Goal: Transaction & Acquisition: Purchase product/service

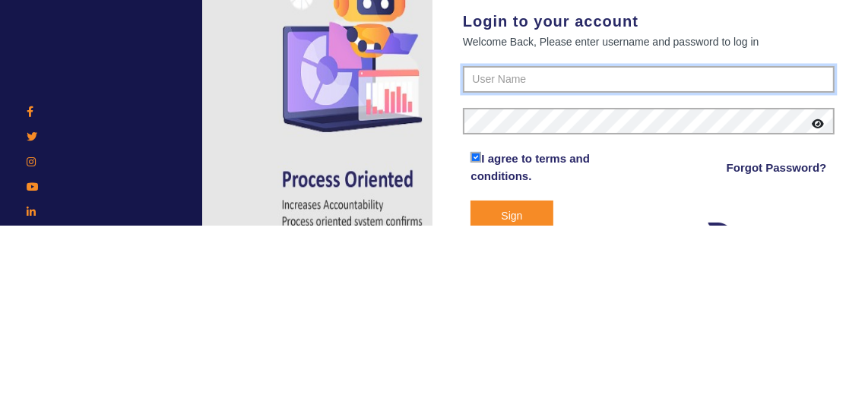
click at [659, 255] on input "text" at bounding box center [649, 268] width 372 height 27
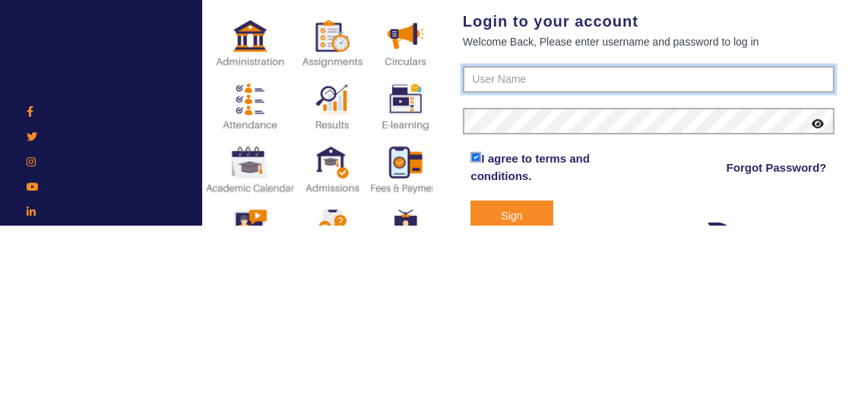
type input "9713429926"
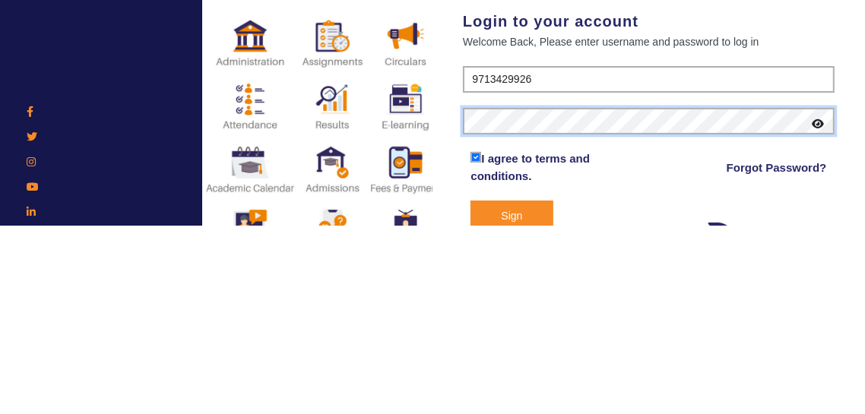
click at [471, 389] on button "Sign In" at bounding box center [512, 412] width 82 height 47
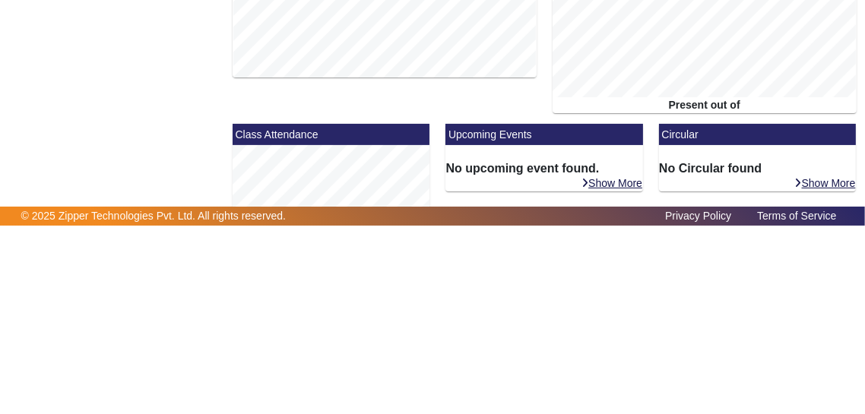
click at [657, 313] on div "Circular No Circular found Show More" at bounding box center [757, 422] width 213 height 219
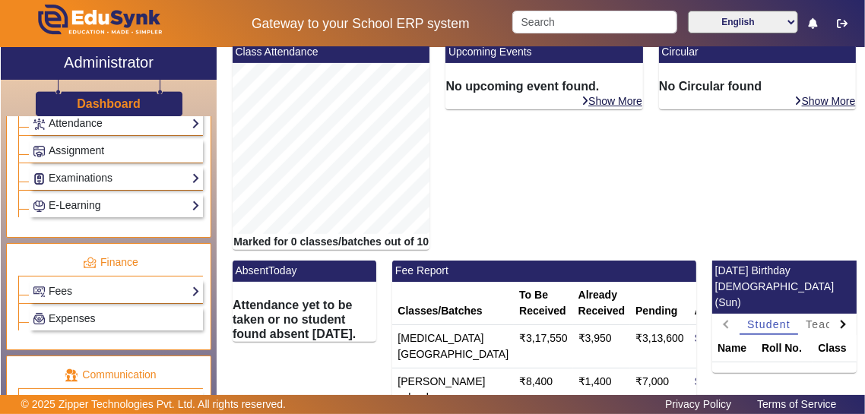
scroll to position [683, 0]
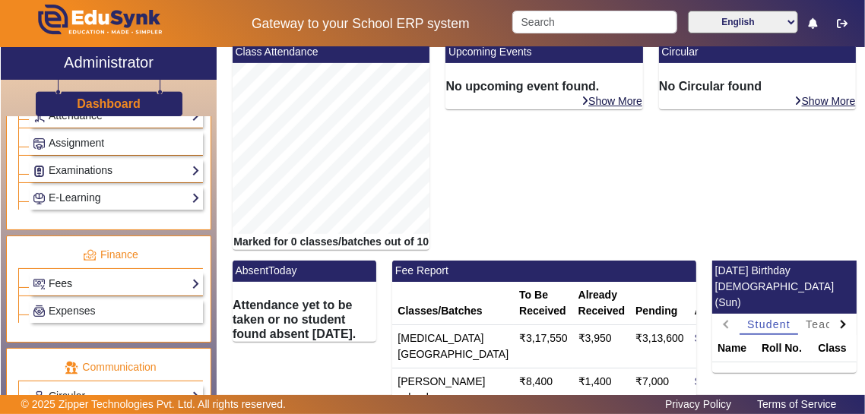
click at [63, 278] on link "Fees" at bounding box center [116, 283] width 167 height 17
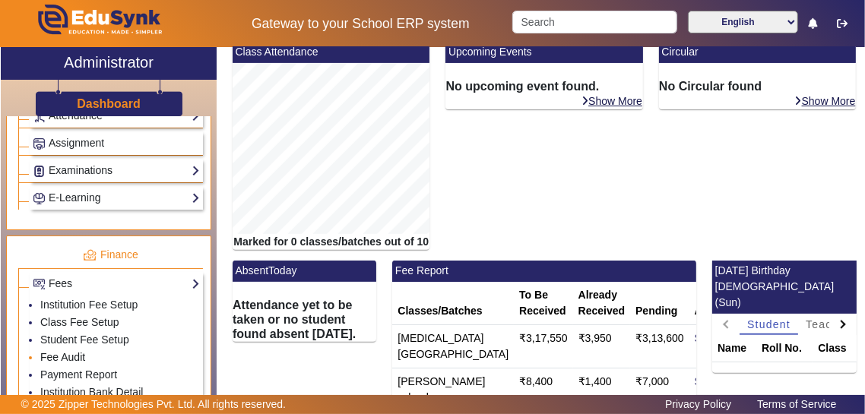
click at [47, 351] on link "Fee Audit" at bounding box center [62, 357] width 45 height 12
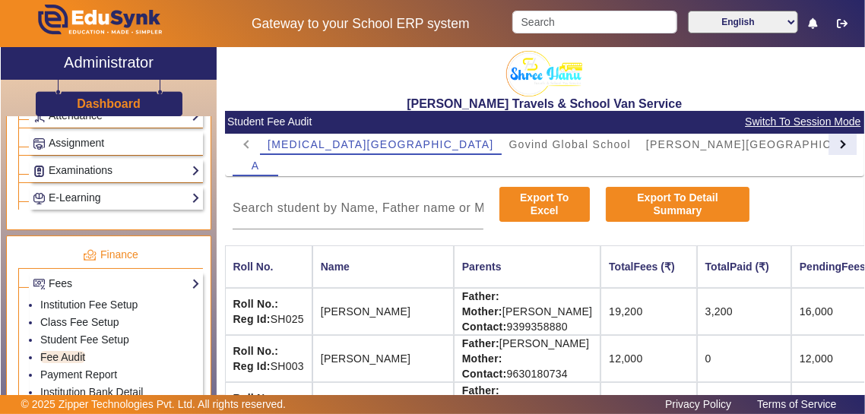
click at [836, 148] on div at bounding box center [843, 144] width 27 height 21
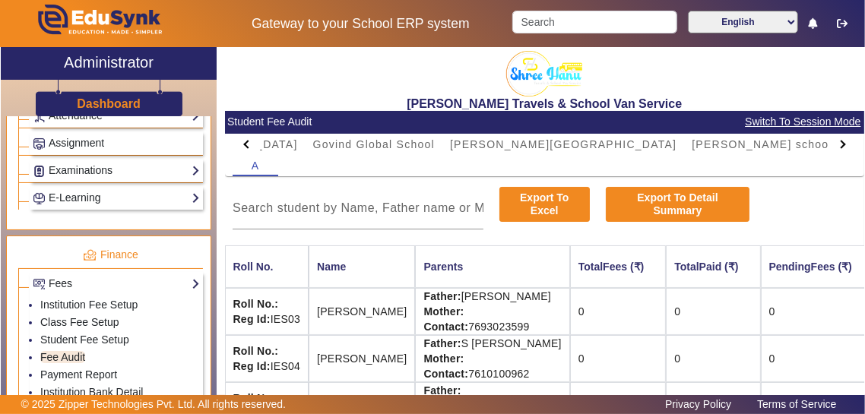
click at [386, 316] on td "[PERSON_NAME]" at bounding box center [362, 311] width 106 height 47
click at [44, 299] on link "Institution Fee Setup" at bounding box center [88, 305] width 97 height 12
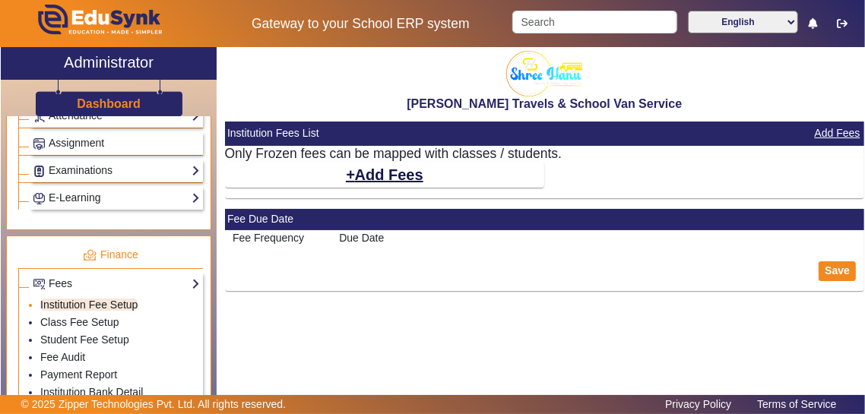
select select "5"
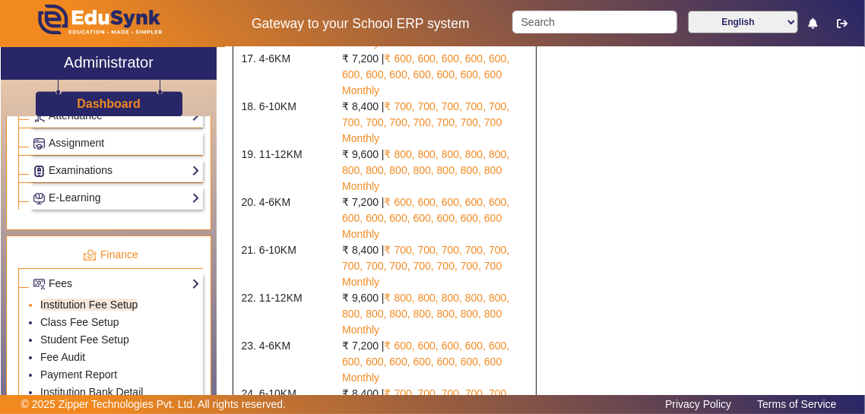
scroll to position [1122, 0]
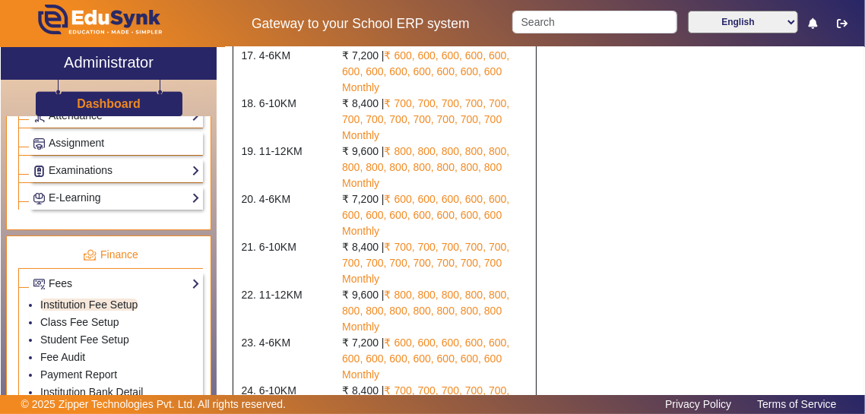
click at [43, 335] on link "Student Fee Setup" at bounding box center [84, 340] width 89 height 12
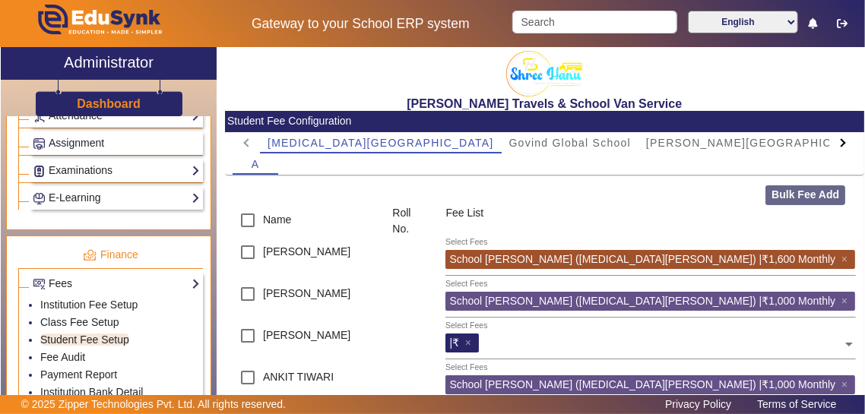
click at [846, 144] on div at bounding box center [843, 142] width 27 height 21
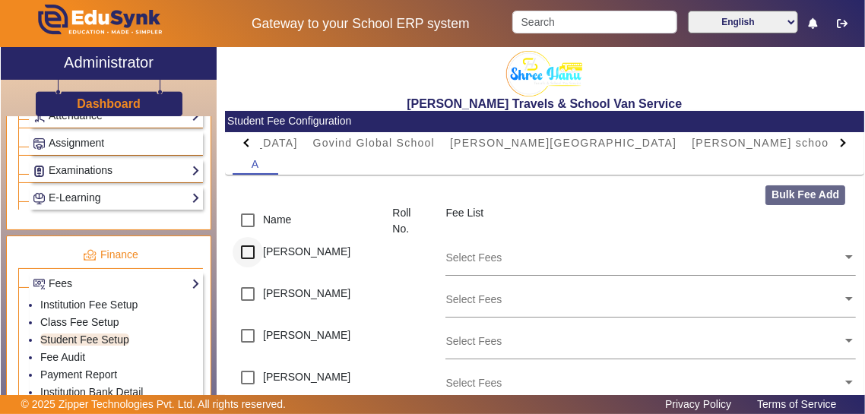
click at [231, 254] on div at bounding box center [248, 252] width 36 height 36
checkbox input "true"
click at [237, 230] on input "checkbox" at bounding box center [248, 220] width 30 height 30
checkbox input "true"
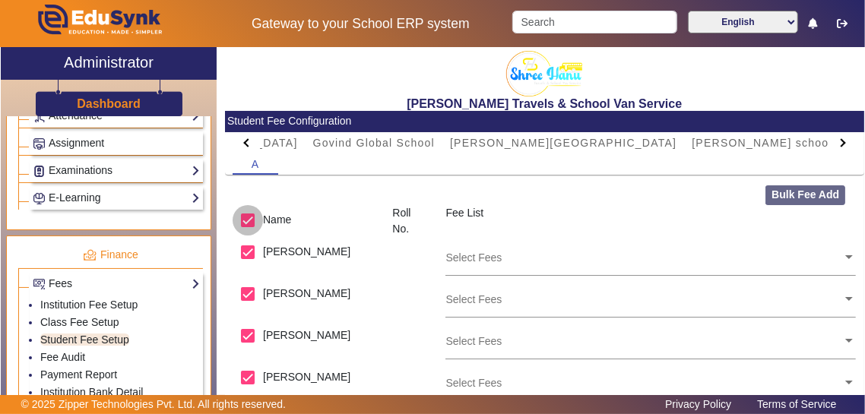
checkbox input "true"
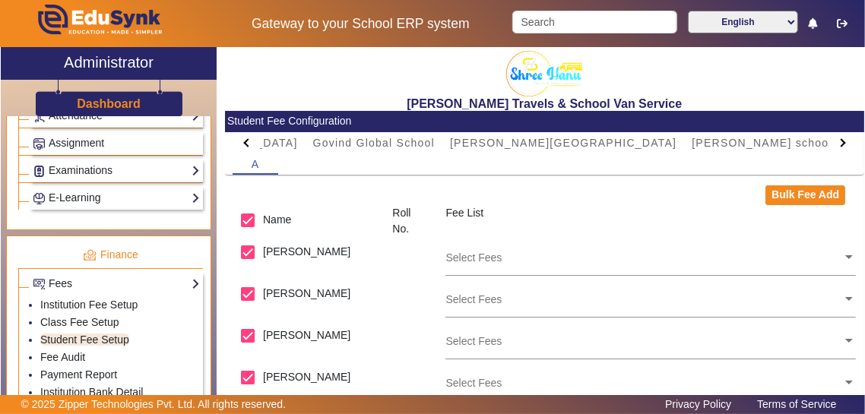
click at [842, 258] on input "text" at bounding box center [644, 257] width 397 height 14
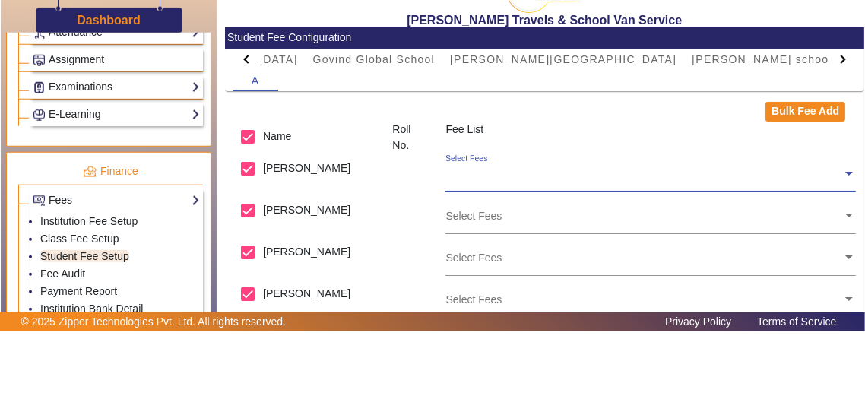
click at [839, 258] on input "text" at bounding box center [644, 257] width 397 height 14
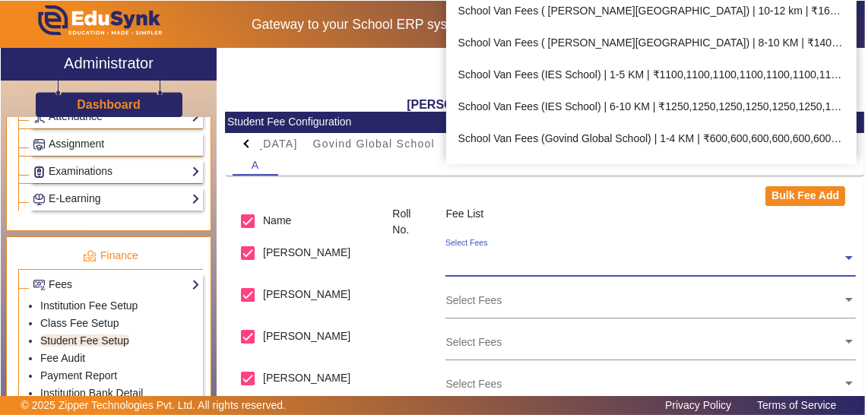
scroll to position [948, 0]
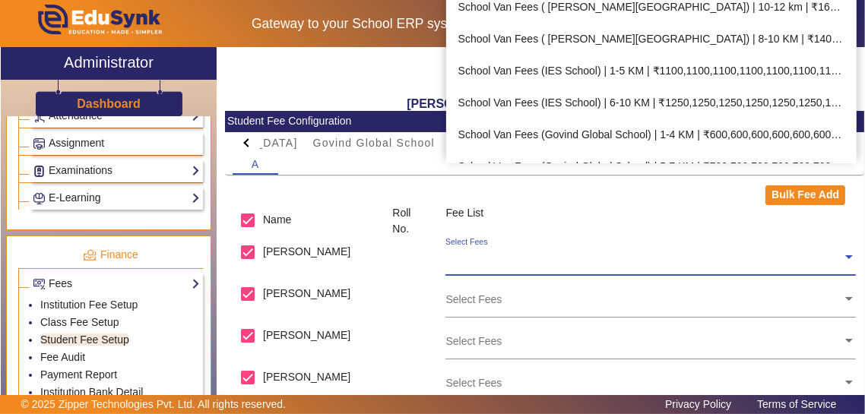
click at [815, 64] on div "School Van Fees (IES School) | 1-5 KM | ₹1100,1100,1100,1100,1100,1100,1100,110…" at bounding box center [651, 71] width 411 height 32
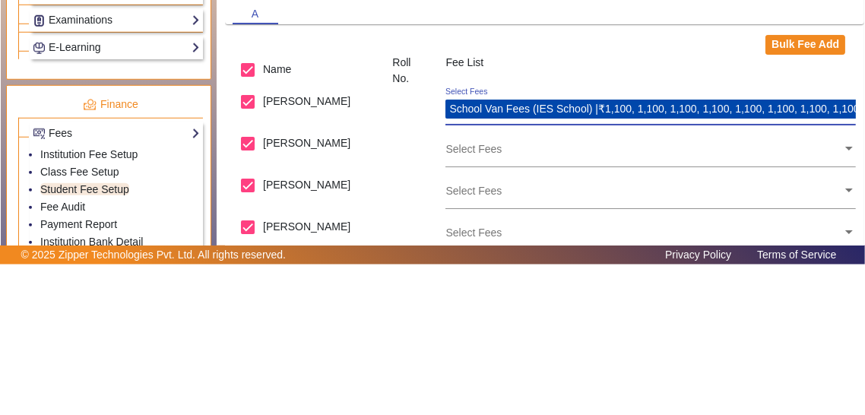
click at [840, 298] on input "text" at bounding box center [644, 299] width 397 height 14
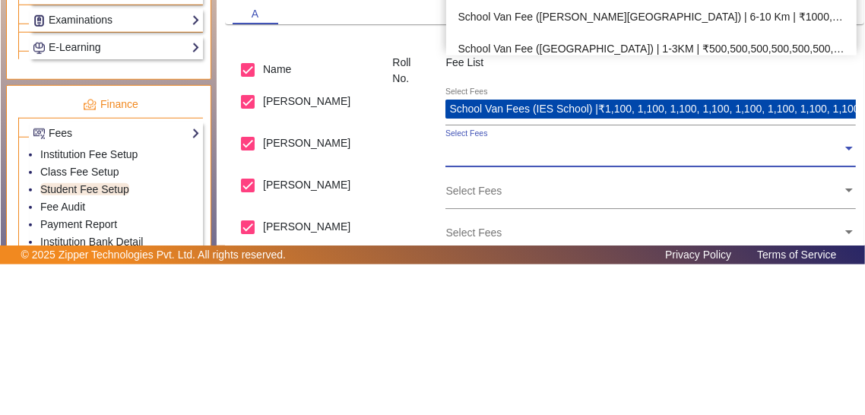
click at [841, 297] on input "text" at bounding box center [644, 299] width 397 height 14
click at [815, 164] on div "School Van Fees (IES School) | 1-5 KM | ₹1100,1100,1100,1100,1100,1100,1100,110…" at bounding box center [651, 169] width 411 height 32
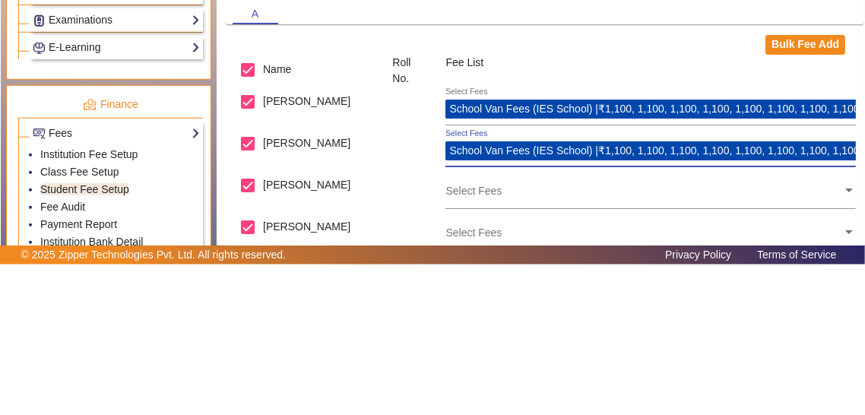
click at [837, 341] on input "text" at bounding box center [644, 341] width 397 height 14
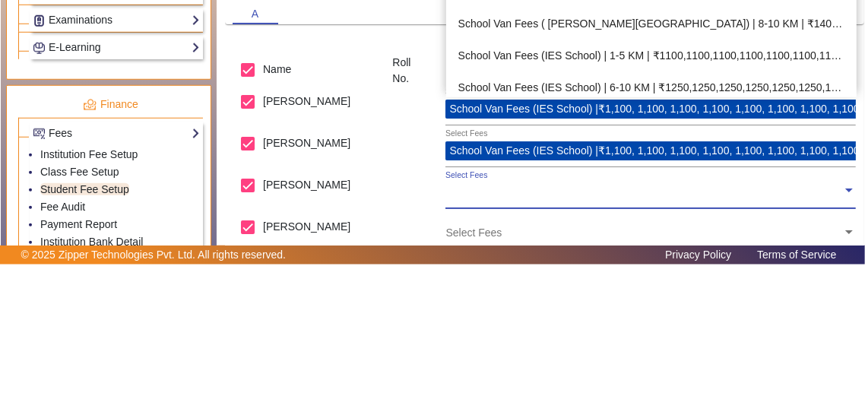
scroll to position [896, 0]
click at [796, 209] on div "School Van Fees (IES School) | 1-5 KM | ₹1100,1100,1100,1100,1100,1100,1100,110…" at bounding box center [651, 207] width 411 height 32
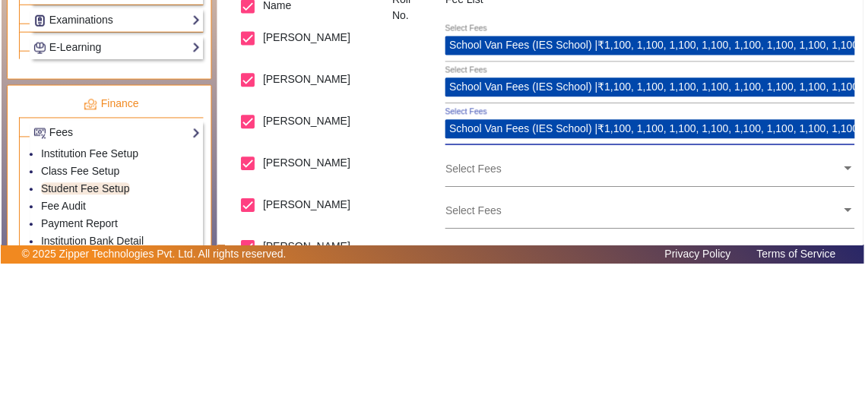
scroll to position [78, 0]
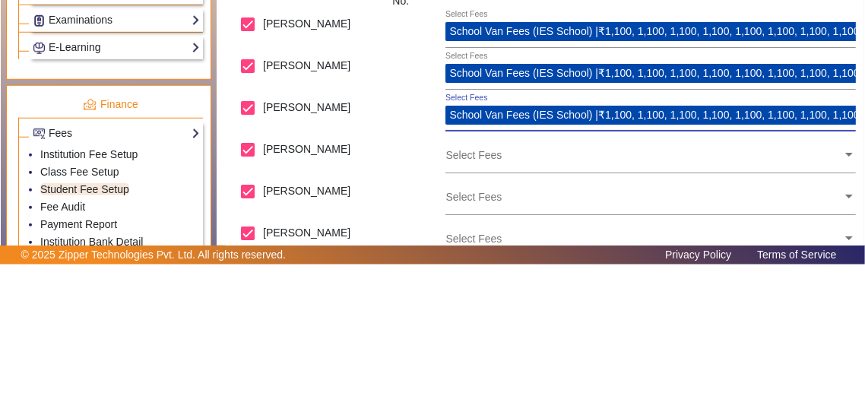
click at [812, 306] on input "text" at bounding box center [644, 305] width 397 height 14
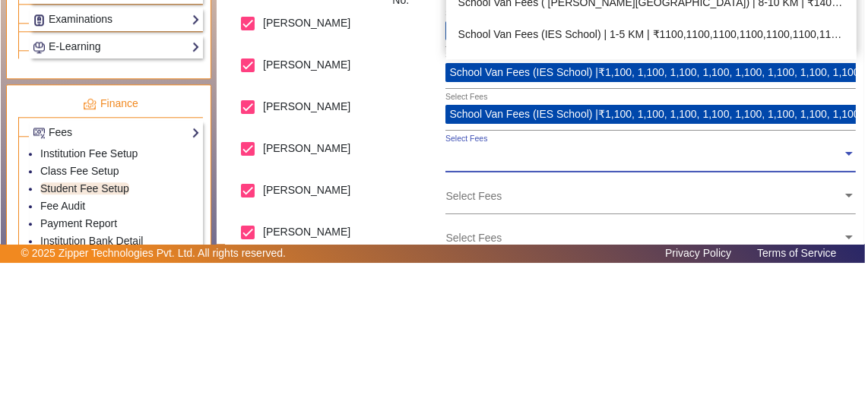
scroll to position [882, 0]
click at [789, 176] on div "School Van Fees (IES School) | 1-5 KM | ₹1100,1100,1100,1100,1100,1100,1100,110…" at bounding box center [651, 184] width 411 height 32
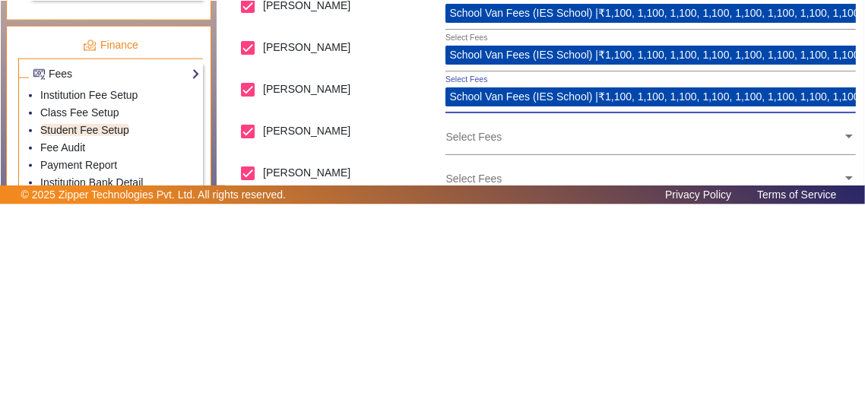
scroll to position [78, 0]
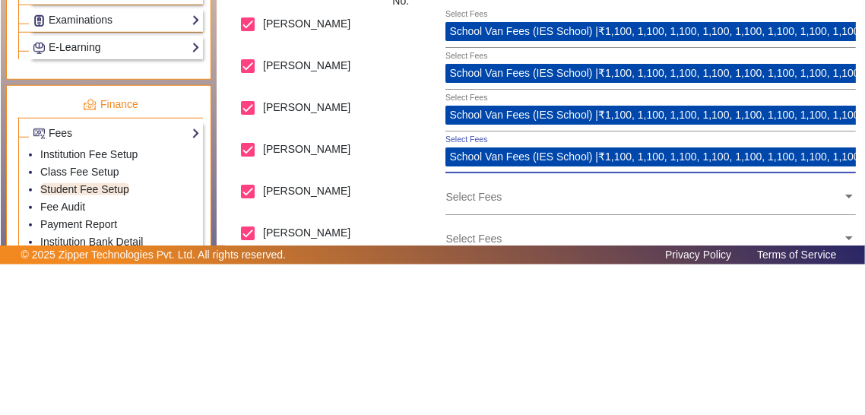
click at [841, 347] on input "text" at bounding box center [644, 347] width 397 height 14
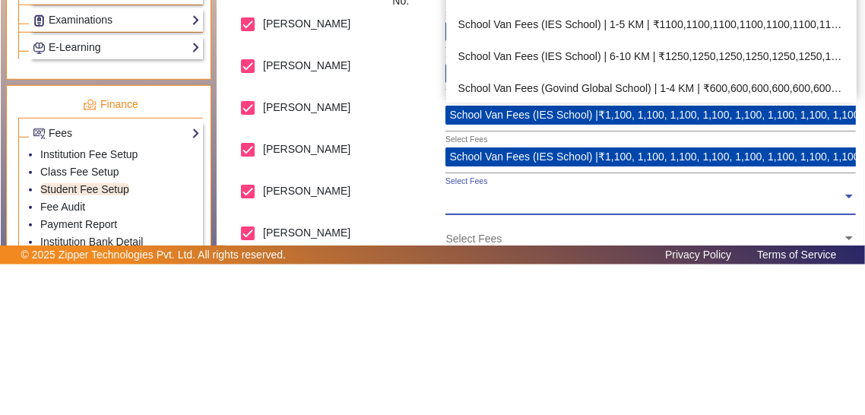
scroll to position [933, 0]
click at [823, 177] on div "School Van Fees (IES School) | 1-5 KM | ₹1100,1100,1100,1100,1100,1100,1100,110…" at bounding box center [651, 176] width 411 height 32
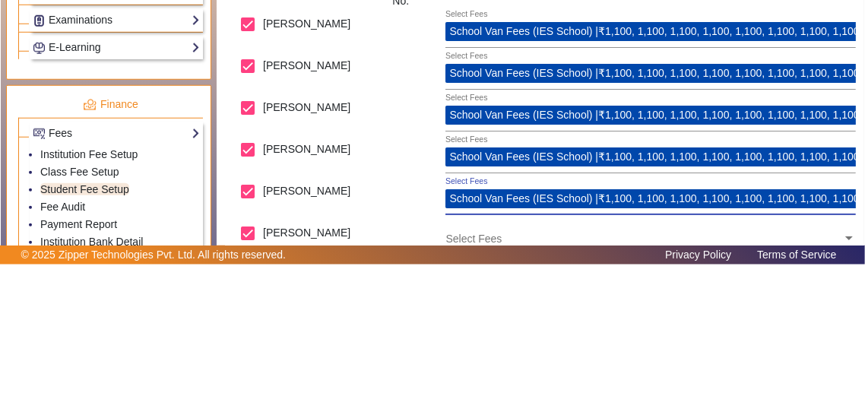
click at [783, 393] on input "text" at bounding box center [644, 389] width 397 height 14
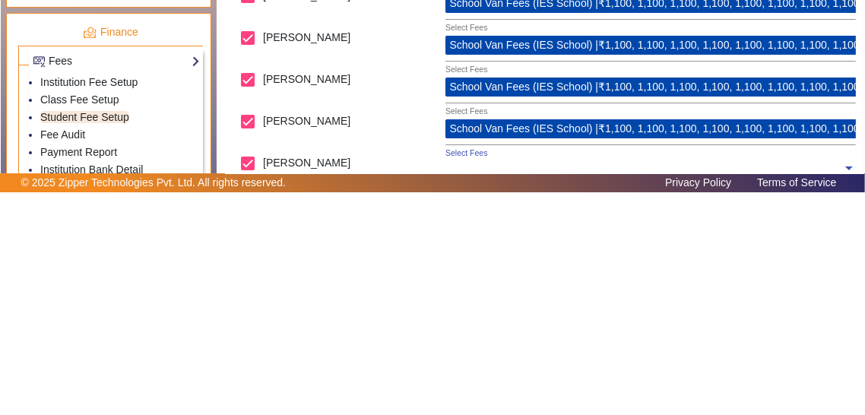
scroll to position [78, 0]
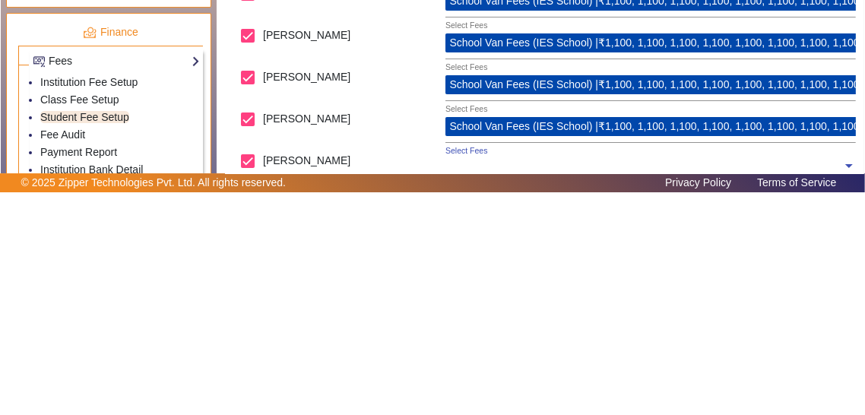
click at [842, 386] on input "text" at bounding box center [644, 389] width 397 height 14
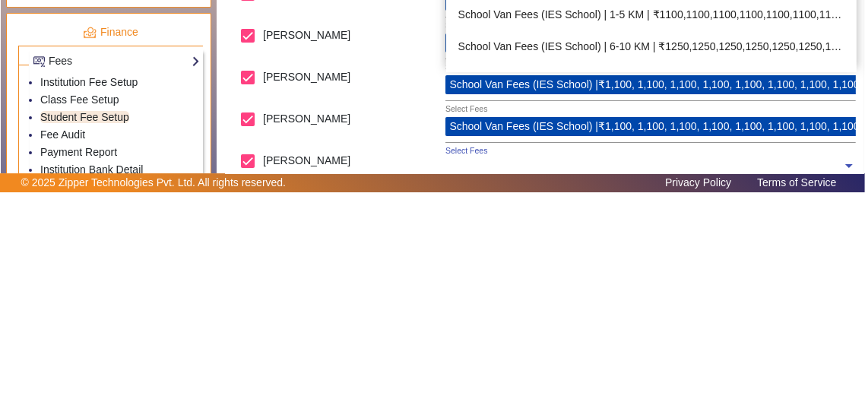
scroll to position [902, 0]
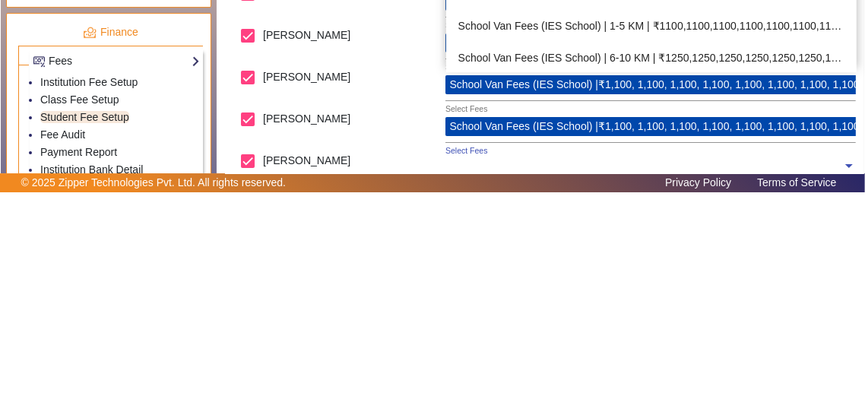
click at [777, 245] on div "School Van Fees (IES School) | 1-5 KM | ₹1100,1100,1100,1100,1100,1100,1100,110…" at bounding box center [651, 249] width 411 height 32
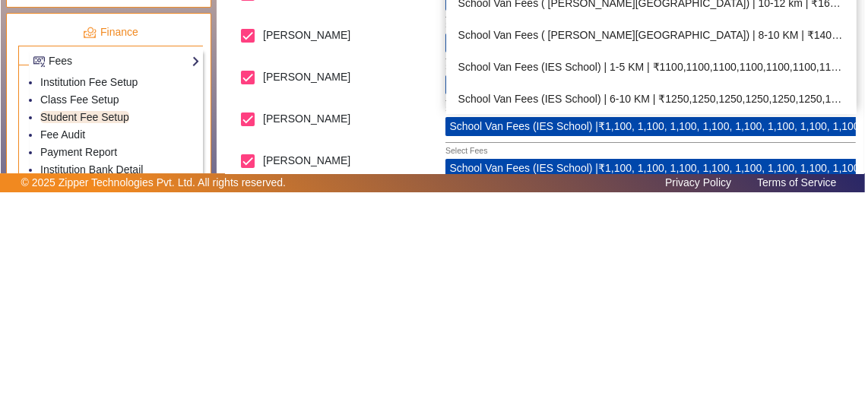
scroll to position [903, 0]
click at [823, 283] on div "School Van Fees (IES School) | 1-5 KM | ₹1100,1100,1100,1100,1100,1100,1100,110…" at bounding box center [651, 289] width 411 height 32
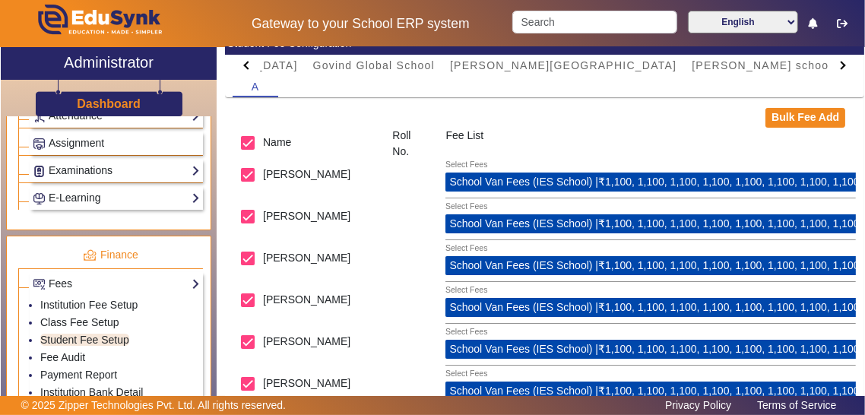
click at [731, 118] on div "Bulk Fee Add" at bounding box center [545, 118] width 640 height 20
click at [49, 353] on link "Fee Audit" at bounding box center [62, 357] width 45 height 12
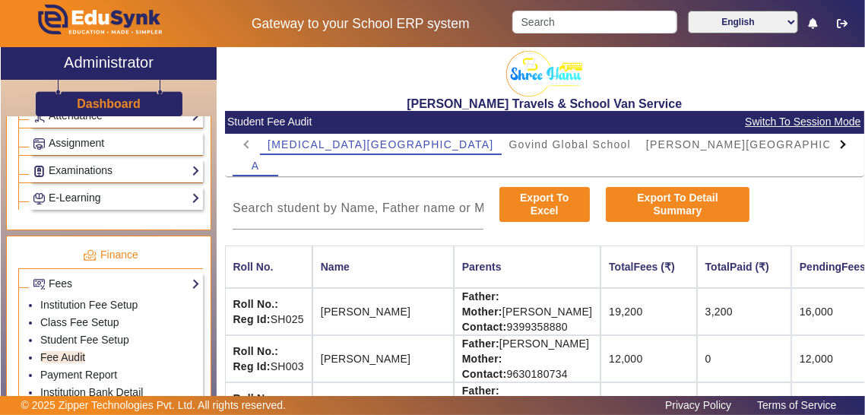
click at [842, 148] on div at bounding box center [843, 144] width 27 height 21
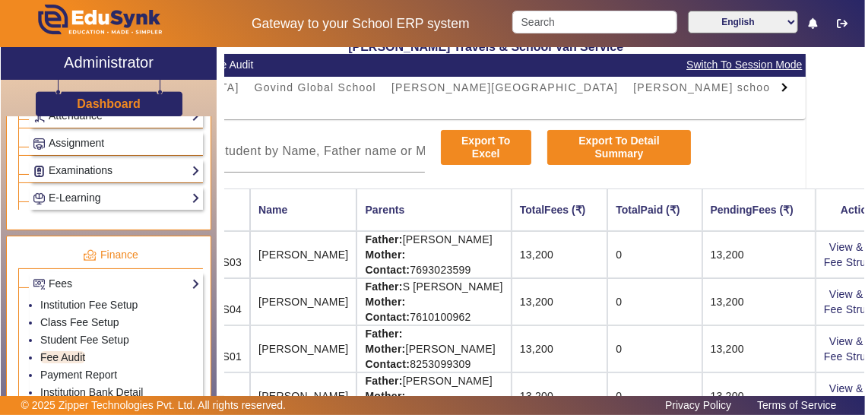
scroll to position [57, 77]
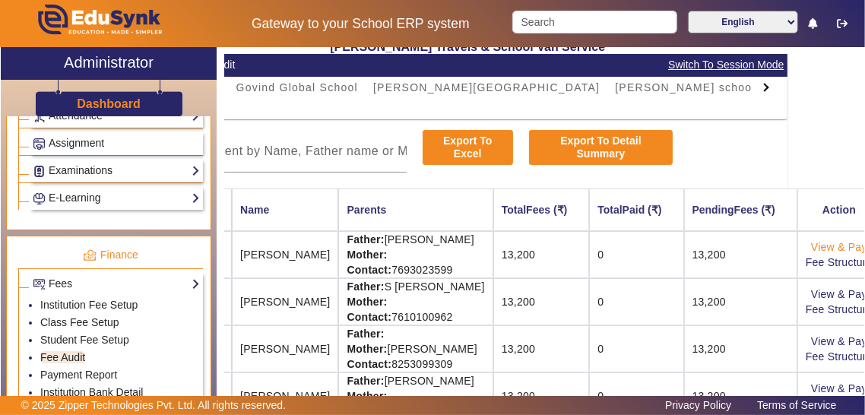
click at [834, 250] on link "View & Pay" at bounding box center [839, 247] width 56 height 12
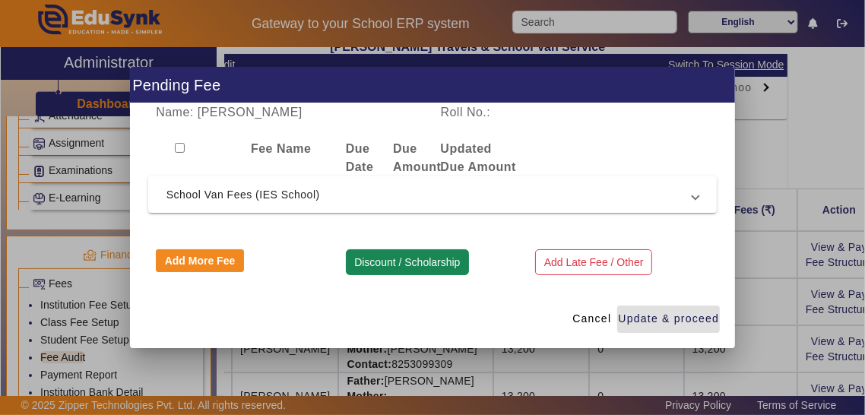
click at [431, 275] on button "Discount / Scholarship" at bounding box center [407, 262] width 123 height 26
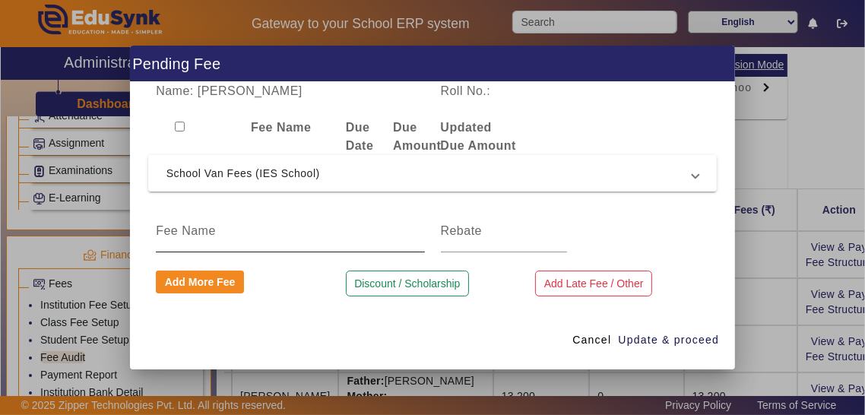
click at [375, 240] on input at bounding box center [290, 231] width 268 height 18
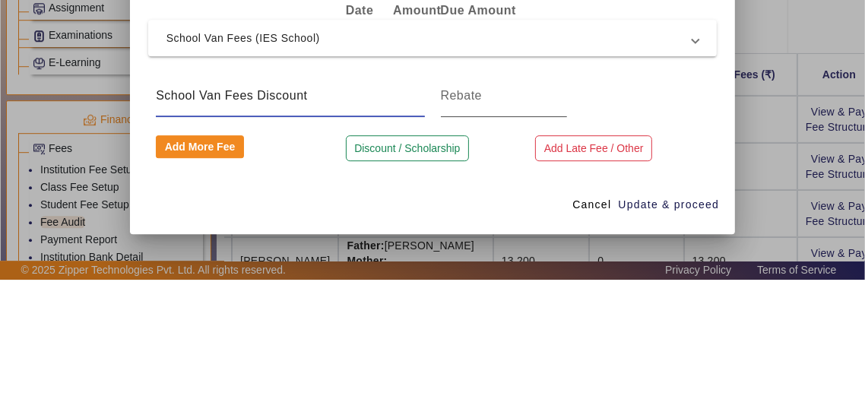
type input "School Van Fees Discount"
click at [535, 240] on input at bounding box center [504, 231] width 126 height 18
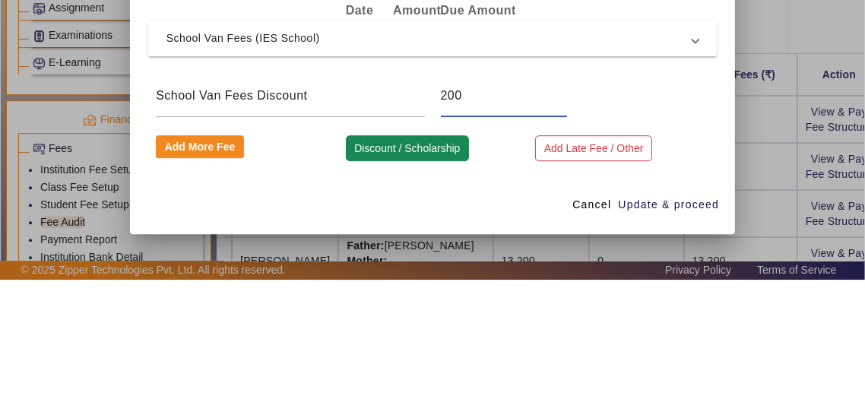
type input "200"
click at [438, 297] on button "Discount / Scholarship" at bounding box center [407, 284] width 123 height 26
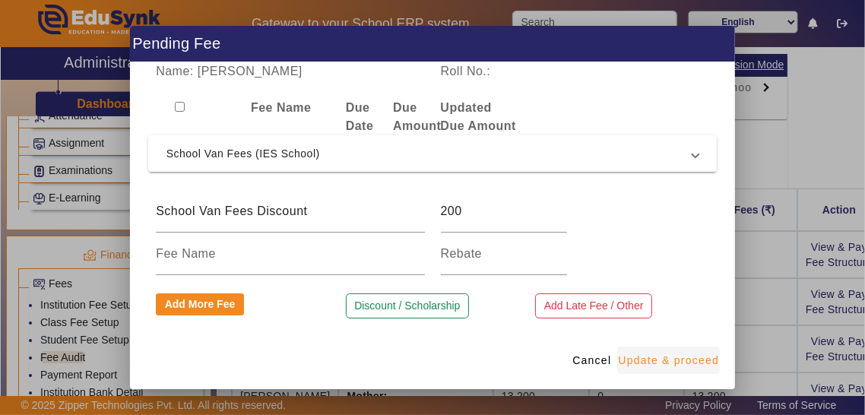
click at [684, 369] on span "Update & proceed" at bounding box center [668, 361] width 101 height 16
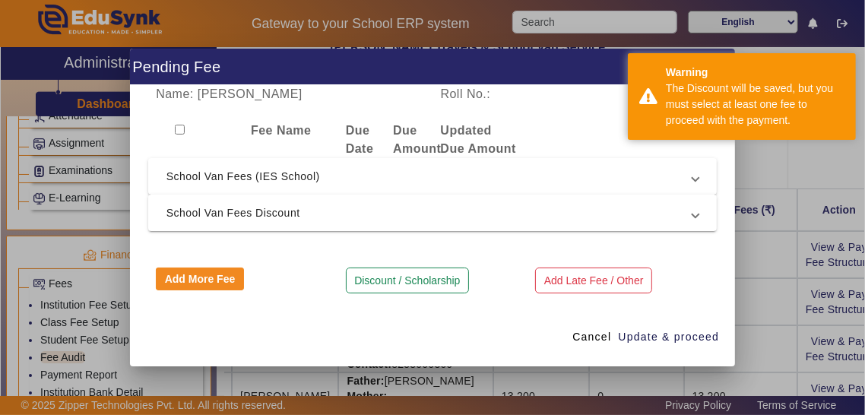
click at [176, 135] on input "checkbox" at bounding box center [180, 130] width 10 height 10
checkbox input "true"
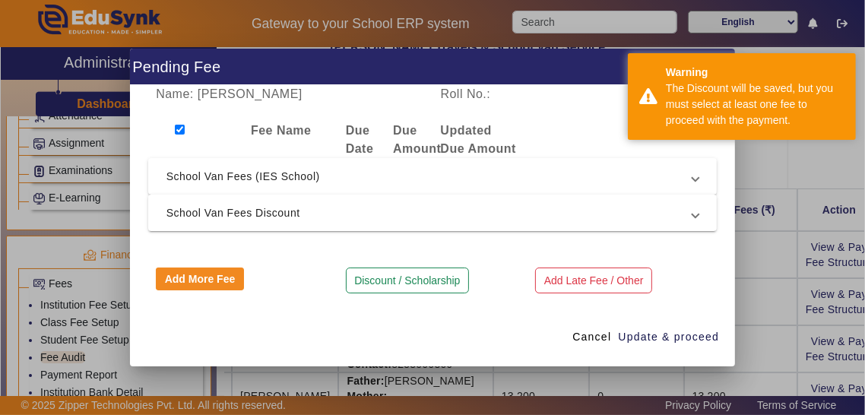
checkbox input "true"
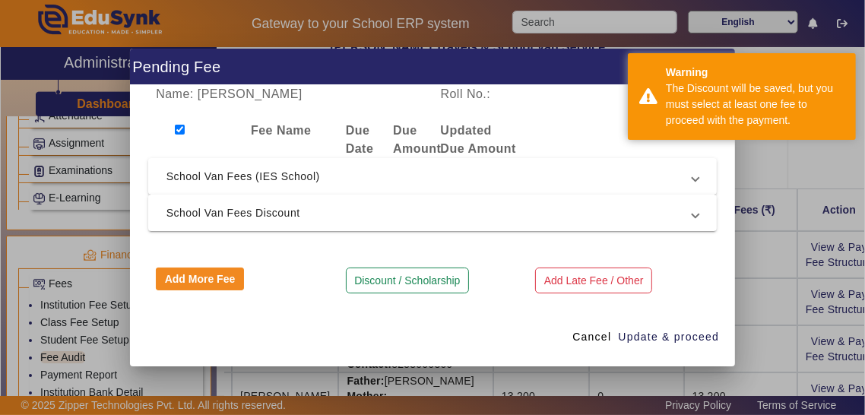
checkbox input "true"
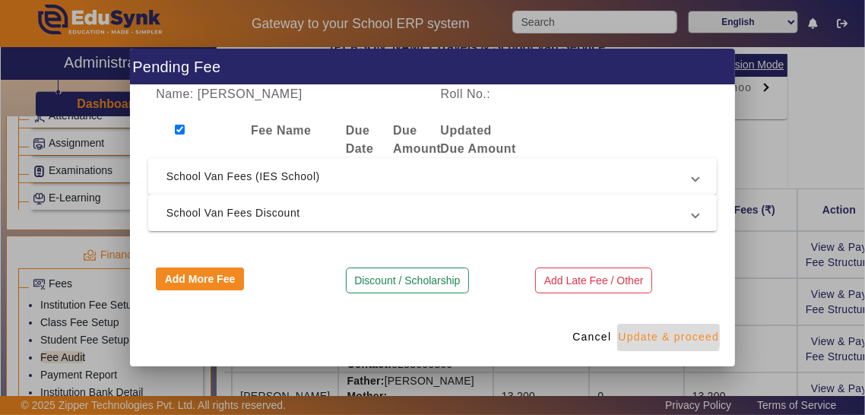
click at [663, 345] on span "Update & proceed" at bounding box center [668, 337] width 101 height 16
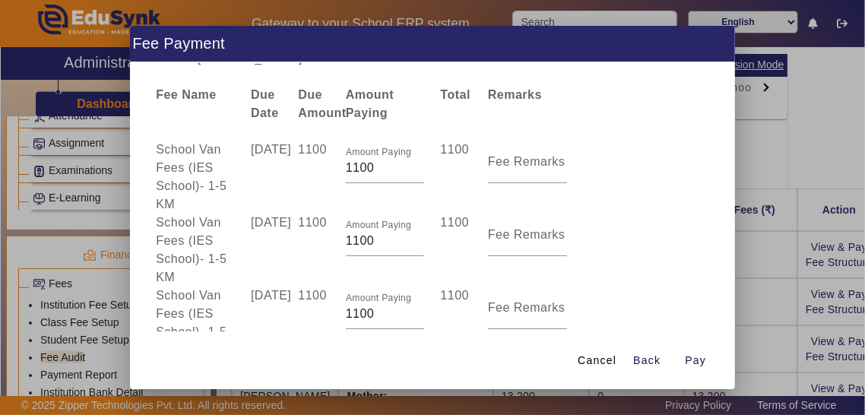
scroll to position [0, 0]
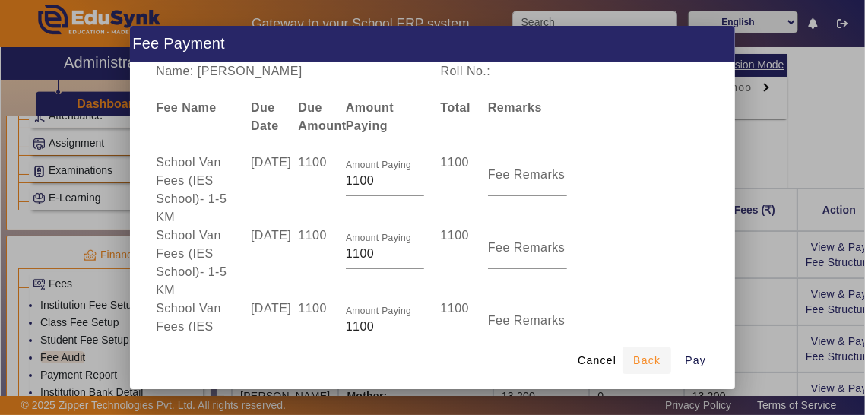
click at [651, 369] on span "Back" at bounding box center [646, 361] width 27 height 16
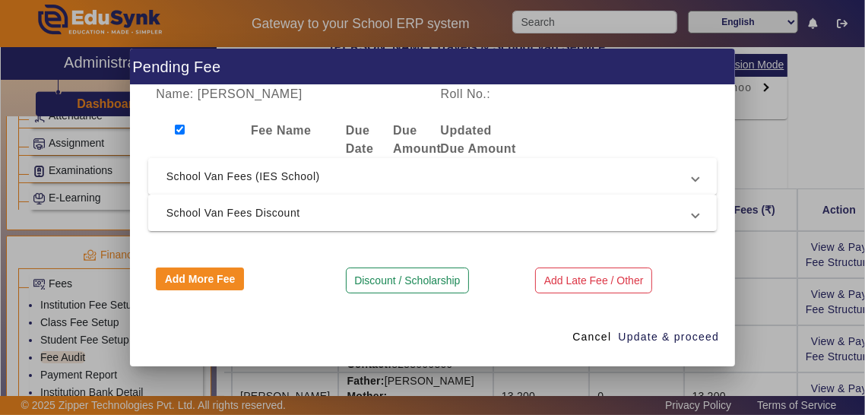
click at [702, 195] on mat-expansion-panel-header "School Van Fees (IES School)" at bounding box center [432, 176] width 569 height 36
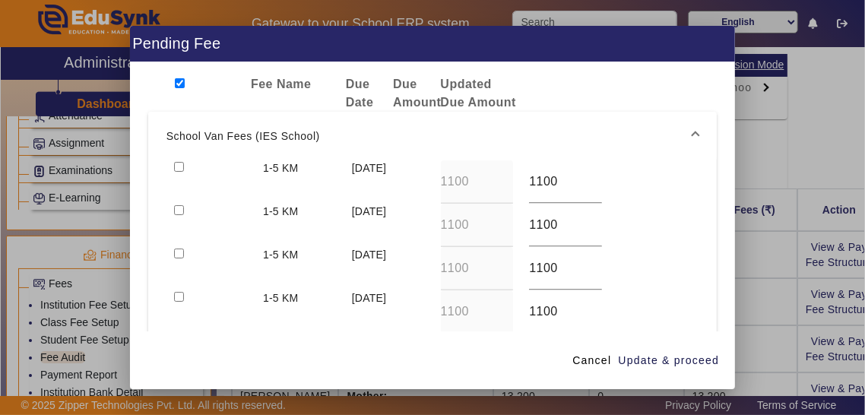
scroll to position [24, 0]
click at [178, 171] on input "checkbox" at bounding box center [179, 166] width 10 height 10
checkbox input "true"
click at [180, 214] on input "checkbox" at bounding box center [179, 210] width 10 height 10
checkbox input "true"
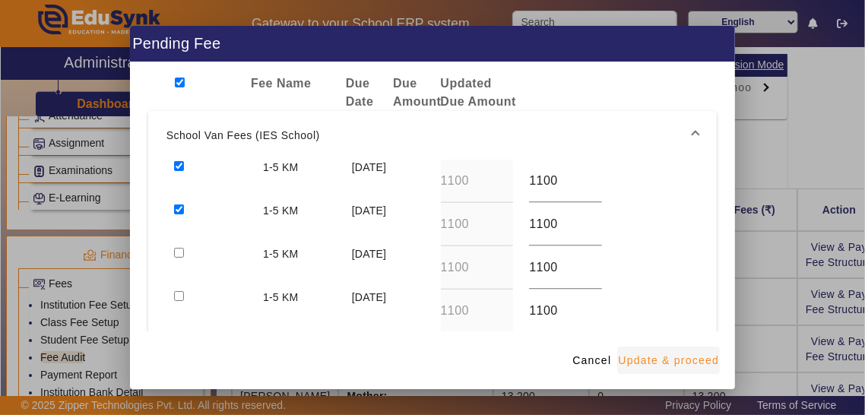
click at [681, 369] on span "Update & proceed" at bounding box center [668, 361] width 101 height 16
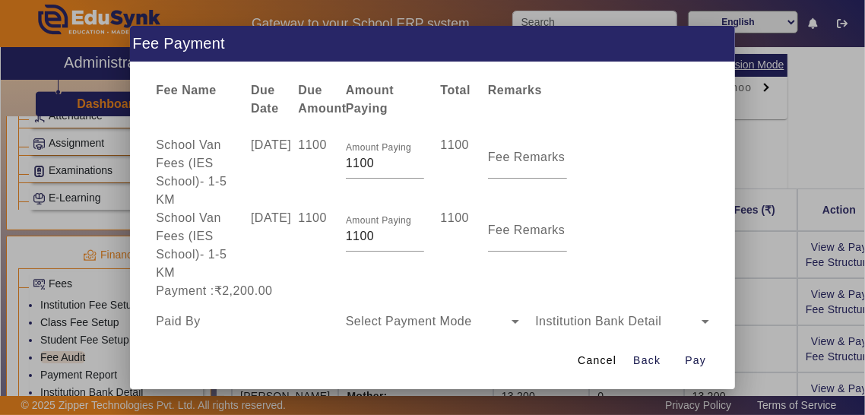
scroll to position [0, 0]
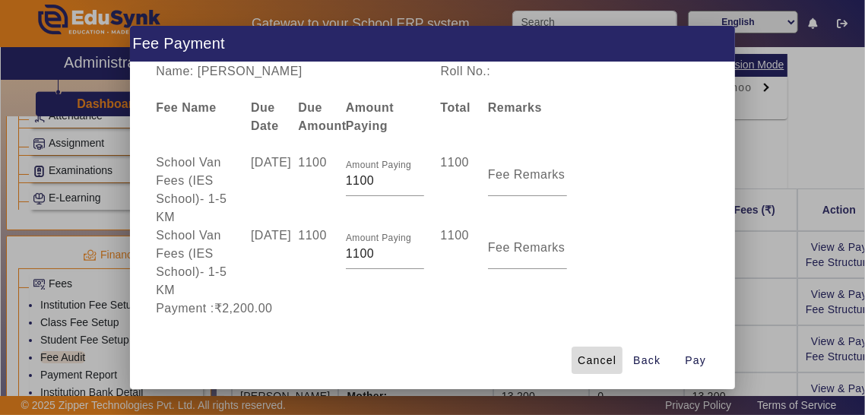
click at [612, 369] on span "Cancel" at bounding box center [597, 361] width 39 height 16
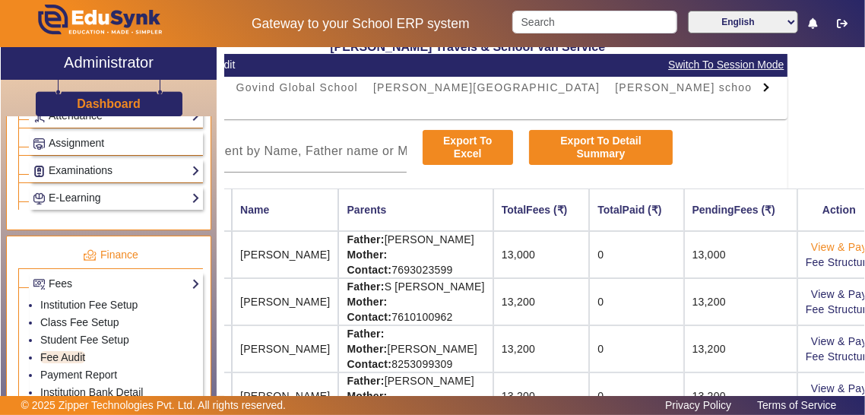
click at [846, 246] on link "View & Pay" at bounding box center [839, 247] width 56 height 12
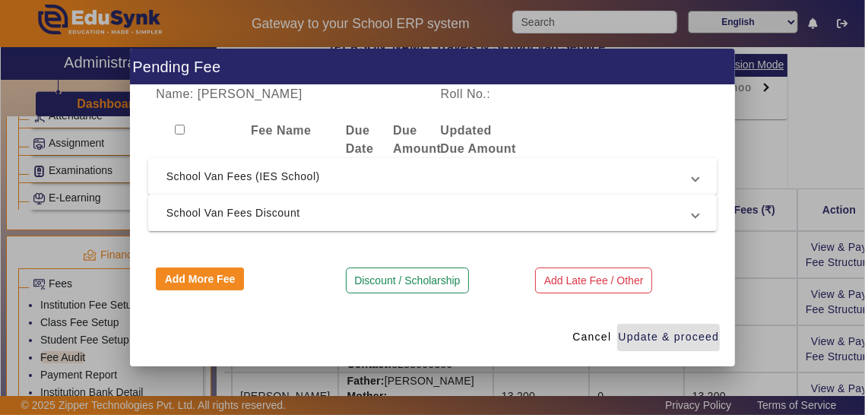
click at [160, 195] on mat-expansion-panel-header "School Van Fees (IES School)" at bounding box center [432, 176] width 569 height 36
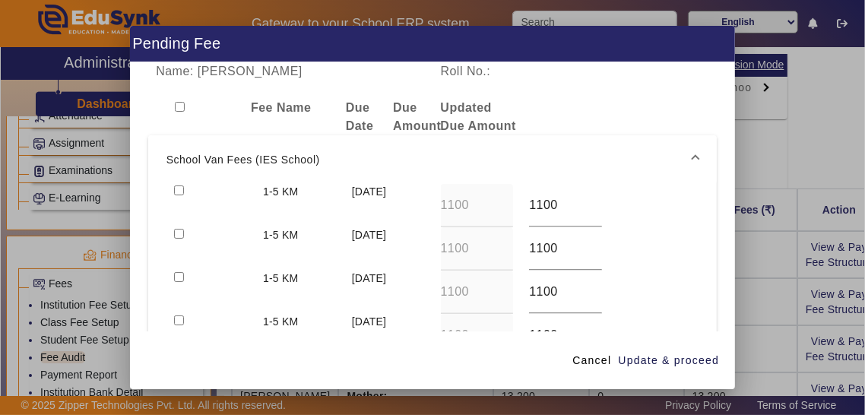
click at [185, 184] on mat-expansion-panel-header "School Van Fees (IES School)" at bounding box center [432, 159] width 569 height 49
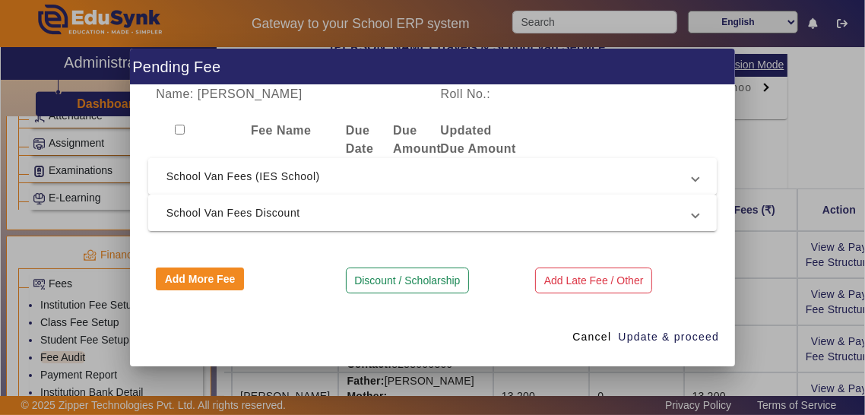
click at [179, 186] on span "School Van Fees (IES School)" at bounding box center [430, 176] width 527 height 18
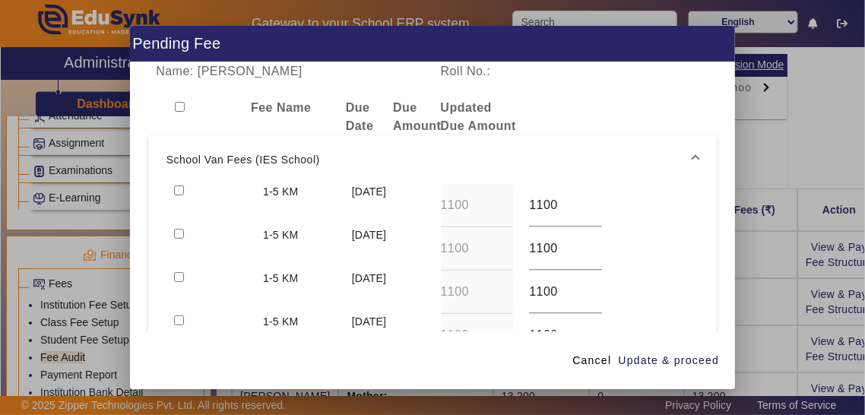
click at [178, 195] on input "checkbox" at bounding box center [179, 191] width 10 height 10
checkbox input "true"
click at [174, 239] on input "checkbox" at bounding box center [179, 234] width 10 height 10
checkbox input "true"
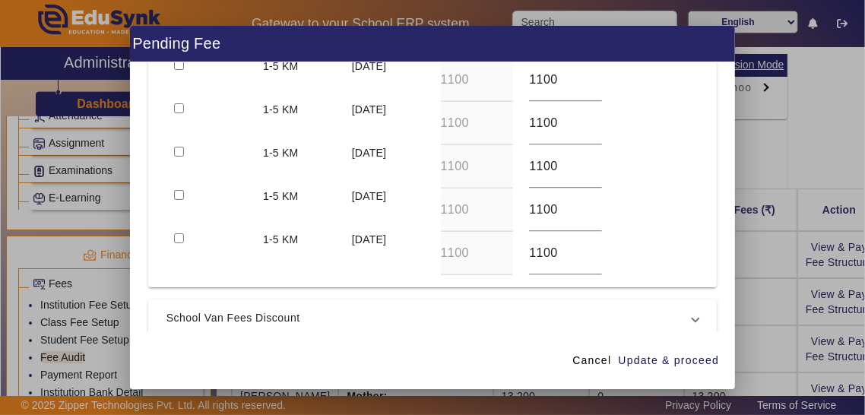
scroll to position [462, 0]
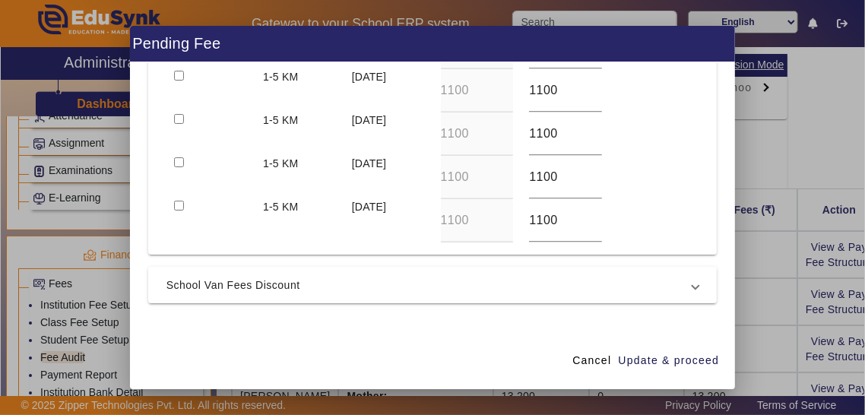
click at [427, 366] on button "Discount / Scholarship" at bounding box center [407, 353] width 123 height 26
click at [425, 347] on div at bounding box center [425, 347] width 0 height 0
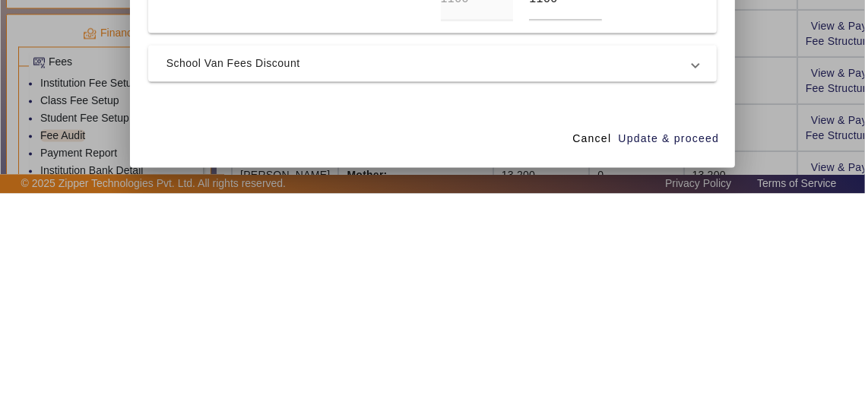
type input "Discount @200"
click at [537, 352] on input at bounding box center [504, 343] width 126 height 18
type input "200"
click at [687, 369] on span "Update & proceed" at bounding box center [668, 361] width 101 height 16
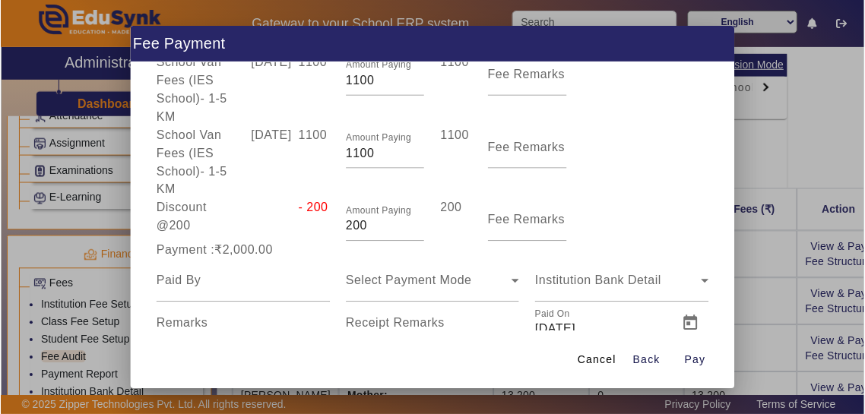
scroll to position [0, 0]
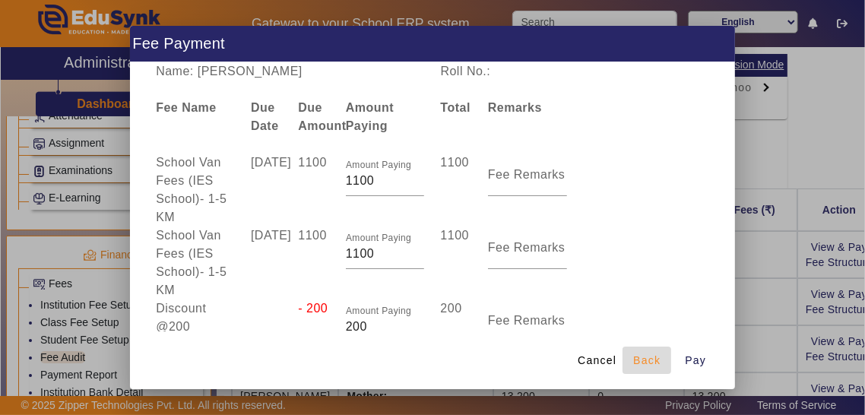
click at [649, 369] on span "Back" at bounding box center [646, 361] width 27 height 16
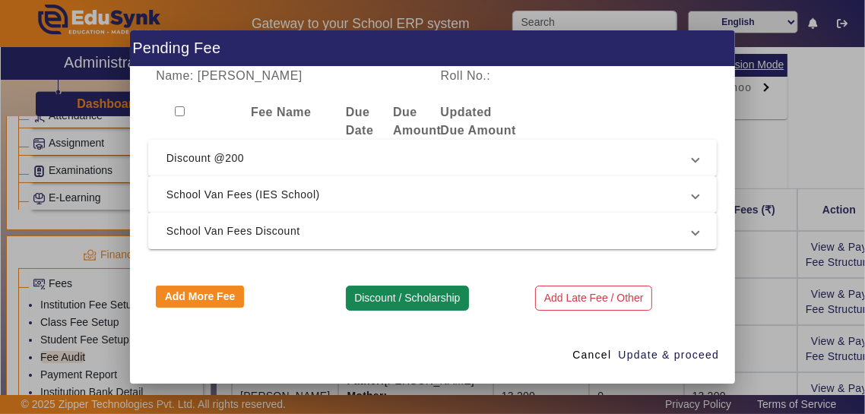
click at [434, 293] on button "Discount / Scholarship" at bounding box center [407, 299] width 123 height 26
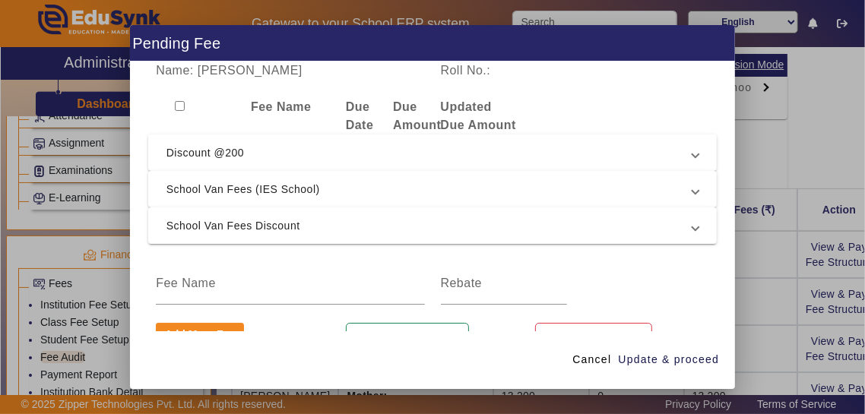
click at [517, 109] on div "Updated Due Amount" at bounding box center [480, 116] width 95 height 36
click at [347, 323] on div "Discount / Scholarship" at bounding box center [433, 336] width 190 height 26
click at [338, 274] on input at bounding box center [290, 283] width 268 height 18
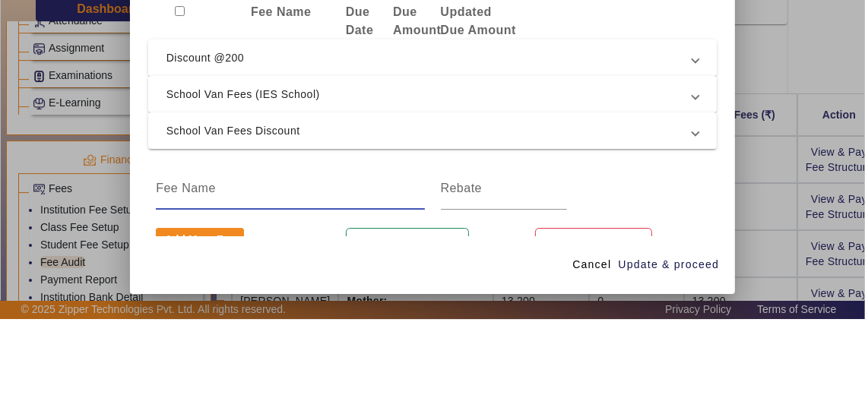
click at [445, 144] on span "Discount @200" at bounding box center [430, 153] width 527 height 18
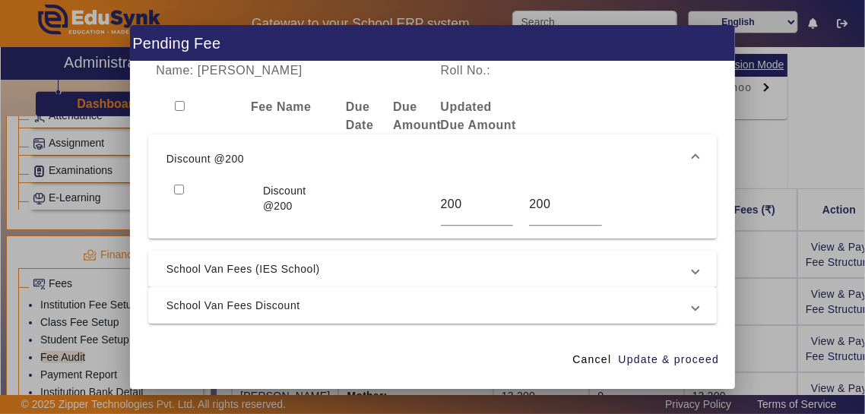
click at [173, 158] on mat-expansion-panel-header "Discount @200" at bounding box center [432, 159] width 569 height 49
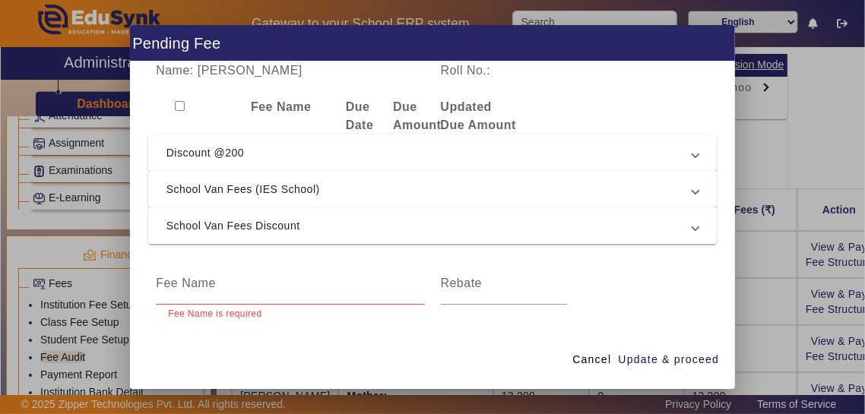
click at [191, 144] on span "Discount @200" at bounding box center [430, 153] width 527 height 18
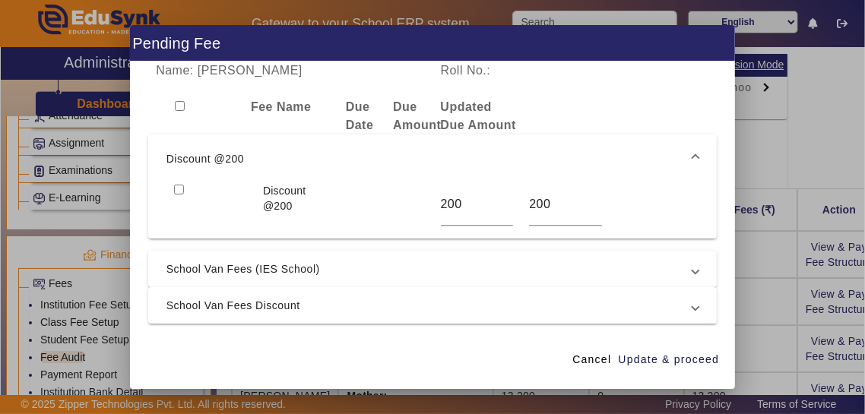
click at [177, 185] on input "checkbox" at bounding box center [179, 190] width 10 height 10
checkbox input "true"
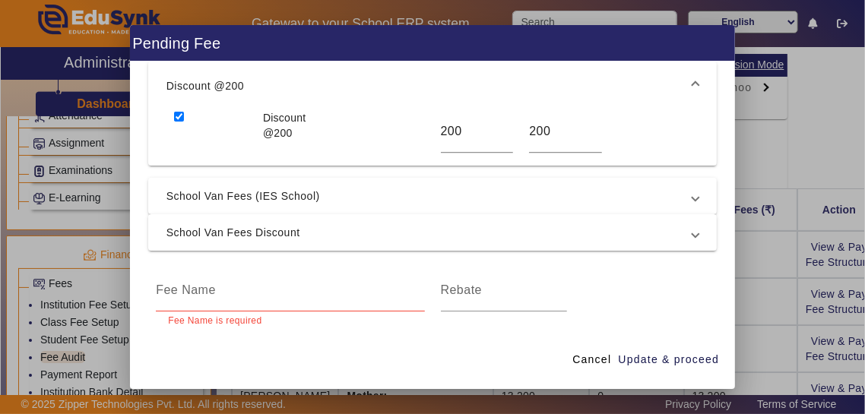
scroll to position [82, 0]
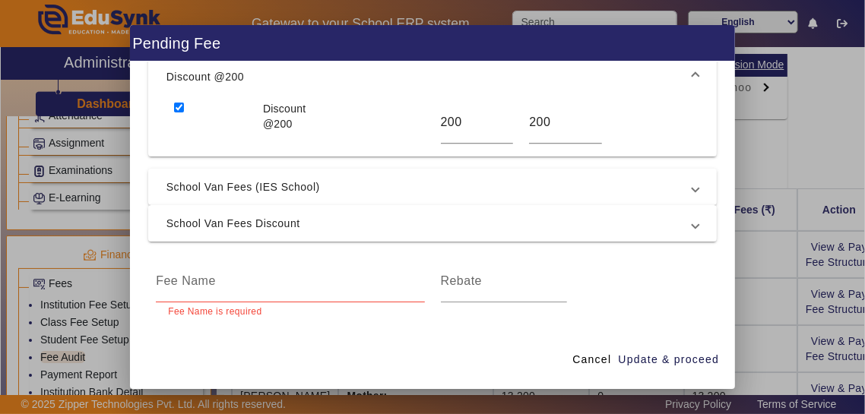
click at [176, 272] on input at bounding box center [290, 281] width 268 height 18
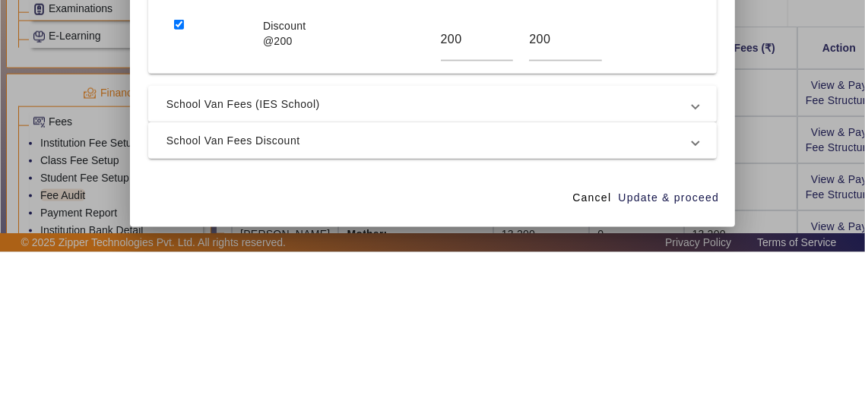
scroll to position [0, 0]
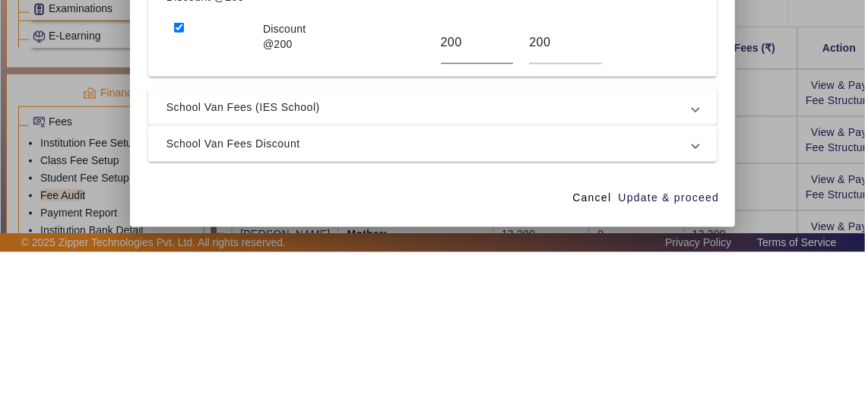
click at [482, 195] on input "200" at bounding box center [477, 204] width 73 height 18
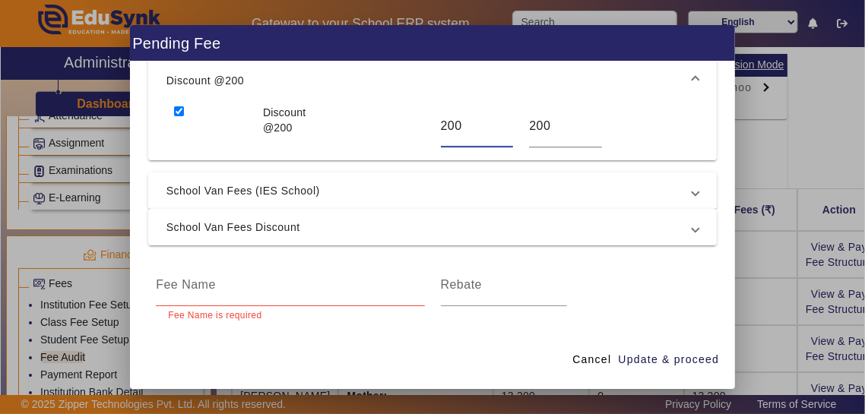
scroll to position [82, 0]
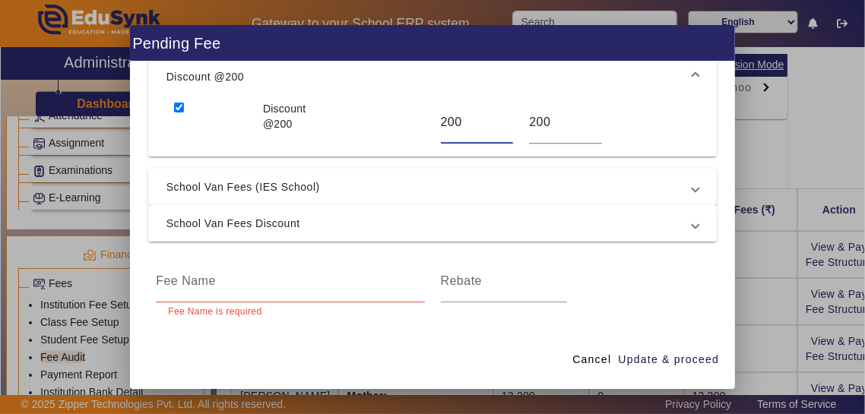
click at [201, 272] on input at bounding box center [290, 281] width 268 height 18
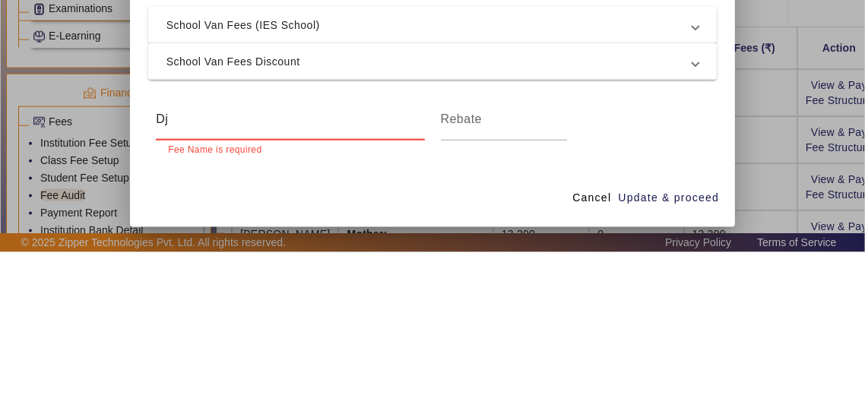
type input "D"
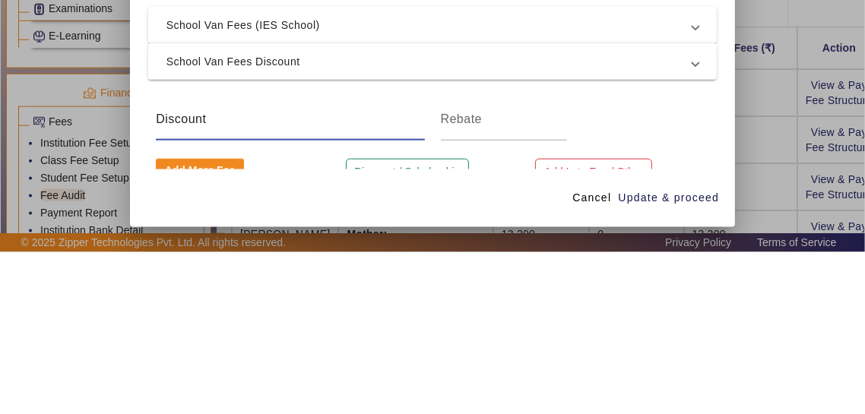
scroll to position [65, 0]
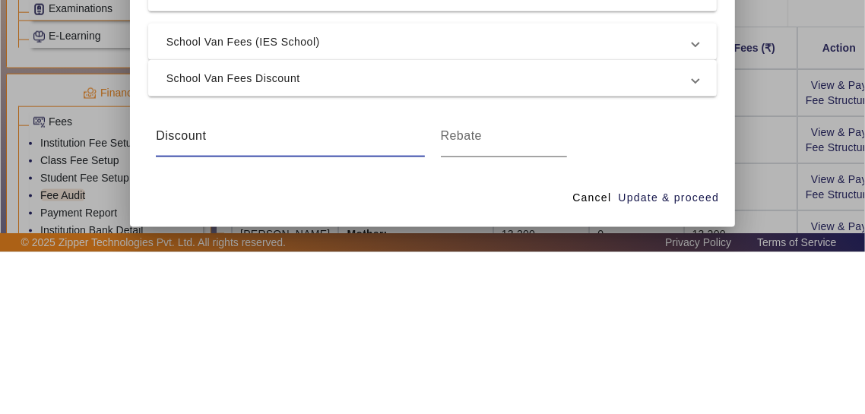
type input "Discount"
click at [528, 289] on input at bounding box center [504, 298] width 126 height 18
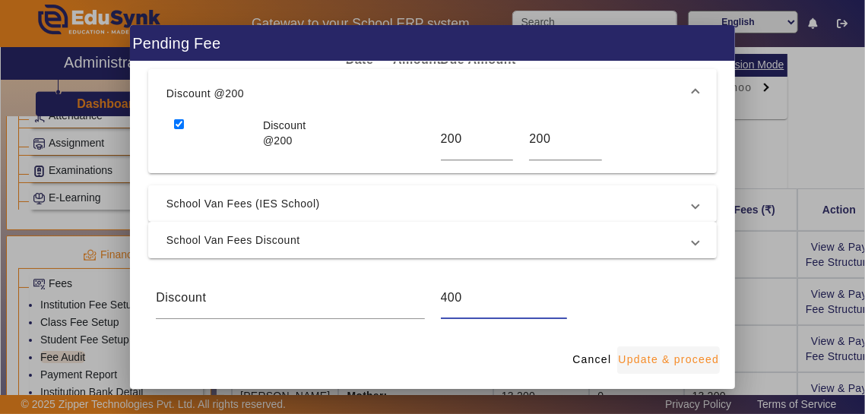
type input "400"
click at [690, 368] on span "Update & proceed" at bounding box center [668, 360] width 101 height 16
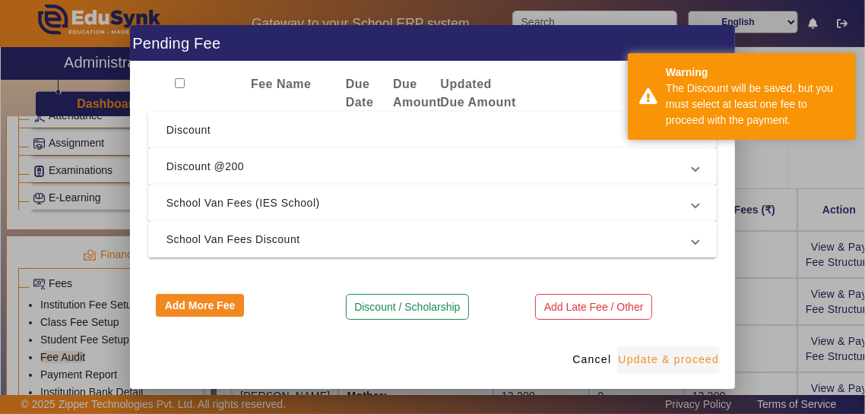
scroll to position [0, 0]
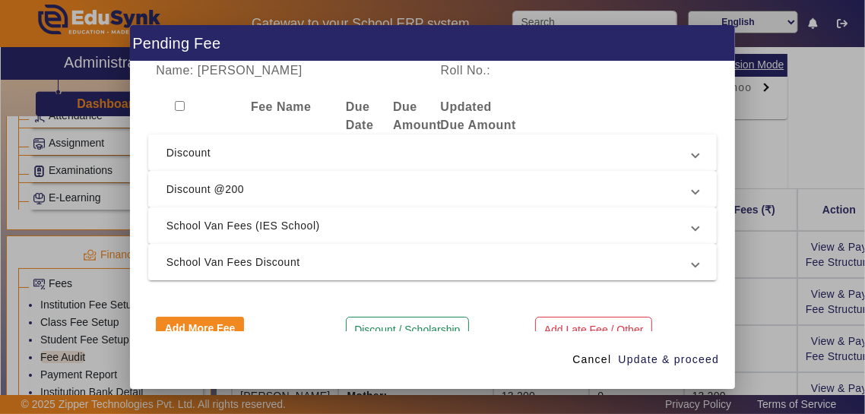
click at [173, 180] on span "Discount @200" at bounding box center [430, 189] width 527 height 18
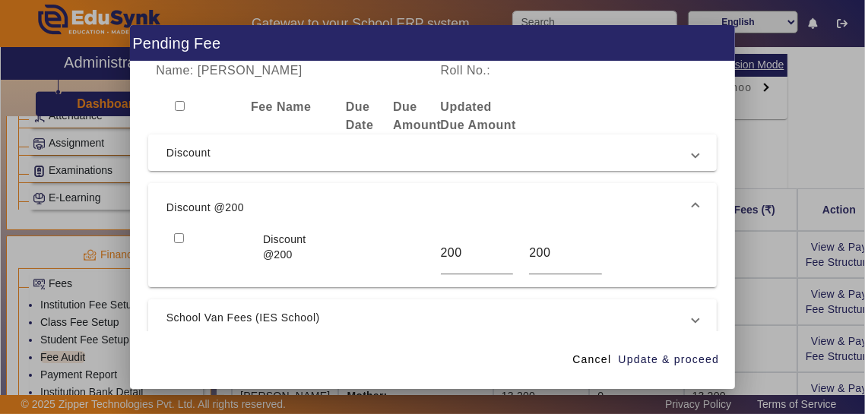
click at [176, 208] on mat-expansion-panel-header "Discount @200" at bounding box center [432, 207] width 569 height 49
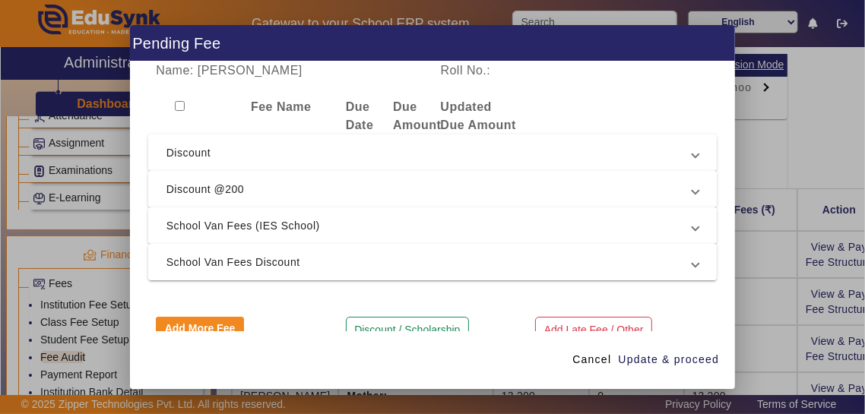
click at [170, 180] on span "Discount @200" at bounding box center [430, 189] width 527 height 18
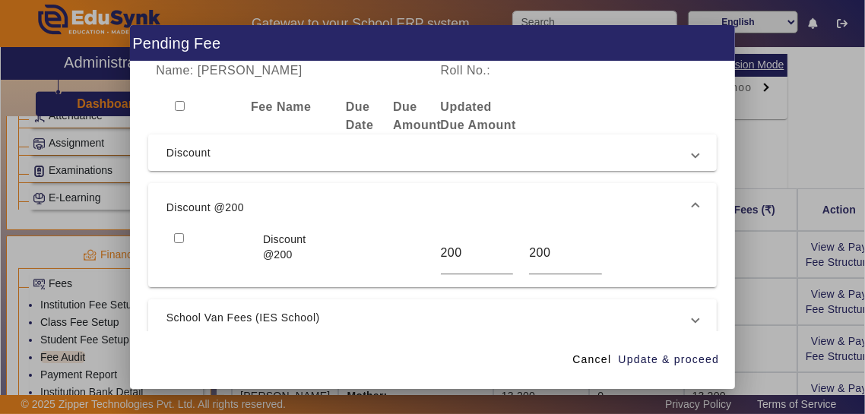
click at [183, 233] on input "checkbox" at bounding box center [179, 238] width 10 height 10
checkbox input "true"
click at [167, 144] on span "Discount" at bounding box center [430, 153] width 527 height 18
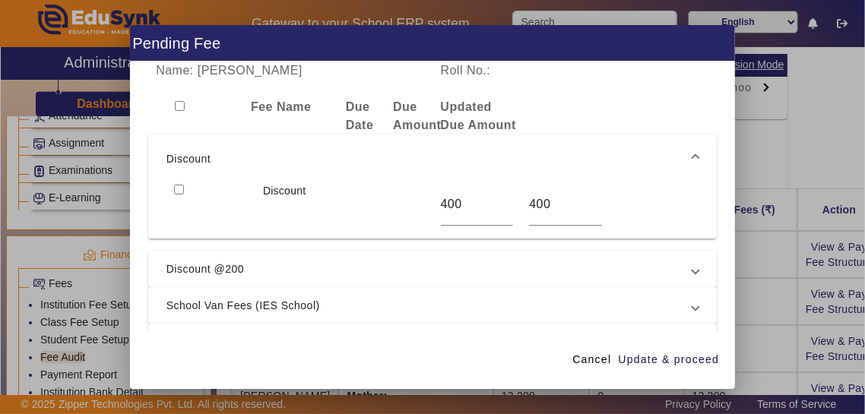
click at [178, 185] on input "checkbox" at bounding box center [179, 190] width 10 height 10
checkbox input "true"
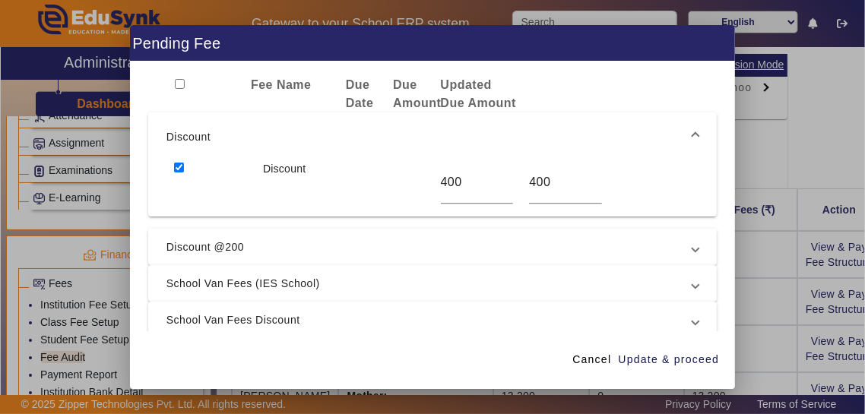
scroll to position [59, 0]
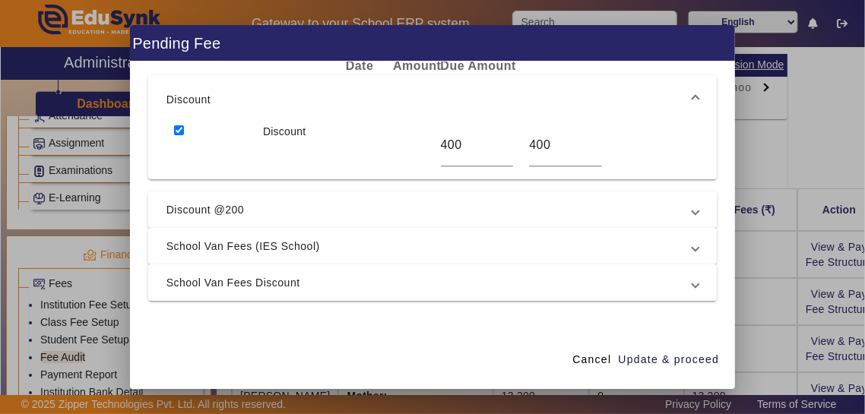
click at [173, 201] on span "Discount @200" at bounding box center [430, 210] width 527 height 18
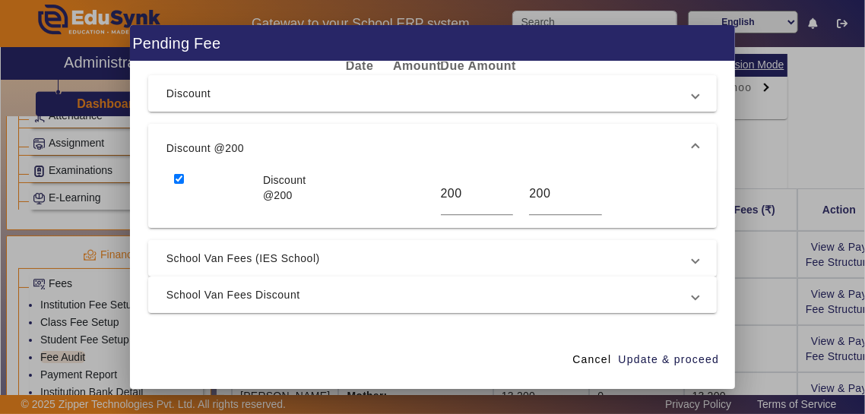
click at [178, 148] on mat-expansion-panel-header "Discount @200" at bounding box center [432, 148] width 569 height 49
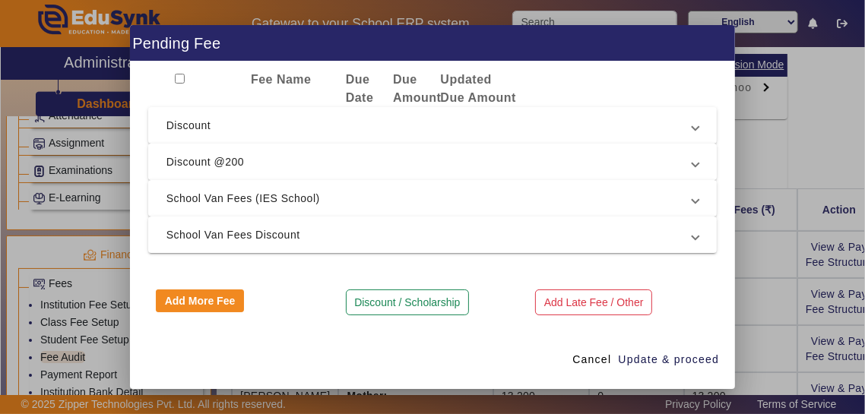
scroll to position [0, 0]
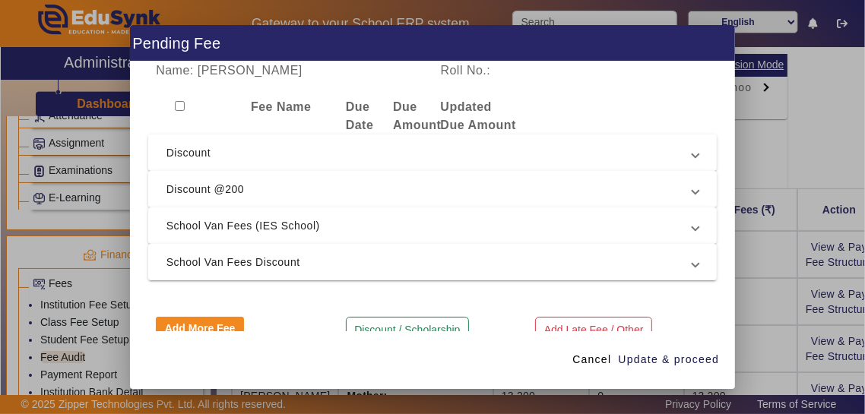
click at [690, 189] on mat-expansion-panel-header "Discount @200" at bounding box center [432, 189] width 569 height 36
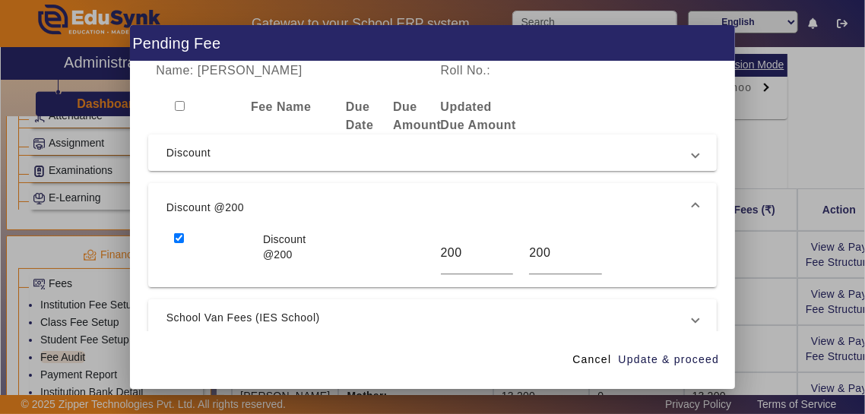
click at [176, 233] on input "checkbox" at bounding box center [179, 238] width 10 height 10
checkbox input "false"
click at [173, 144] on span "Discount" at bounding box center [430, 153] width 527 height 18
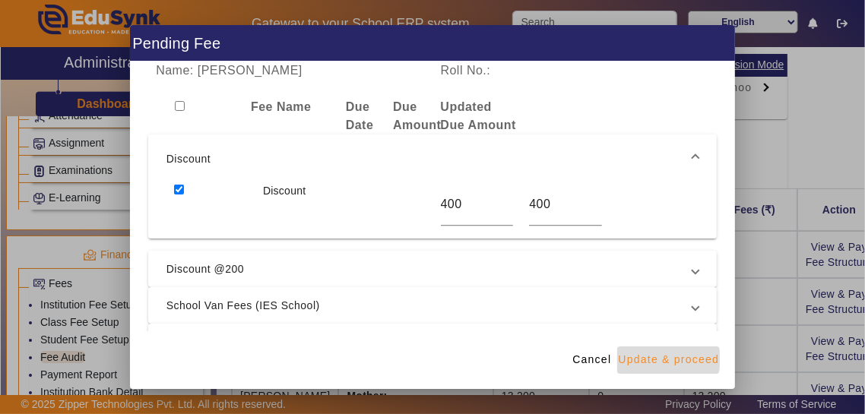
click at [668, 368] on span "Update & proceed" at bounding box center [668, 360] width 101 height 16
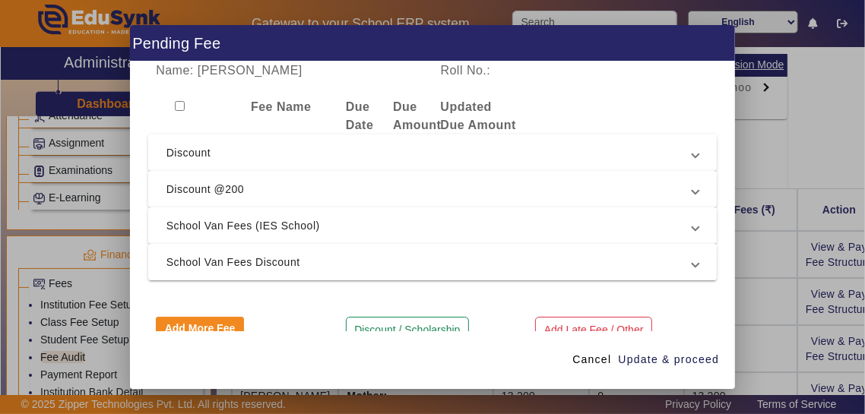
click at [268, 106] on div "Fee Name" at bounding box center [290, 116] width 95 height 36
click at [259, 100] on b "Fee Name" at bounding box center [281, 106] width 61 height 13
click at [604, 379] on span at bounding box center [591, 360] width 51 height 36
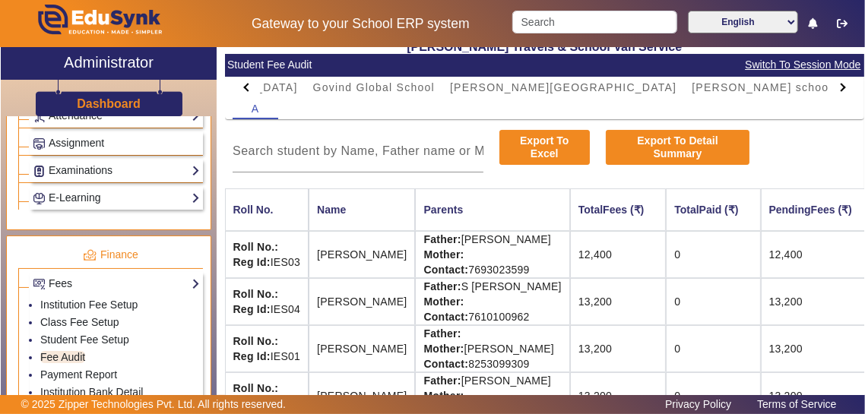
scroll to position [57, 77]
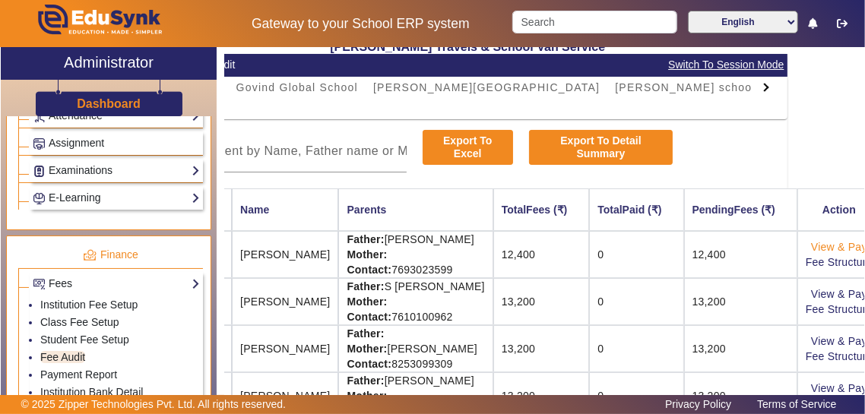
click at [826, 248] on link "View & Pay" at bounding box center [839, 247] width 56 height 12
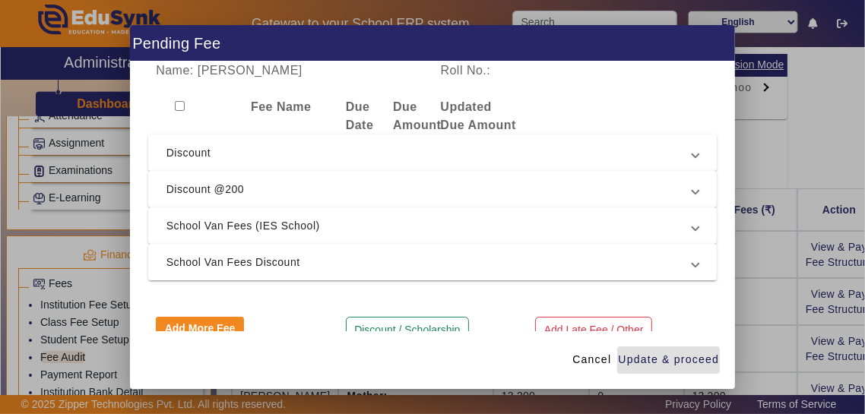
click at [693, 146] on span "Discount" at bounding box center [430, 153] width 527 height 18
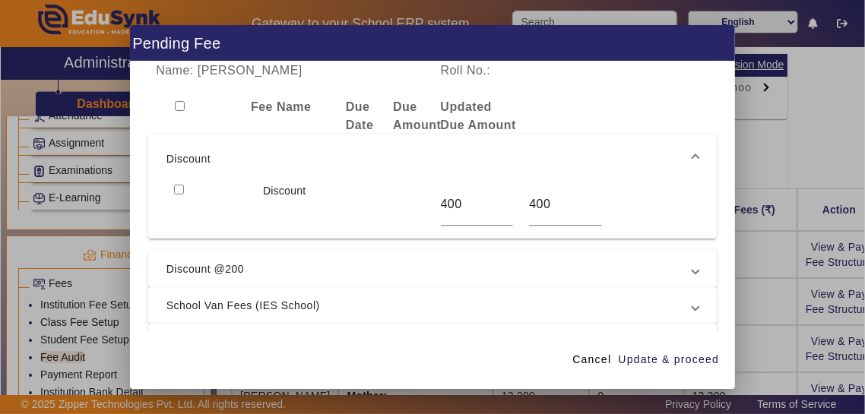
click at [175, 185] on input "checkbox" at bounding box center [179, 190] width 10 height 10
checkbox input "true"
click at [690, 368] on span "Update & proceed" at bounding box center [668, 360] width 101 height 16
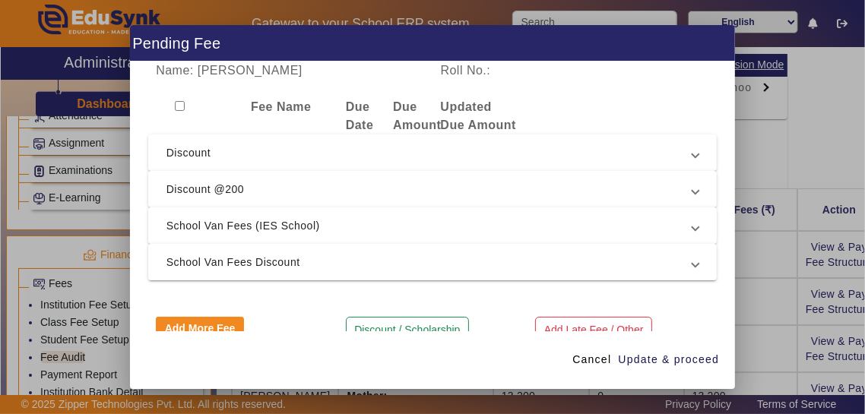
click at [557, 217] on span "School Van Fees (IES School)" at bounding box center [430, 226] width 527 height 18
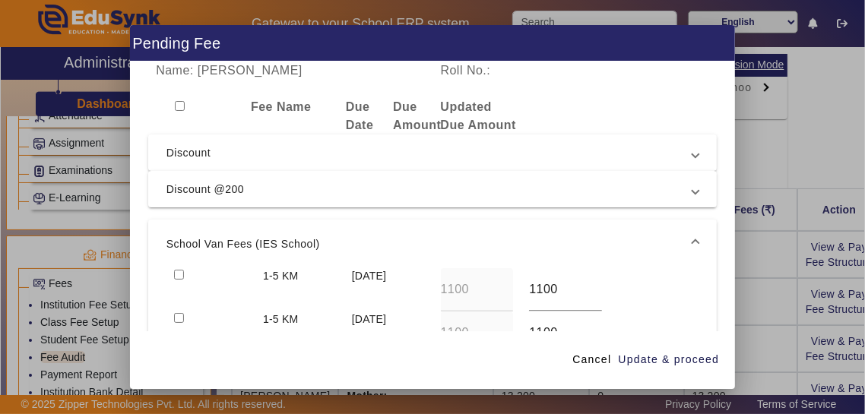
click at [182, 270] on input "checkbox" at bounding box center [179, 275] width 10 height 10
checkbox input "true"
click at [183, 313] on input "checkbox" at bounding box center [179, 318] width 10 height 10
checkbox input "true"
click at [700, 171] on mat-expansion-panel-header "Discount @200" at bounding box center [432, 189] width 569 height 36
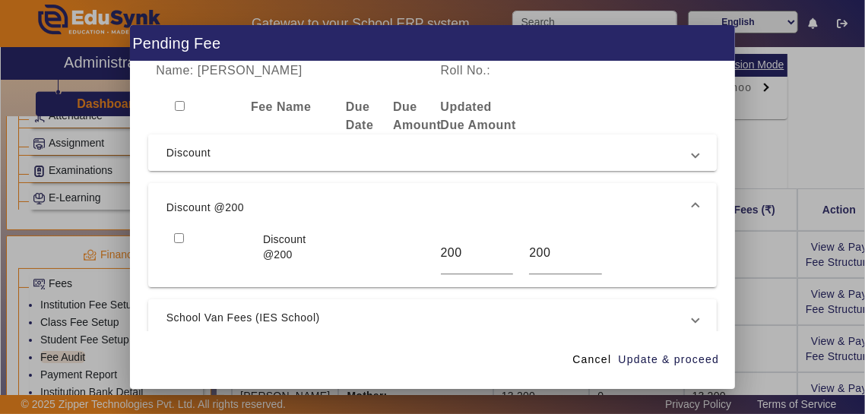
click at [696, 144] on span at bounding box center [696, 153] width 6 height 18
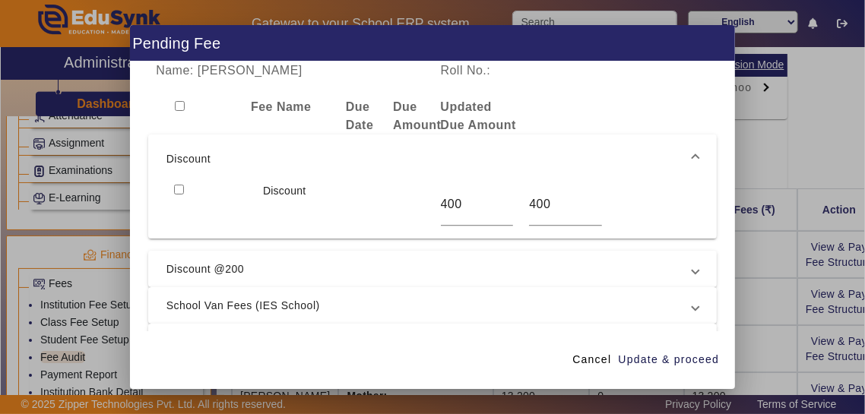
click at [176, 185] on input "checkbox" at bounding box center [179, 190] width 10 height 10
checkbox input "true"
click at [690, 368] on span "Update & proceed" at bounding box center [668, 360] width 101 height 16
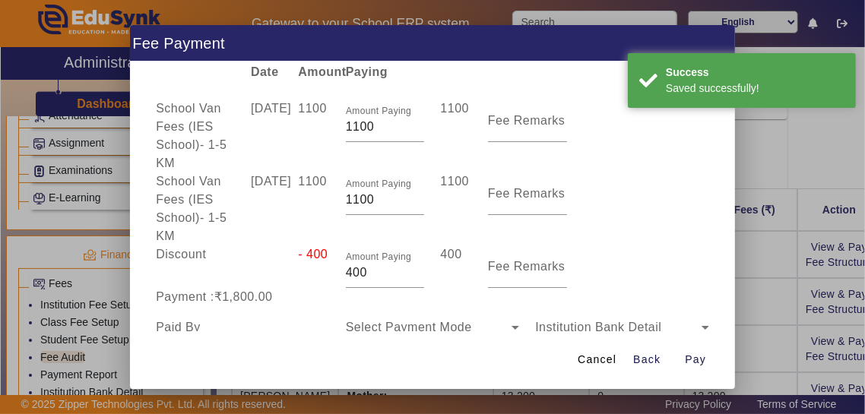
scroll to position [100, 0]
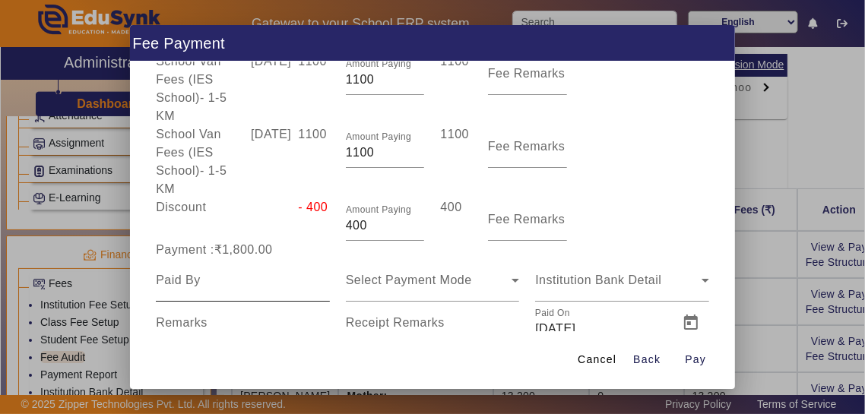
click at [271, 271] on input at bounding box center [243, 280] width 174 height 18
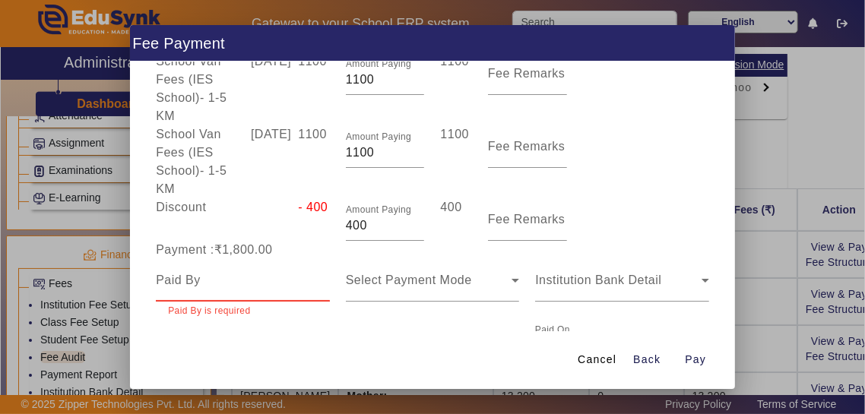
click at [202, 271] on input at bounding box center [243, 280] width 174 height 18
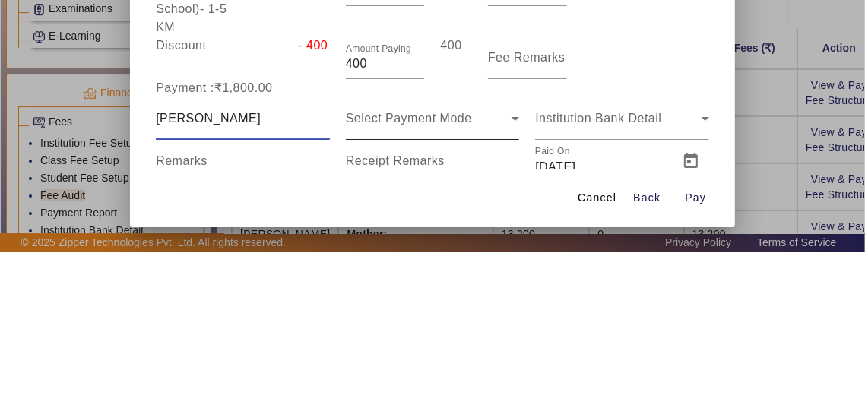
type input "[PERSON_NAME]"
click at [449, 274] on span "Select Payment Mode" at bounding box center [409, 280] width 126 height 13
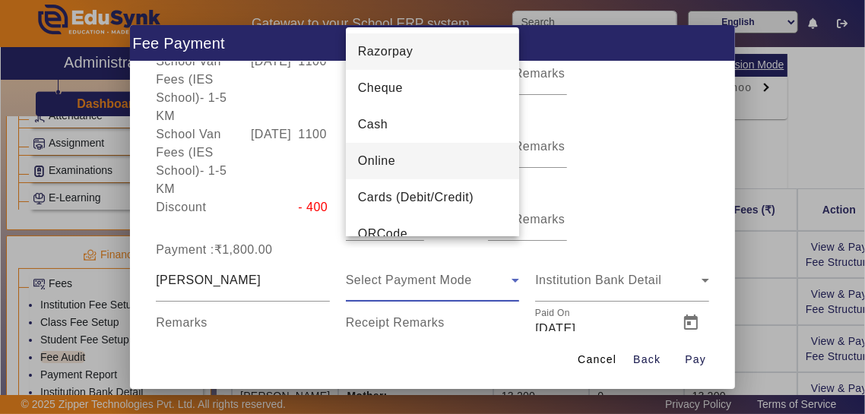
click at [437, 172] on mat-option "Online" at bounding box center [433, 161] width 174 height 36
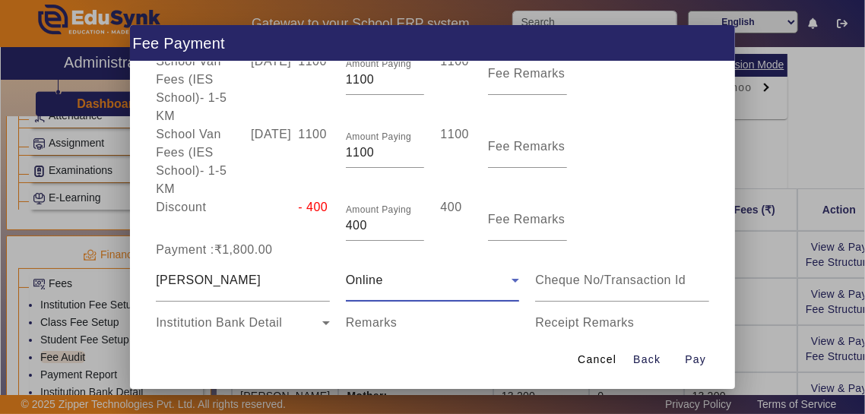
click at [424, 320] on input "Remarks" at bounding box center [433, 329] width 174 height 18
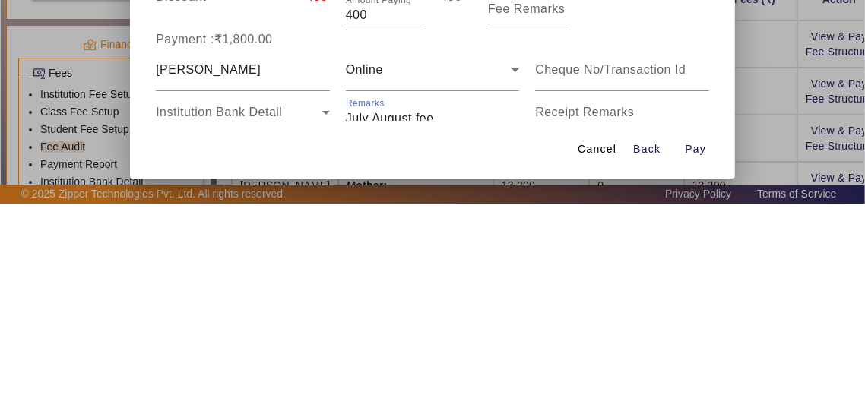
type input "July August fee"
click at [652, 320] on input "Receipt Remarks" at bounding box center [622, 329] width 174 height 18
type input "July August School Van Fees paid"
click at [711, 379] on span "button" at bounding box center [695, 360] width 49 height 36
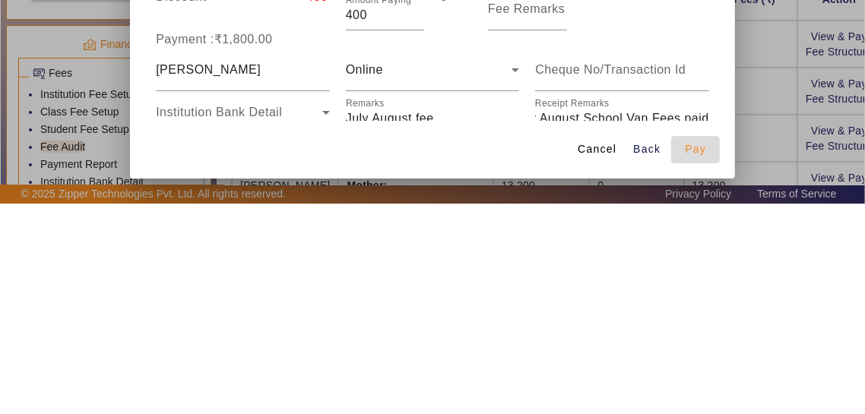
type input "0"
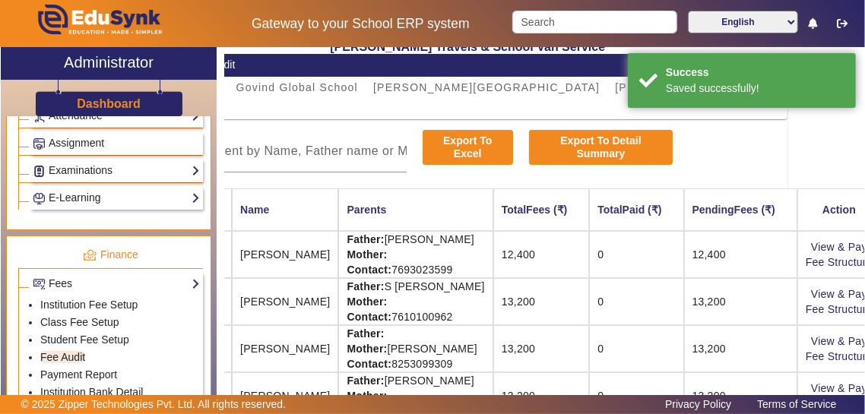
scroll to position [0, 0]
click at [849, 233] on link "View & Pay" at bounding box center [851, 239] width 56 height 12
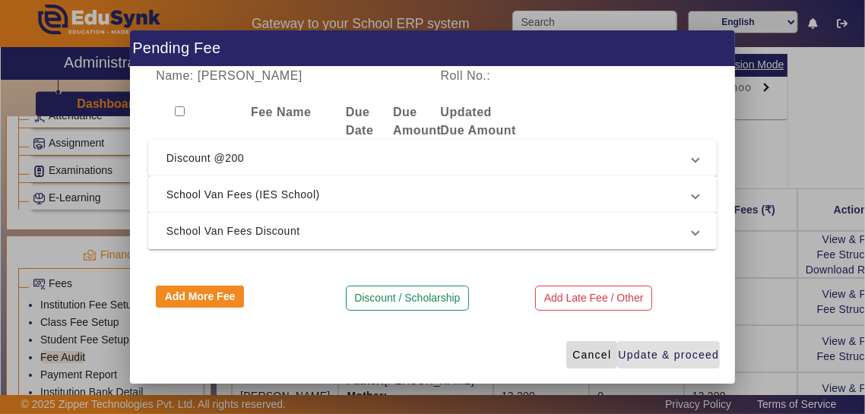
click at [595, 353] on span "Cancel" at bounding box center [592, 355] width 39 height 16
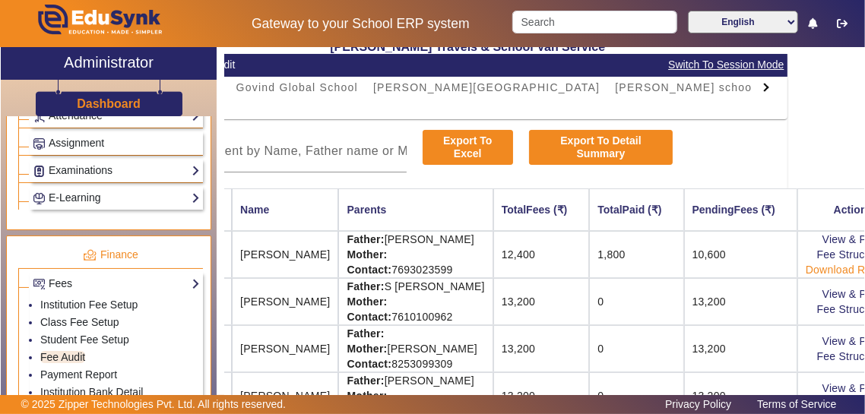
click at [849, 268] on link "Download Receipt" at bounding box center [851, 270] width 90 height 12
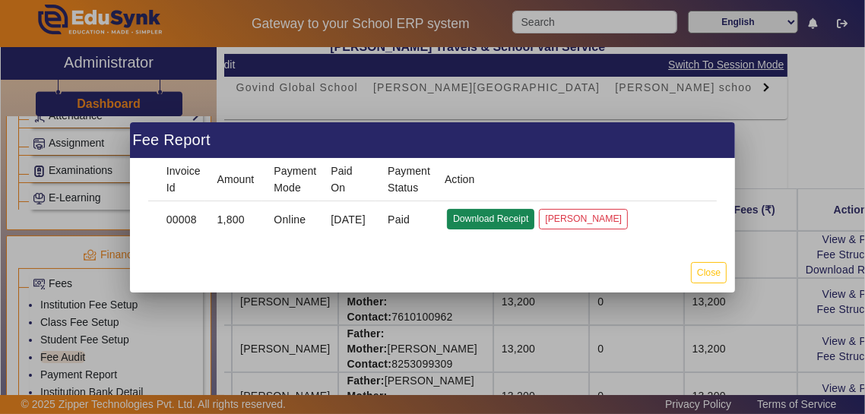
click at [486, 217] on button "Download Receipt" at bounding box center [490, 219] width 87 height 21
click at [712, 281] on button "Close" at bounding box center [709, 272] width 36 height 21
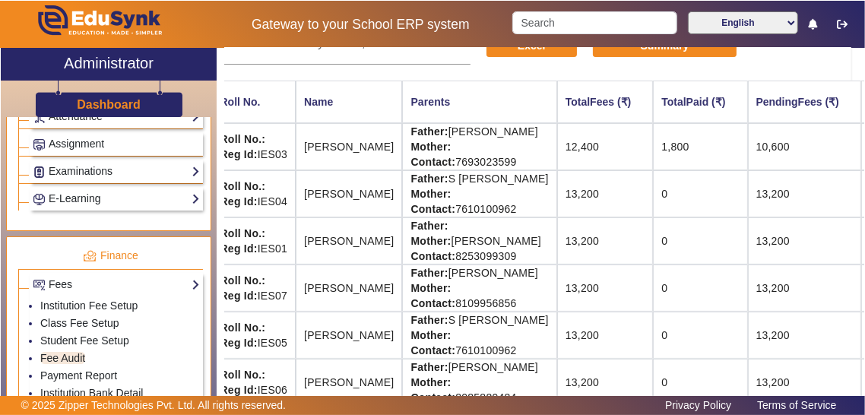
scroll to position [166, 0]
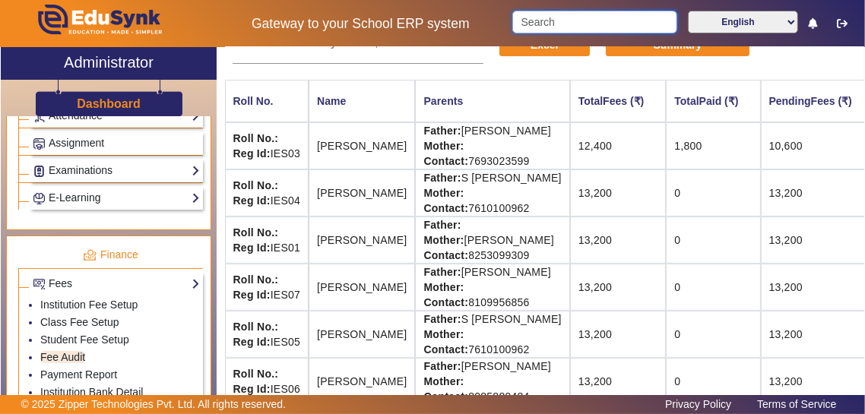
click at [609, 28] on input "Search" at bounding box center [594, 22] width 164 height 23
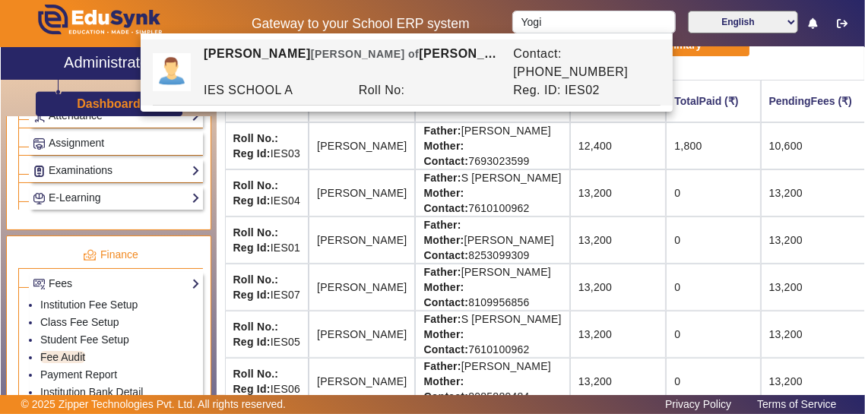
click at [303, 81] on div "IES SCHOOL A" at bounding box center [273, 90] width 155 height 18
type input "[PERSON_NAME]"
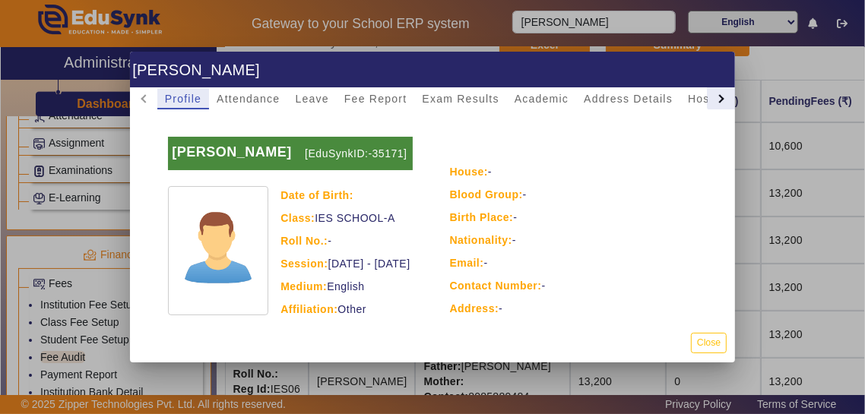
click at [722, 94] on div at bounding box center [720, 98] width 8 height 8
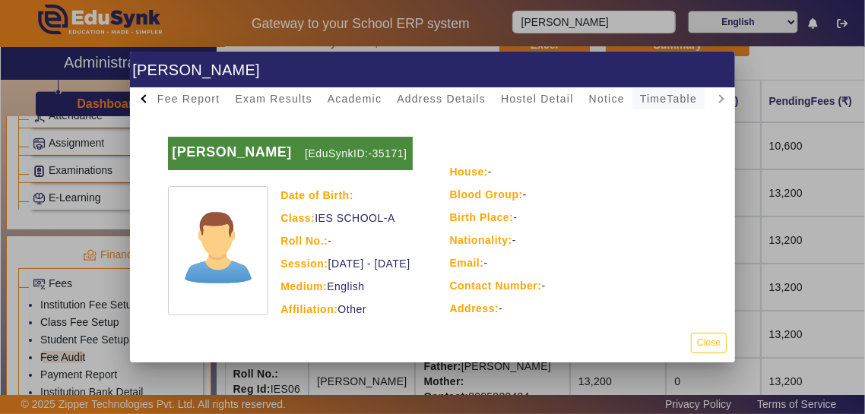
click at [705, 88] on div "TimeTable" at bounding box center [669, 98] width 72 height 21
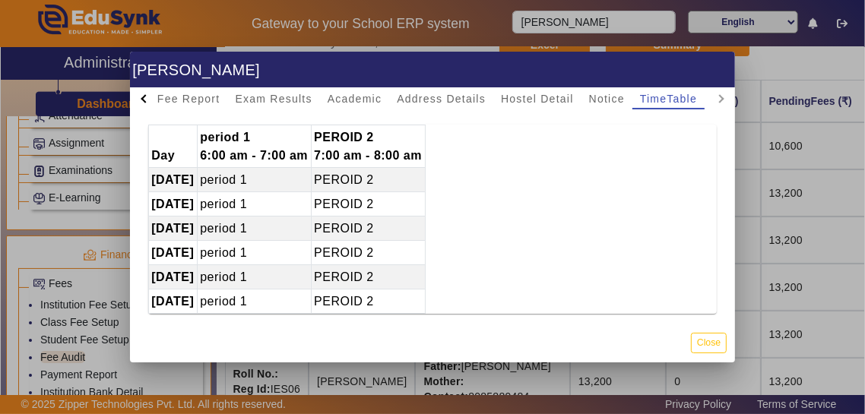
click at [794, 63] on div at bounding box center [432, 207] width 865 height 414
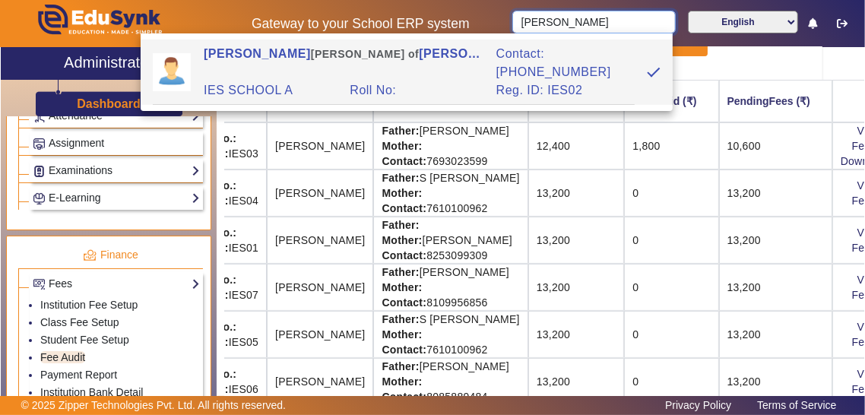
scroll to position [166, 40]
click at [658, 22] on input "[PERSON_NAME]" at bounding box center [593, 22] width 163 height 23
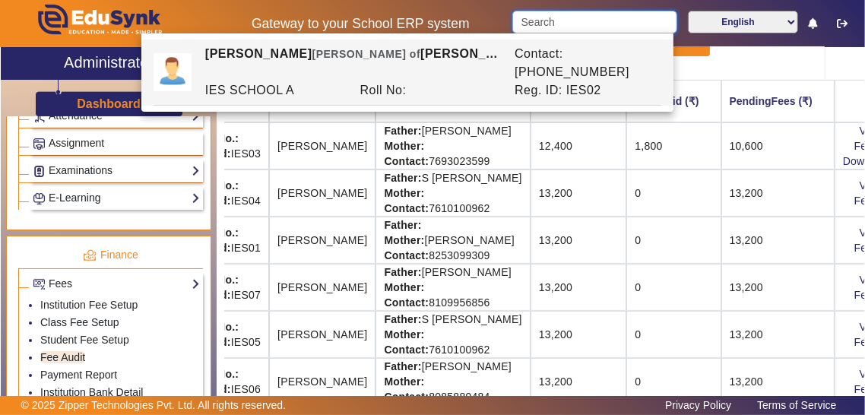
scroll to position [166, 100]
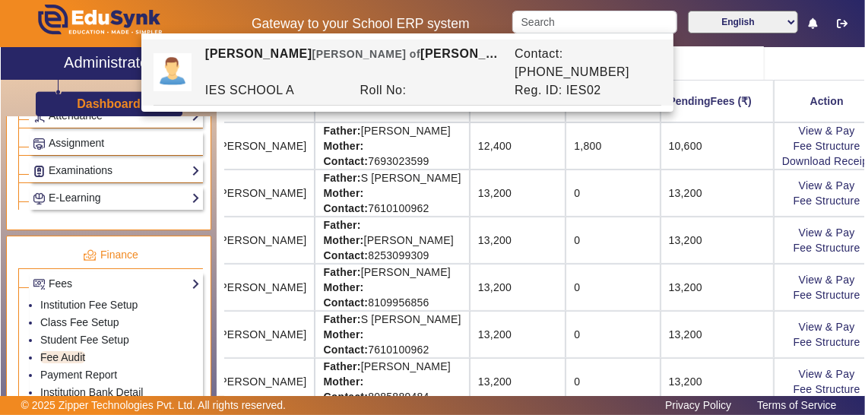
click at [827, 414] on link "View & Pay" at bounding box center [827, 421] width 56 height 12
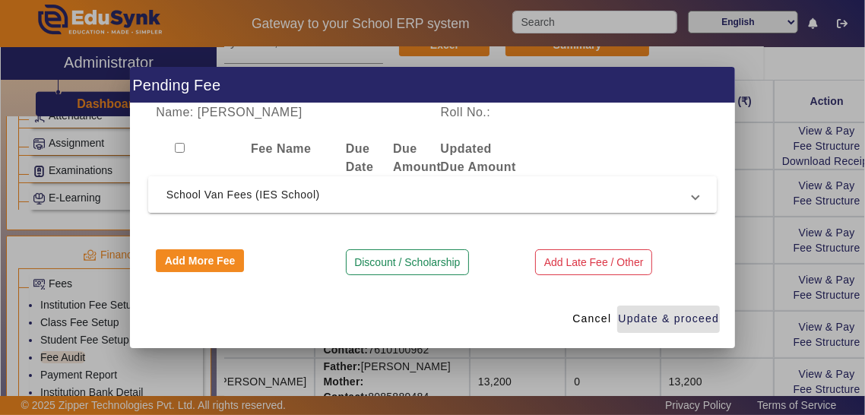
click at [703, 213] on mat-expansion-panel-header "School Van Fees (IES School)" at bounding box center [432, 194] width 569 height 36
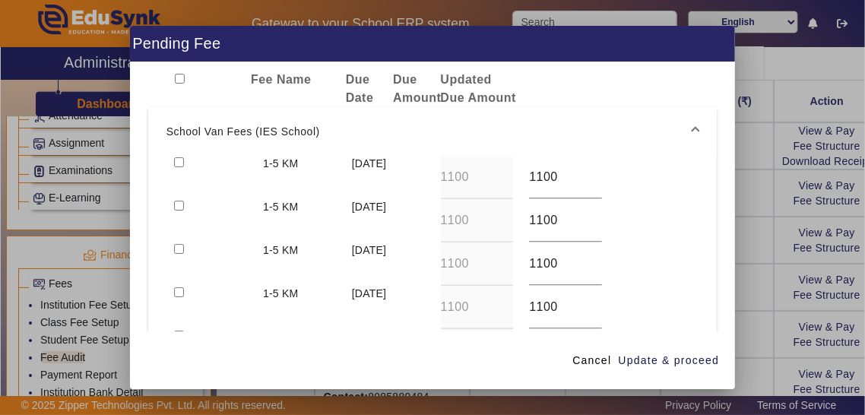
scroll to position [30, 0]
click at [177, 166] on input "checkbox" at bounding box center [179, 161] width 10 height 10
checkbox input "true"
click at [184, 209] on input "checkbox" at bounding box center [179, 204] width 10 height 10
checkbox input "true"
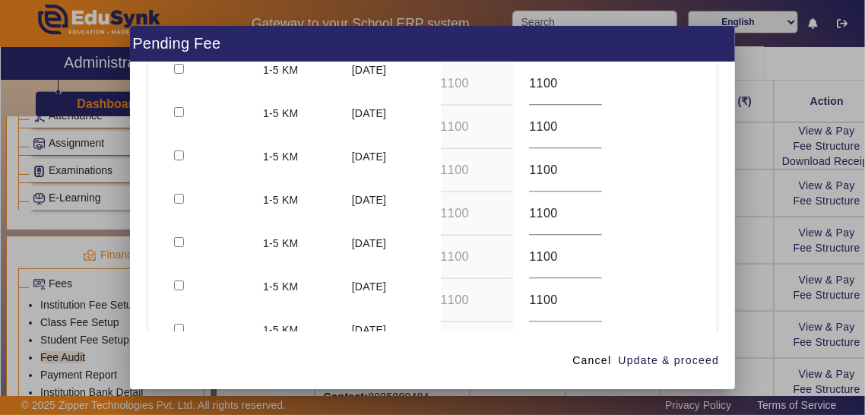
scroll to position [413, 0]
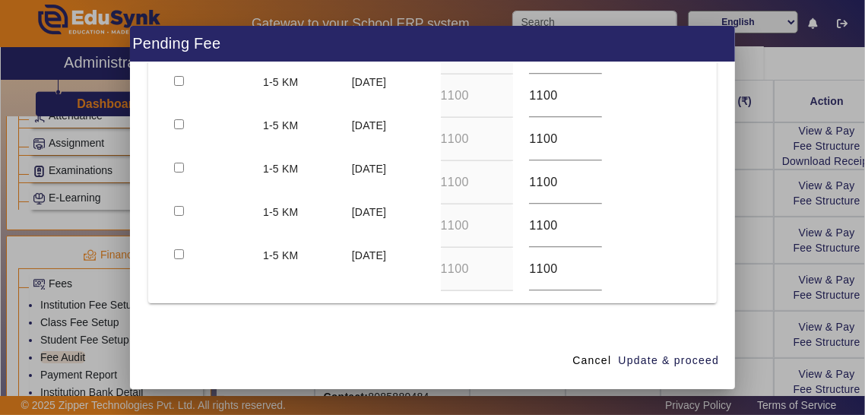
click at [441, 366] on button "Discount / Scholarship" at bounding box center [407, 353] width 123 height 26
click at [697, 369] on span "Update & proceed" at bounding box center [668, 361] width 101 height 16
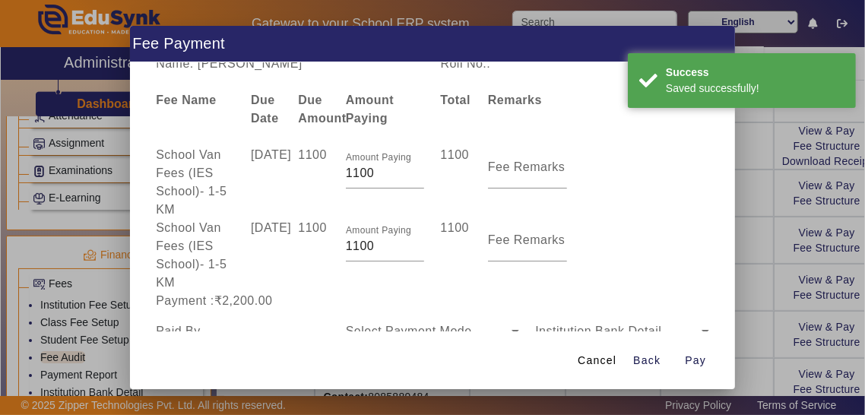
scroll to position [0, 0]
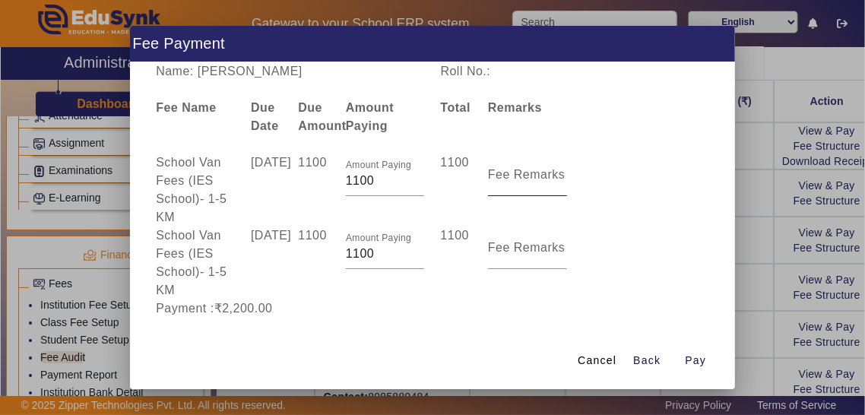
click at [526, 181] on mat-label "Fee Remarks" at bounding box center [527, 174] width 78 height 13
click at [526, 190] on input "Fee Remarks" at bounding box center [527, 181] width 79 height 18
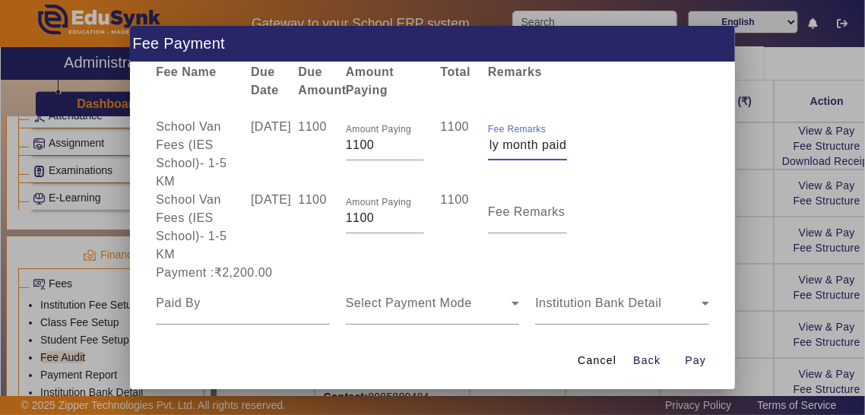
scroll to position [58, 0]
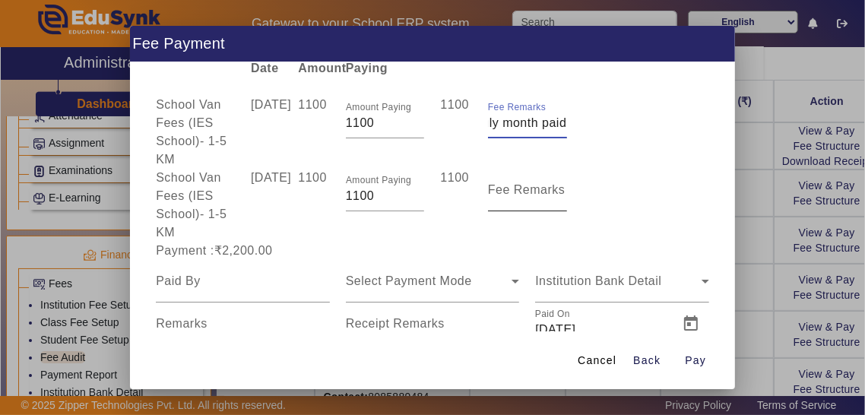
type input "July month paid"
click at [521, 196] on mat-label "Fee Remarks" at bounding box center [527, 189] width 78 height 13
click at [521, 198] on input "Fee Remarks" at bounding box center [527, 196] width 79 height 18
type input "August Month paid"
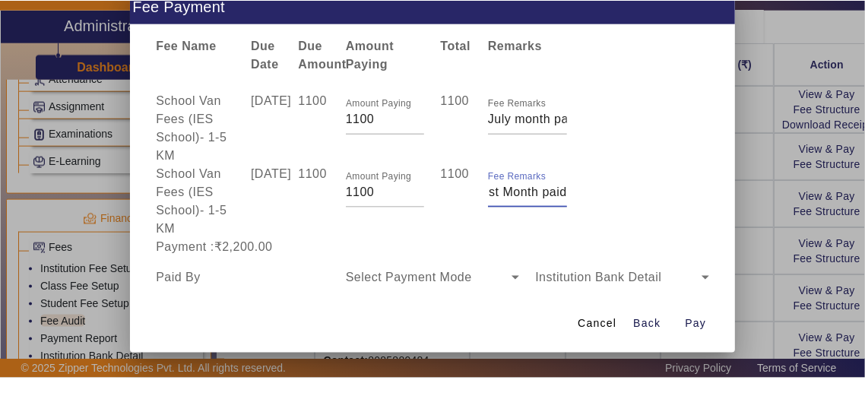
scroll to position [58, 0]
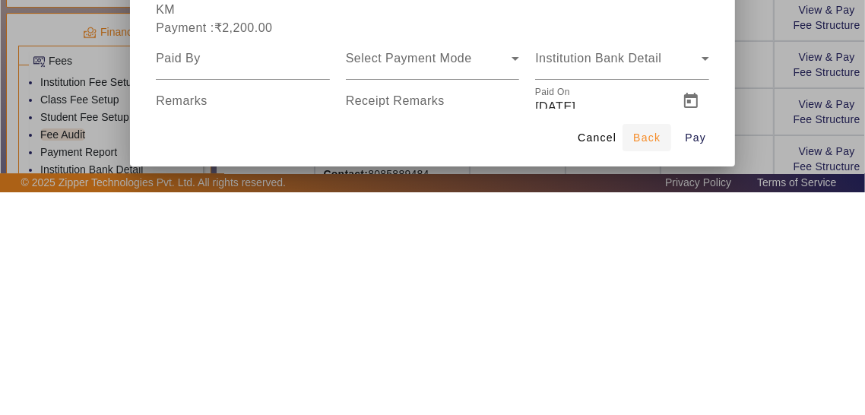
click at [649, 369] on span "Back" at bounding box center [646, 361] width 27 height 16
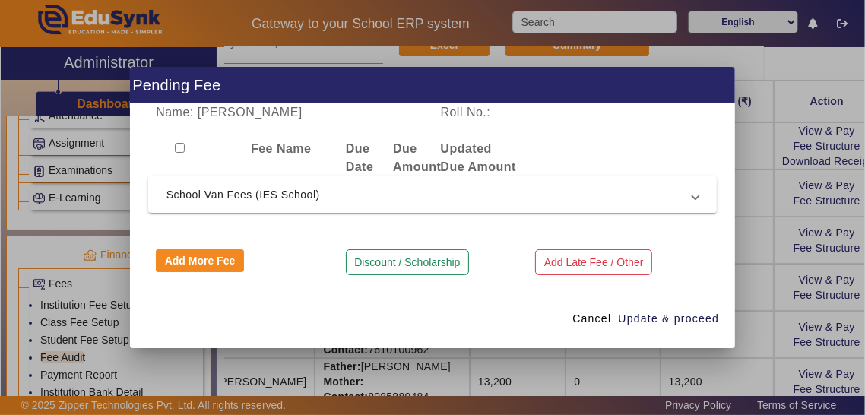
scroll to position [0, 0]
click at [443, 204] on span "School Van Fees (IES School)" at bounding box center [430, 195] width 527 height 18
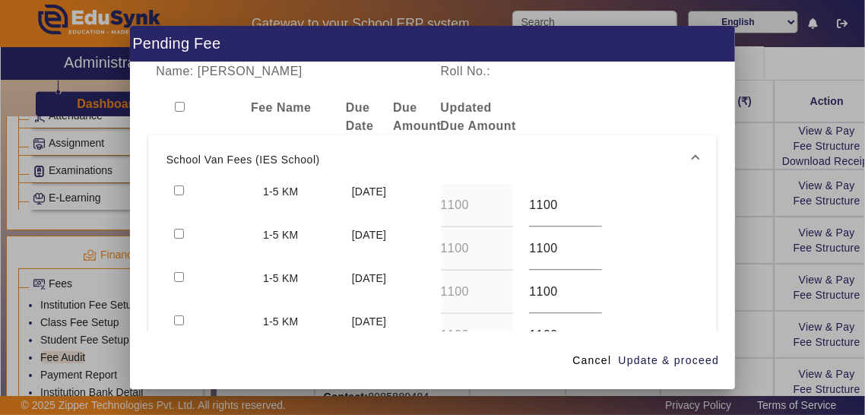
click at [181, 195] on input "checkbox" at bounding box center [179, 191] width 10 height 10
checkbox input "true"
click at [182, 239] on input "checkbox" at bounding box center [179, 234] width 10 height 10
checkbox input "true"
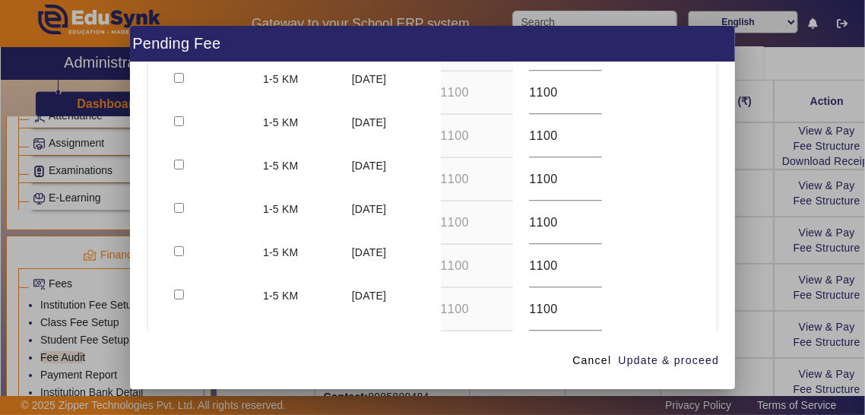
scroll to position [413, 0]
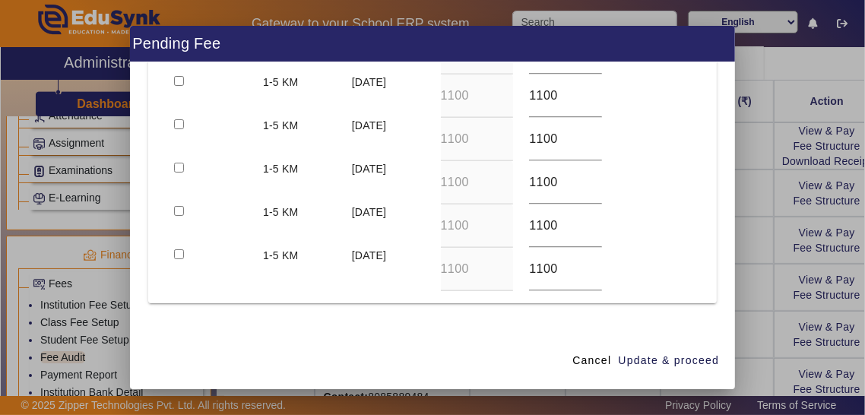
click at [422, 362] on button "Discount / Scholarship" at bounding box center [407, 353] width 123 height 26
click at [344, 352] on input at bounding box center [290, 343] width 268 height 18
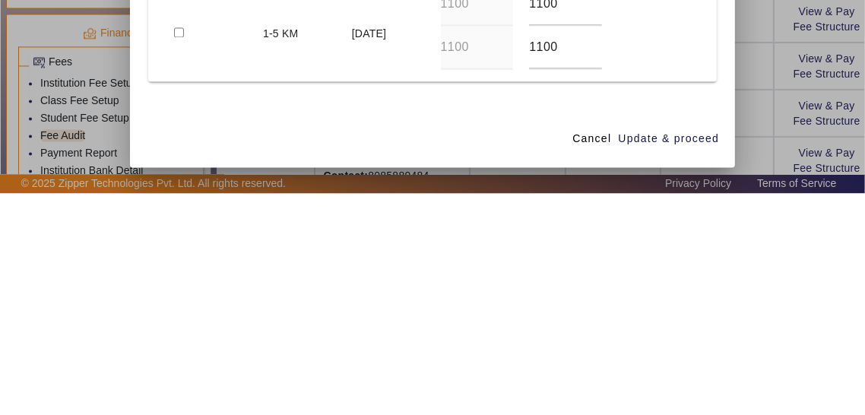
type input "Discount @200"
click at [548, 352] on input at bounding box center [504, 343] width 126 height 18
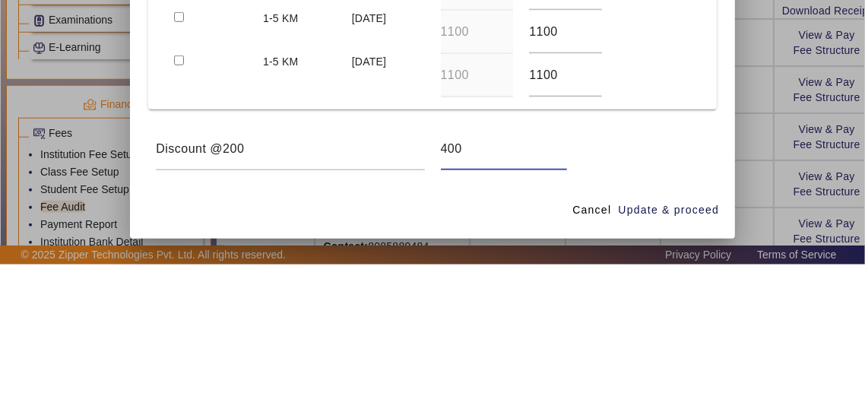
scroll to position [455, 0]
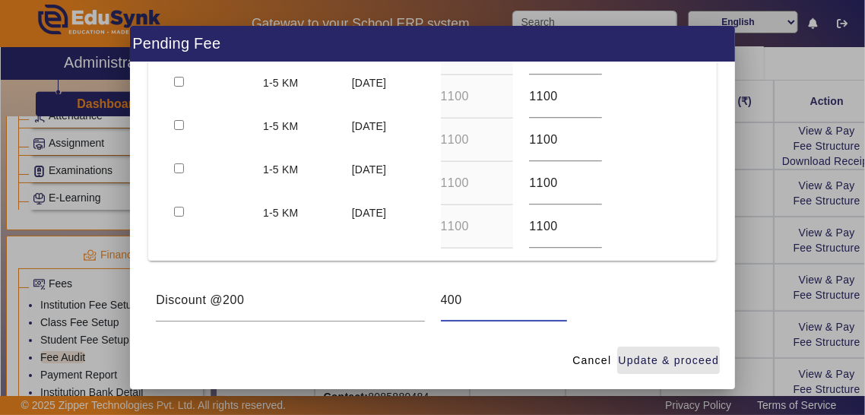
type input "400"
click at [679, 369] on span "Update & proceed" at bounding box center [668, 361] width 101 height 16
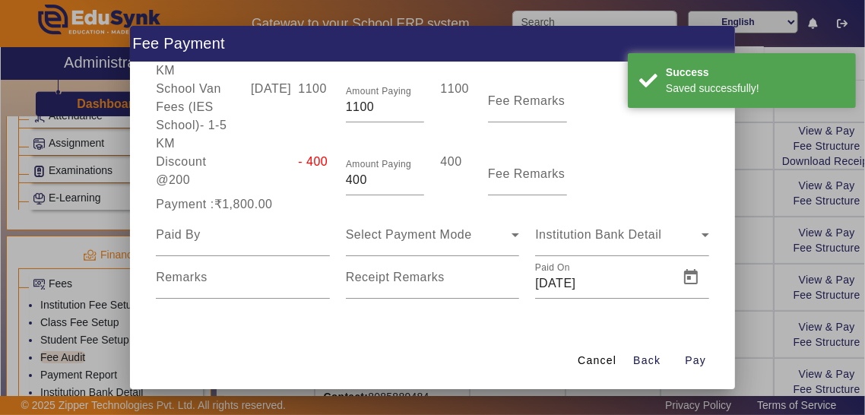
scroll to position [100, 0]
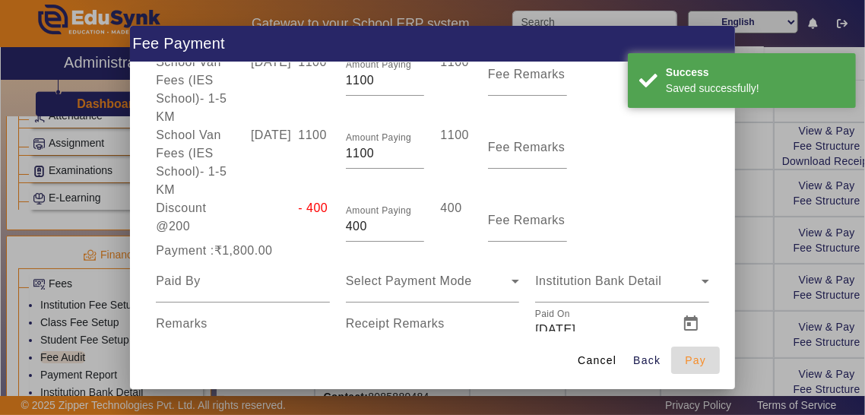
click at [696, 369] on span "Pay" at bounding box center [695, 361] width 21 height 16
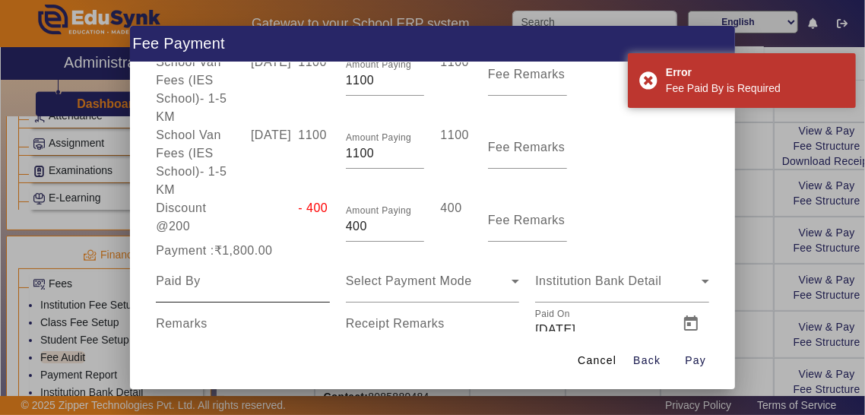
click at [291, 290] on input at bounding box center [243, 281] width 174 height 18
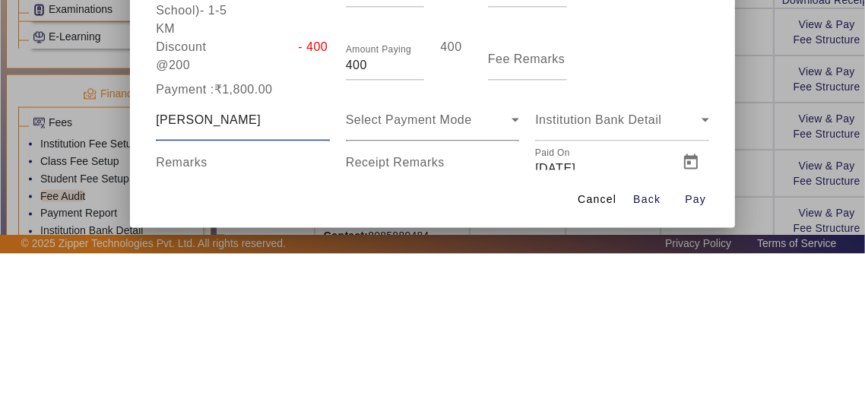
type input "[PERSON_NAME]"
click at [441, 287] on span "Select Payment Mode" at bounding box center [409, 280] width 126 height 13
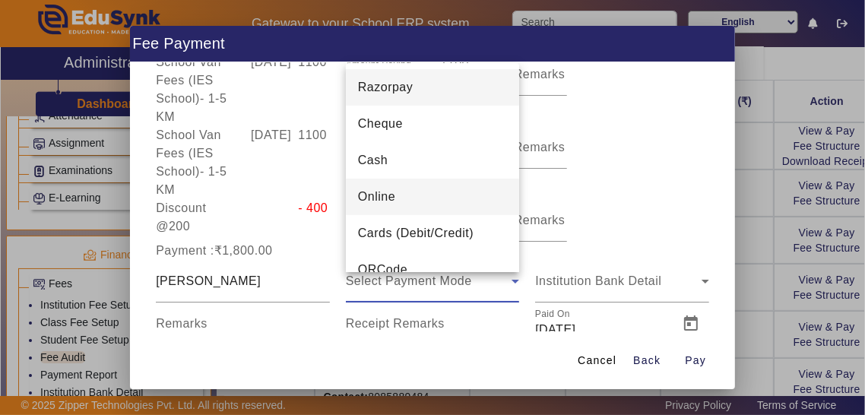
click at [439, 215] on mat-option "Online" at bounding box center [433, 197] width 174 height 36
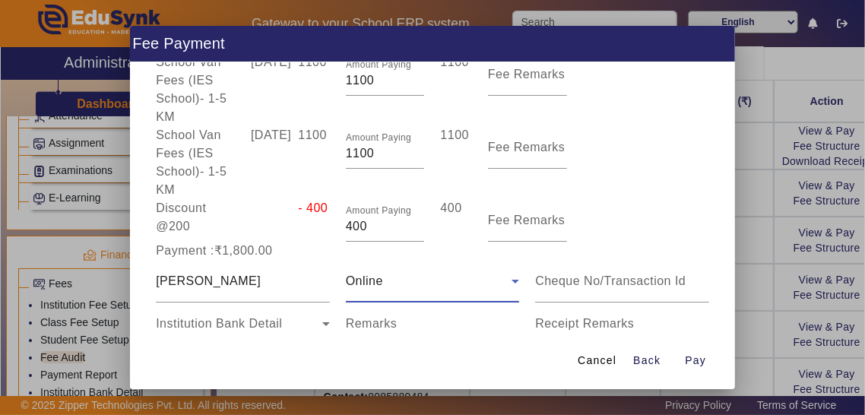
click at [605, 339] on input "Receipt Remarks" at bounding box center [622, 330] width 174 height 18
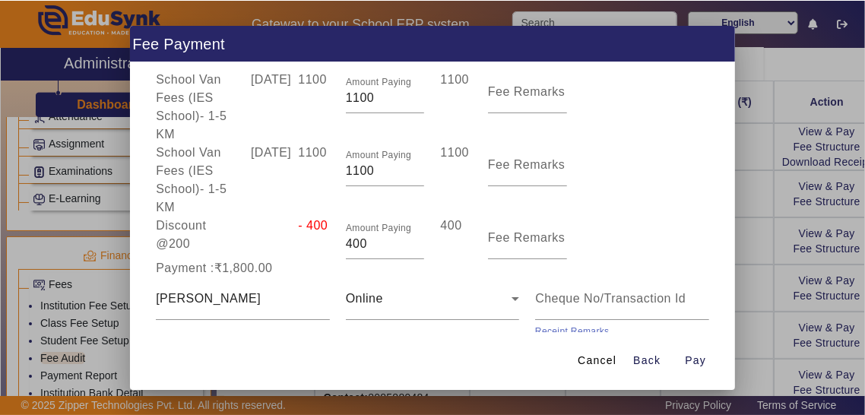
scroll to position [143, 0]
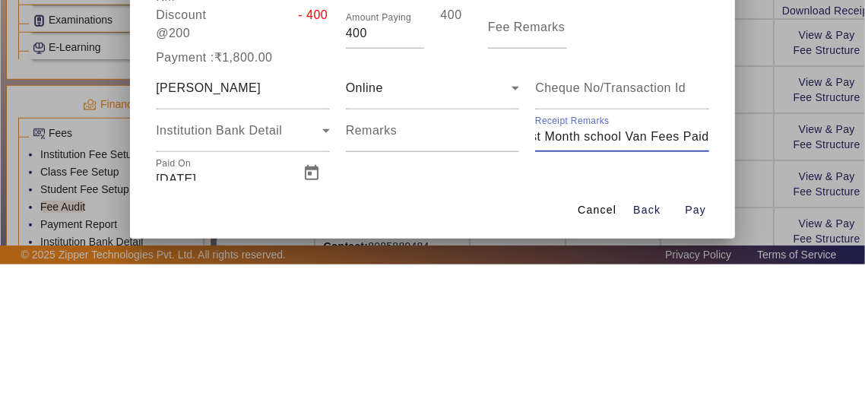
type input "July August Month school Van Fees Paid"
click at [218, 333] on input "[DATE]" at bounding box center [223, 330] width 135 height 18
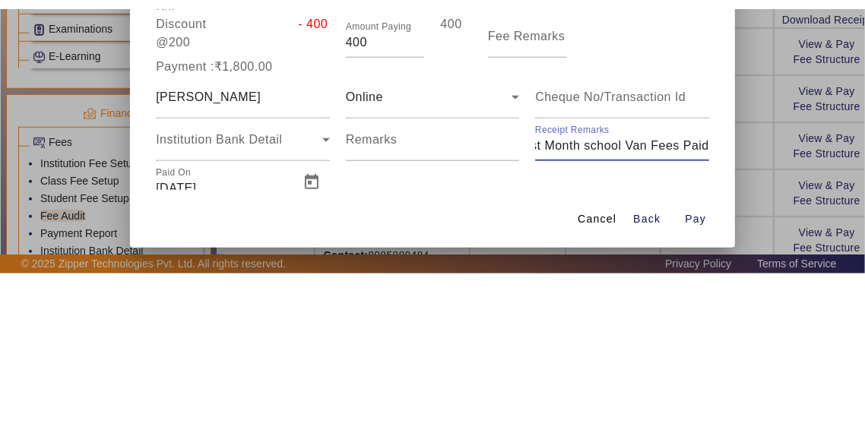
scroll to position [0, 0]
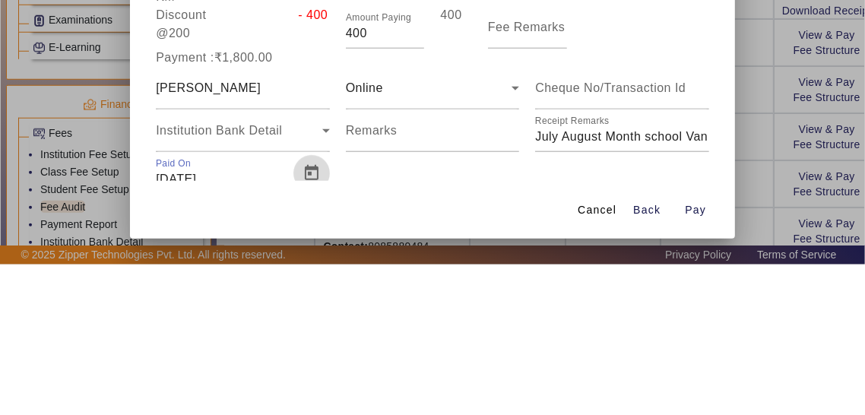
click at [316, 331] on span "Open calendar" at bounding box center [311, 324] width 36 height 36
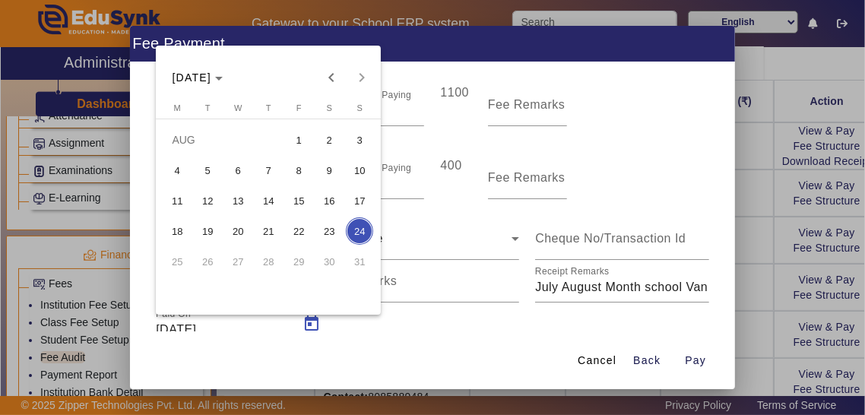
click at [329, 154] on span "2" at bounding box center [329, 139] width 27 height 27
type input "[DATE]"
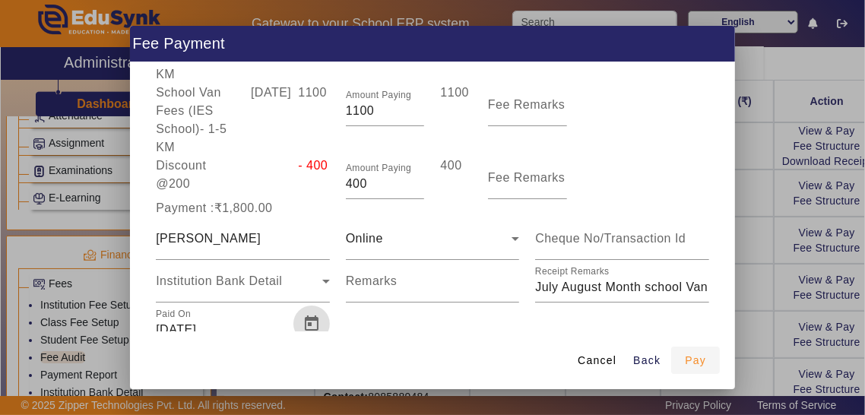
click at [695, 369] on span "Pay" at bounding box center [695, 361] width 21 height 16
type input "0"
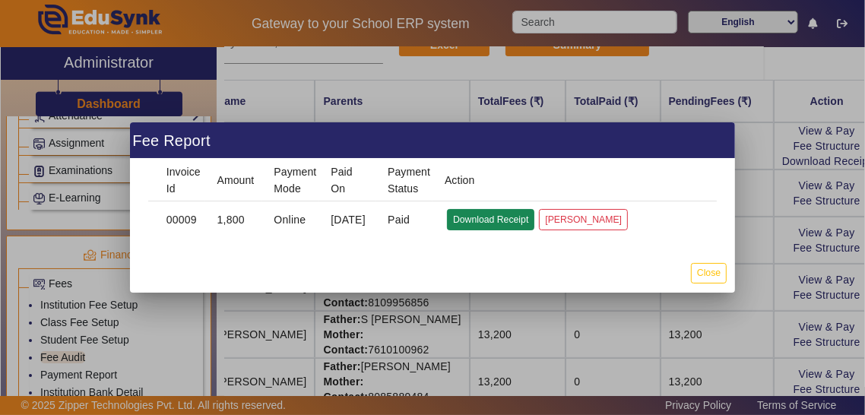
click at [494, 230] on button "Download Receipt" at bounding box center [490, 219] width 87 height 21
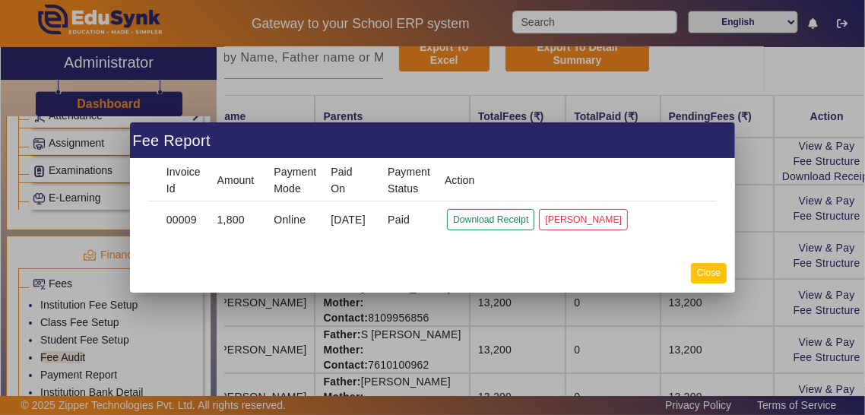
click at [714, 284] on button "Close" at bounding box center [709, 273] width 36 height 21
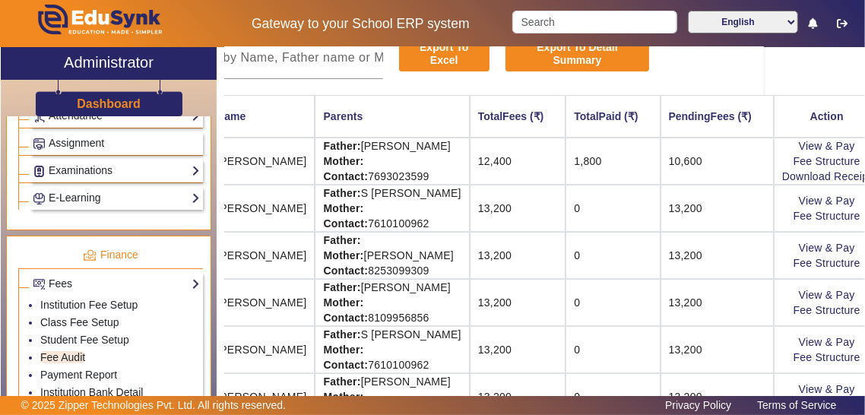
scroll to position [154, 100]
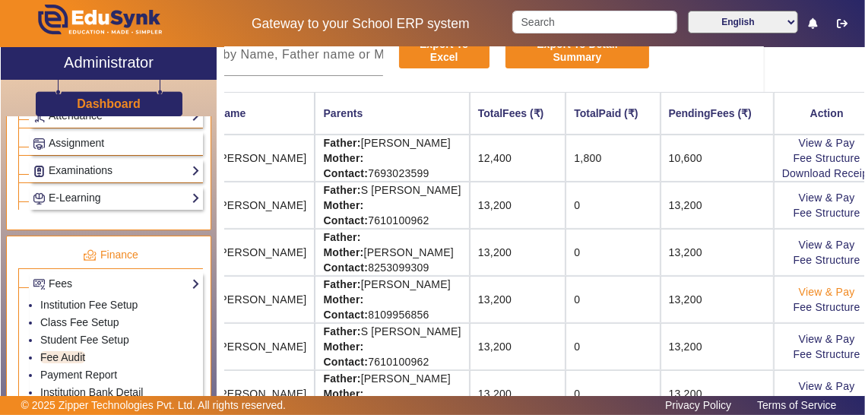
click at [823, 286] on link "View & Pay" at bounding box center [827, 292] width 56 height 12
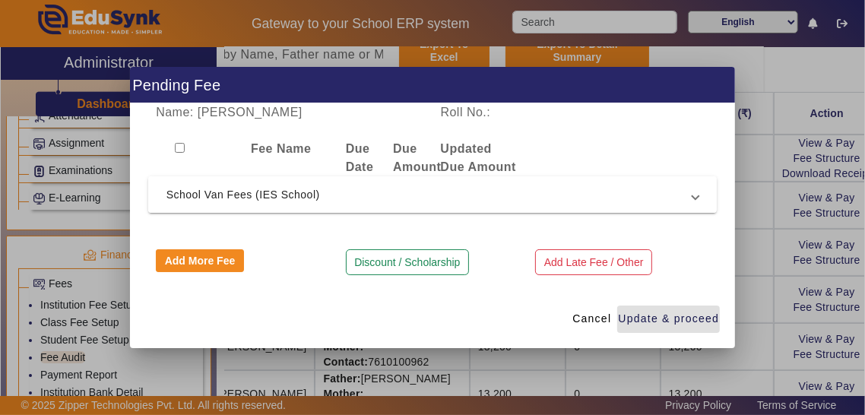
click at [664, 204] on span "School Van Fees (IES School)" at bounding box center [430, 195] width 527 height 18
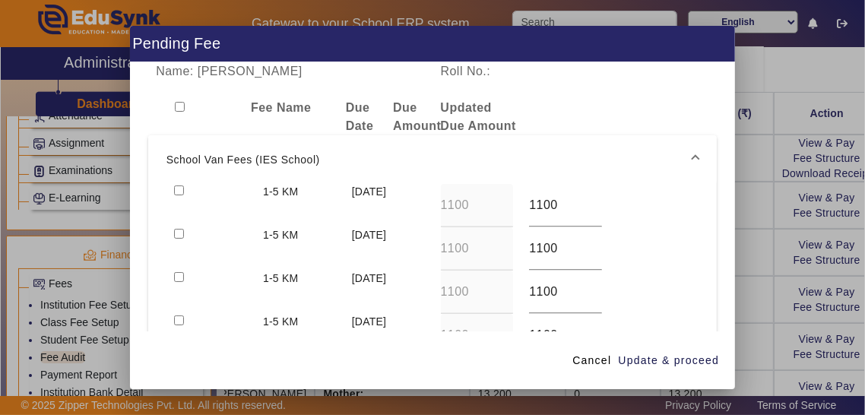
click at [190, 184] on mat-expansion-panel-header "School Van Fees (IES School)" at bounding box center [432, 159] width 569 height 49
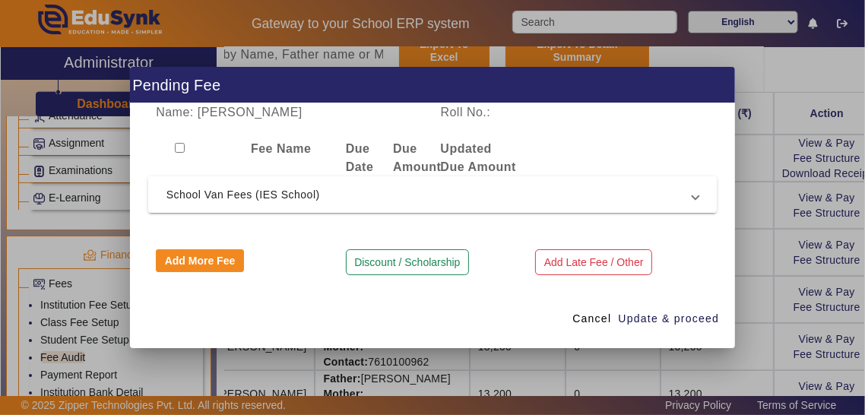
click at [259, 204] on span "School Van Fees (IES School)" at bounding box center [430, 195] width 527 height 18
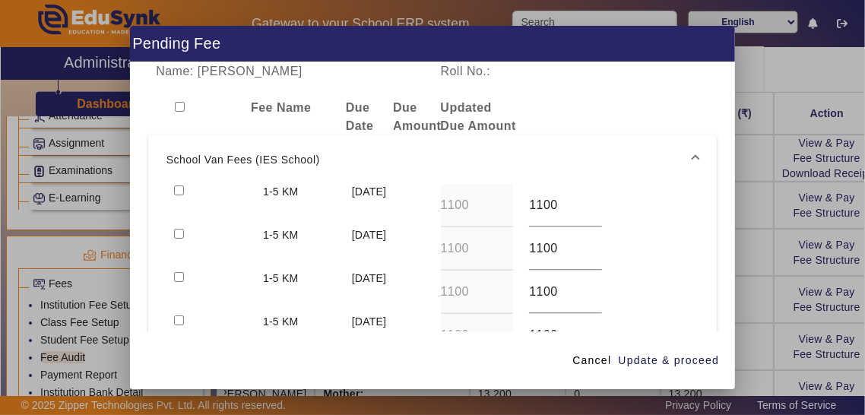
click at [182, 195] on input "checkbox" at bounding box center [179, 191] width 10 height 10
checkbox input "true"
click at [182, 239] on input "checkbox" at bounding box center [179, 234] width 10 height 10
checkbox input "true"
click at [690, 369] on span "Update & proceed" at bounding box center [668, 361] width 101 height 16
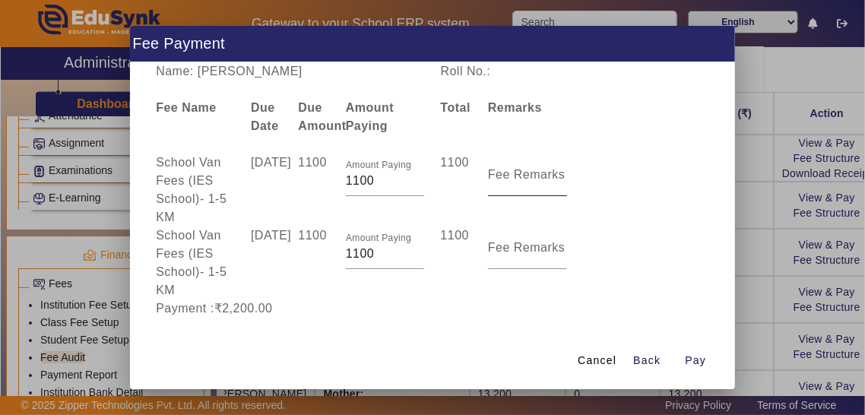
click at [552, 181] on mat-label "Fee Remarks" at bounding box center [527, 174] width 78 height 13
click at [552, 187] on input "Fee Remarks" at bounding box center [527, 181] width 79 height 18
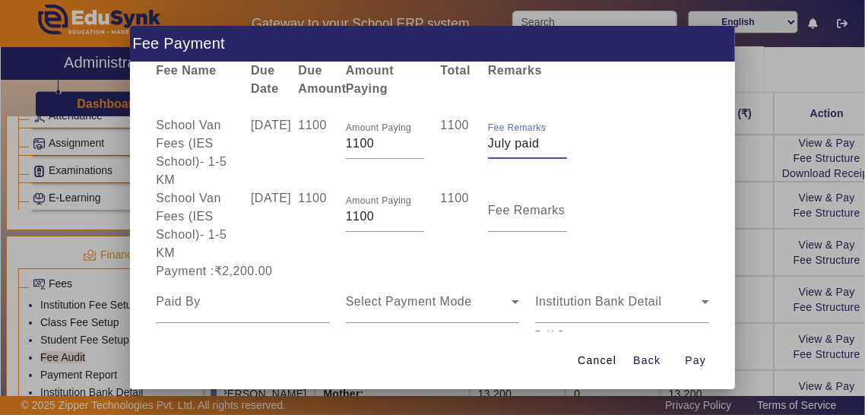
scroll to position [58, 0]
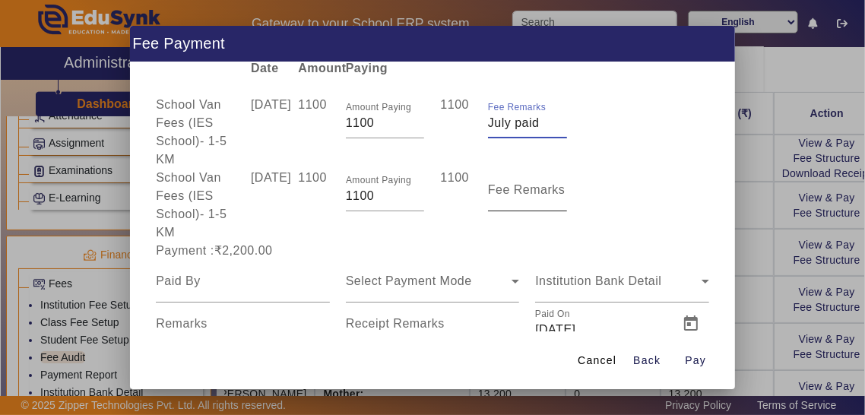
type input "July paid"
click at [534, 196] on mat-label "Fee Remarks" at bounding box center [527, 189] width 78 height 13
click at [534, 205] on input "Fee Remarks" at bounding box center [527, 196] width 79 height 18
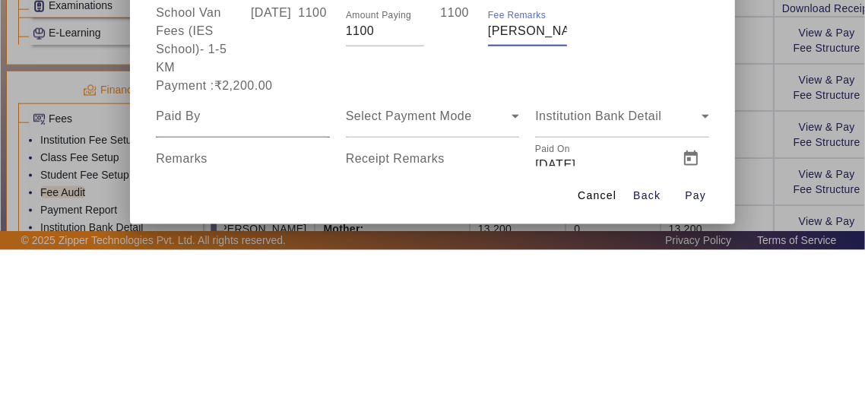
type input "[PERSON_NAME]"
click at [268, 290] on input at bounding box center [243, 281] width 174 height 18
type input "Mr [PERSON_NAME]"
click at [468, 287] on span "Select Payment Mode" at bounding box center [409, 280] width 126 height 13
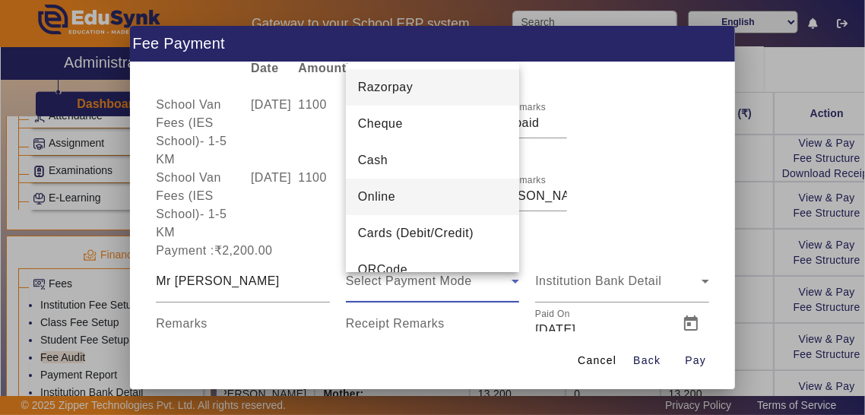
click at [443, 215] on mat-option "Online" at bounding box center [433, 197] width 174 height 36
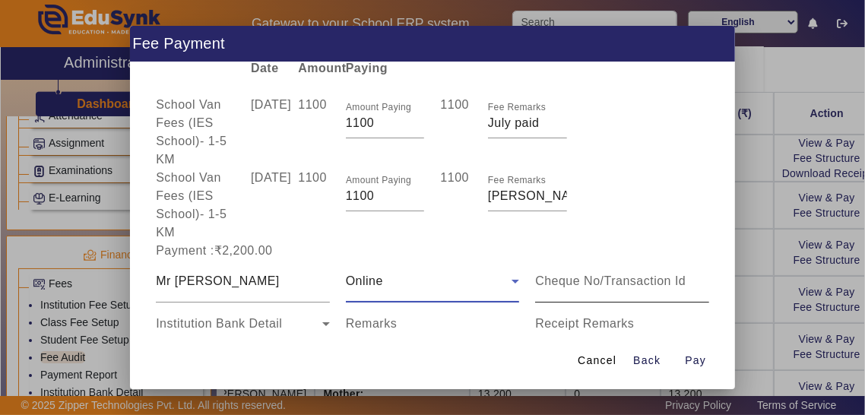
click at [709, 285] on div at bounding box center [709, 285] width 0 height 0
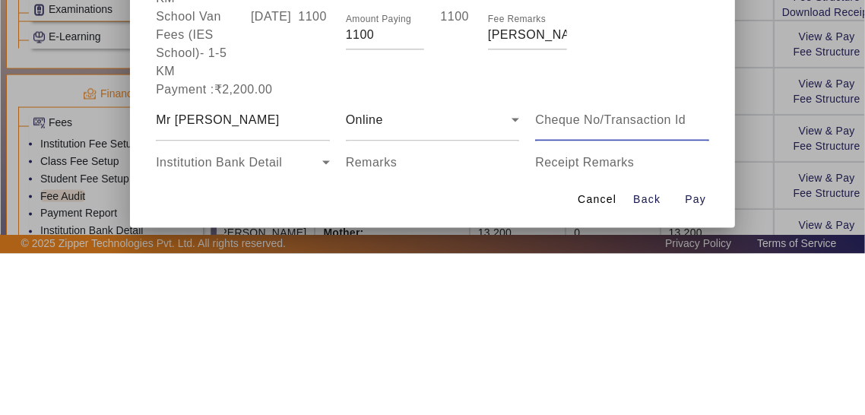
click at [445, 339] on input "Remarks" at bounding box center [433, 330] width 174 height 18
click at [604, 339] on input "Receipt Remarks" at bounding box center [622, 330] width 174 height 18
type input "July August Month School Van Fees Paid"
click at [315, 372] on span "Open calendar" at bounding box center [311, 366] width 36 height 36
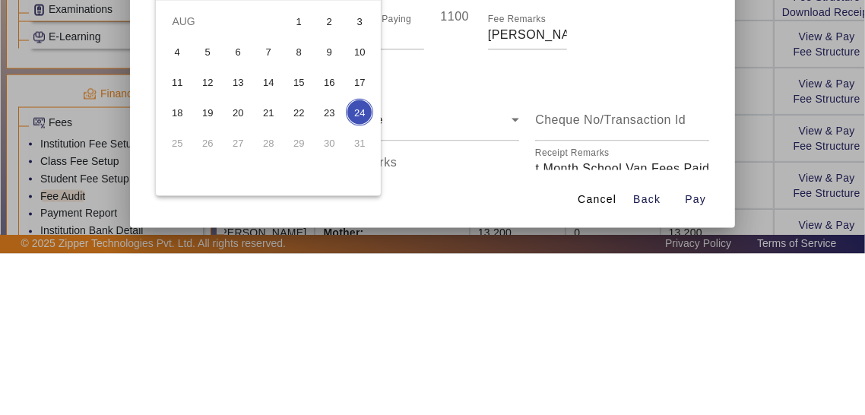
scroll to position [0, 0]
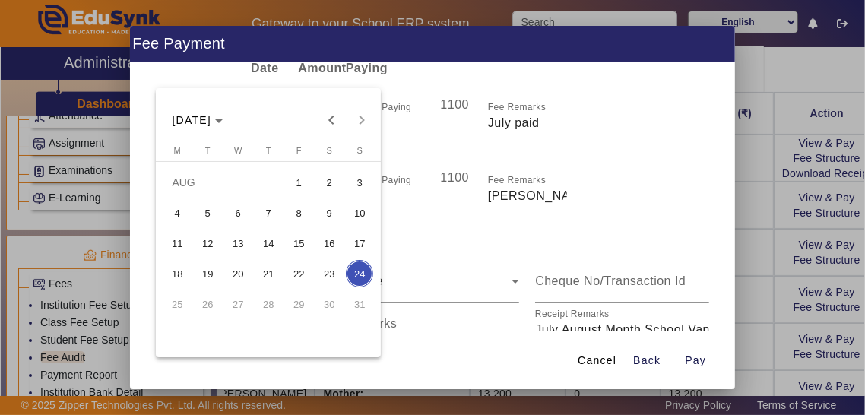
click at [234, 227] on span "6" at bounding box center [237, 212] width 27 height 27
type input "[DATE]"
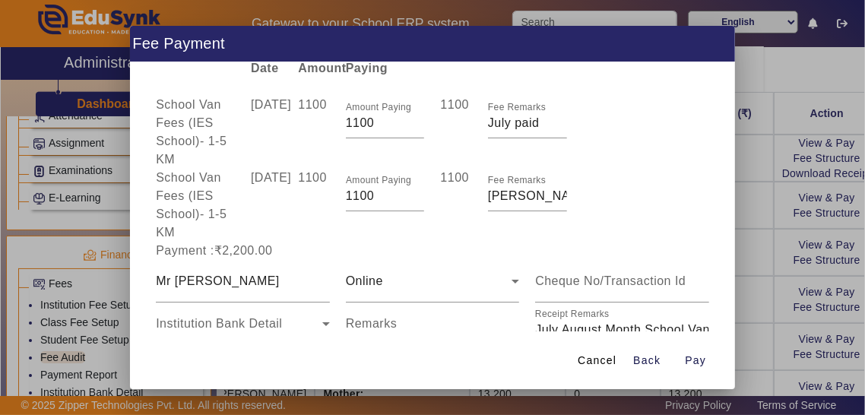
scroll to position [64, 0]
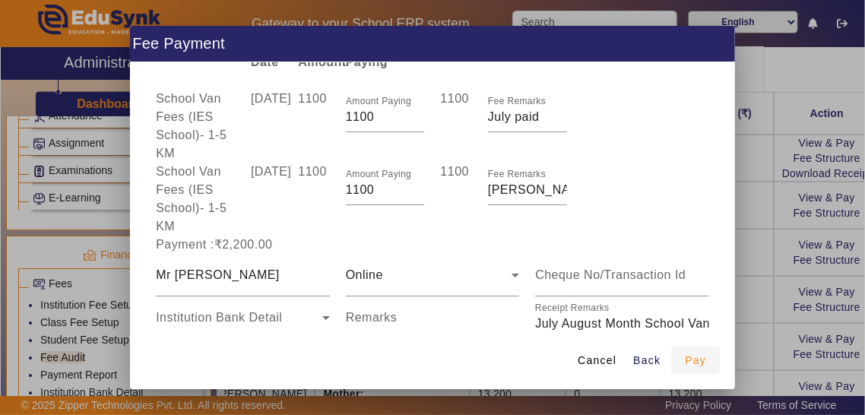
click at [697, 379] on span "button" at bounding box center [695, 360] width 49 height 36
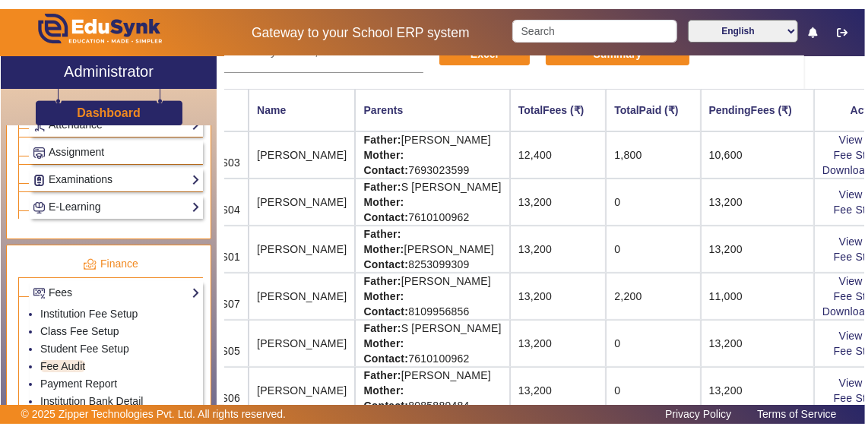
scroll to position [166, 59]
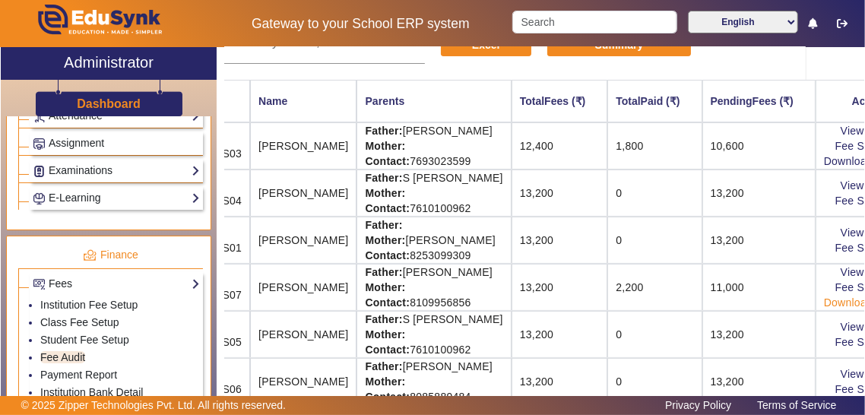
click at [839, 303] on link "Download Receipt" at bounding box center [869, 303] width 90 height 12
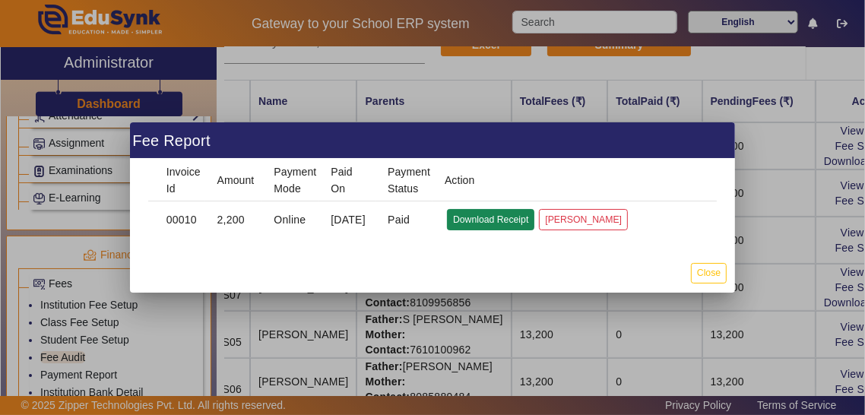
click at [495, 230] on button "Download Receipt" at bounding box center [490, 219] width 87 height 21
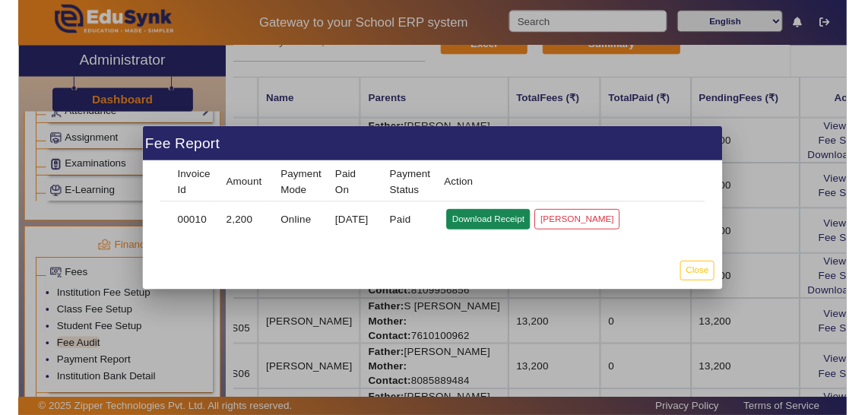
scroll to position [151, 59]
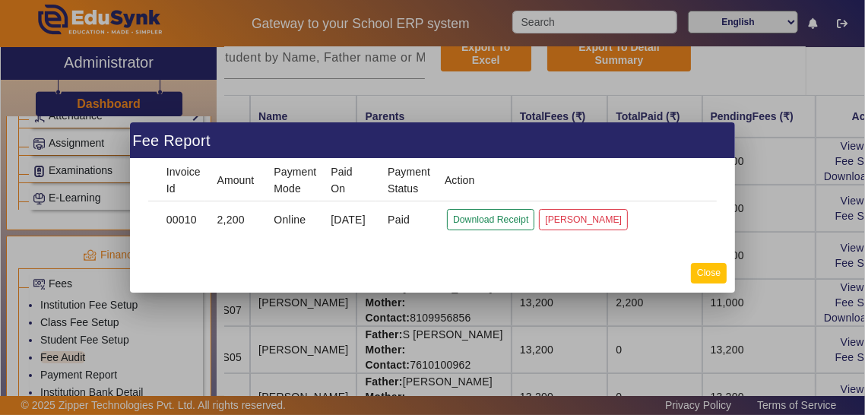
click at [702, 284] on button "Close" at bounding box center [709, 273] width 36 height 21
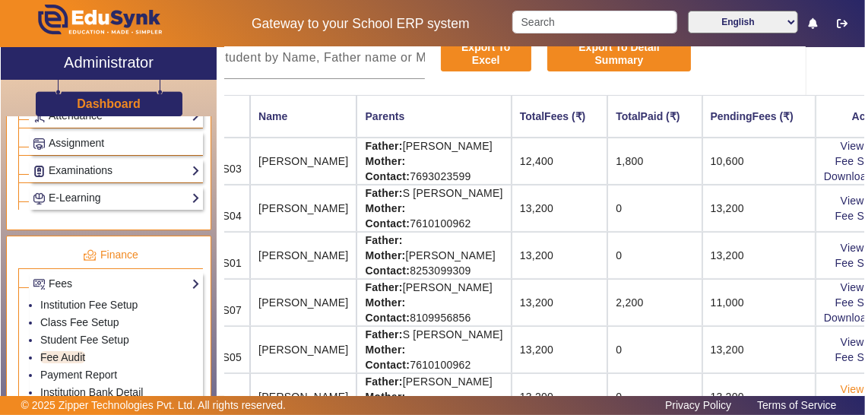
click at [849, 389] on link "View & Pay" at bounding box center [869, 389] width 56 height 12
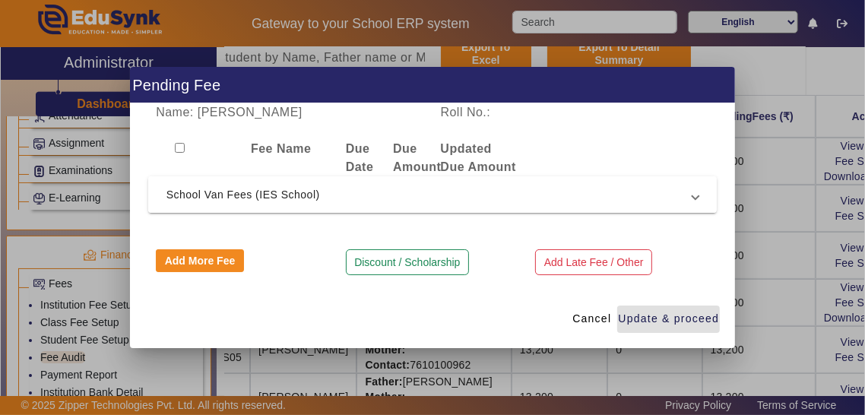
click at [499, 204] on span "School Van Fees (IES School)" at bounding box center [430, 195] width 527 height 18
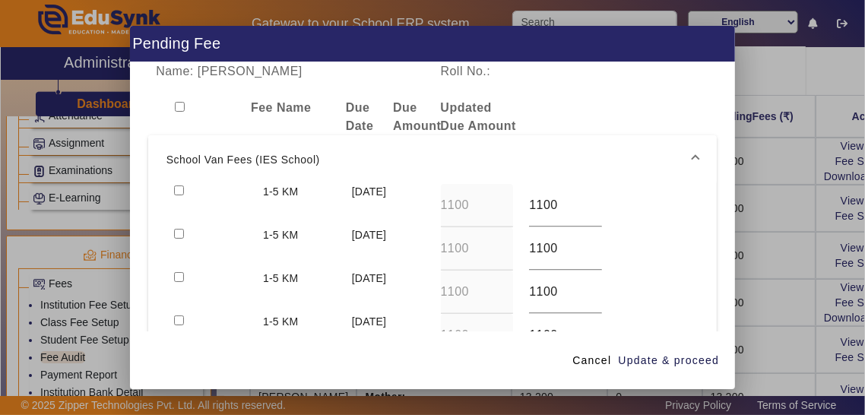
scroll to position [0, 0]
click at [174, 239] on input "checkbox" at bounding box center [179, 234] width 10 height 10
checkbox input "true"
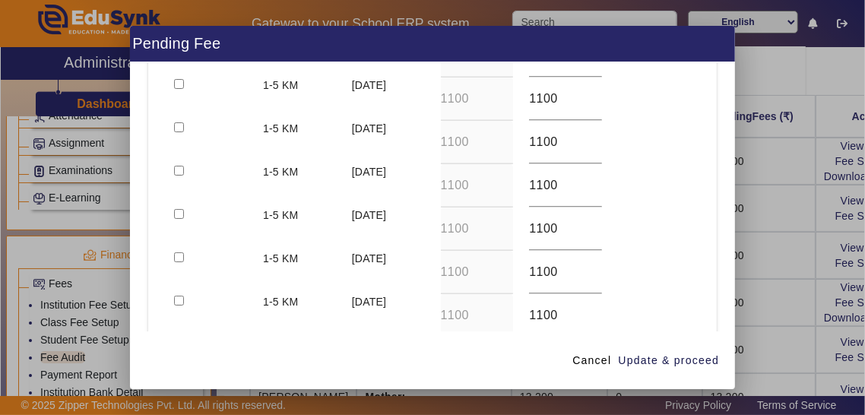
scroll to position [413, 0]
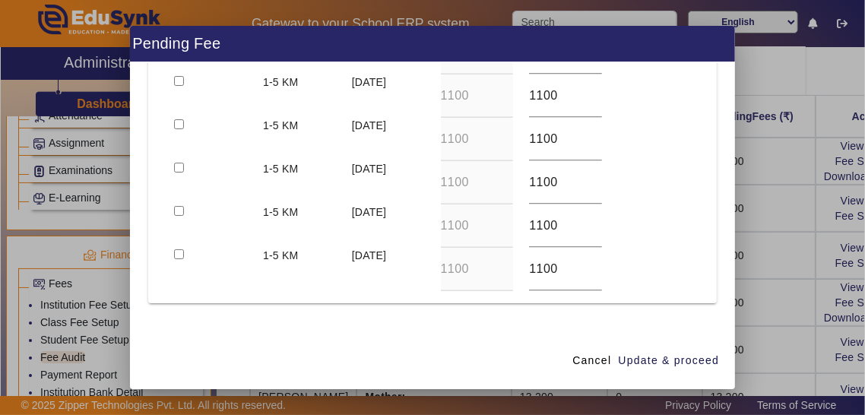
click at [452, 362] on button "Discount / Scholarship" at bounding box center [407, 353] width 123 height 26
click at [315, 352] on input at bounding box center [290, 343] width 268 height 18
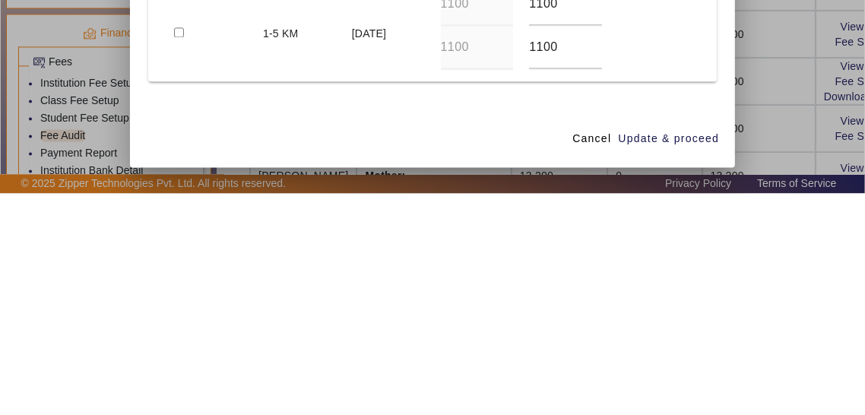
click at [231, 351] on input "Discount @100" at bounding box center [290, 343] width 268 height 18
click at [221, 352] on input "Discount @100" at bounding box center [290, 343] width 268 height 18
type input "Discount @ 100"
click at [539, 351] on input at bounding box center [504, 343] width 126 height 18
type input "100"
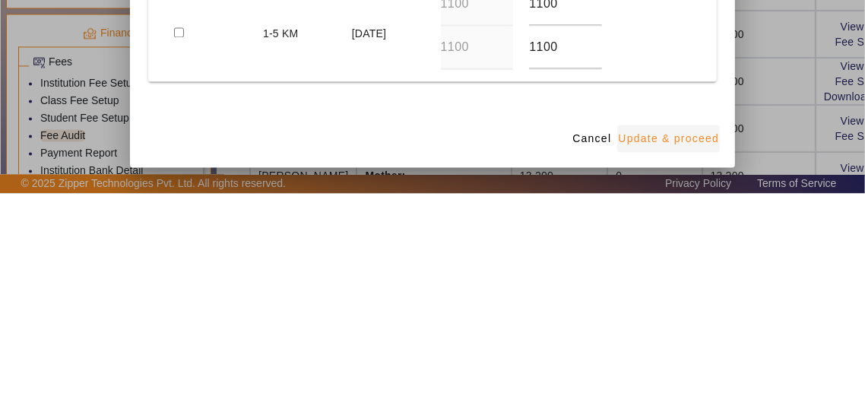
click at [664, 379] on span "button" at bounding box center [668, 360] width 103 height 36
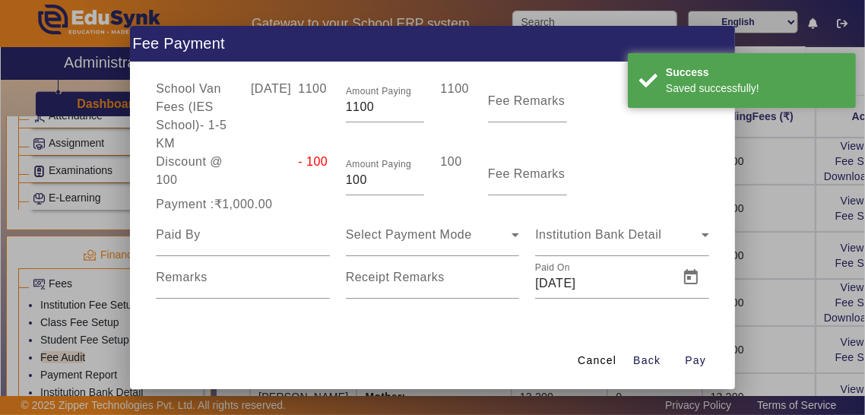
scroll to position [27, 0]
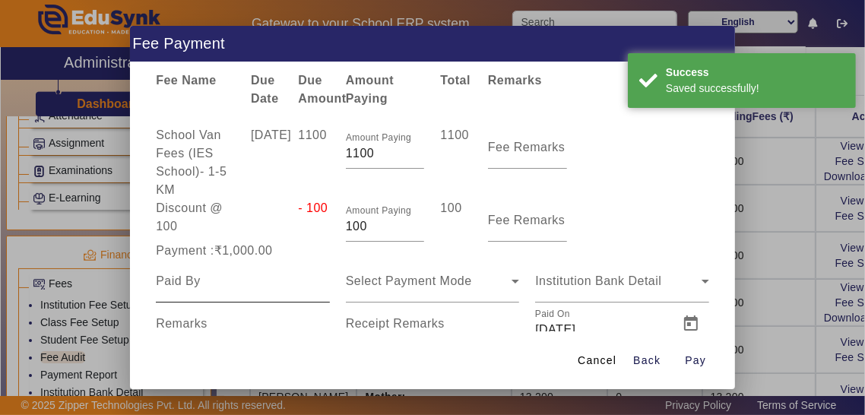
click at [255, 290] on input at bounding box center [243, 281] width 174 height 18
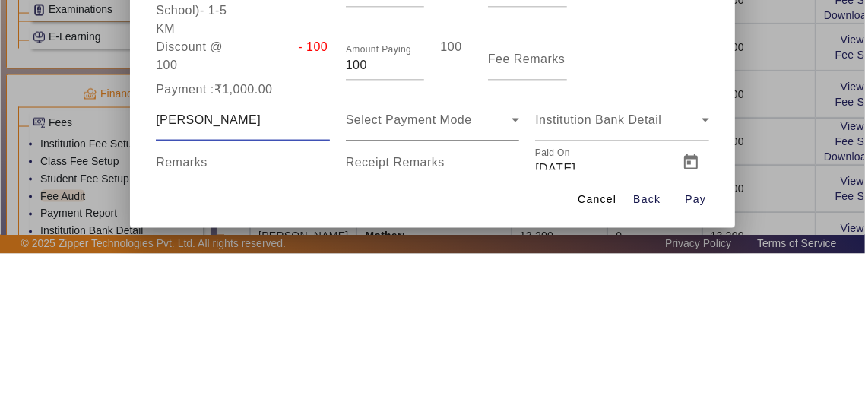
type input "[PERSON_NAME]"
click at [503, 290] on div "Select Payment Mode" at bounding box center [429, 281] width 167 height 18
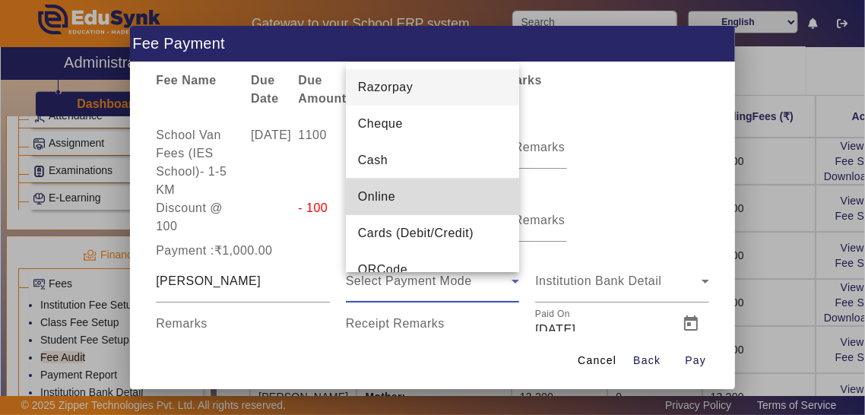
click at [465, 215] on mat-option "Online" at bounding box center [433, 197] width 174 height 36
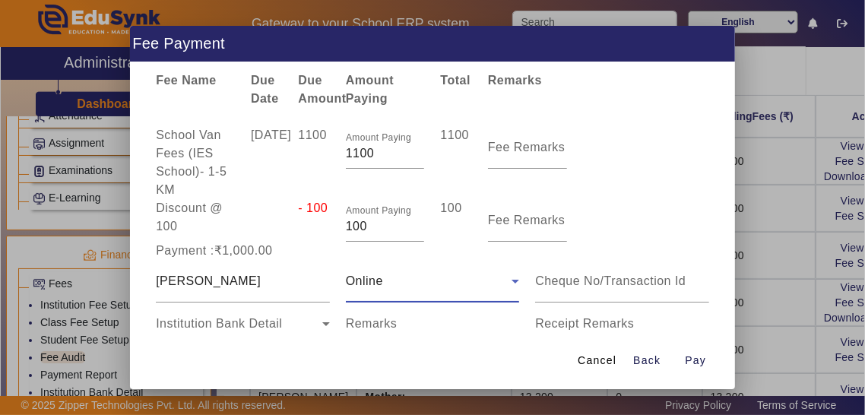
click at [618, 339] on input "Receipt Remarks" at bounding box center [622, 330] width 174 height 18
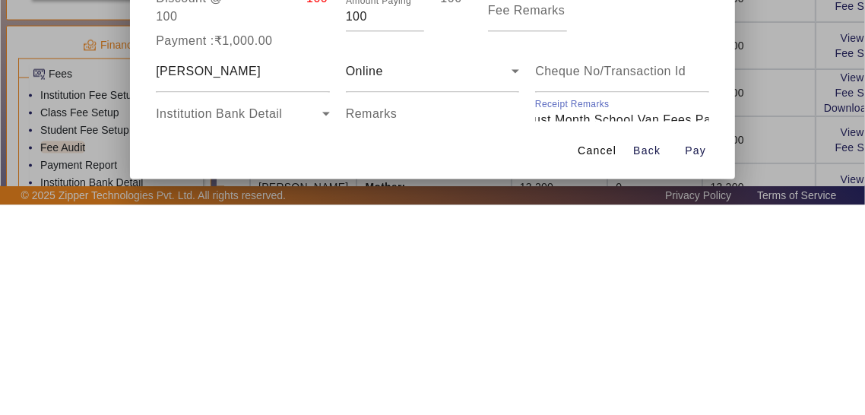
scroll to position [0, 38]
type input "August Month School Van Fees Paid"
click at [309, 379] on span "Open calendar" at bounding box center [311, 366] width 36 height 36
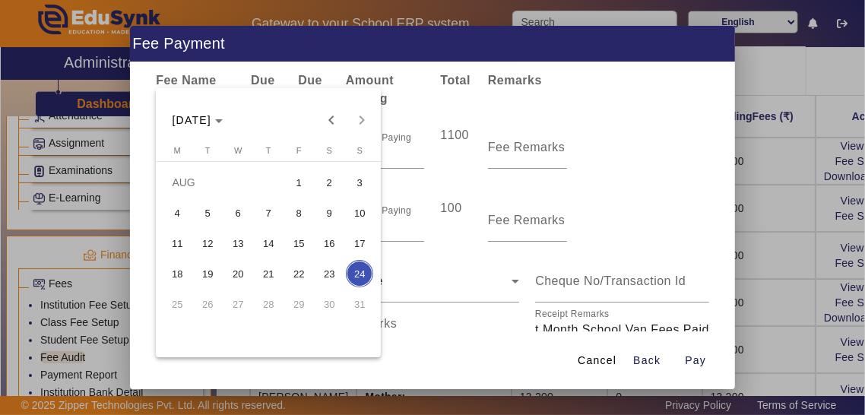
scroll to position [0, 0]
click at [327, 227] on span "9" at bounding box center [329, 212] width 27 height 27
type input "[DATE]"
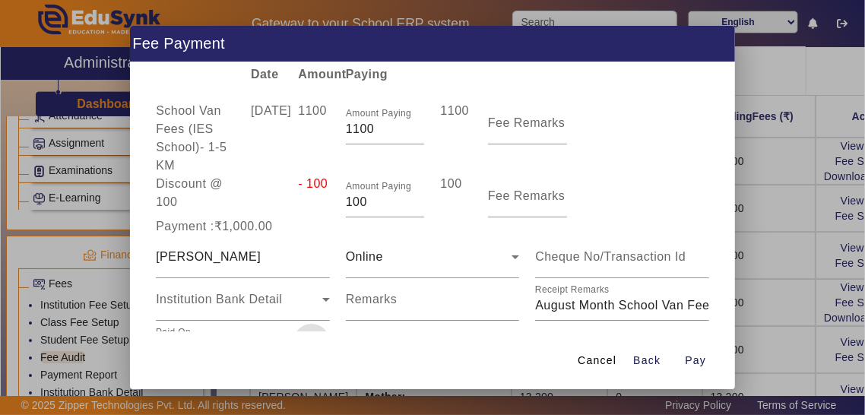
scroll to position [70, 0]
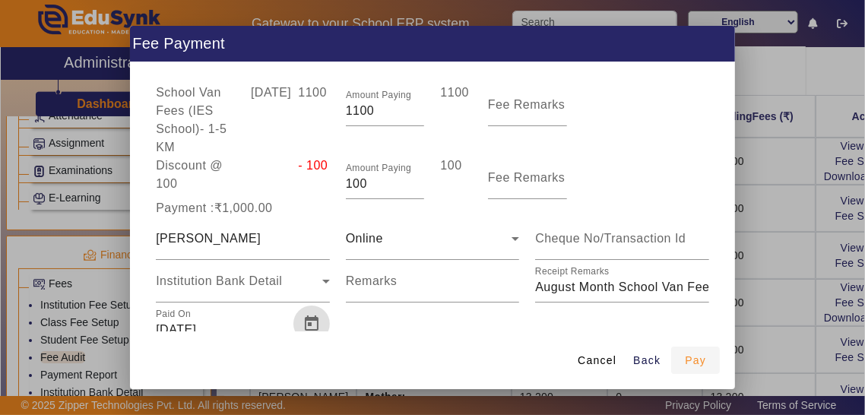
click at [700, 369] on span "Pay" at bounding box center [695, 361] width 21 height 16
type input "0"
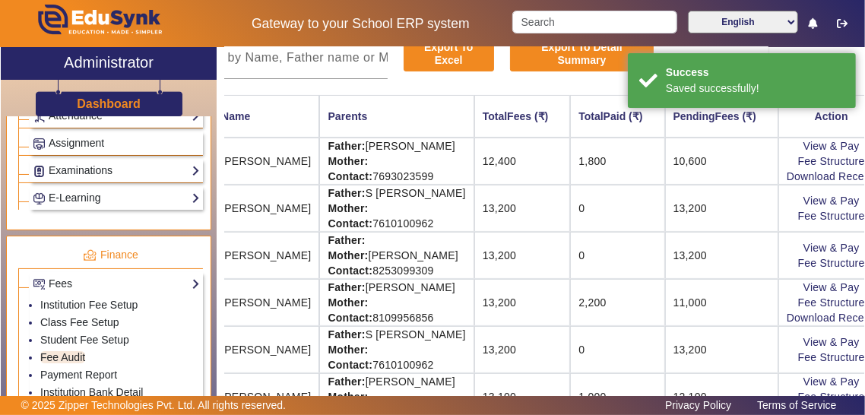
scroll to position [151, 100]
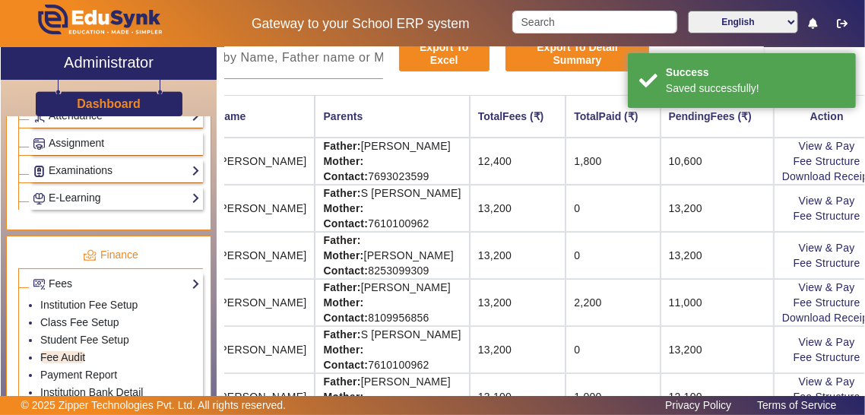
click at [820, 414] on link "Download Receipt" at bounding box center [827, 412] width 90 height 12
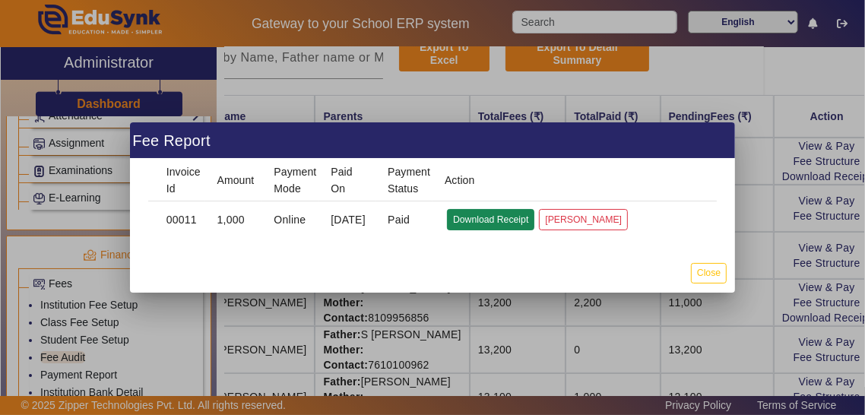
click at [490, 230] on button "Download Receipt" at bounding box center [490, 219] width 87 height 21
click at [706, 284] on button "Close" at bounding box center [709, 273] width 36 height 21
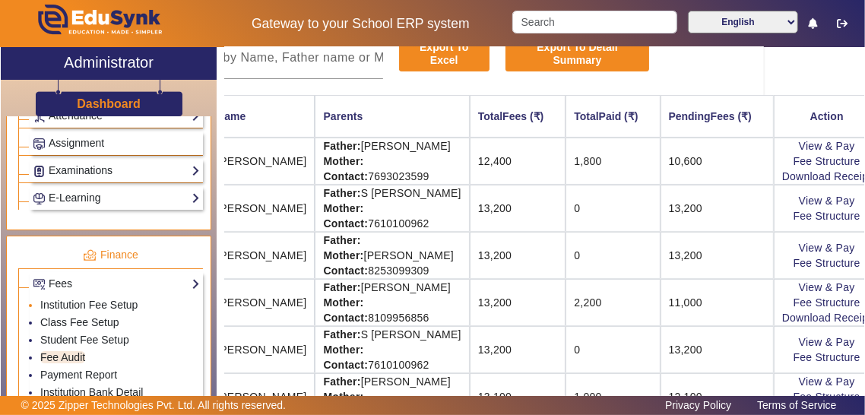
click at [40, 297] on li "Institution Fee Setup" at bounding box center [120, 305] width 160 height 17
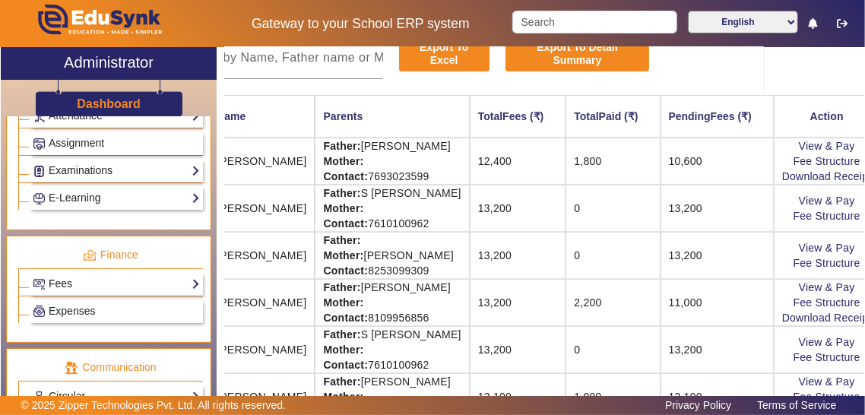
click at [43, 275] on link "Fees" at bounding box center [116, 283] width 167 height 17
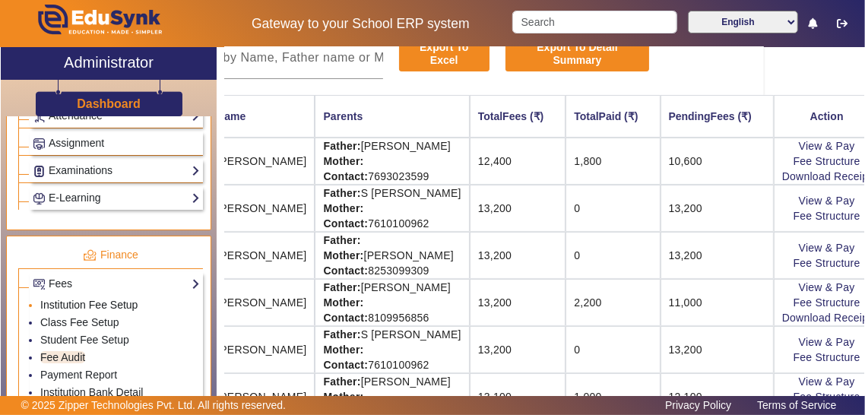
click at [46, 299] on link "Institution Fee Setup" at bounding box center [88, 305] width 97 height 12
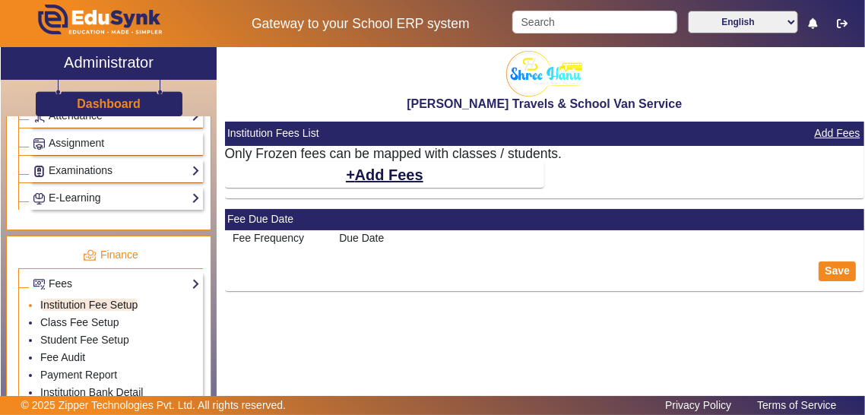
select select "5"
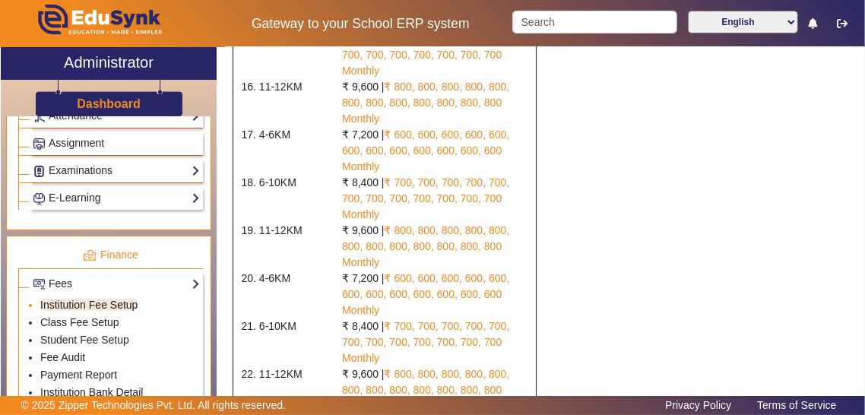
scroll to position [1042, 0]
click at [59, 316] on link "Class Fee Setup" at bounding box center [79, 322] width 79 height 12
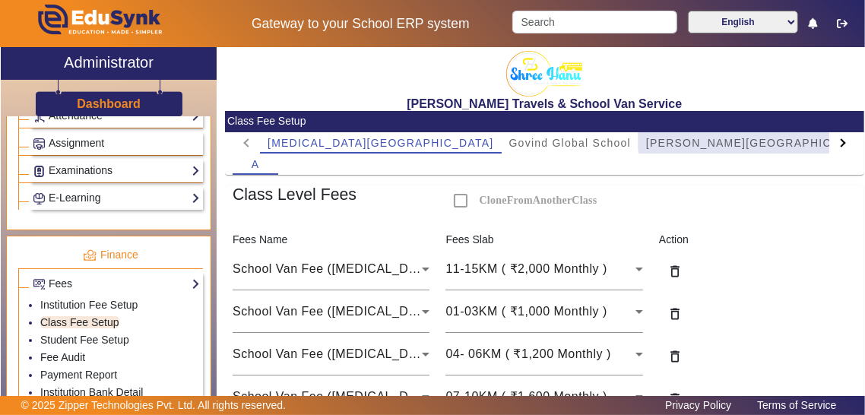
click at [657, 135] on span "[PERSON_NAME][GEOGRAPHIC_DATA]" at bounding box center [759, 142] width 227 height 21
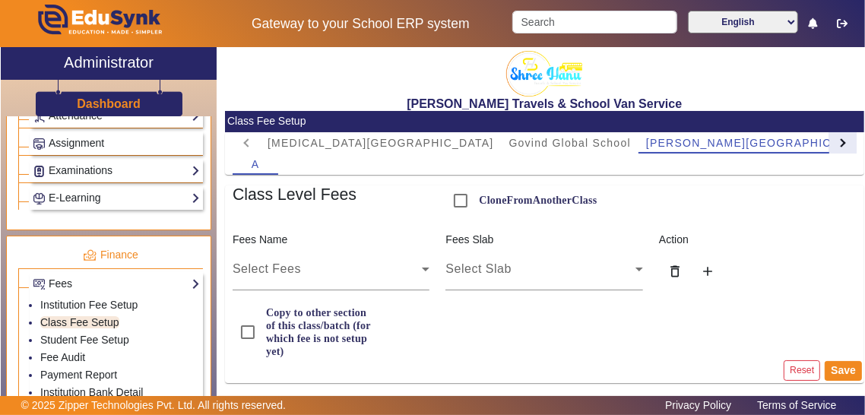
click at [845, 143] on div at bounding box center [841, 142] width 8 height 8
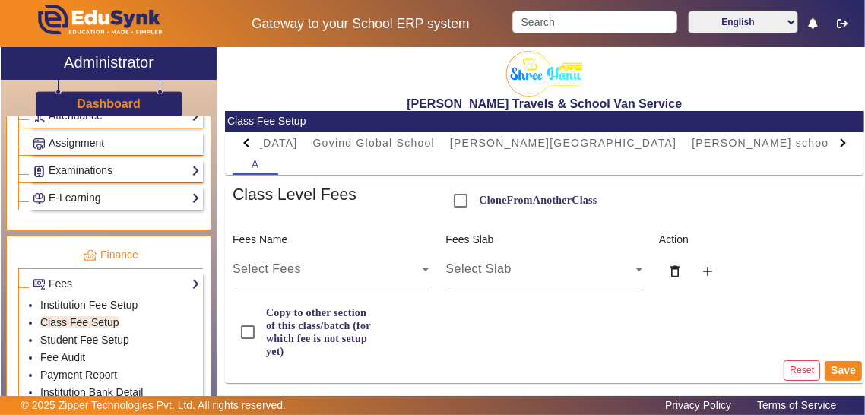
click at [834, 140] on div at bounding box center [843, 142] width 27 height 21
click at [833, 142] on span "IES SCHOOL" at bounding box center [870, 143] width 75 height 11
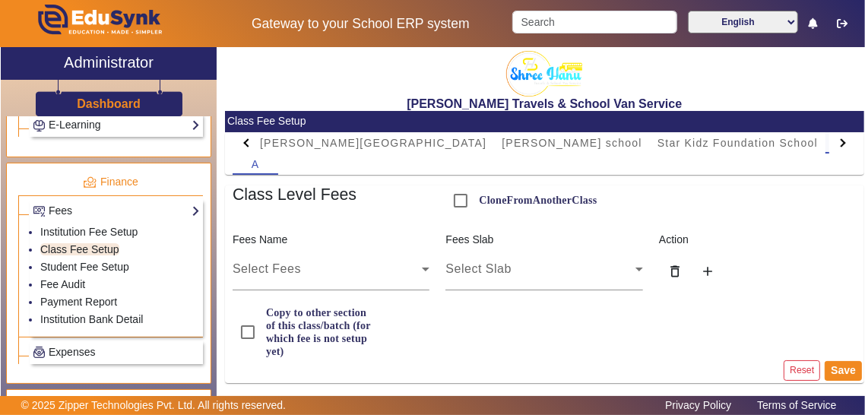
scroll to position [757, 0]
click at [51, 261] on link "Student Fee Setup" at bounding box center [84, 265] width 89 height 12
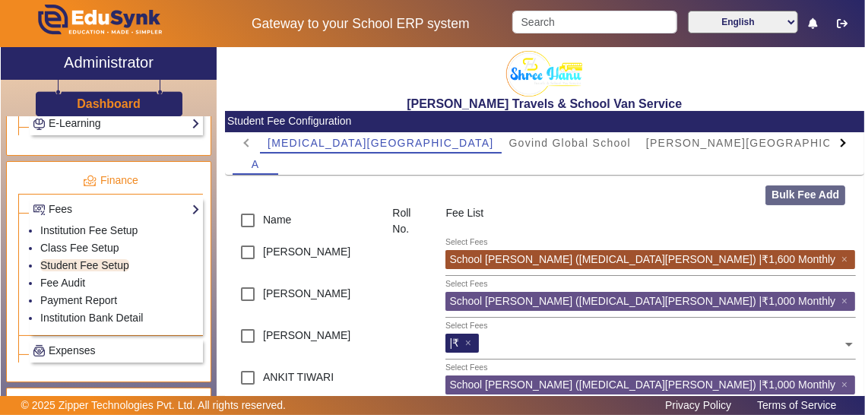
click at [844, 138] on div at bounding box center [843, 142] width 27 height 21
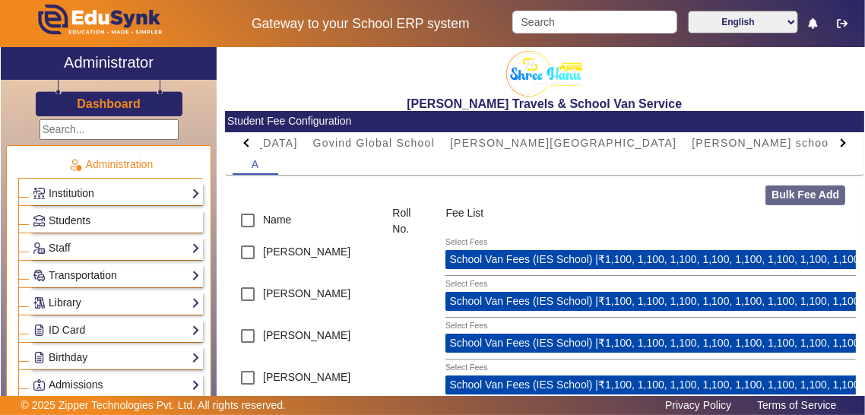
click at [67, 224] on span "Students" at bounding box center [70, 220] width 42 height 12
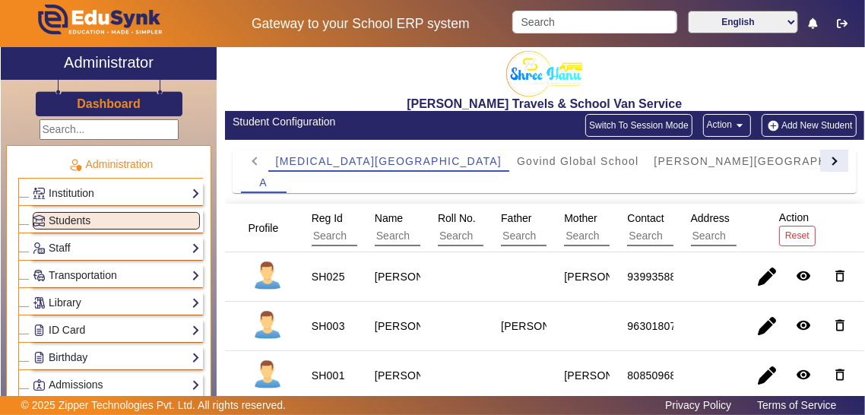
click at [841, 157] on div at bounding box center [834, 161] width 27 height 21
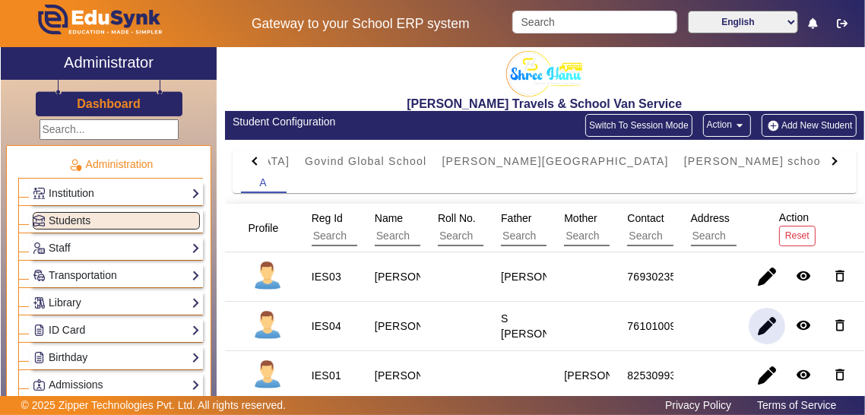
click at [769, 323] on span "button" at bounding box center [767, 326] width 36 height 36
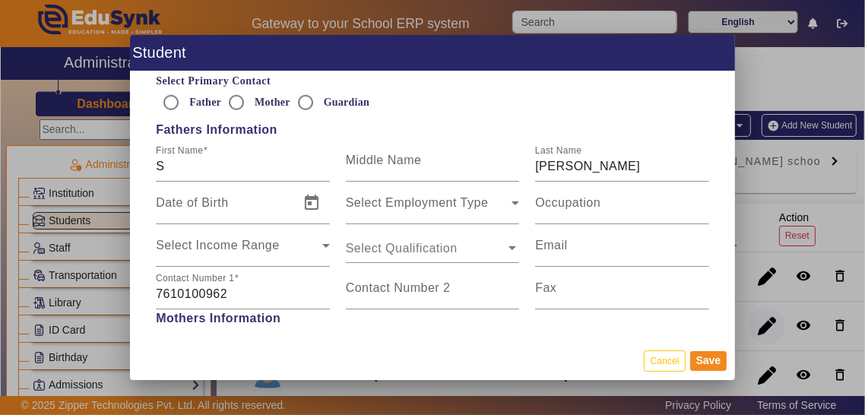
scroll to position [953, 0]
click at [185, 175] on input "S" at bounding box center [243, 166] width 174 height 18
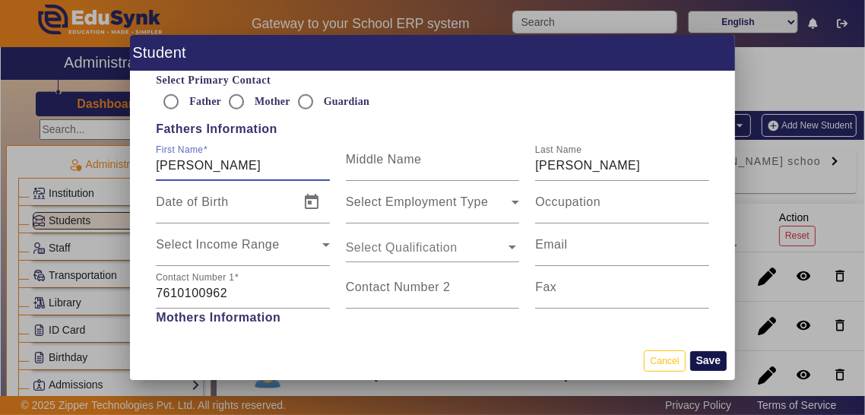
type input "[PERSON_NAME]"
click at [710, 371] on button "Save" at bounding box center [708, 361] width 37 height 20
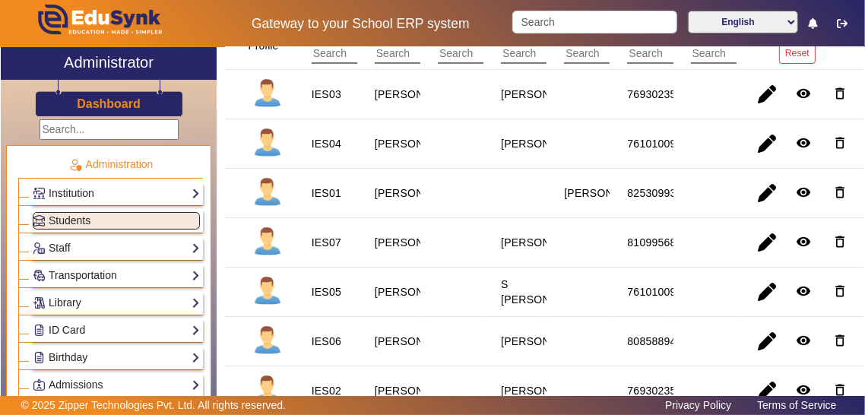
scroll to position [189, 0]
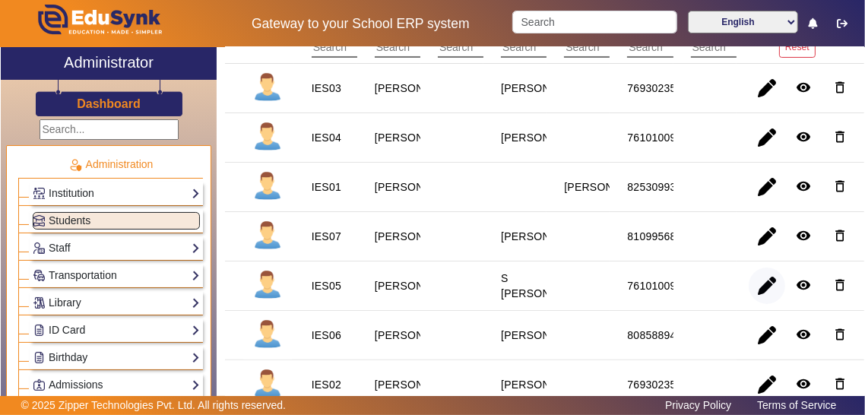
click at [760, 290] on span "button" at bounding box center [767, 286] width 36 height 36
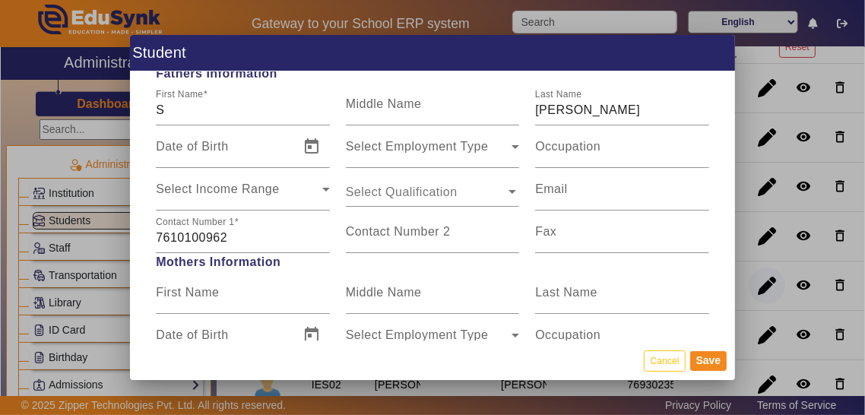
scroll to position [1009, 0]
click at [186, 113] on input "S" at bounding box center [243, 109] width 174 height 18
type input "[PERSON_NAME]"
click at [672, 119] on input "[PERSON_NAME]" at bounding box center [622, 109] width 174 height 18
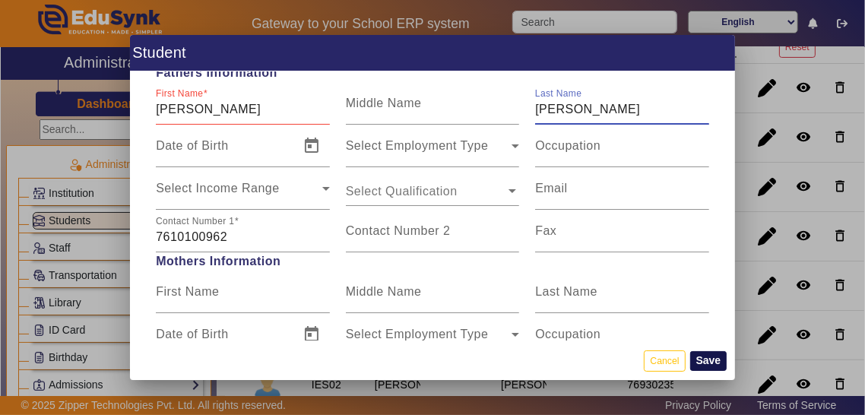
type input "[PERSON_NAME]"
click at [713, 371] on button "Save" at bounding box center [708, 361] width 37 height 20
click at [304, 204] on span "Select Income Range" at bounding box center [239, 195] width 167 height 18
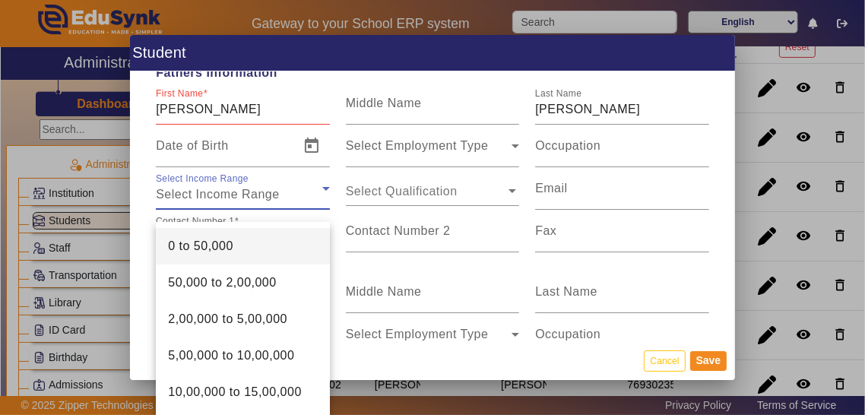
click at [700, 176] on div at bounding box center [432, 207] width 865 height 415
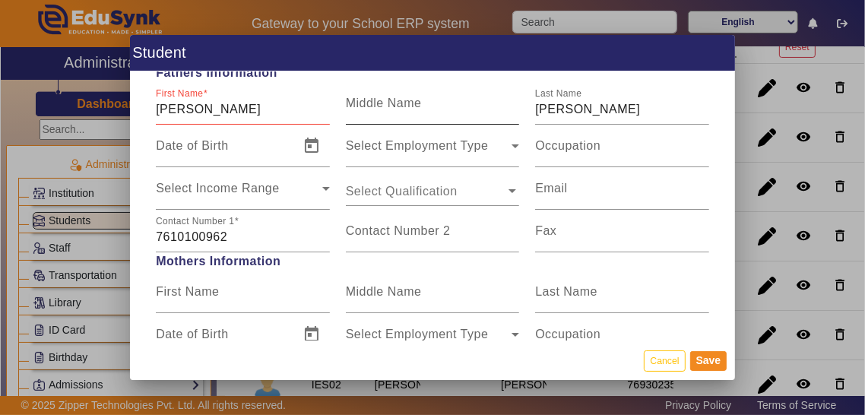
click at [353, 119] on input "Middle Name" at bounding box center [433, 109] width 174 height 18
click at [292, 119] on input "[PERSON_NAME]" at bounding box center [243, 109] width 174 height 18
type input "[PERSON_NAME]"
click at [718, 371] on button "Save" at bounding box center [708, 361] width 37 height 20
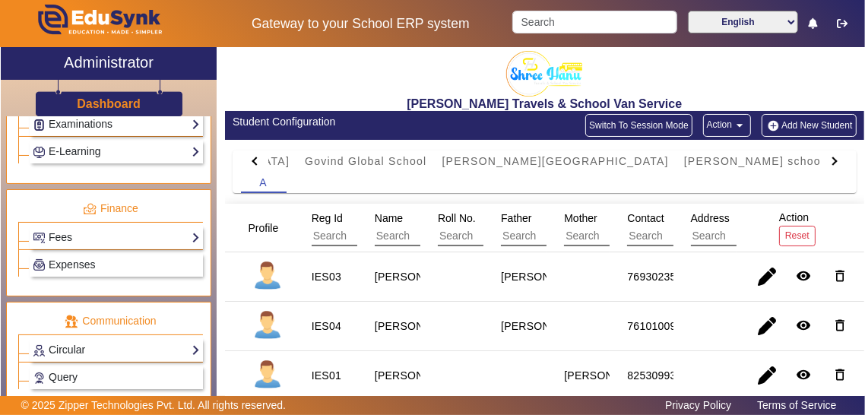
scroll to position [730, 0]
click at [92, 229] on link "Fees" at bounding box center [116, 236] width 167 height 17
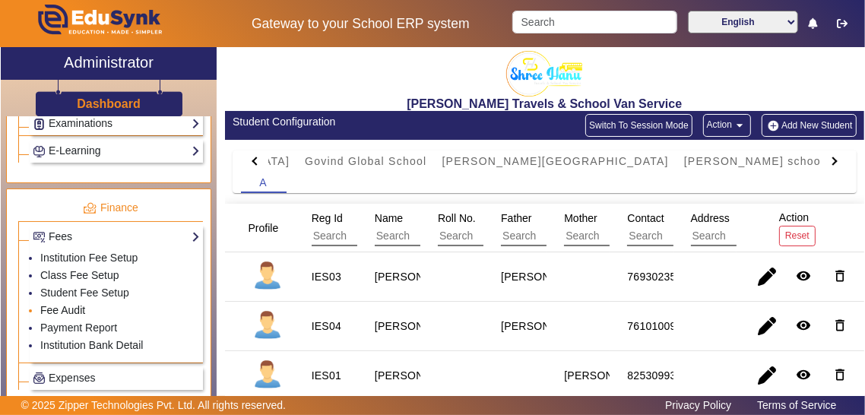
click at [46, 305] on link "Fee Audit" at bounding box center [62, 310] width 45 height 12
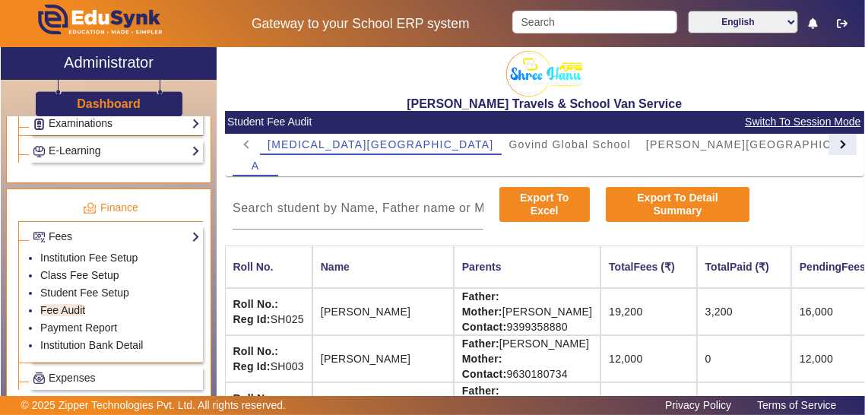
click at [841, 146] on div at bounding box center [841, 144] width 8 height 8
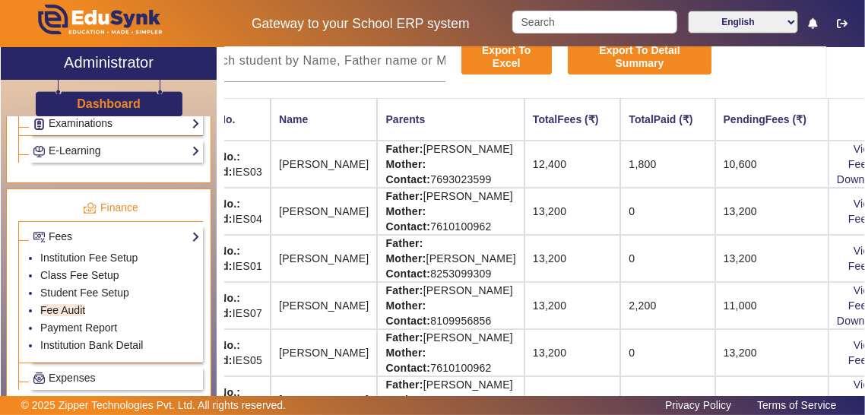
scroll to position [148, 100]
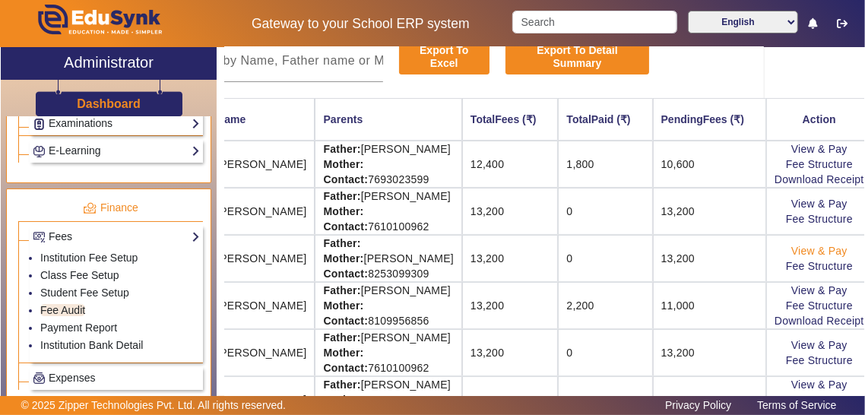
click at [829, 246] on link "View & Pay" at bounding box center [820, 251] width 56 height 12
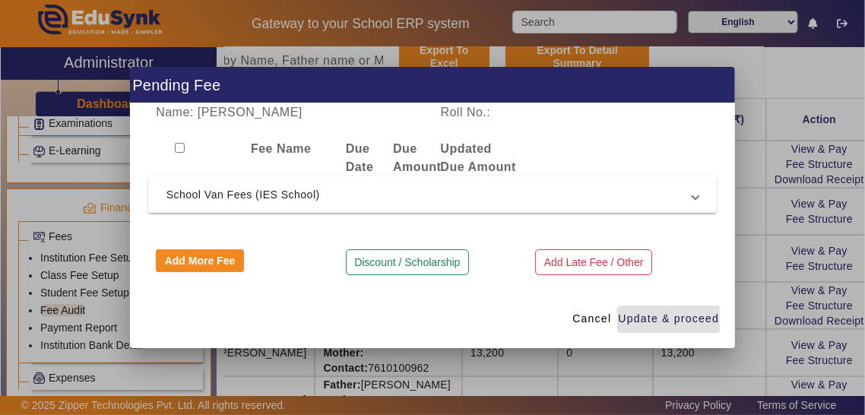
click at [689, 204] on span "School Van Fees (IES School)" at bounding box center [430, 195] width 527 height 18
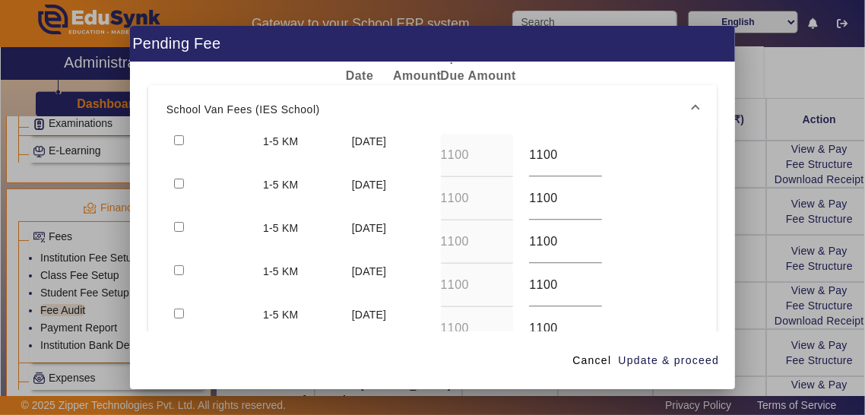
scroll to position [51, 0]
click at [176, 144] on input "checkbox" at bounding box center [179, 140] width 10 height 10
checkbox input "true"
click at [178, 188] on input "checkbox" at bounding box center [179, 183] width 10 height 10
checkbox input "true"
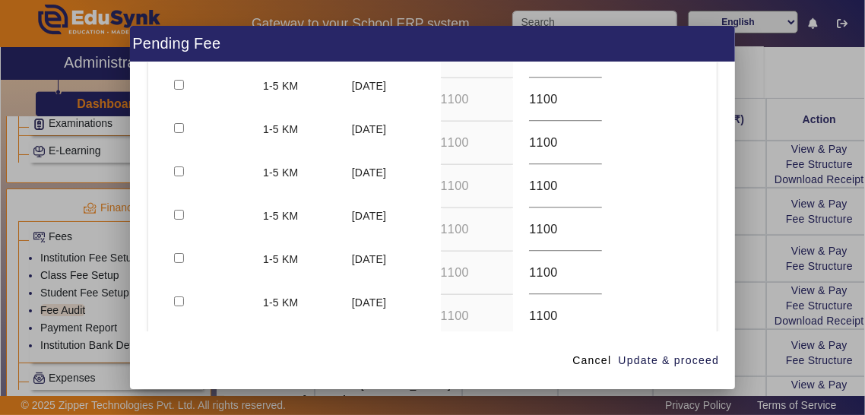
scroll to position [413, 0]
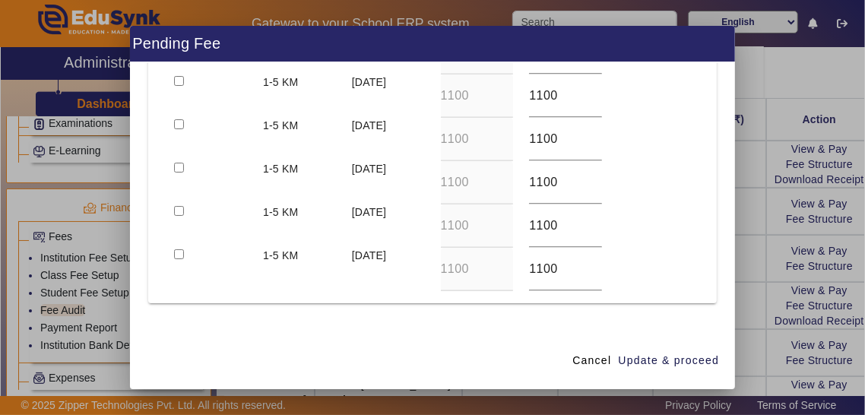
click at [446, 366] on button "Discount / Scholarship" at bounding box center [407, 353] width 123 height 26
click at [280, 352] on input at bounding box center [290, 343] width 268 height 18
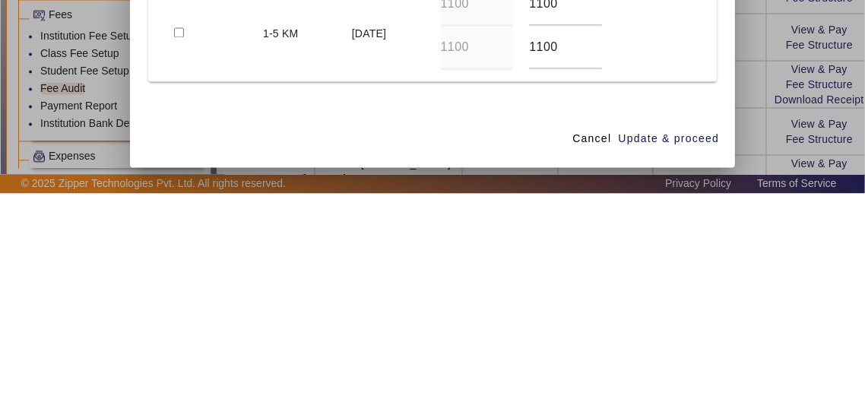
type input "Discount @ 200"
click at [508, 352] on input at bounding box center [504, 343] width 126 height 18
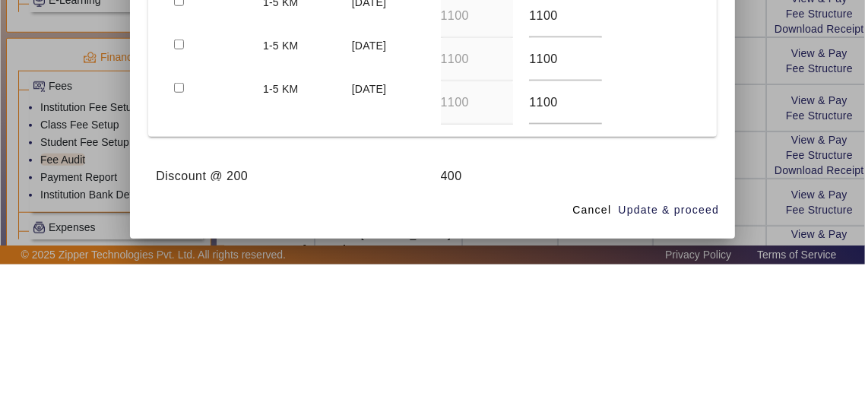
scroll to position [455, 0]
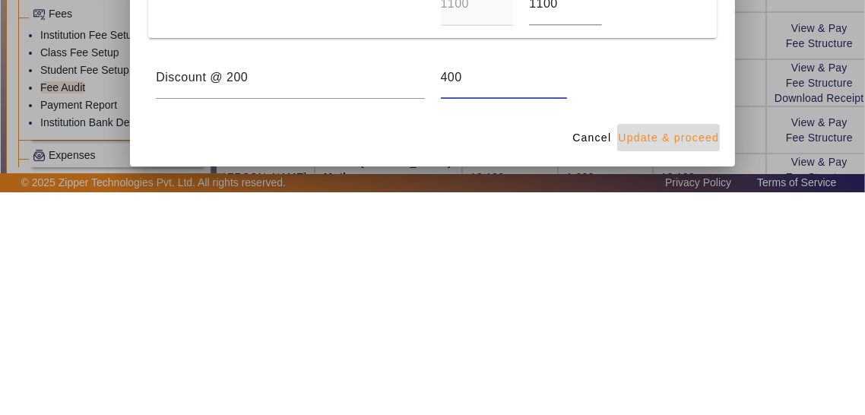
type input "400"
click at [690, 379] on span "button" at bounding box center [668, 360] width 103 height 36
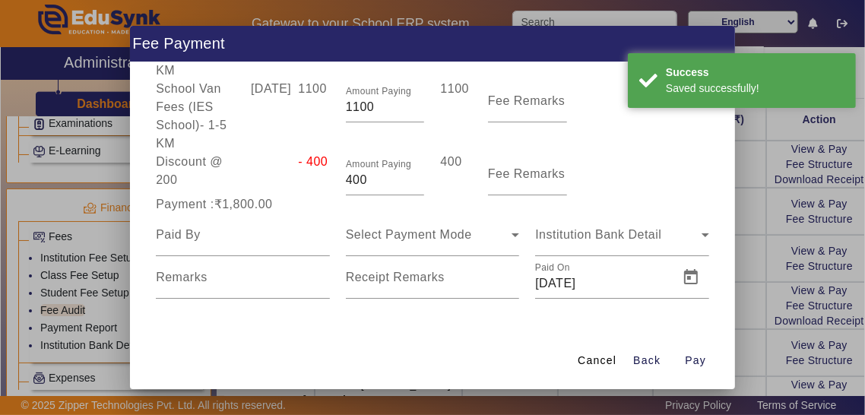
scroll to position [100, 0]
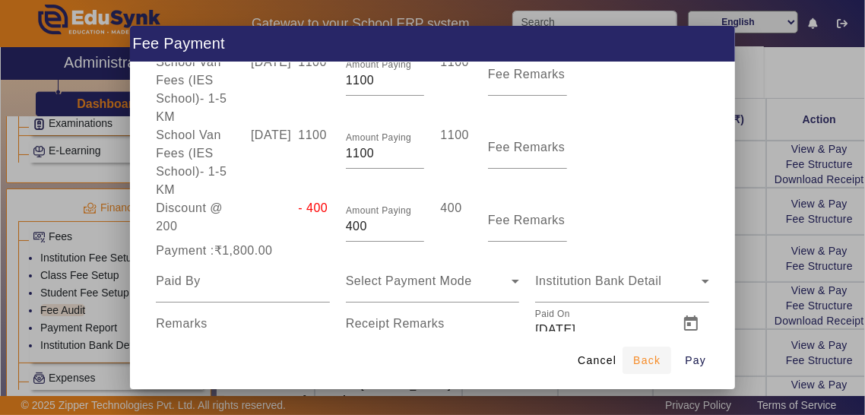
click at [652, 369] on span "Back" at bounding box center [646, 361] width 27 height 16
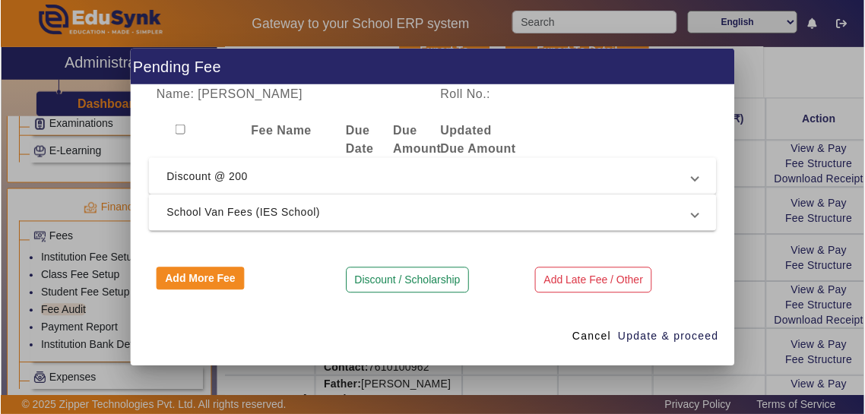
scroll to position [0, 0]
click at [563, 208] on span "School Van Fees (IES School)" at bounding box center [430, 213] width 527 height 18
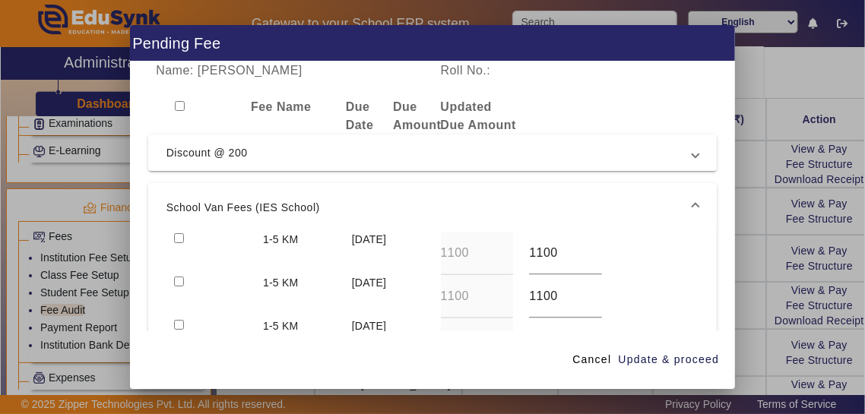
click at [167, 207] on mat-expansion-panel-header "School Van Fees (IES School)" at bounding box center [432, 207] width 569 height 49
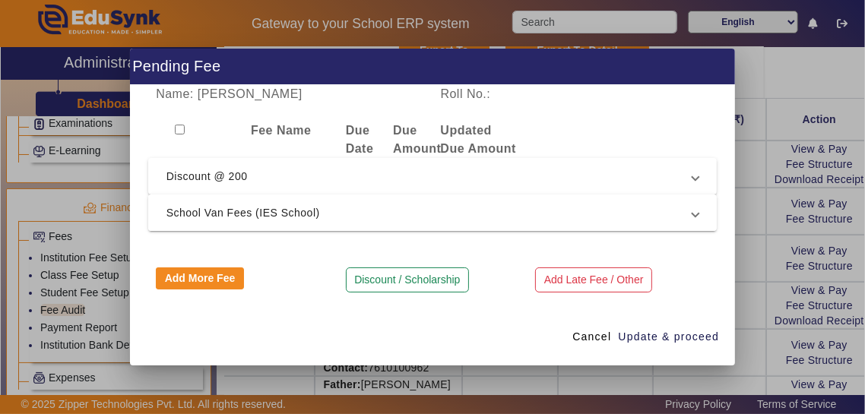
click at [171, 211] on span "School Van Fees (IES School)" at bounding box center [430, 213] width 527 height 18
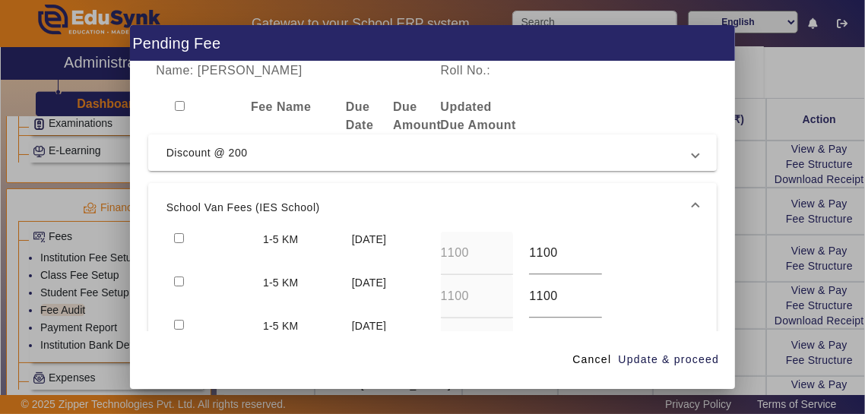
click at [181, 233] on input "checkbox" at bounding box center [179, 238] width 10 height 10
checkbox input "true"
click at [178, 243] on div at bounding box center [211, 253] width 89 height 43
click at [177, 277] on input "checkbox" at bounding box center [179, 282] width 10 height 10
checkbox input "true"
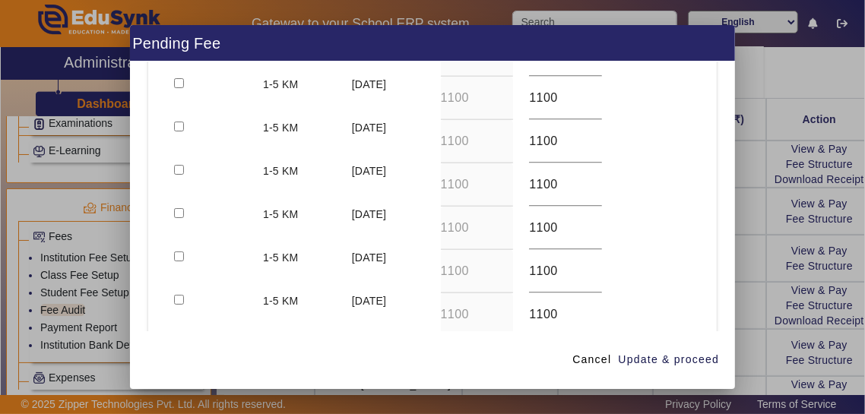
scroll to position [462, 0]
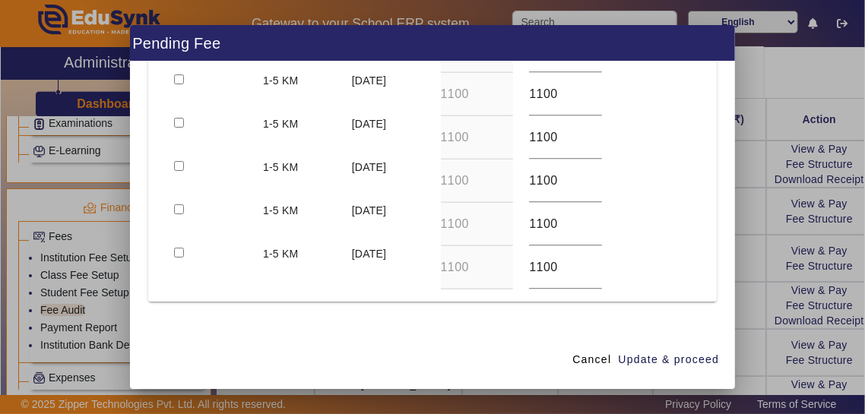
click at [449, 338] on button "Discount / Scholarship" at bounding box center [407, 351] width 123 height 26
click at [167, 332] on input at bounding box center [290, 341] width 268 height 18
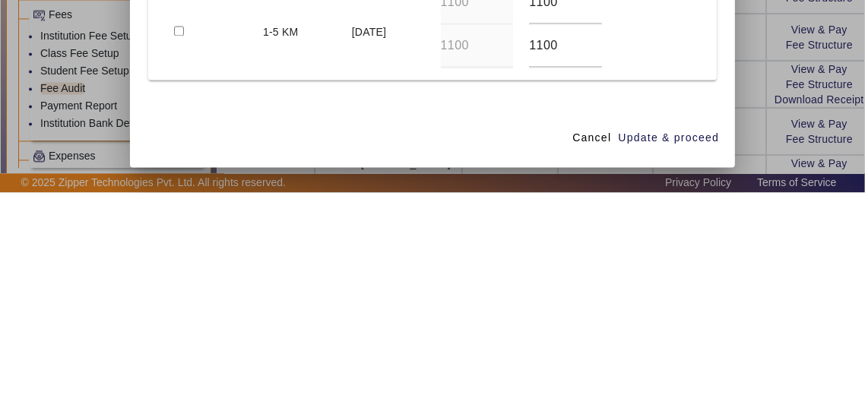
type input "Discount @100"
click at [528, 332] on input at bounding box center [504, 341] width 126 height 18
type input "200"
click at [702, 368] on span "Update & proceed" at bounding box center [668, 360] width 101 height 16
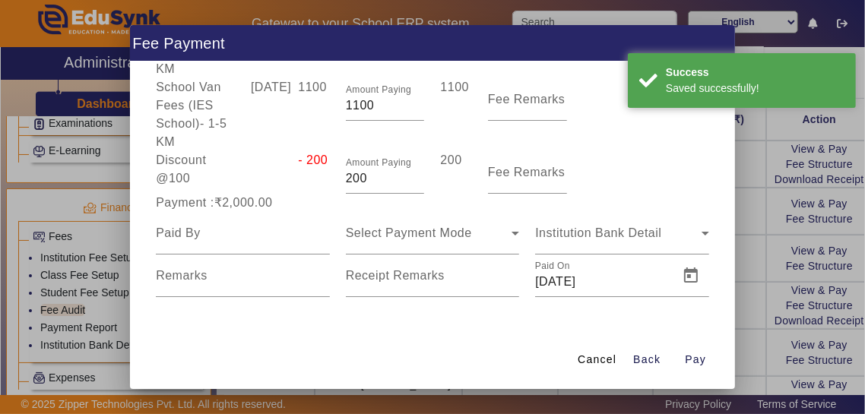
scroll to position [100, 0]
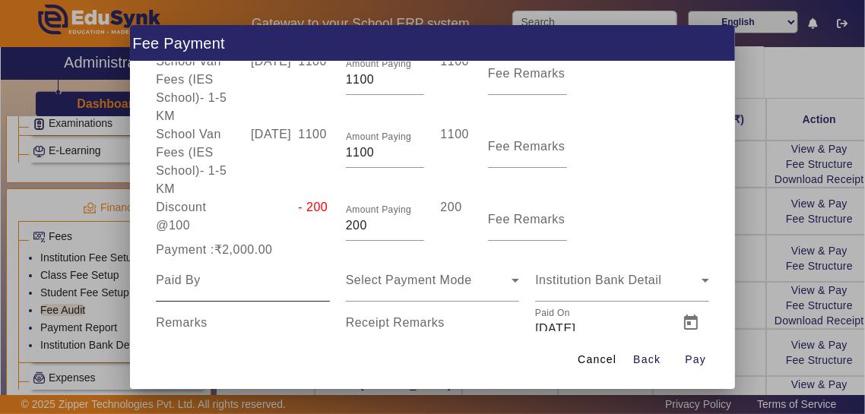
click at [206, 271] on input at bounding box center [243, 280] width 174 height 18
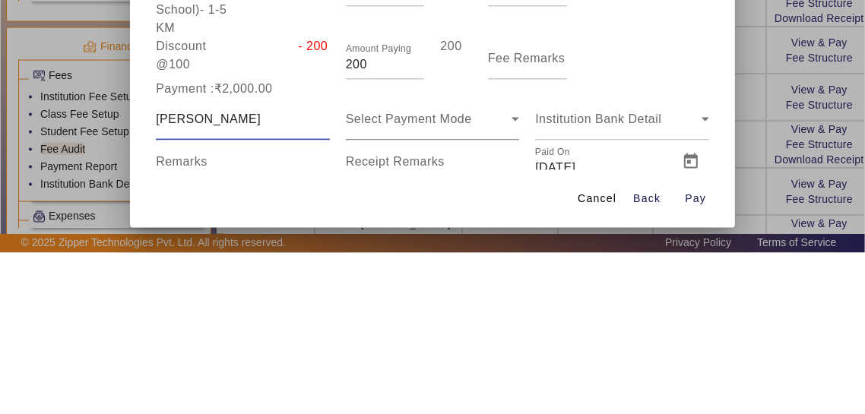
type input "[PERSON_NAME]"
click at [450, 274] on span "Select Payment Mode" at bounding box center [409, 280] width 126 height 13
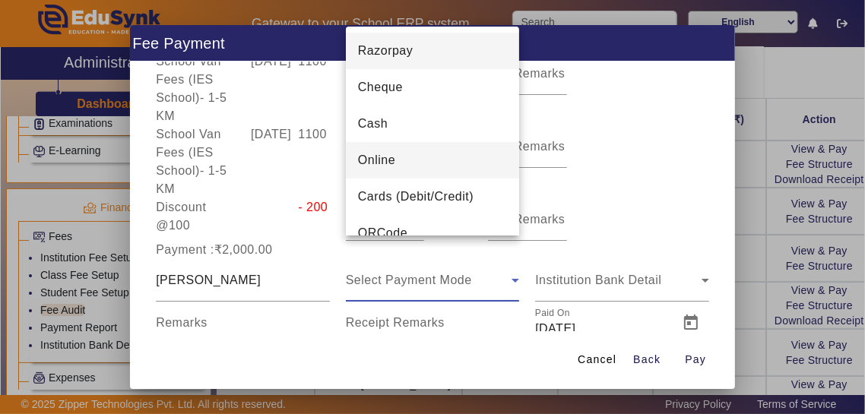
click at [458, 161] on mat-option "Online" at bounding box center [433, 160] width 174 height 36
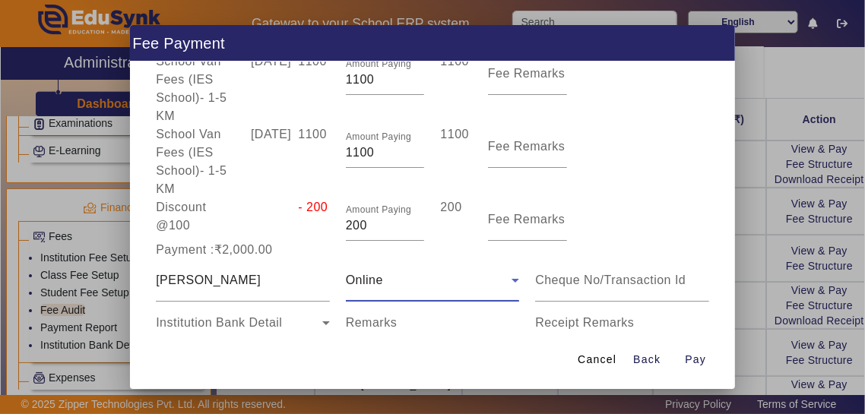
click at [435, 320] on input "Remarks" at bounding box center [433, 329] width 174 height 18
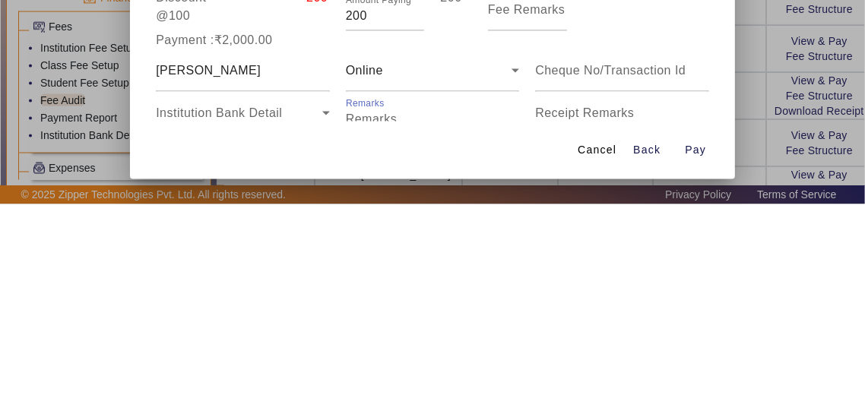
click at [666, 320] on input "Receipt Remarks" at bounding box center [622, 329] width 174 height 18
type input "July August School Van Fee Paid"
click at [316, 350] on span "Open calendar" at bounding box center [311, 365] width 36 height 36
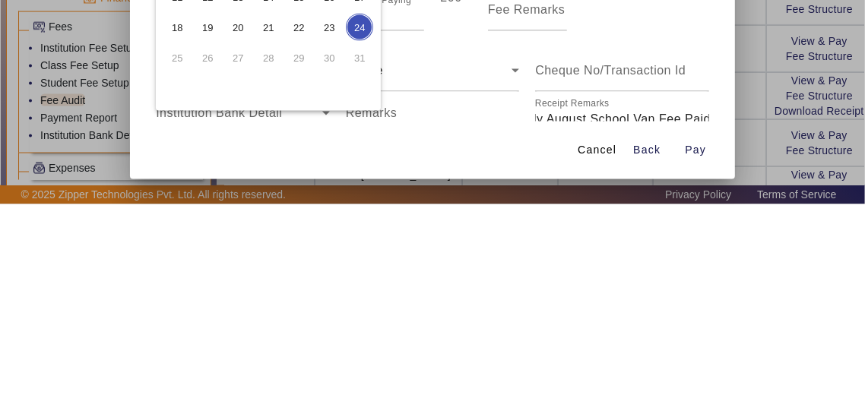
scroll to position [0, 0]
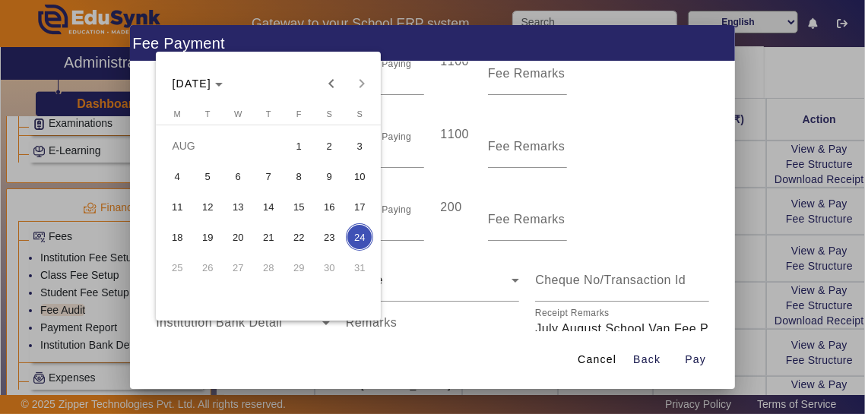
click at [303, 211] on span "15" at bounding box center [298, 206] width 27 height 27
type input "[DATE]"
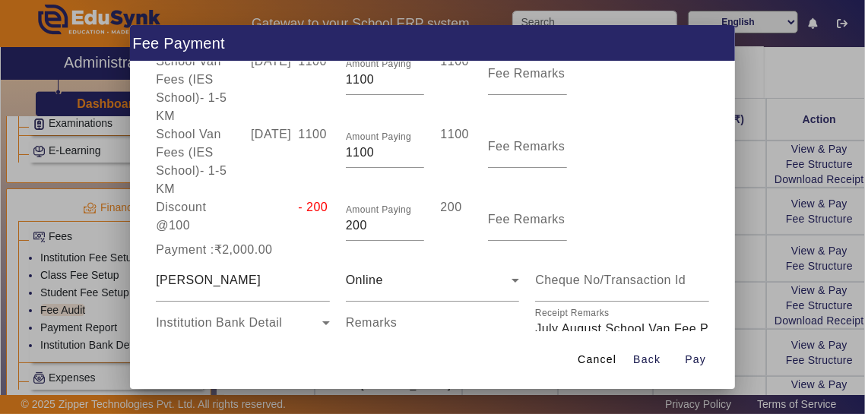
scroll to position [106, 0]
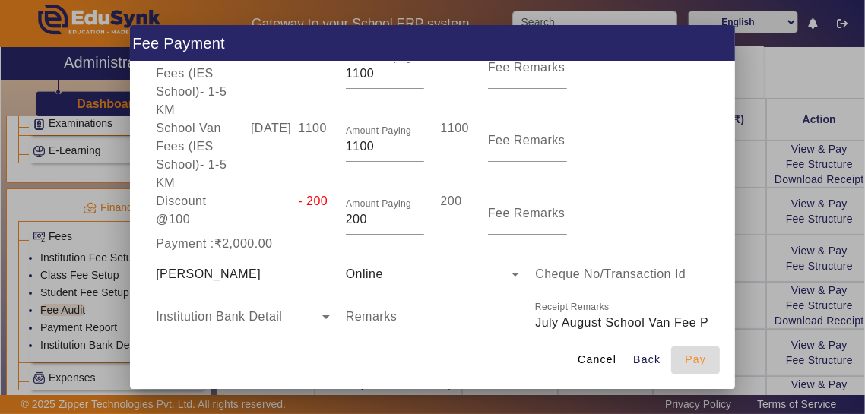
click at [697, 368] on span "Pay" at bounding box center [695, 360] width 21 height 16
type input "0"
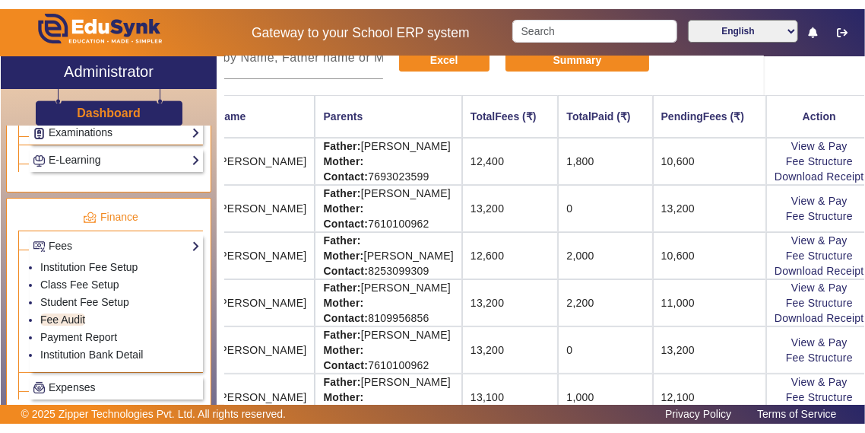
scroll to position [166, 100]
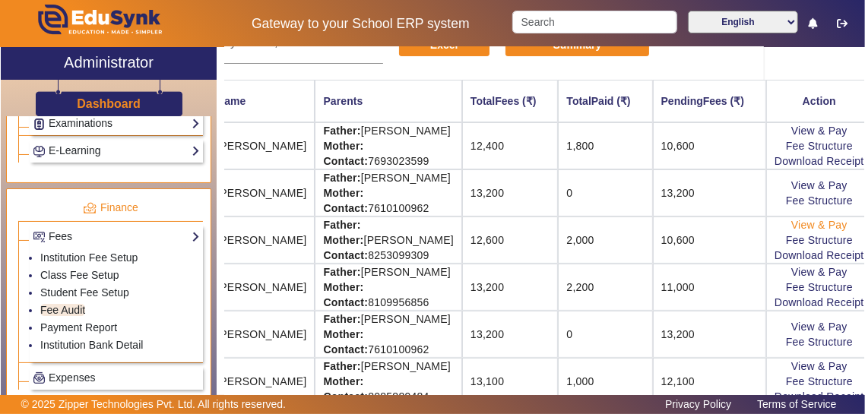
click at [828, 223] on link "View & Pay" at bounding box center [820, 225] width 56 height 12
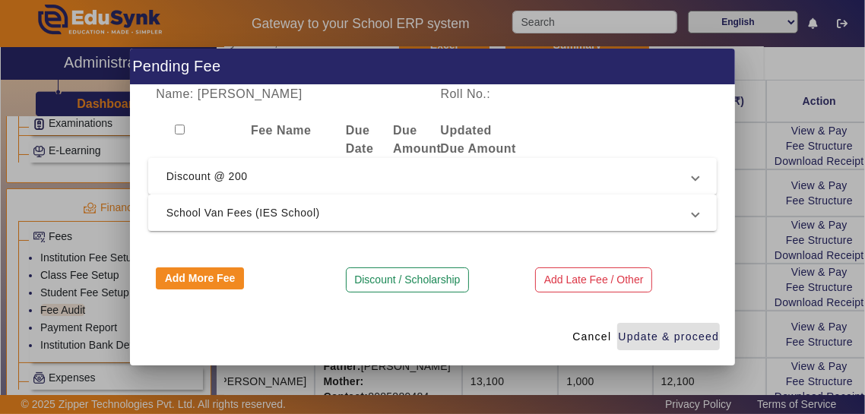
click at [836, 256] on div at bounding box center [432, 207] width 865 height 414
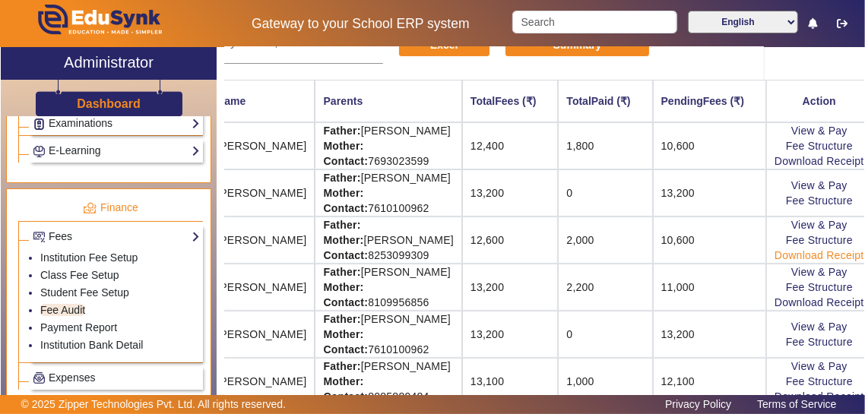
click at [843, 257] on link "Download Receipt" at bounding box center [820, 255] width 90 height 12
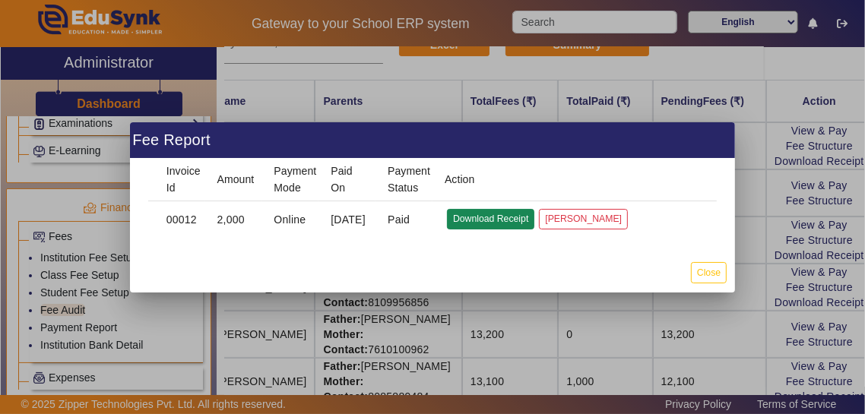
click at [493, 220] on button "Download Receipt" at bounding box center [490, 219] width 87 height 21
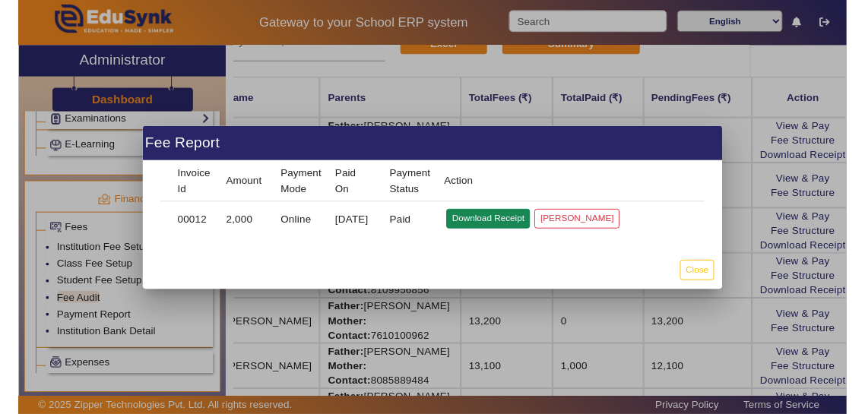
scroll to position [151, 100]
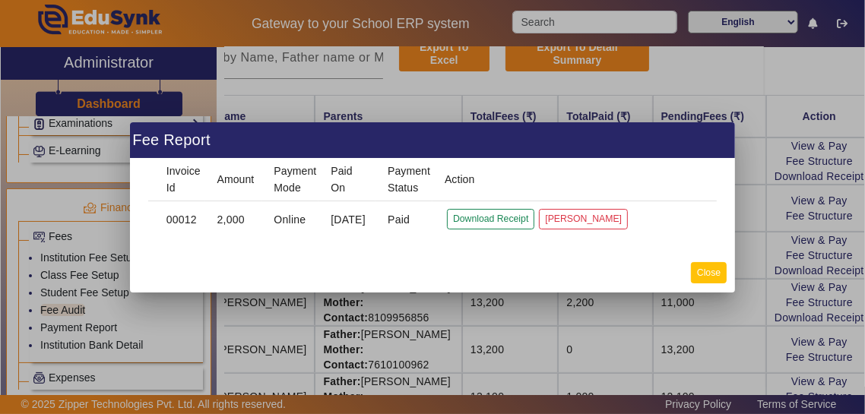
click at [718, 279] on button "Close" at bounding box center [709, 272] width 36 height 21
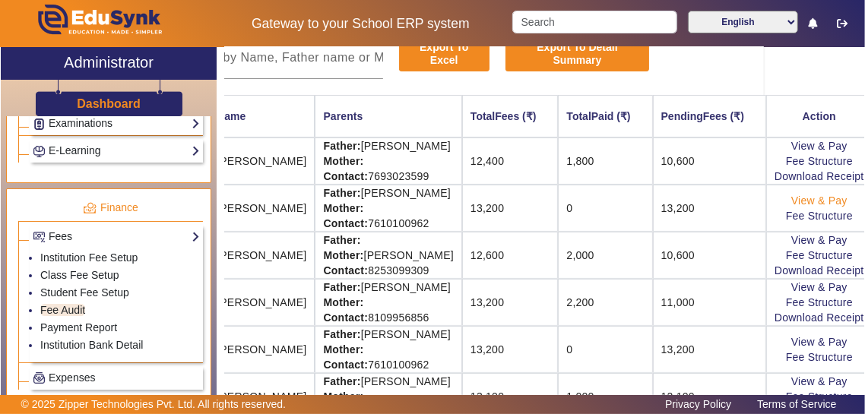
click at [830, 195] on link "View & Pay" at bounding box center [820, 201] width 56 height 12
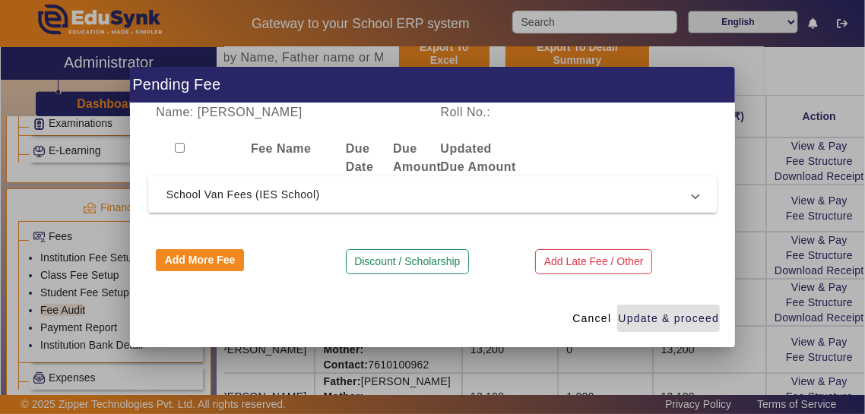
click at [479, 181] on mat-expansion-panel-header "School Van Fees (IES School)" at bounding box center [432, 194] width 569 height 36
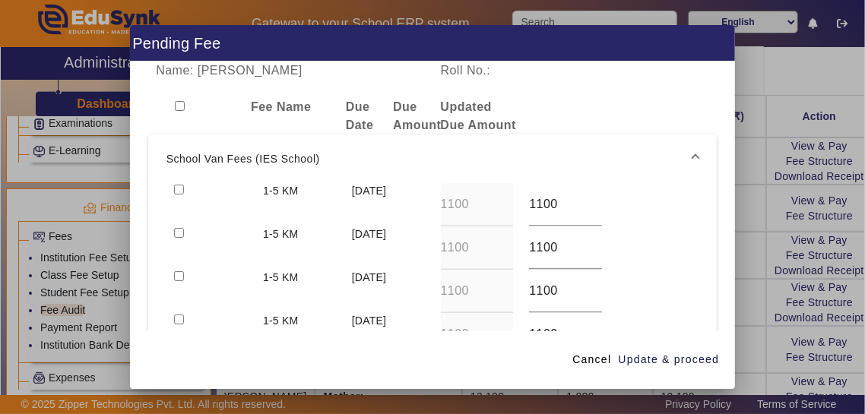
click at [176, 185] on input "checkbox" at bounding box center [179, 190] width 10 height 10
checkbox input "true"
click at [179, 228] on input "checkbox" at bounding box center [179, 233] width 10 height 10
checkbox input "true"
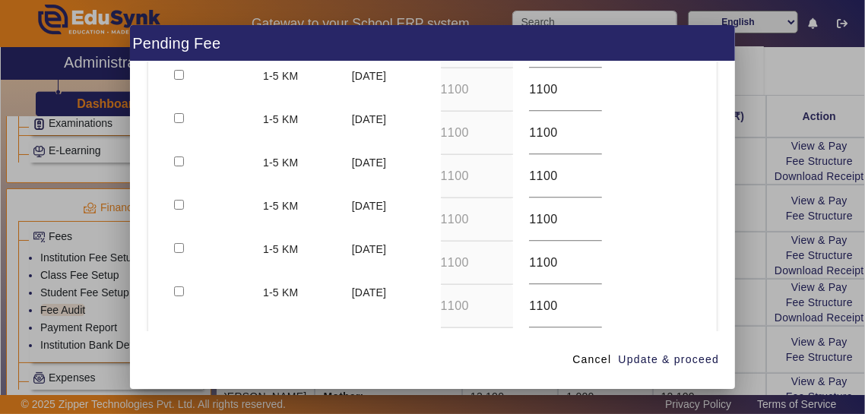
scroll to position [414, 0]
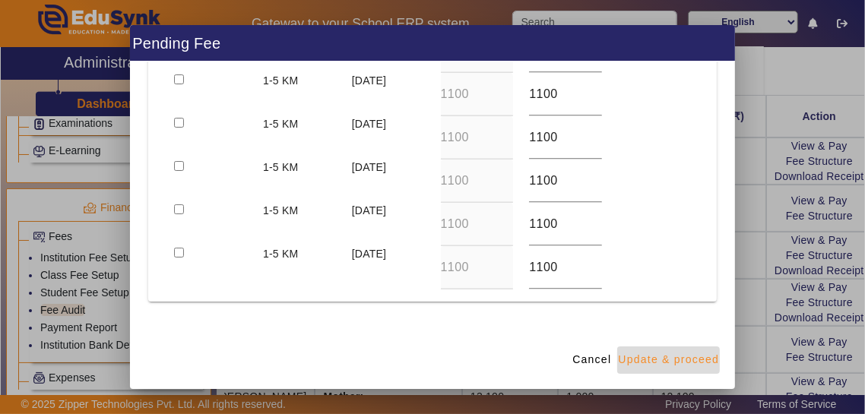
click at [693, 368] on span "Update & proceed" at bounding box center [668, 360] width 101 height 16
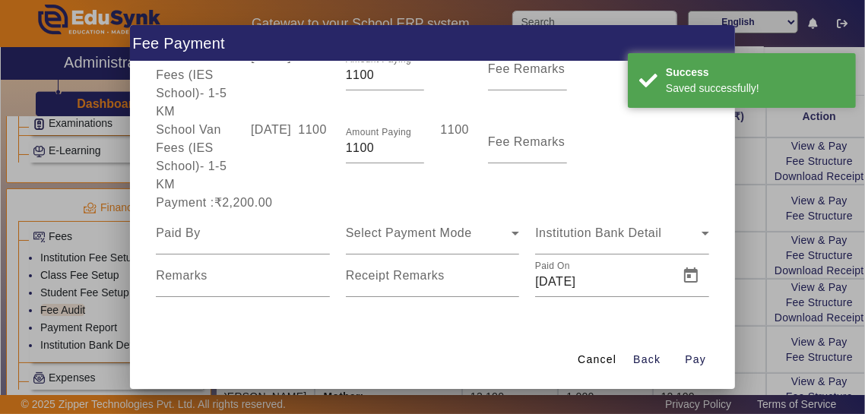
scroll to position [58, 0]
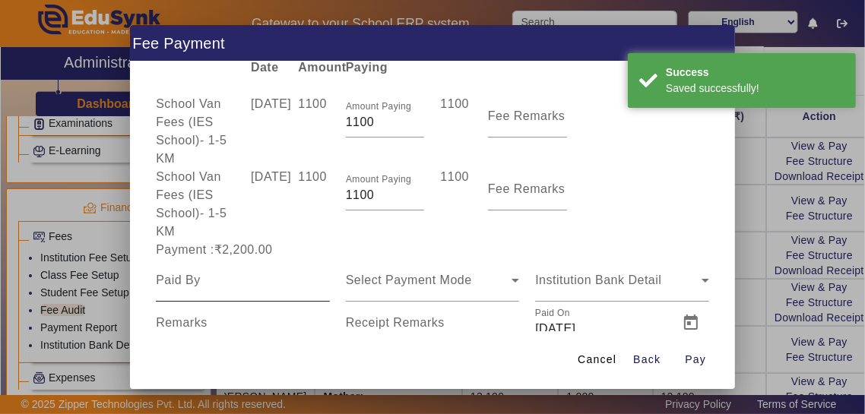
click at [174, 271] on input at bounding box center [243, 280] width 174 height 18
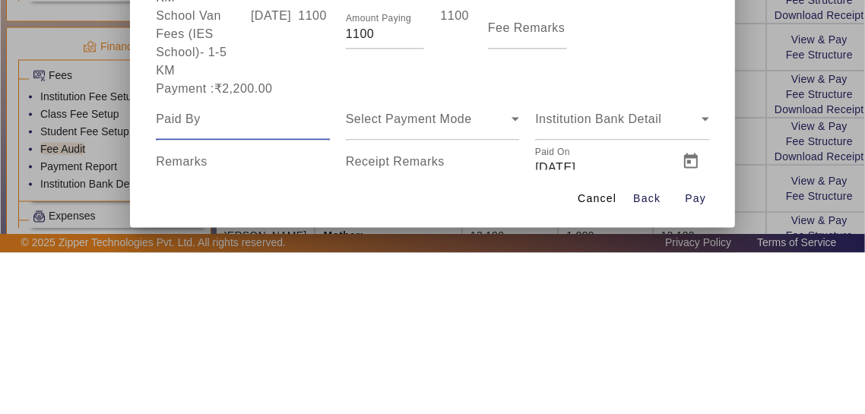
type input "M"
type input "[PERSON_NAME]"
click at [484, 271] on div "Select Payment Mode" at bounding box center [429, 280] width 167 height 18
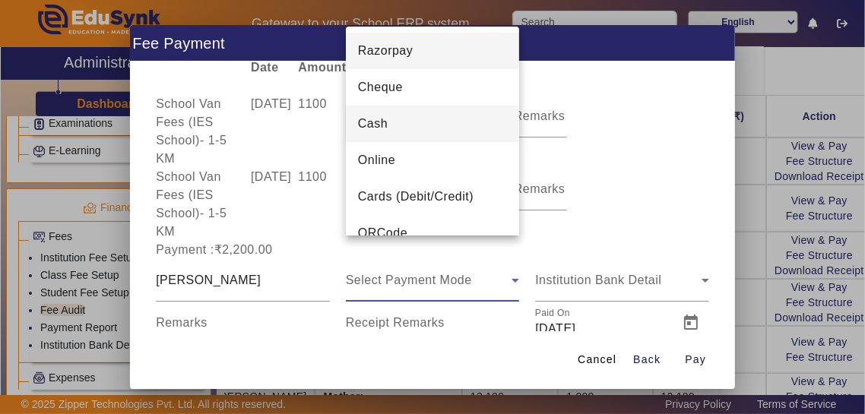
click at [462, 134] on mat-option "Cash" at bounding box center [433, 124] width 174 height 36
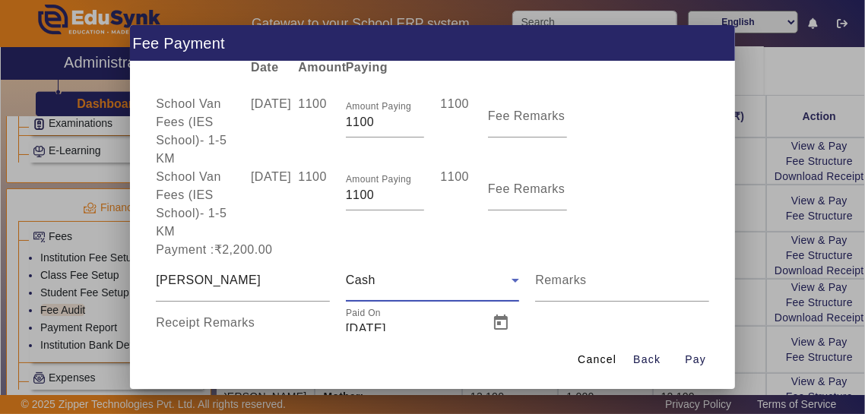
click at [281, 320] on input "Receipt Remarks" at bounding box center [243, 329] width 174 height 18
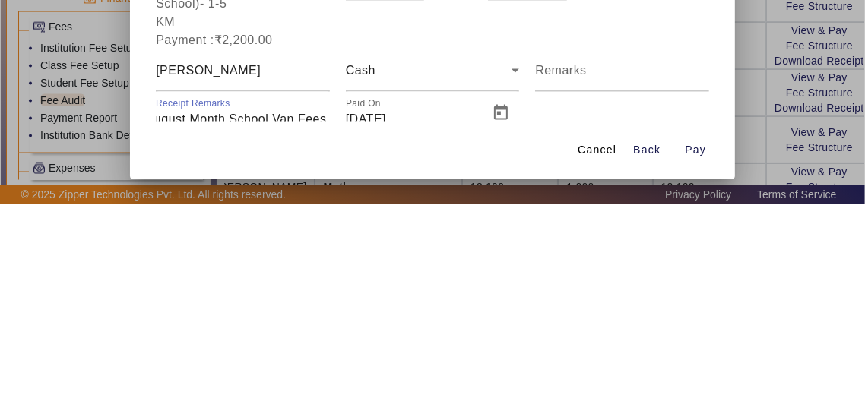
scroll to position [0, 65]
type input "July August Month School Van Fees Paid"
click at [503, 305] on span "Open calendar" at bounding box center [501, 323] width 36 height 36
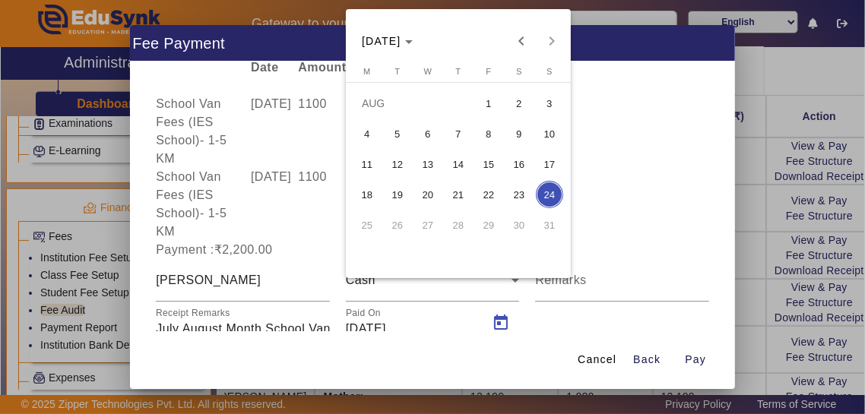
click at [368, 139] on span "4" at bounding box center [367, 133] width 27 height 27
type input "[DATE]"
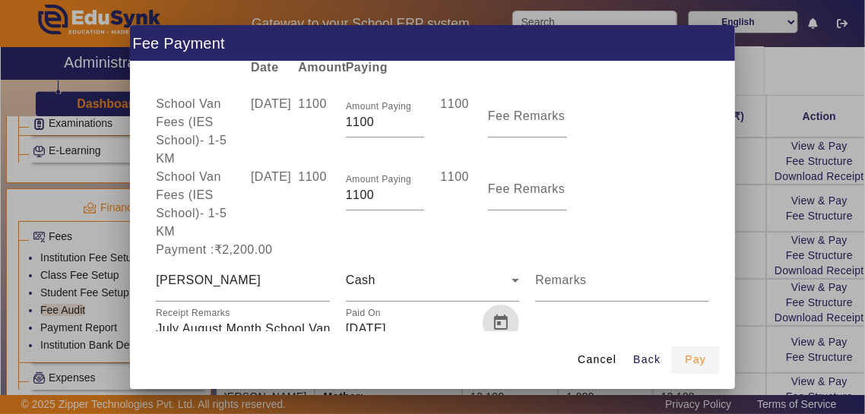
click at [700, 368] on span "Pay" at bounding box center [695, 360] width 21 height 16
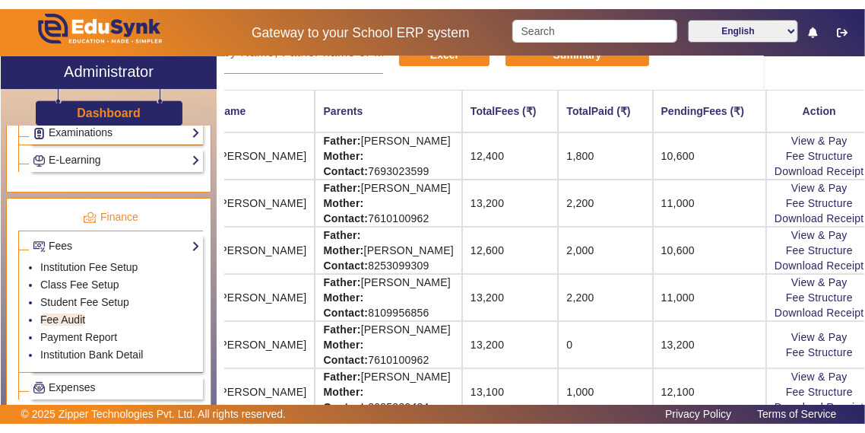
scroll to position [166, 100]
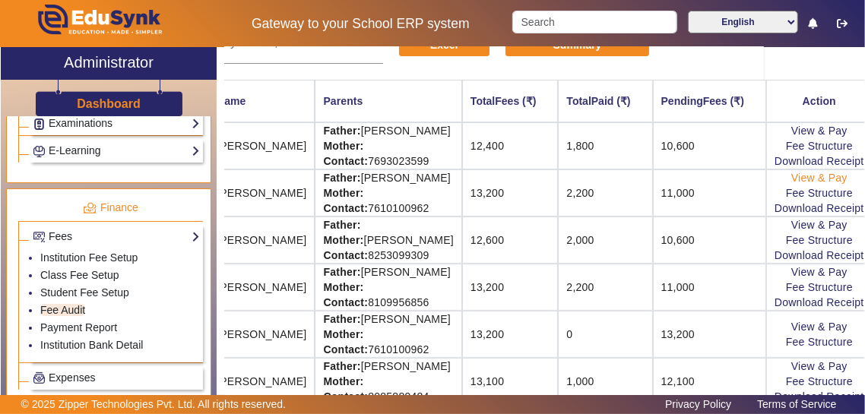
click at [831, 177] on link "View & Pay" at bounding box center [820, 178] width 56 height 12
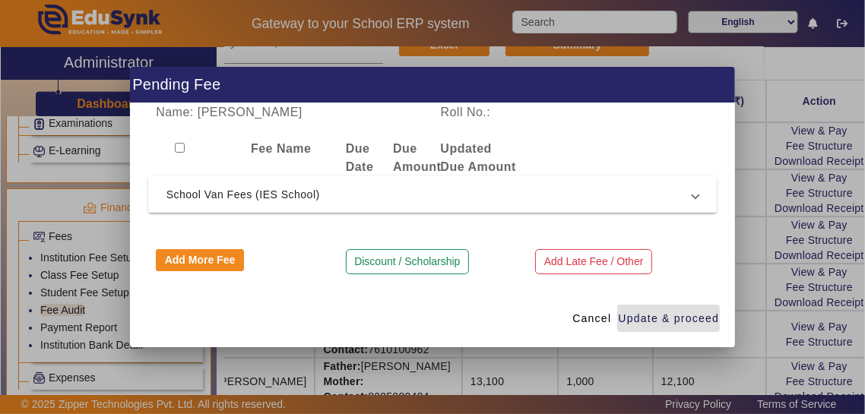
click at [850, 141] on div at bounding box center [432, 207] width 865 height 414
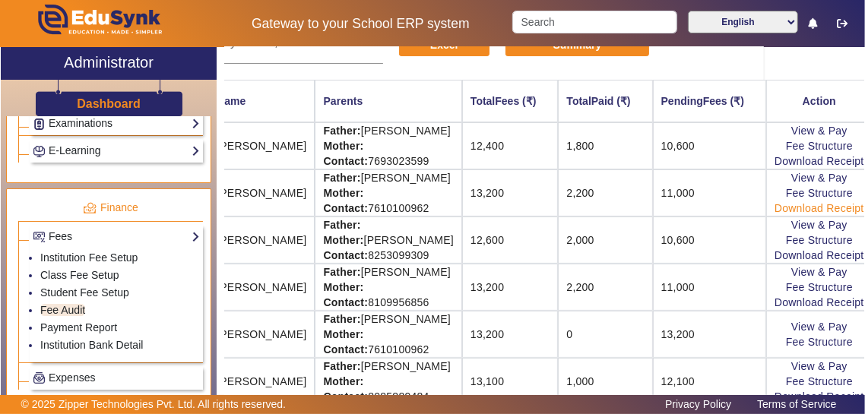
click at [845, 210] on link "Download Receipt" at bounding box center [820, 208] width 90 height 12
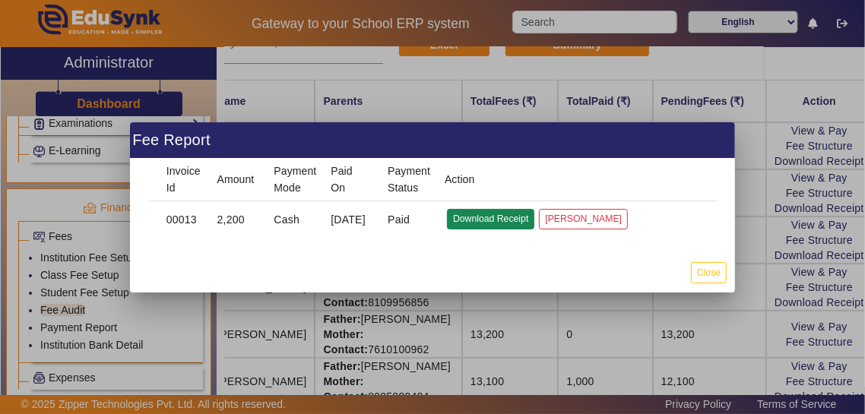
click at [522, 218] on button "Download Receipt" at bounding box center [490, 219] width 87 height 21
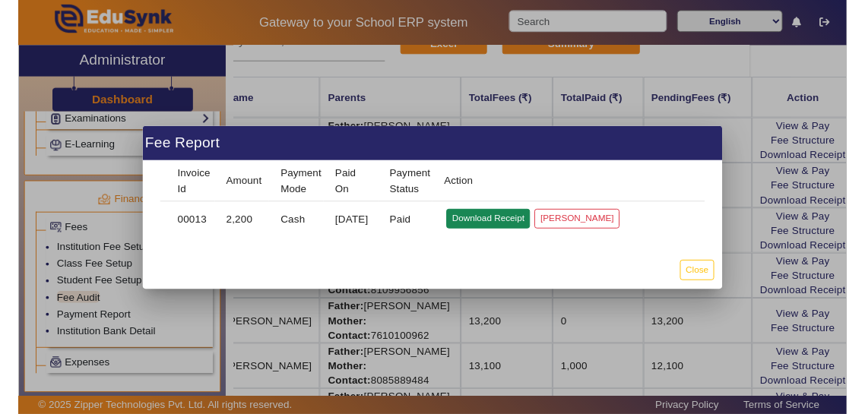
scroll to position [151, 100]
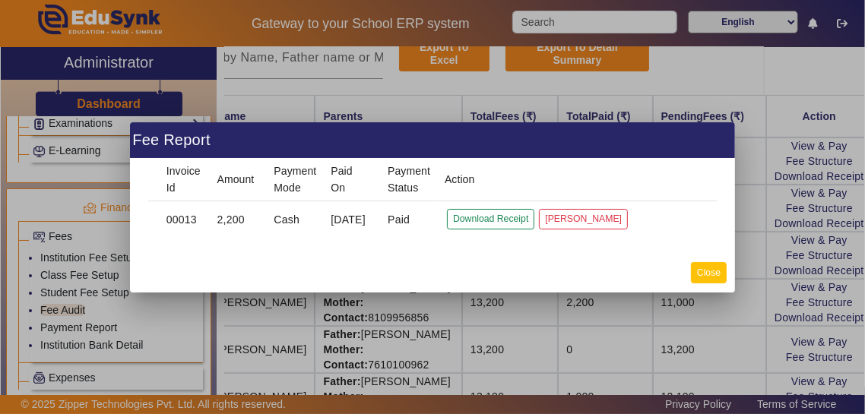
click at [713, 274] on button "Close" at bounding box center [709, 272] width 36 height 21
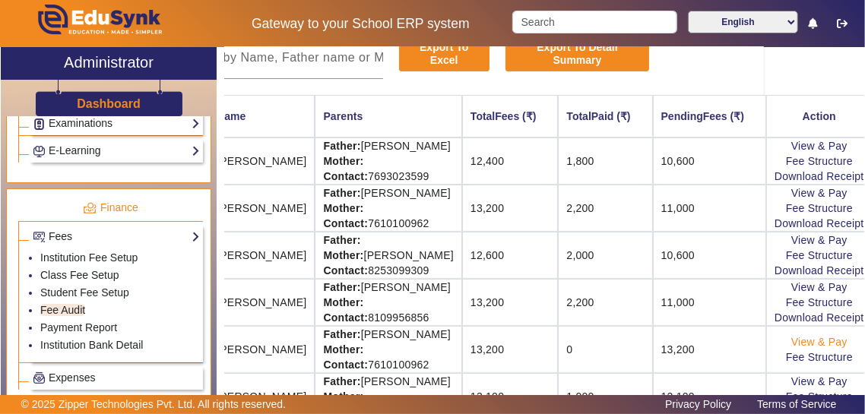
click at [838, 336] on link "View & Pay" at bounding box center [820, 342] width 56 height 12
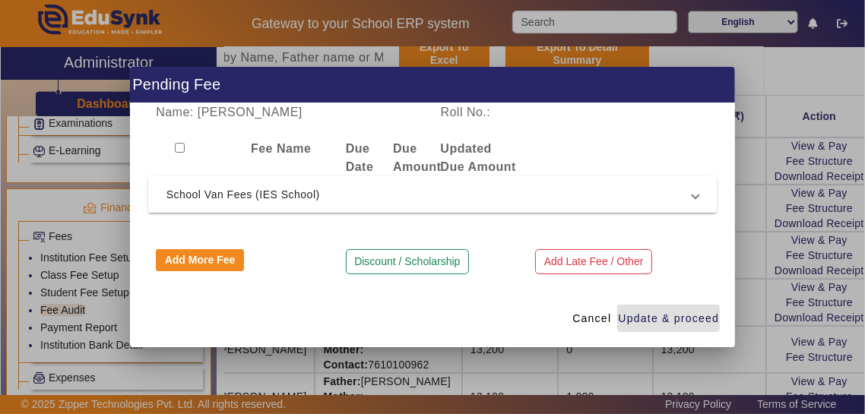
click at [599, 208] on mat-expansion-panel-header "School Van Fees (IES School)" at bounding box center [432, 194] width 569 height 36
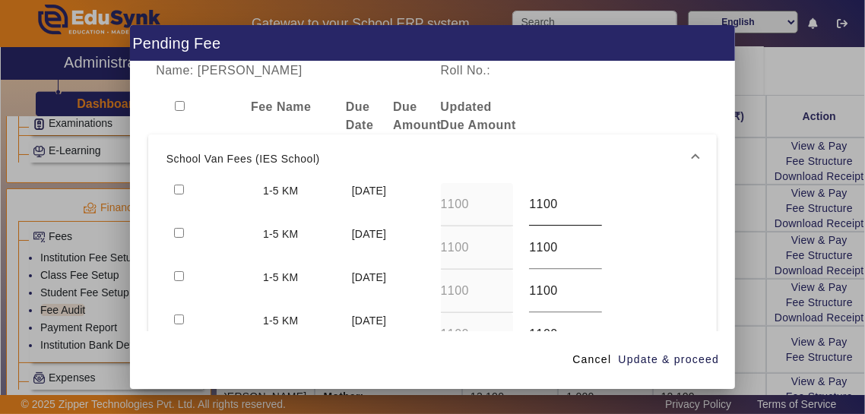
click at [590, 195] on input "1100" at bounding box center [565, 204] width 73 height 18
click at [182, 185] on input "checkbox" at bounding box center [179, 190] width 10 height 10
checkbox input "true"
click at [182, 228] on input "checkbox" at bounding box center [179, 233] width 10 height 10
checkbox input "true"
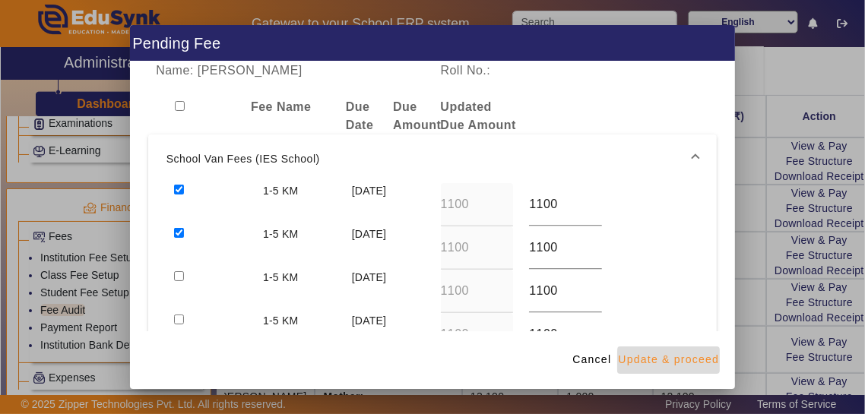
click at [703, 368] on span "Update & proceed" at bounding box center [668, 360] width 101 height 16
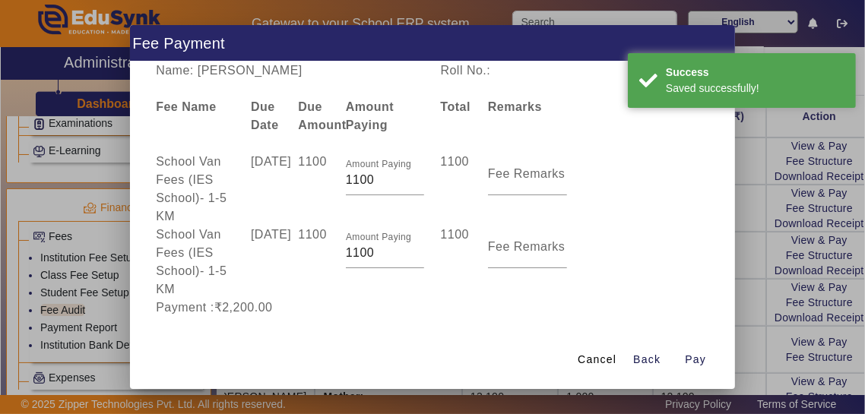
click at [257, 329] on input at bounding box center [243, 338] width 174 height 18
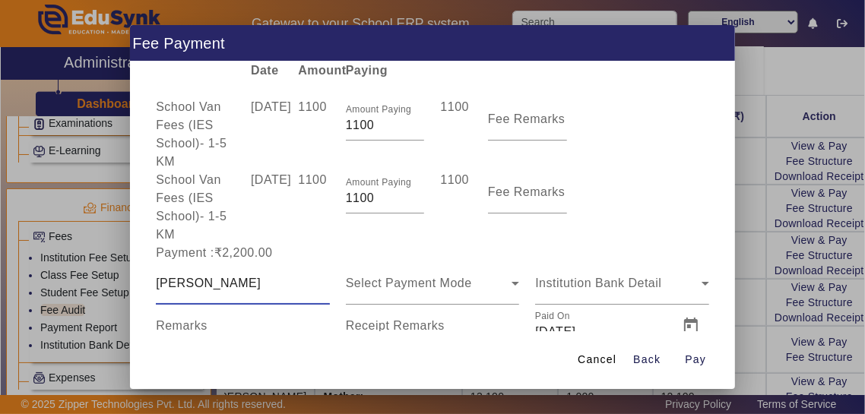
scroll to position [58, 0]
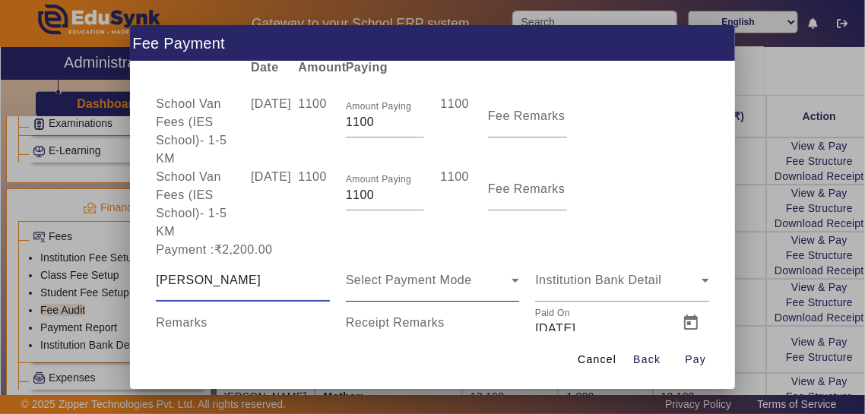
type input "[PERSON_NAME]"
click at [487, 271] on div "Select Payment Mode" at bounding box center [429, 280] width 167 height 18
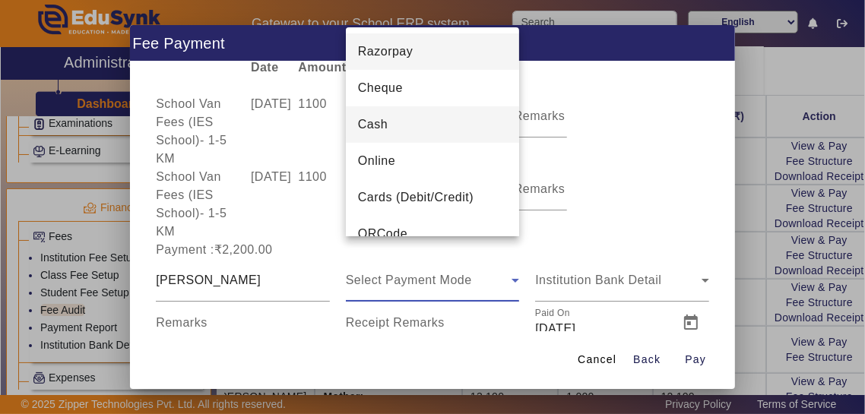
click at [447, 128] on mat-option "Cash" at bounding box center [433, 124] width 174 height 36
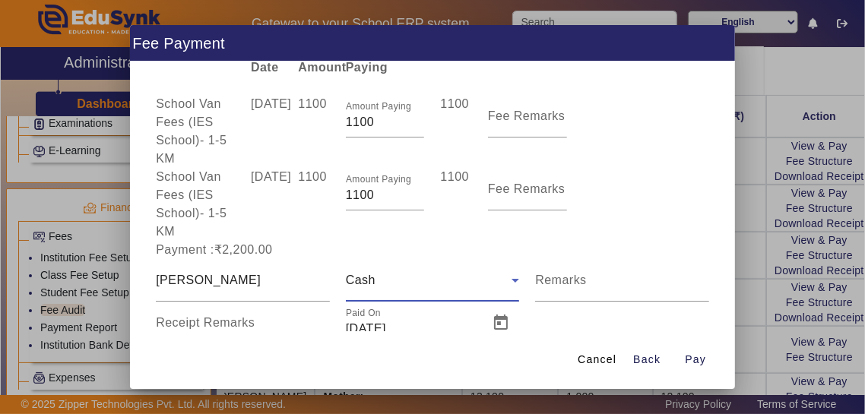
click at [261, 320] on input "Receipt Remarks" at bounding box center [243, 329] width 174 height 18
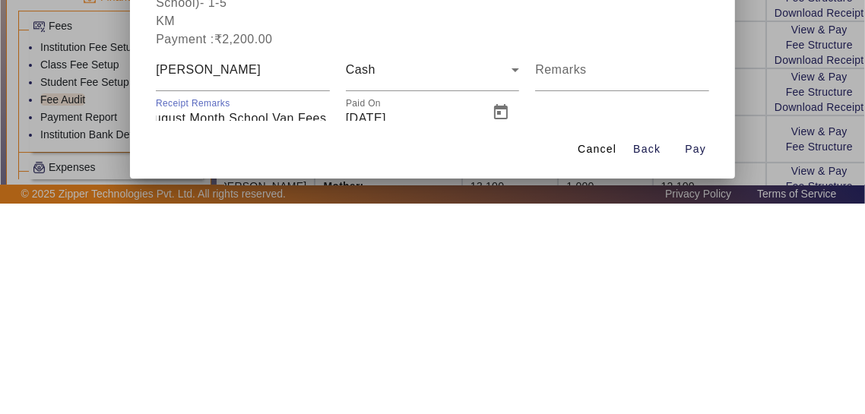
scroll to position [0, 65]
type input "July August Month School Van Fees Paid"
click at [500, 305] on span "Open calendar" at bounding box center [501, 323] width 36 height 36
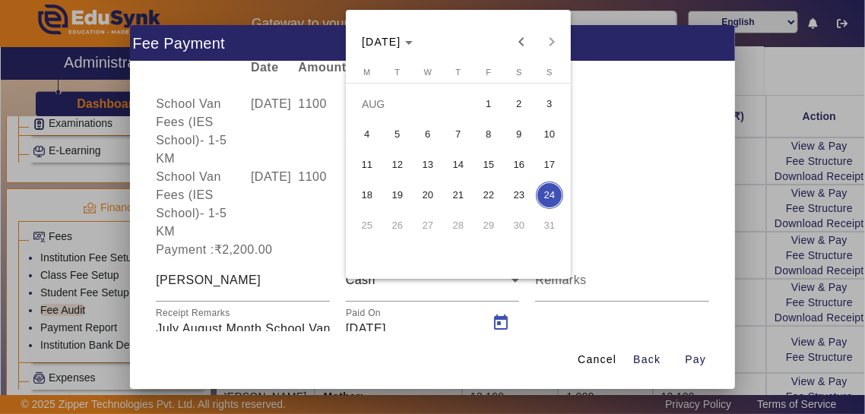
click at [355, 133] on span "4" at bounding box center [367, 134] width 27 height 27
type input "[DATE]"
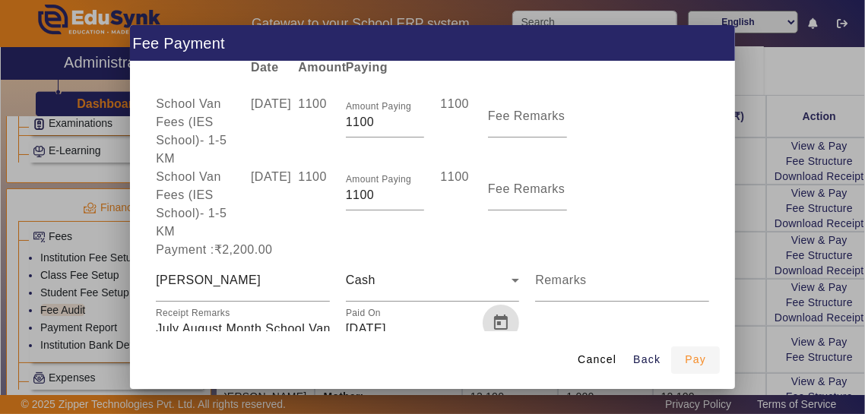
click at [707, 379] on span "button" at bounding box center [695, 360] width 49 height 36
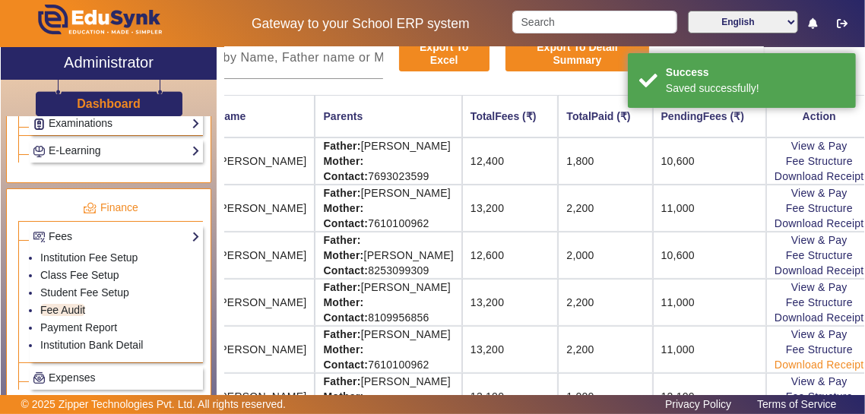
click at [845, 359] on link "Download Receipt" at bounding box center [820, 365] width 90 height 12
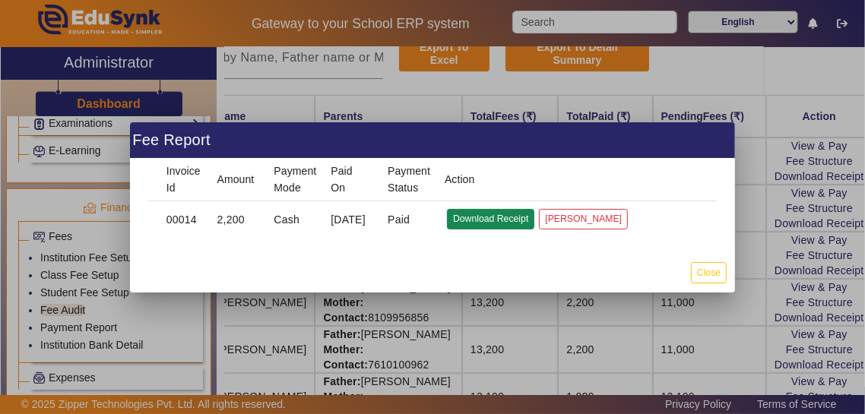
click at [497, 224] on button "Download Receipt" at bounding box center [490, 219] width 87 height 21
click at [712, 273] on button "Close" at bounding box center [709, 272] width 36 height 21
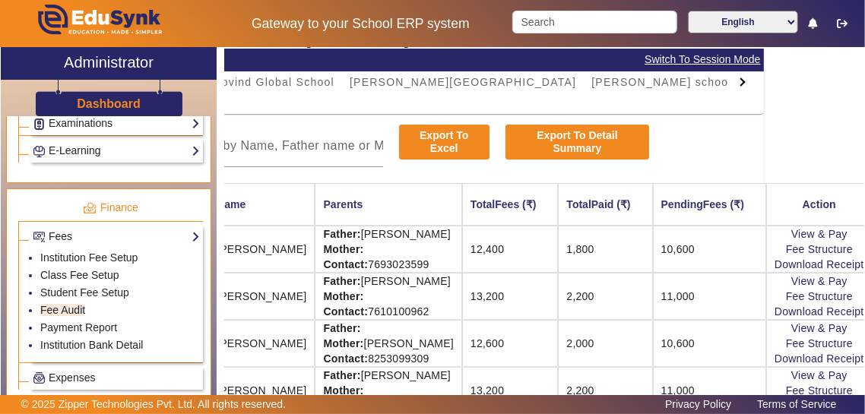
scroll to position [0, 100]
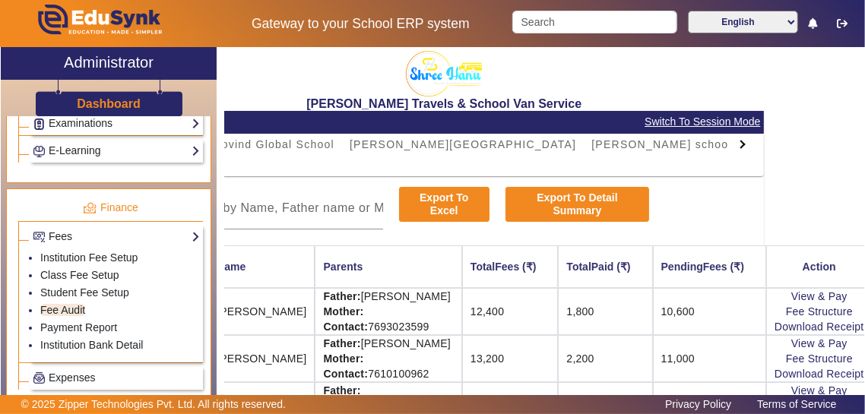
click at [742, 145] on div at bounding box center [741, 144] width 8 height 8
click at [823, 134] on span "Stadium/Academy" at bounding box center [873, 144] width 100 height 21
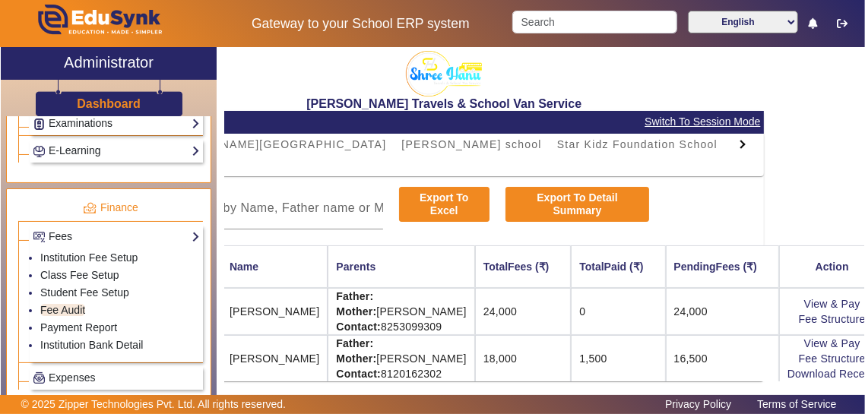
scroll to position [0, 141]
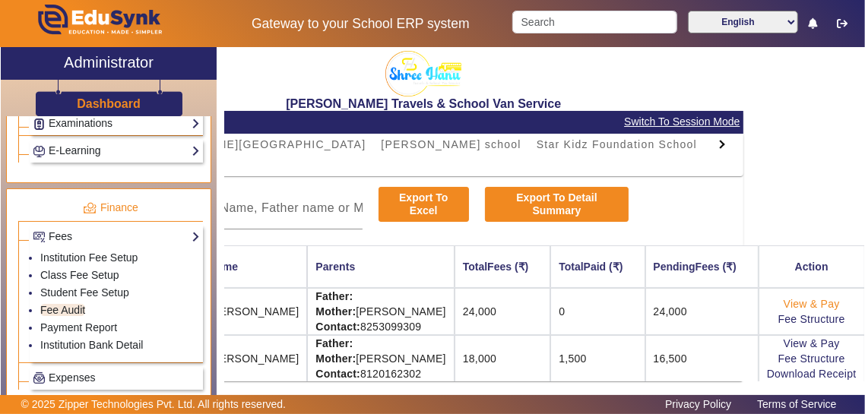
click at [810, 303] on link "View & Pay" at bounding box center [812, 304] width 56 height 12
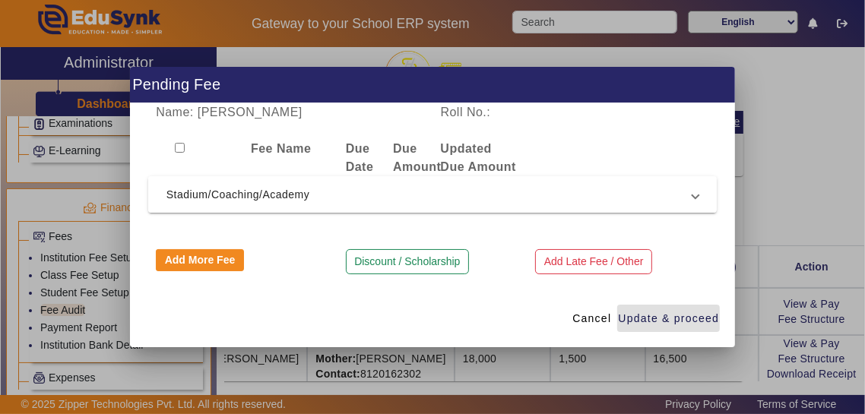
click at [204, 203] on span "Stadium/Coaching/Academy" at bounding box center [430, 195] width 527 height 18
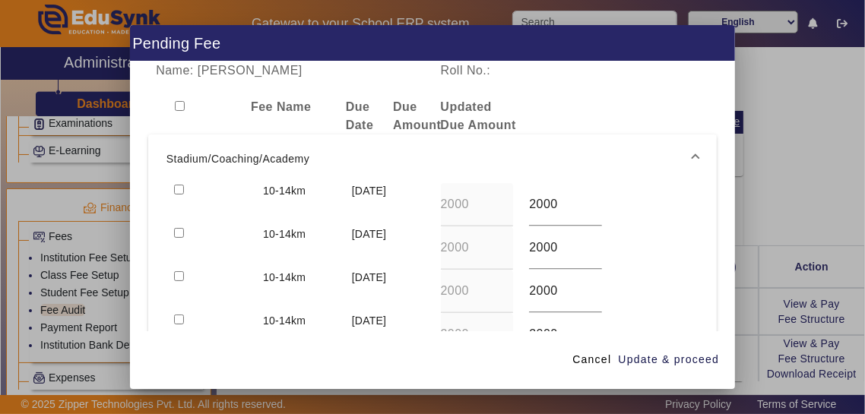
click at [184, 228] on input "checkbox" at bounding box center [179, 233] width 10 height 10
checkbox input "true"
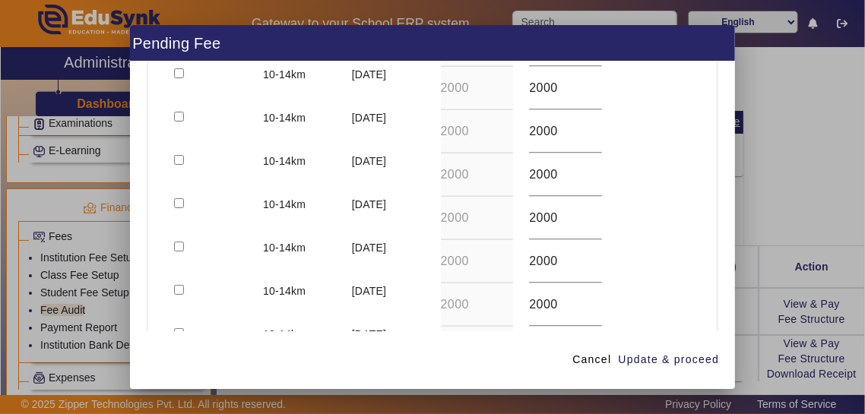
scroll to position [414, 0]
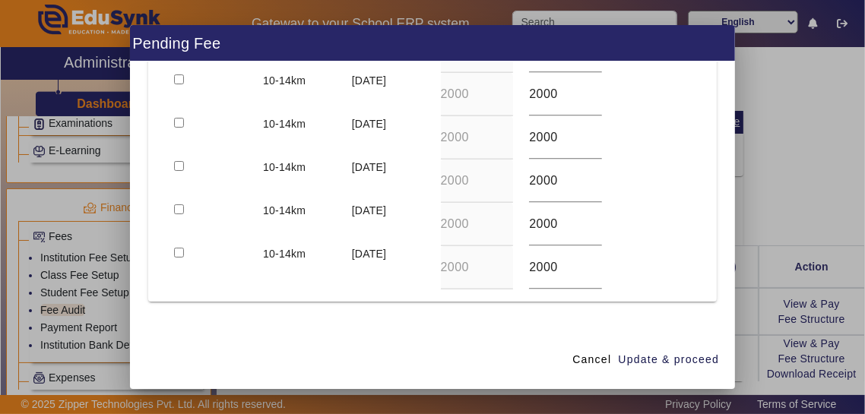
click at [441, 338] on button "Discount / Scholarship" at bounding box center [407, 351] width 123 height 26
click at [305, 332] on input at bounding box center [290, 341] width 268 height 18
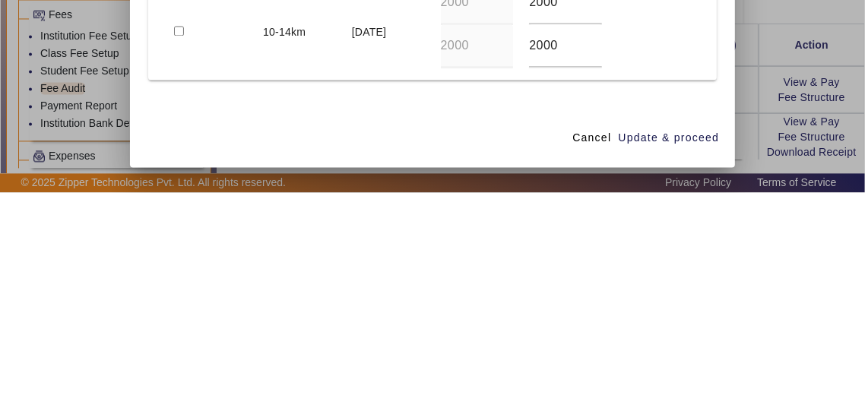
type input "Discount @ 50%"
click at [515, 320] on div at bounding box center [504, 341] width 126 height 43
type input "1000"
click at [691, 368] on span "Update & proceed" at bounding box center [668, 360] width 101 height 16
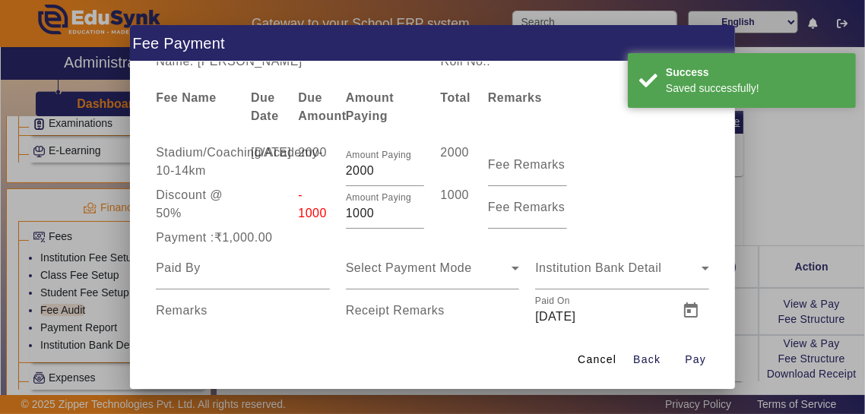
scroll to position [9, 0]
click at [287, 260] on input at bounding box center [243, 268] width 174 height 18
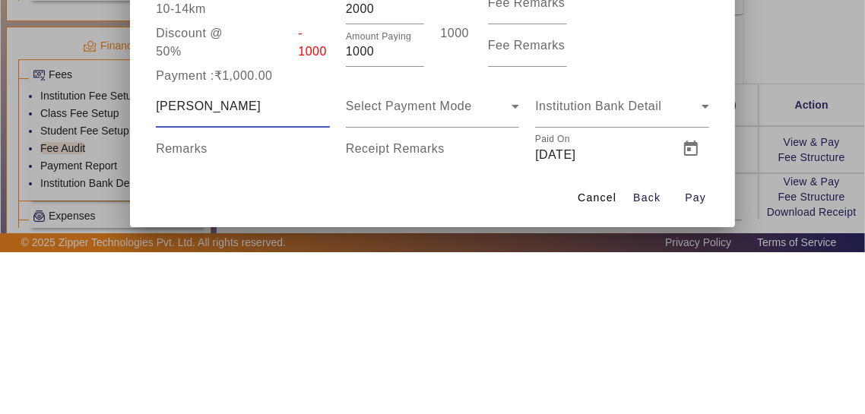
type input "[PERSON_NAME]"
click at [441, 290] on div "Receipt Remarks" at bounding box center [433, 311] width 174 height 43
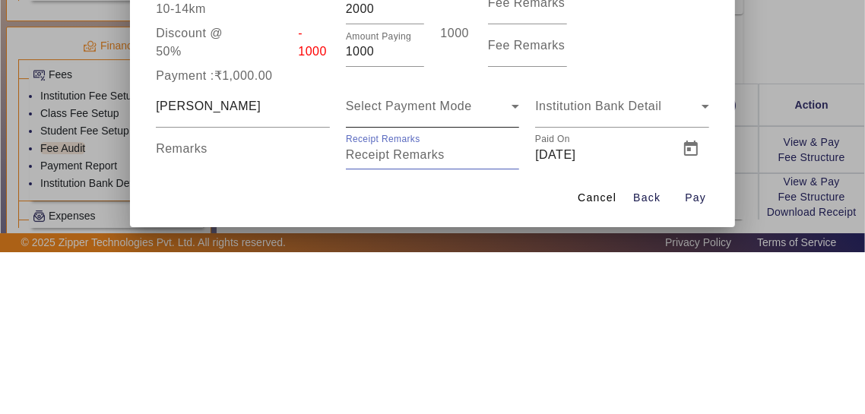
click at [484, 265] on div "Select Payment Mode" at bounding box center [429, 268] width 167 height 18
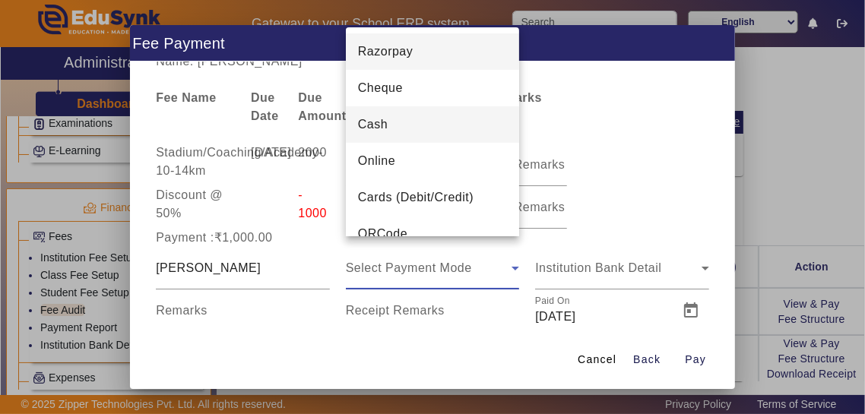
click at [455, 133] on mat-option "Cash" at bounding box center [433, 124] width 174 height 36
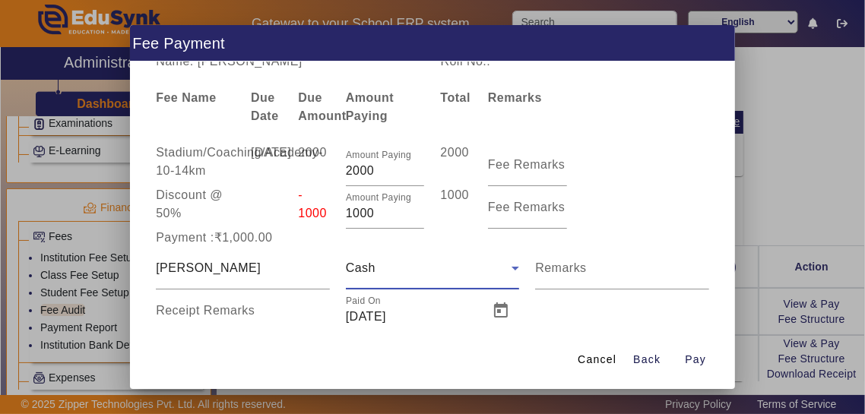
click at [265, 308] on input "Receipt Remarks" at bounding box center [243, 317] width 174 height 18
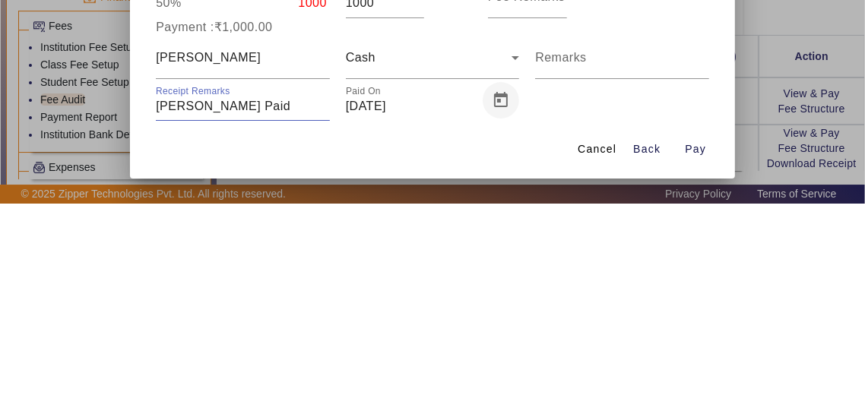
type input "[PERSON_NAME] Paid"
click at [509, 304] on span "Open calendar" at bounding box center [501, 311] width 36 height 36
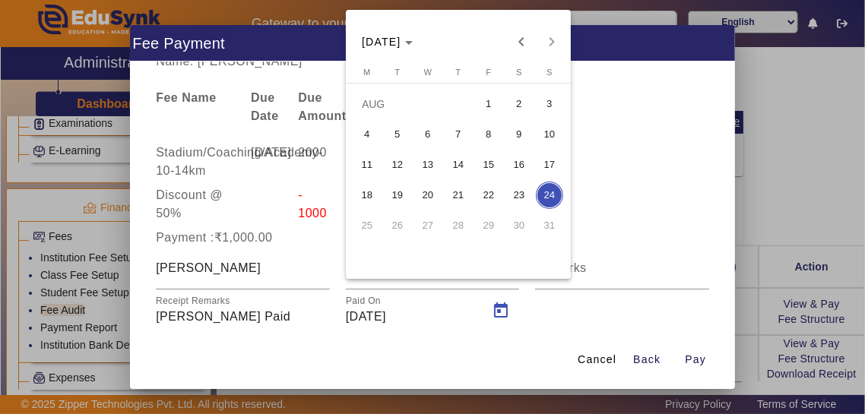
click at [525, 166] on span "16" at bounding box center [519, 164] width 27 height 27
type input "[DATE]"
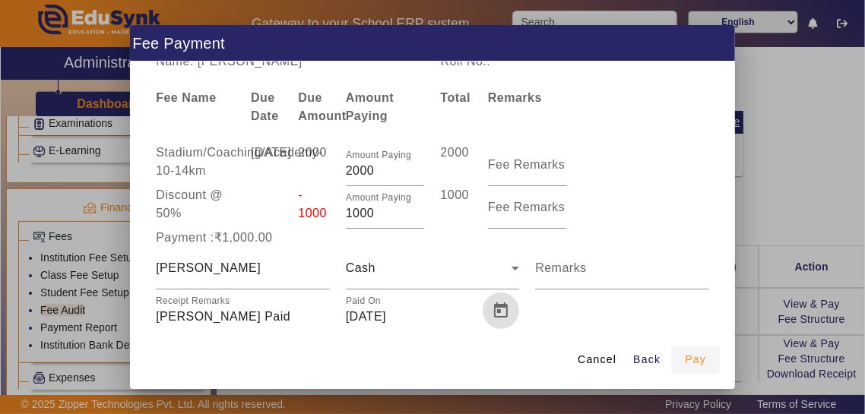
click at [706, 368] on span "Pay" at bounding box center [695, 360] width 21 height 16
type input "0"
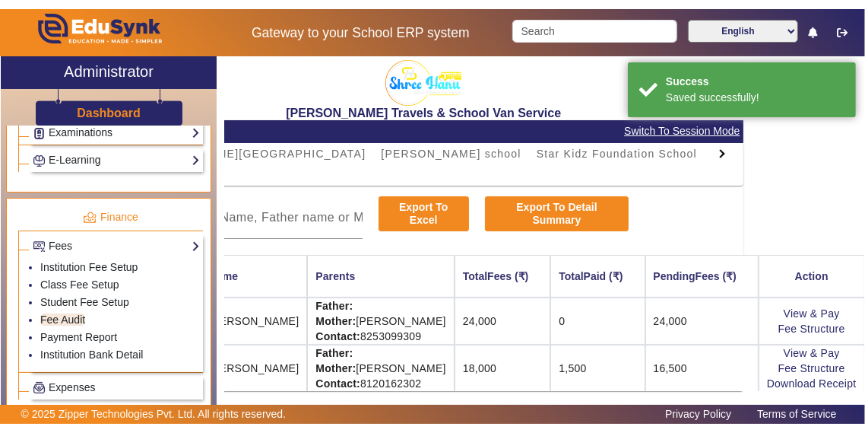
scroll to position [0, 0]
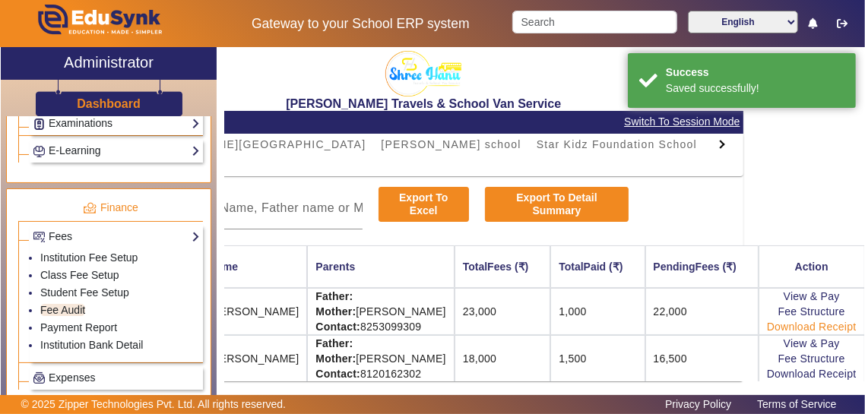
click at [849, 332] on link "Download Receipt" at bounding box center [812, 327] width 90 height 12
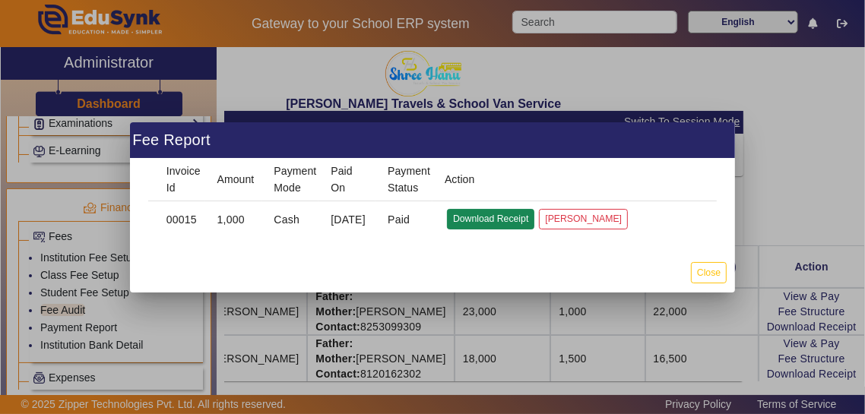
click at [496, 221] on button "Download Receipt" at bounding box center [490, 219] width 87 height 21
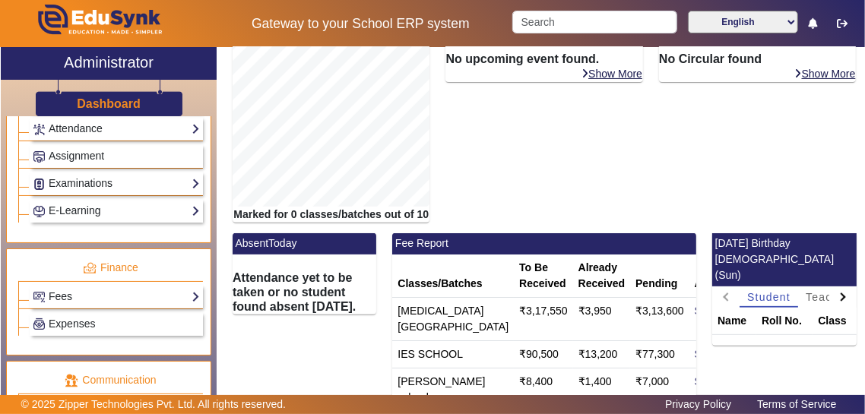
scroll to position [672, 0]
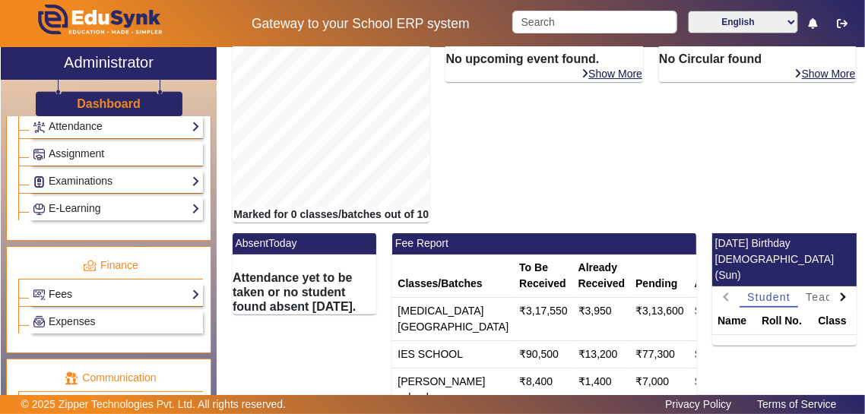
click at [55, 286] on link "Fees" at bounding box center [116, 294] width 167 height 17
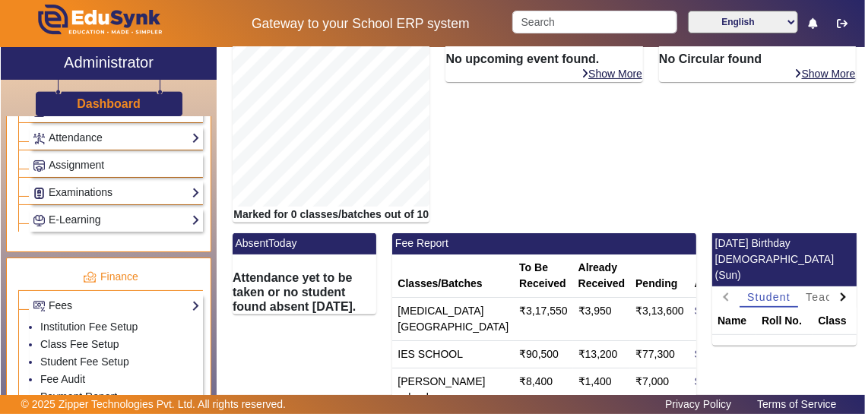
scroll to position [659, 0]
click at [56, 375] on link "Fee Audit" at bounding box center [62, 381] width 45 height 12
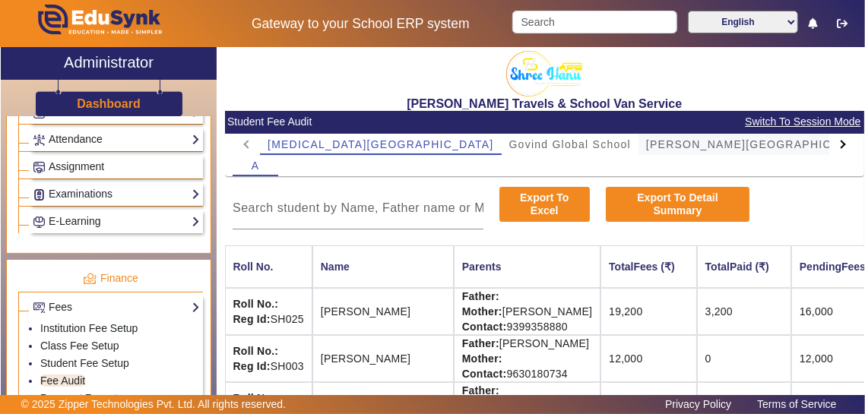
click at [646, 135] on span "[PERSON_NAME][GEOGRAPHIC_DATA]" at bounding box center [759, 144] width 227 height 21
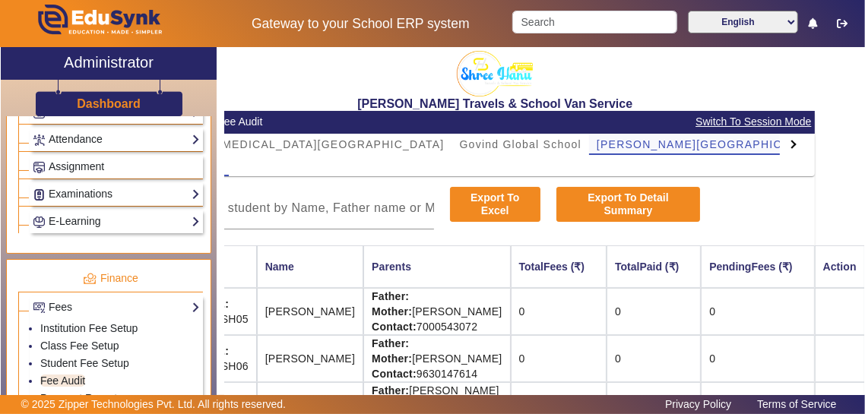
scroll to position [0, 97]
click at [54, 357] on link "Student Fee Setup" at bounding box center [84, 363] width 89 height 12
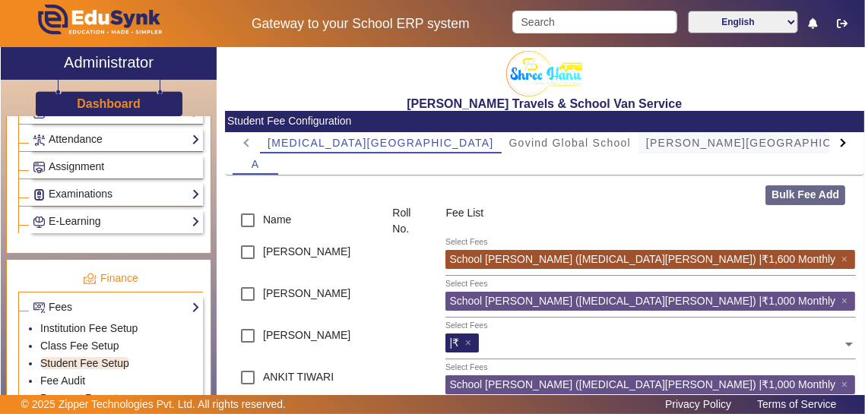
click at [646, 138] on span "[PERSON_NAME][GEOGRAPHIC_DATA]" at bounding box center [759, 143] width 227 height 11
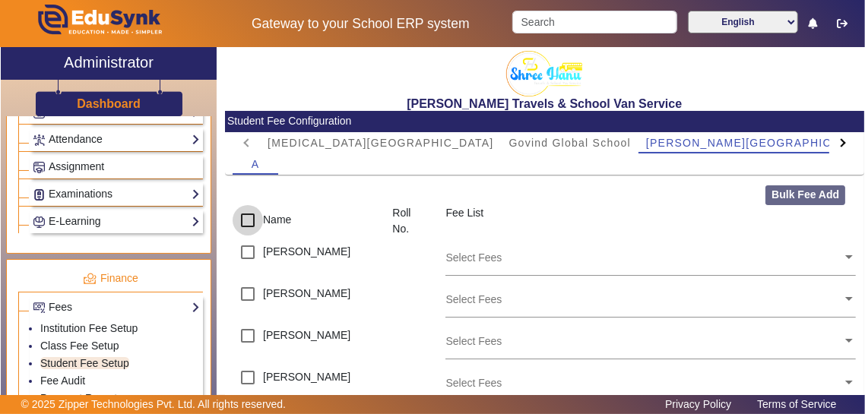
click at [241, 221] on input "checkbox" at bounding box center [248, 220] width 30 height 30
checkbox input "true"
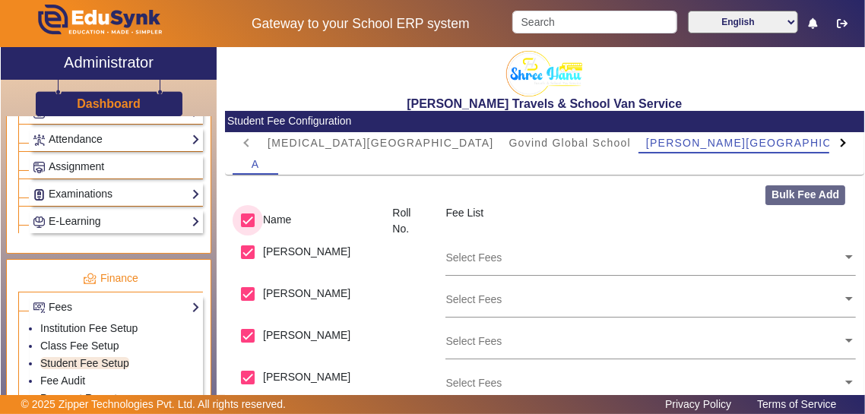
checkbox input "true"
click at [842, 258] on input "text" at bounding box center [644, 257] width 397 height 14
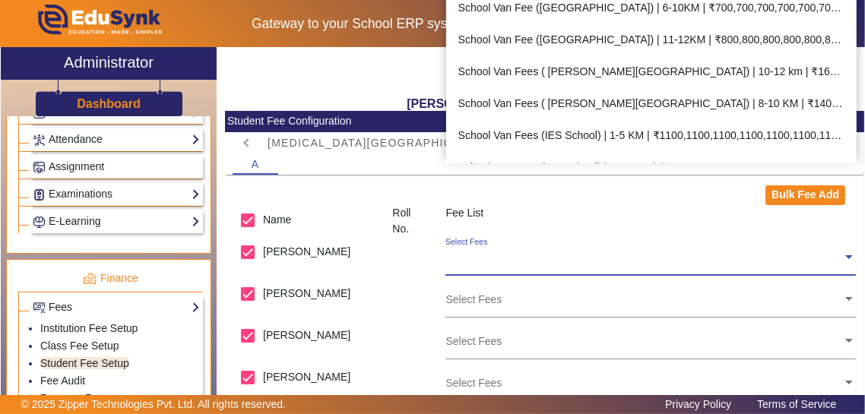
scroll to position [882, 0]
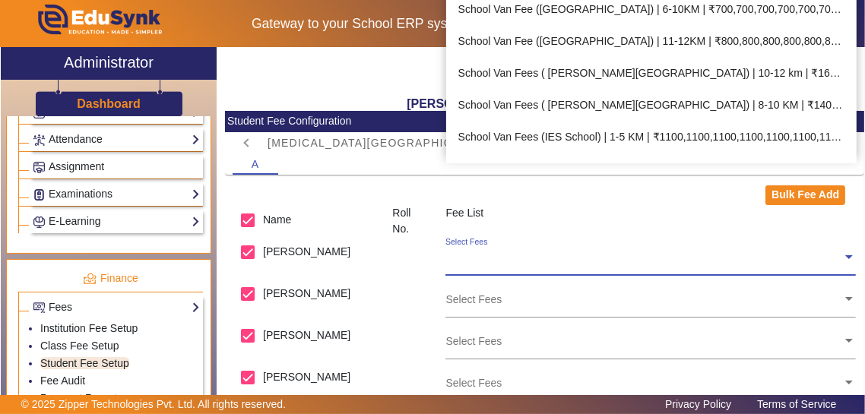
click at [815, 64] on div "School Van Fees ( [PERSON_NAME][GEOGRAPHIC_DATA]) | 10-12 km | ₹1600,1600,1600,…" at bounding box center [651, 73] width 411 height 32
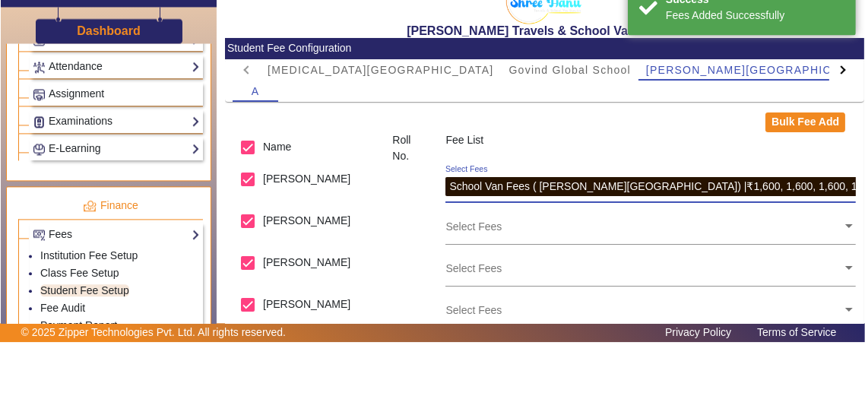
click at [809, 293] on input "text" at bounding box center [644, 299] width 397 height 14
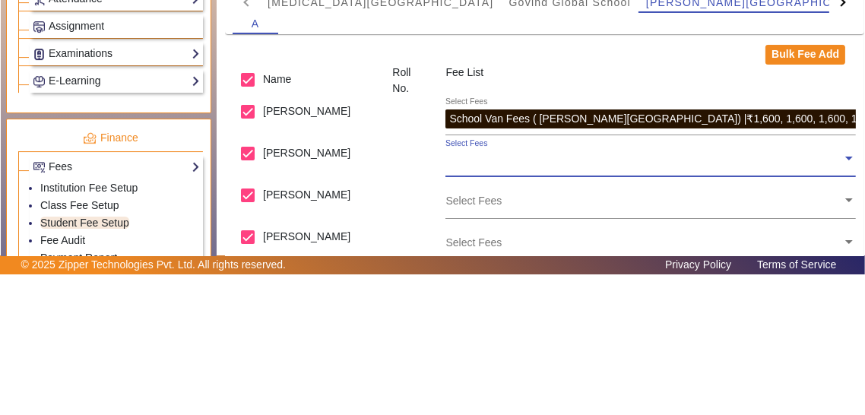
click at [840, 297] on input "text" at bounding box center [644, 299] width 397 height 14
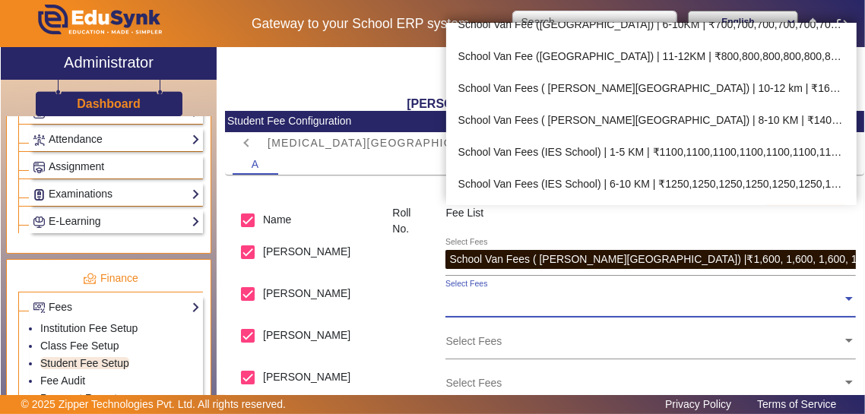
scroll to position [912, 0]
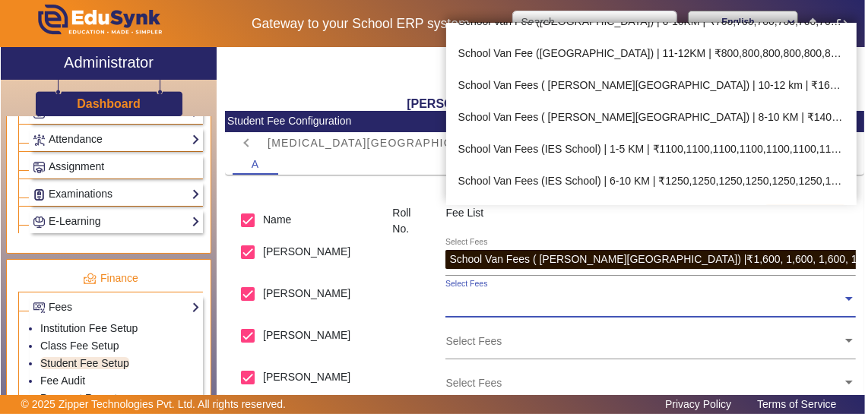
click at [811, 79] on div "School Van Fees ( [PERSON_NAME][GEOGRAPHIC_DATA]) | 10-12 km | ₹1600,1600,1600,…" at bounding box center [651, 85] width 411 height 32
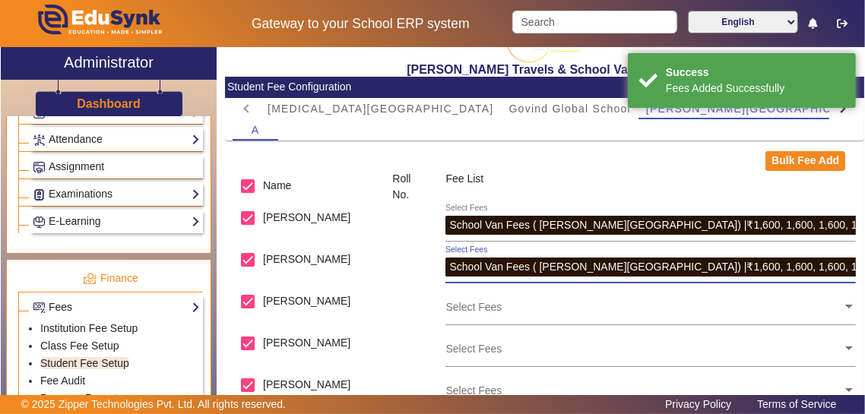
scroll to position [46, 0]
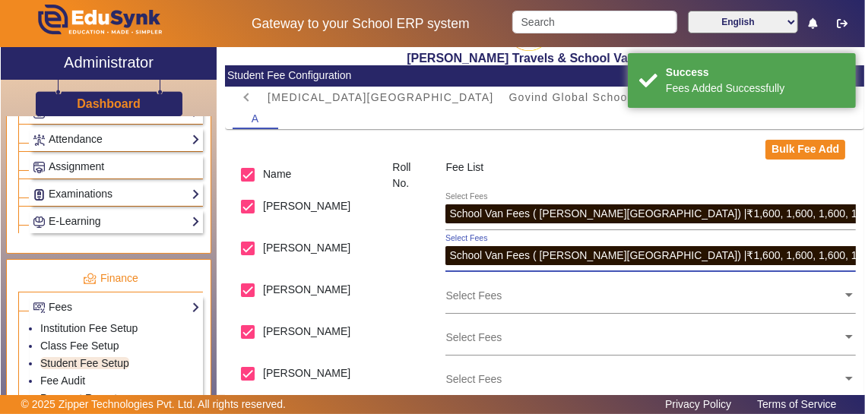
click at [741, 296] on input "text" at bounding box center [644, 295] width 397 height 14
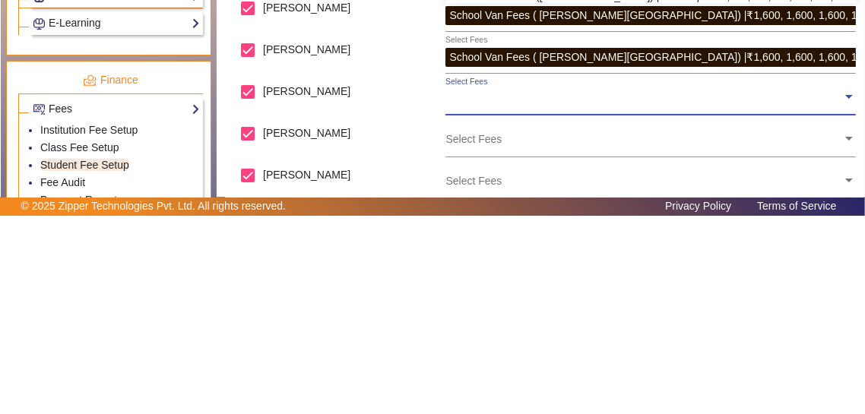
click at [852, 301] on div "Select Fees" at bounding box center [651, 295] width 411 height 40
click at [836, 300] on input "text" at bounding box center [644, 295] width 397 height 14
click at [826, 297] on input "text" at bounding box center [644, 295] width 397 height 14
click at [842, 297] on input "text" at bounding box center [644, 295] width 397 height 14
click at [841, 295] on input "text" at bounding box center [644, 295] width 397 height 14
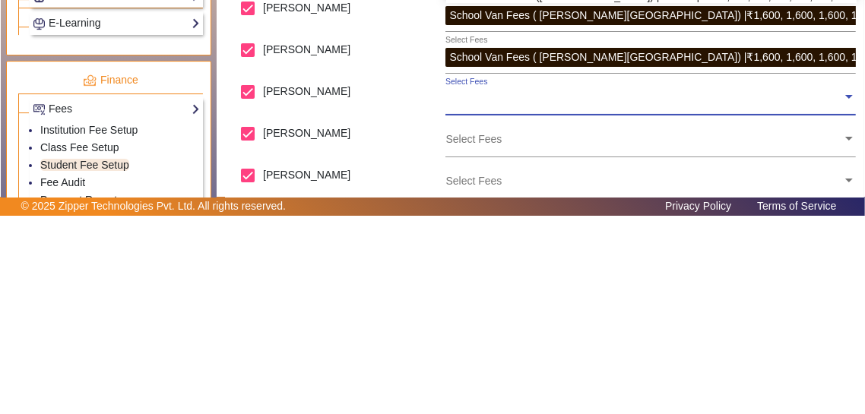
click at [839, 293] on input "text" at bounding box center [644, 295] width 397 height 14
click at [798, 357] on div "Select Fees" at bounding box center [651, 337] width 411 height 40
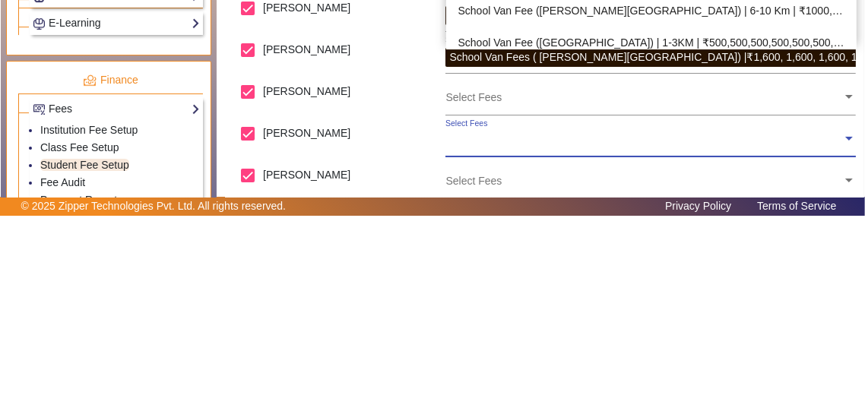
click at [842, 292] on input "text" at bounding box center [644, 295] width 397 height 14
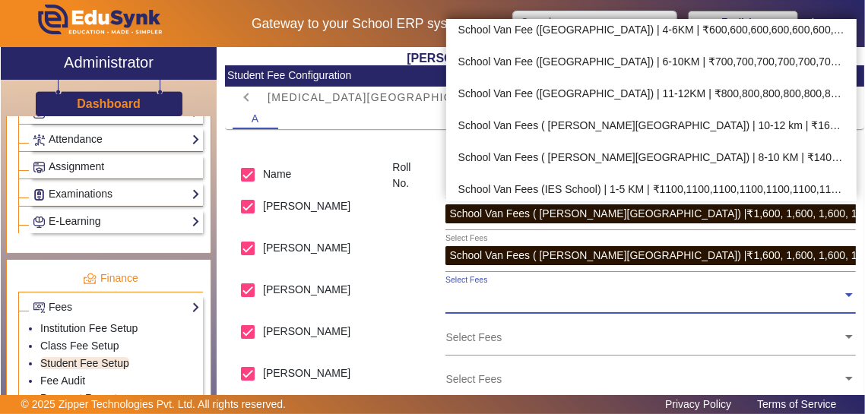
scroll to position [868, 0]
click at [811, 122] on div "School Van Fees ( [PERSON_NAME][GEOGRAPHIC_DATA]) | 10-12 km | ₹1600,1600,1600,…" at bounding box center [651, 125] width 411 height 32
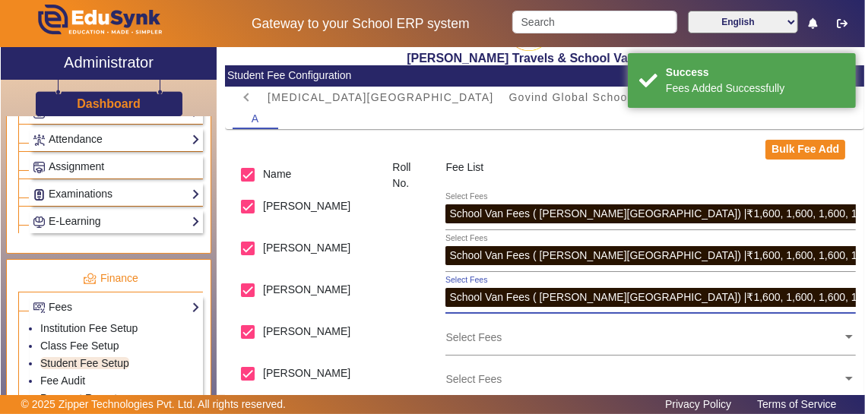
click at [824, 344] on input "text" at bounding box center [644, 337] width 397 height 14
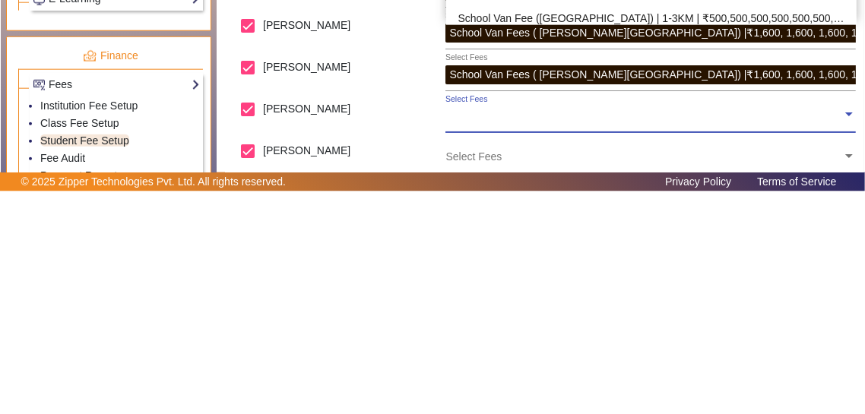
click at [842, 339] on input "text" at bounding box center [644, 337] width 397 height 14
click at [759, 344] on input "text" at bounding box center [644, 337] width 397 height 14
click at [840, 341] on input "text" at bounding box center [644, 337] width 397 height 14
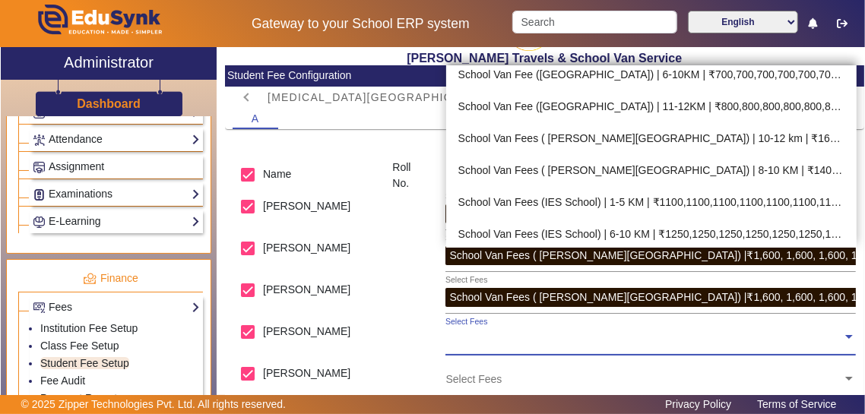
scroll to position [901, 0]
click at [817, 143] on div "School Van Fees ( [PERSON_NAME][GEOGRAPHIC_DATA]) | 10-12 km | ₹1600,1600,1600,…" at bounding box center [651, 138] width 411 height 32
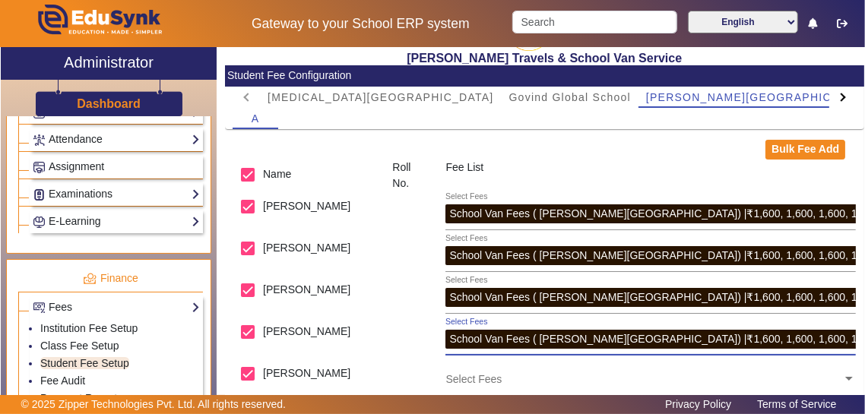
click at [840, 386] on input "text" at bounding box center [644, 379] width 397 height 14
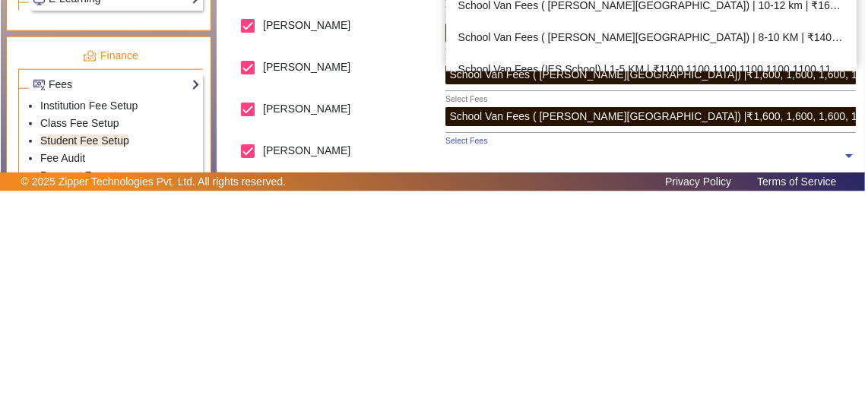
scroll to position [852, 0]
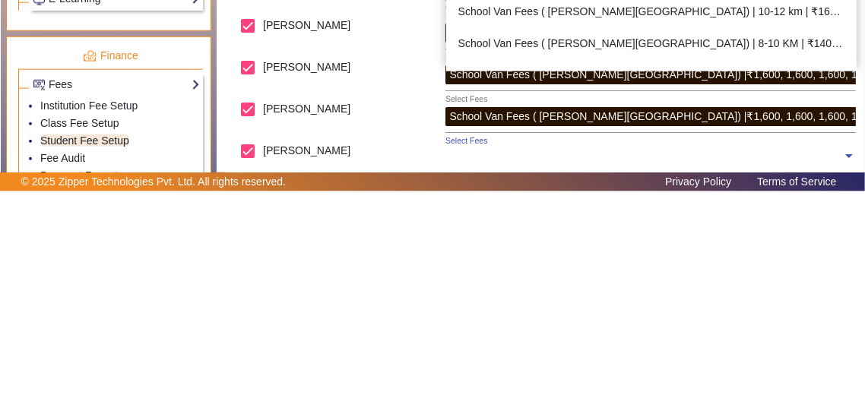
click at [825, 240] on div "School Van Fees ( [PERSON_NAME][GEOGRAPHIC_DATA]) | 10-12 km | ₹1600,1600,1600,…" at bounding box center [651, 234] width 411 height 32
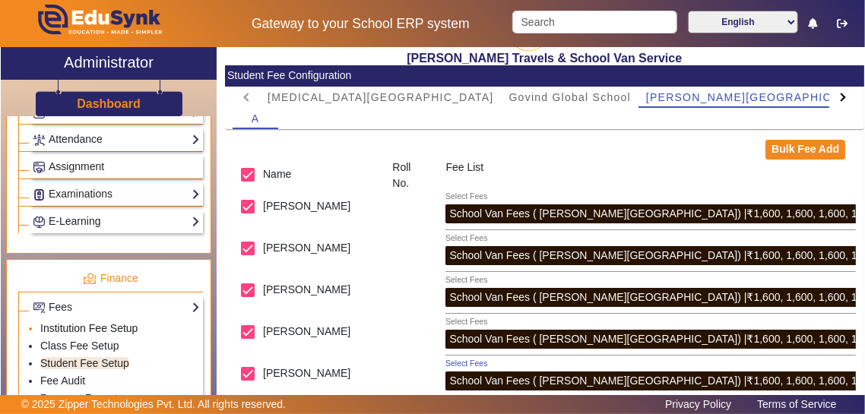
click at [52, 325] on link "Institution Fee Setup" at bounding box center [88, 328] width 97 height 12
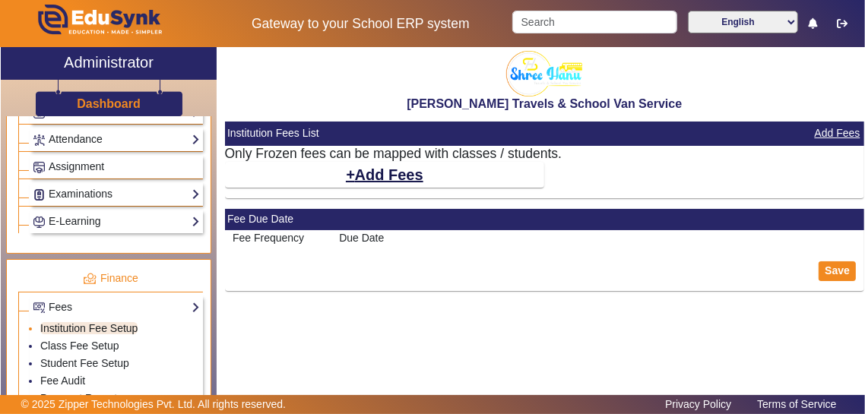
select select "5"
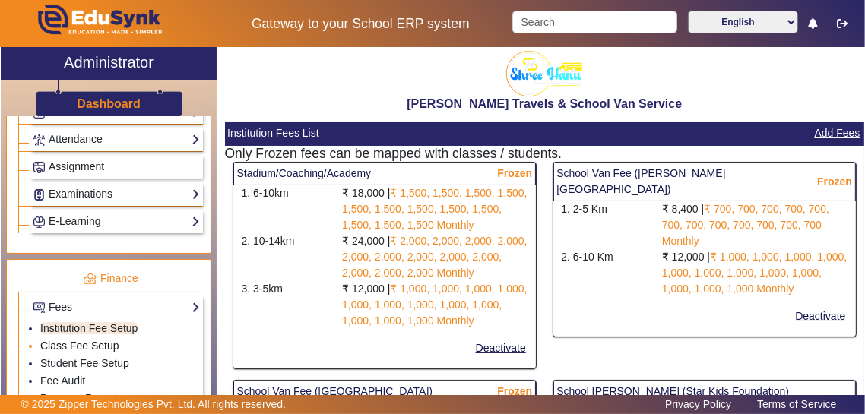
click at [52, 344] on link "Class Fee Setup" at bounding box center [79, 346] width 79 height 12
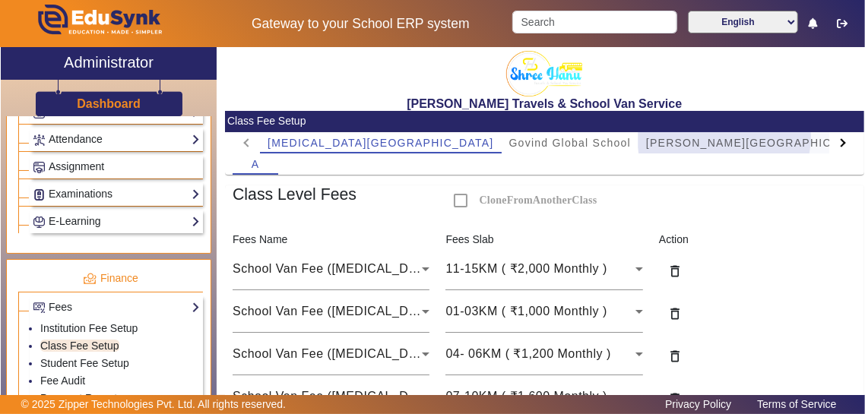
click at [646, 135] on span "[PERSON_NAME][GEOGRAPHIC_DATA]" at bounding box center [759, 142] width 227 height 21
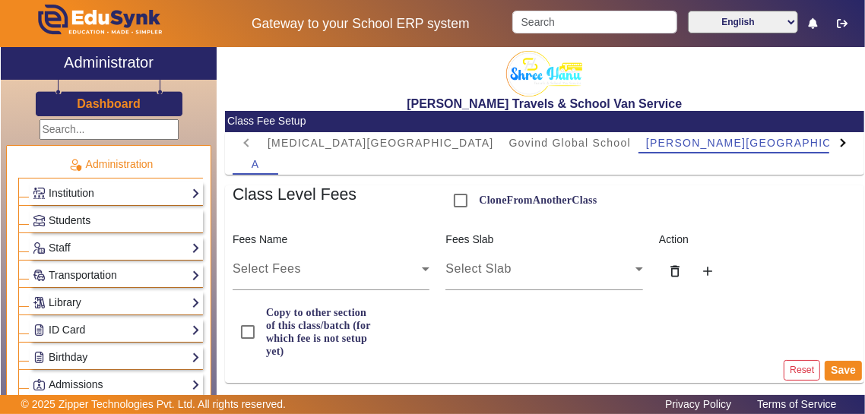
click at [56, 216] on span "Students" at bounding box center [70, 220] width 42 height 12
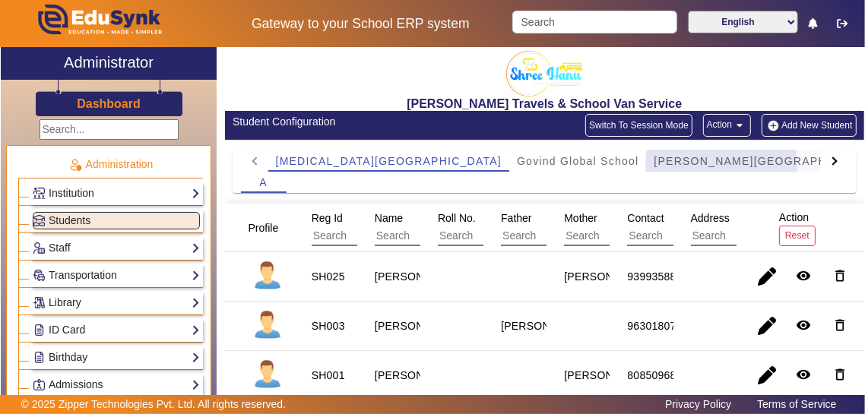
click at [654, 164] on span "[PERSON_NAME][GEOGRAPHIC_DATA]" at bounding box center [767, 161] width 227 height 11
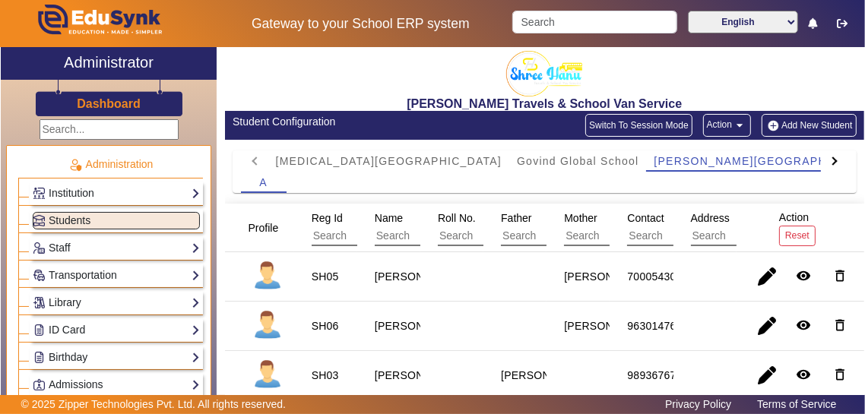
click at [818, 128] on button "Add New Student" at bounding box center [809, 125] width 94 height 23
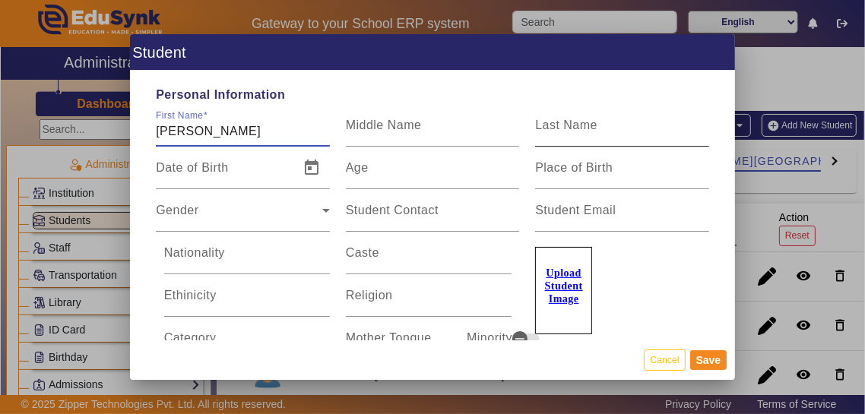
type input "Swastik"
click at [628, 122] on input "Last Name" at bounding box center [622, 131] width 174 height 18
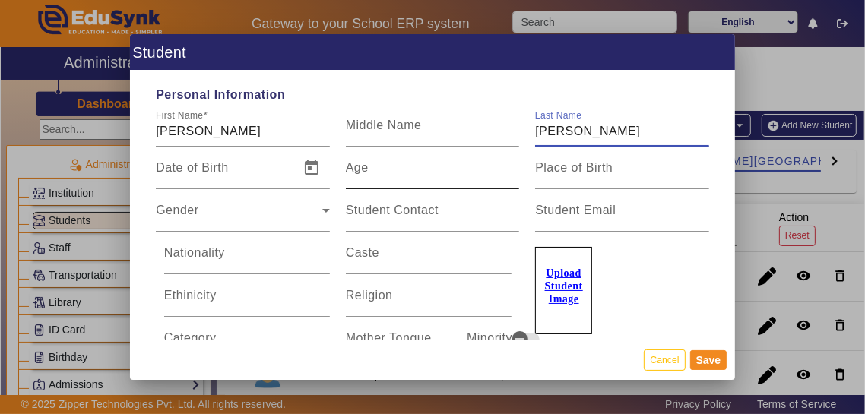
type input "Karosiya"
click at [462, 165] on input "Age" at bounding box center [433, 174] width 174 height 18
click at [408, 165] on input "Age" at bounding box center [433, 174] width 174 height 18
click at [420, 165] on input "Age" at bounding box center [433, 174] width 174 height 18
click at [417, 165] on input "Age" at bounding box center [433, 174] width 174 height 18
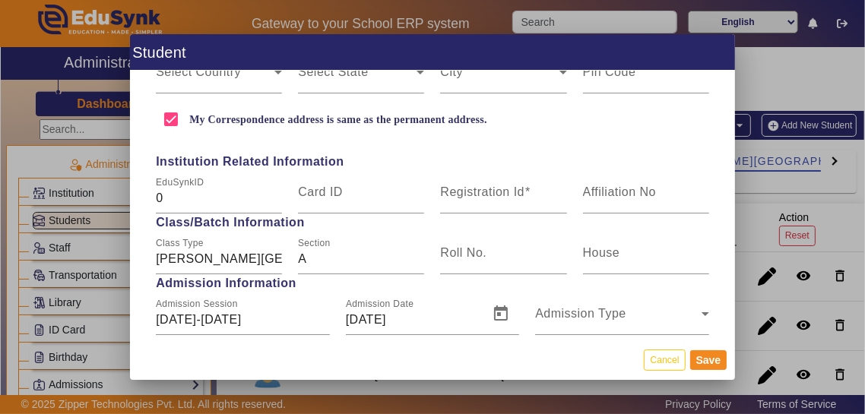
scroll to position [523, 0]
click at [798, 198] on div at bounding box center [432, 207] width 865 height 414
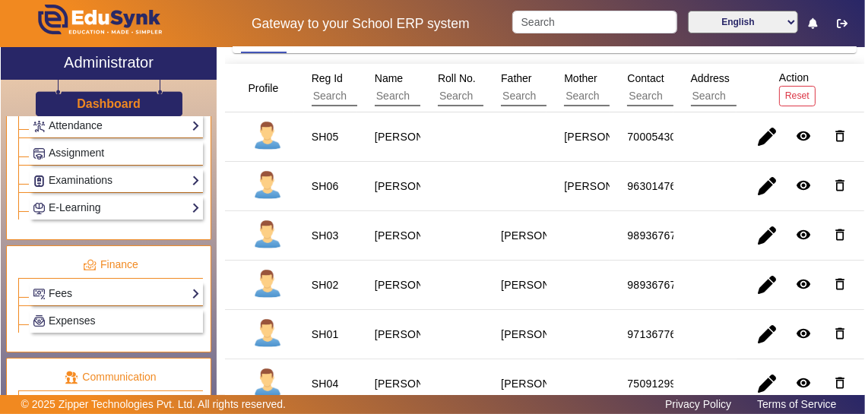
scroll to position [674, 0]
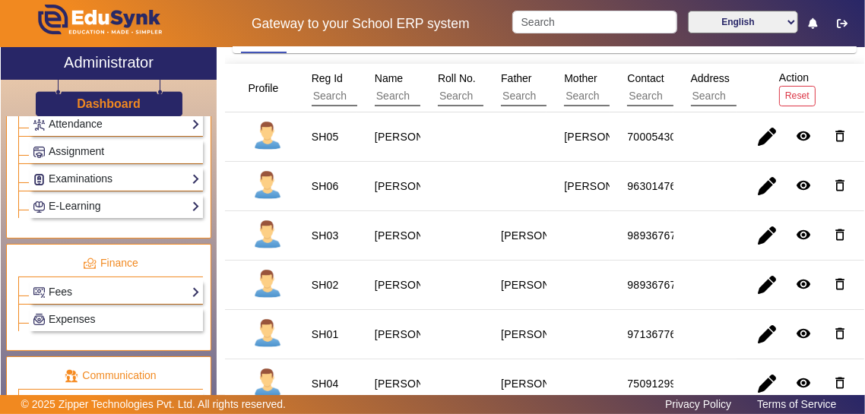
click at [64, 277] on div "Fees Institution Fee Setup Class Fee Setup Student Fee Setup Fee Audit Payment …" at bounding box center [110, 290] width 185 height 27
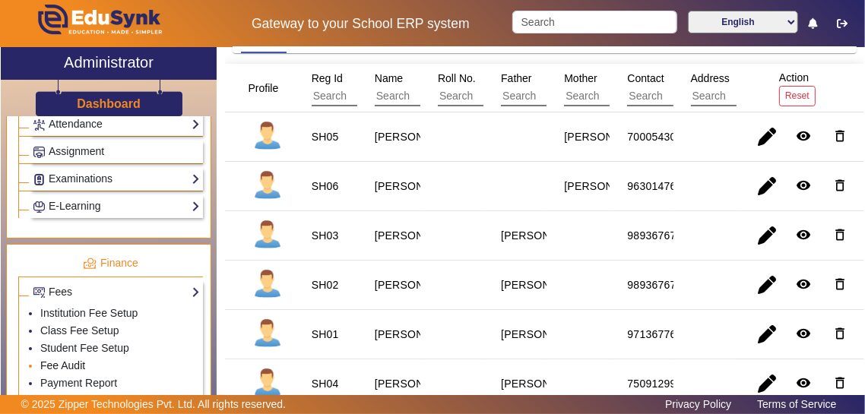
click at [43, 360] on link "Fee Audit" at bounding box center [62, 366] width 45 height 12
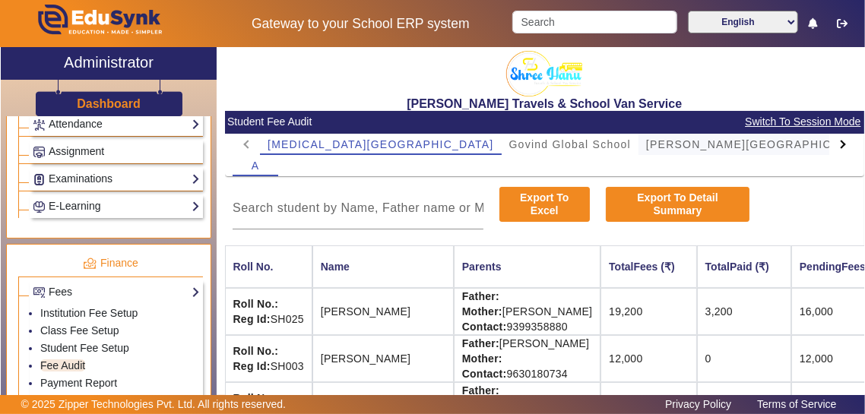
click at [646, 144] on span "[PERSON_NAME][GEOGRAPHIC_DATA]" at bounding box center [759, 144] width 227 height 11
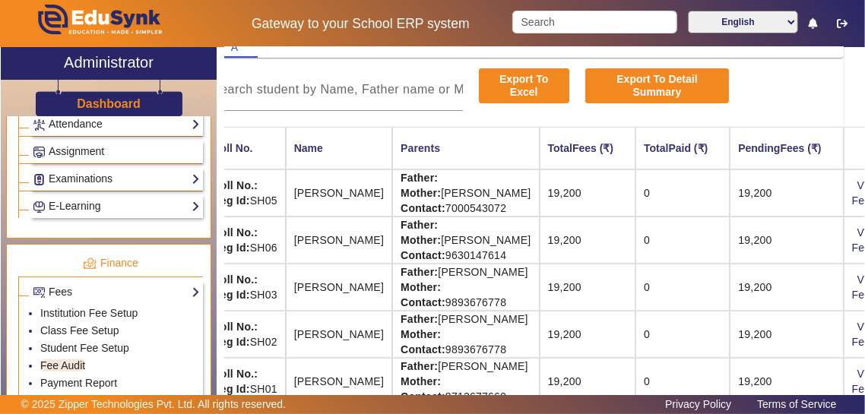
scroll to position [119, 132]
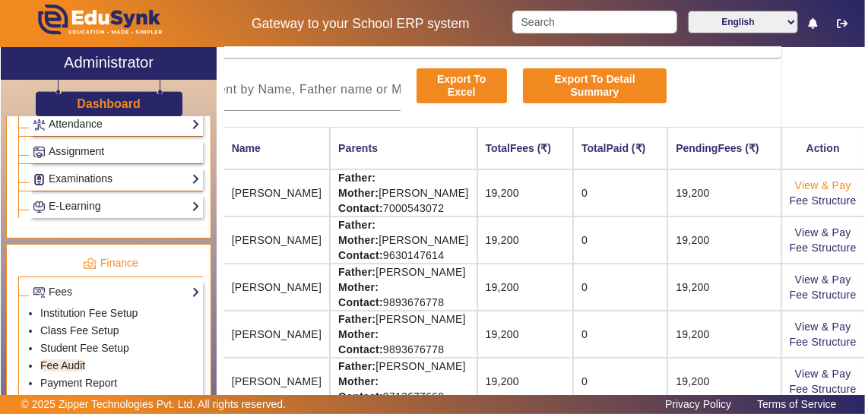
click at [845, 179] on link "View & Pay" at bounding box center [823, 185] width 56 height 12
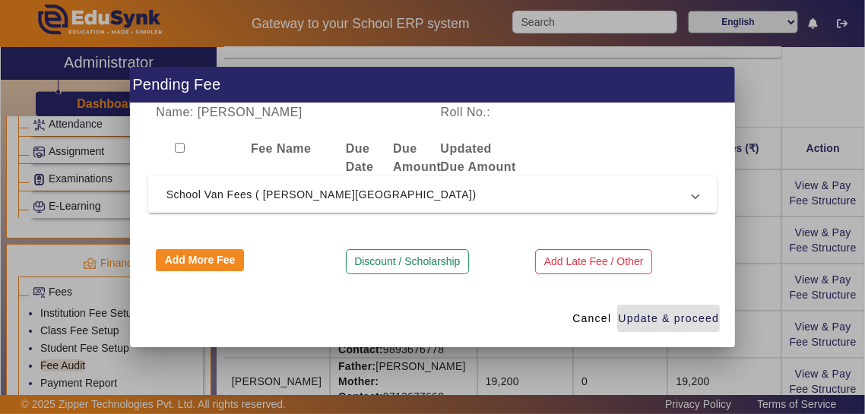
click at [678, 192] on span "School Van Fees ( [PERSON_NAME][GEOGRAPHIC_DATA])" at bounding box center [430, 195] width 527 height 18
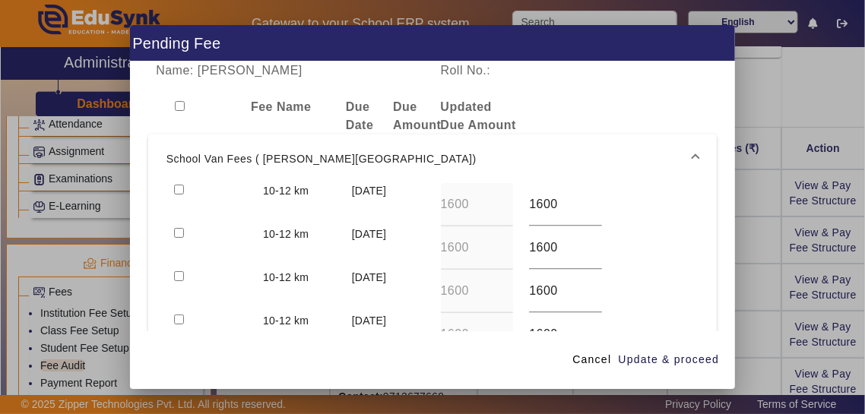
click at [175, 228] on input "checkbox" at bounding box center [179, 233] width 10 height 10
checkbox input "true"
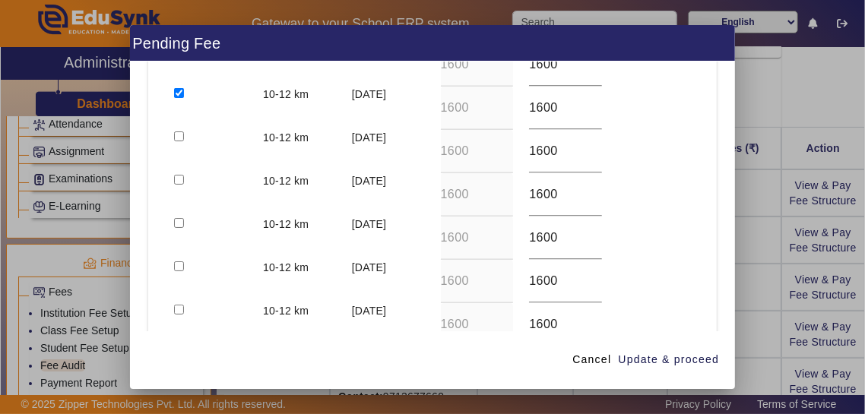
scroll to position [414, 0]
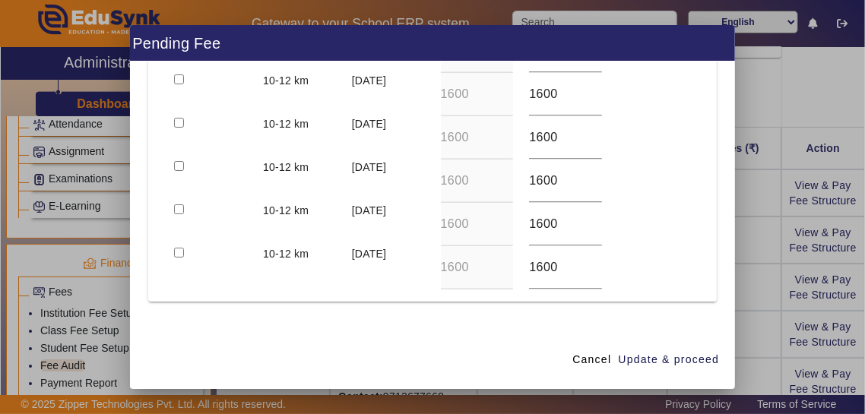
click at [425, 338] on button "Discount / Scholarship" at bounding box center [407, 351] width 123 height 26
click at [322, 332] on input at bounding box center [290, 341] width 268 height 18
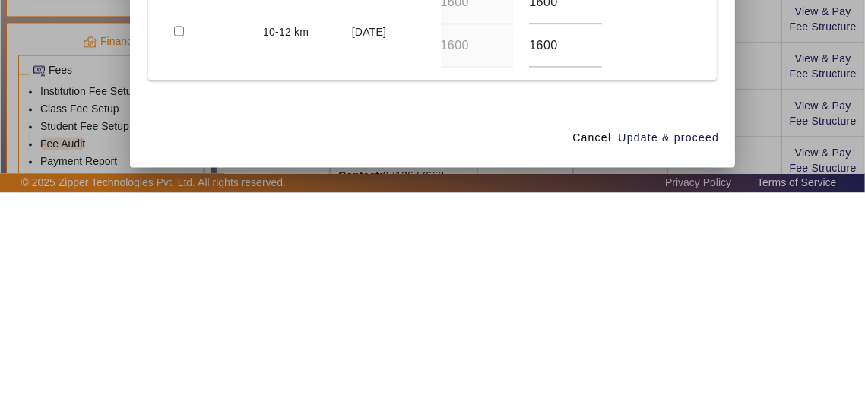
type input "Discount @ 50"
click at [527, 332] on input at bounding box center [504, 341] width 126 height 18
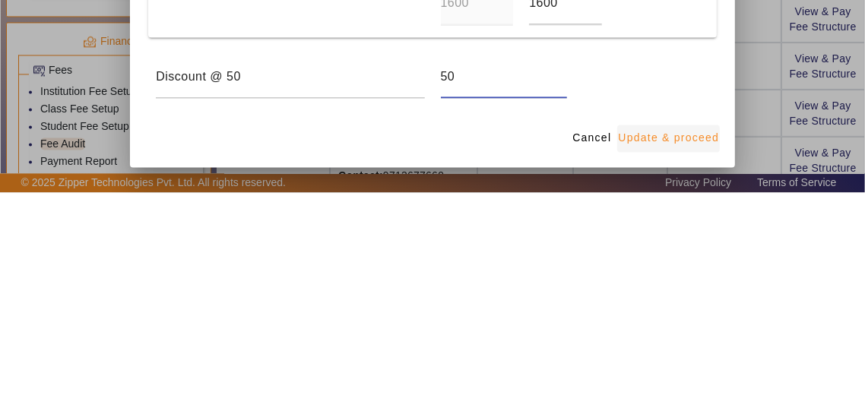
type input "50"
click at [708, 368] on span "Update & proceed" at bounding box center [668, 360] width 101 height 16
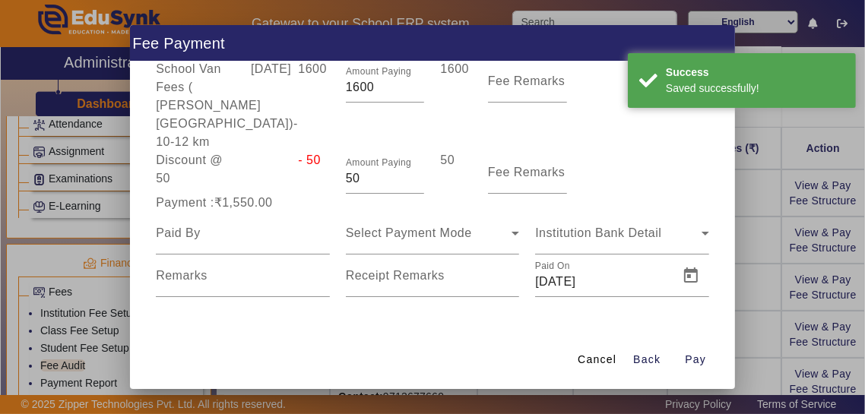
scroll to position [46, 0]
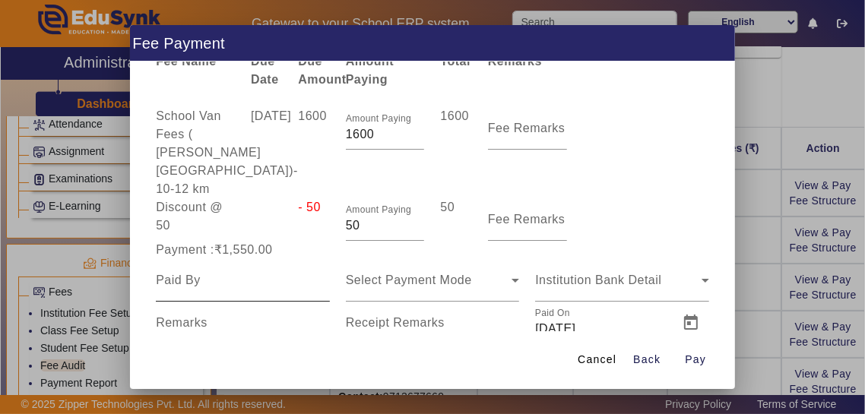
click at [186, 271] on input at bounding box center [243, 280] width 174 height 18
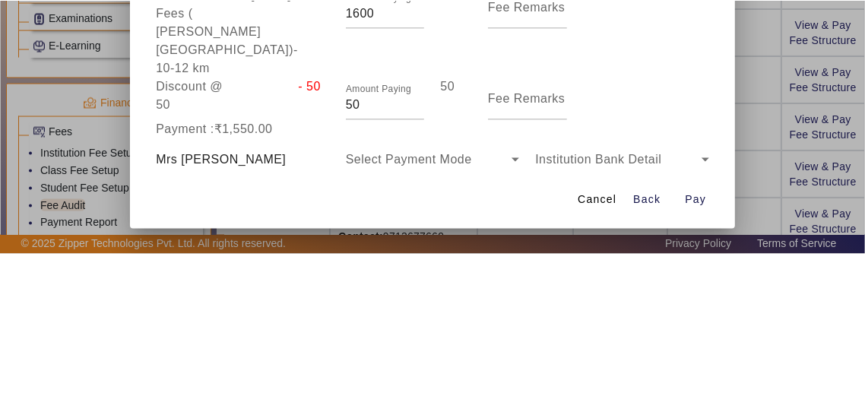
scroll to position [0, 0]
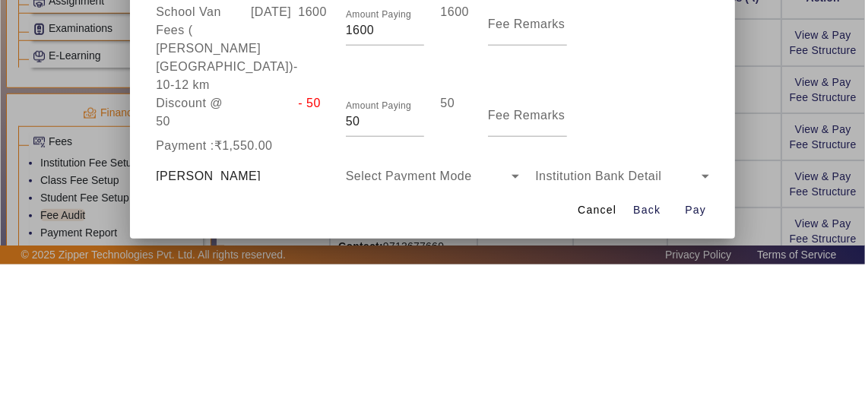
type input "Mrs Sudha Mishra"
click at [474, 336] on div "Select Payment Mode" at bounding box center [429, 327] width 167 height 18
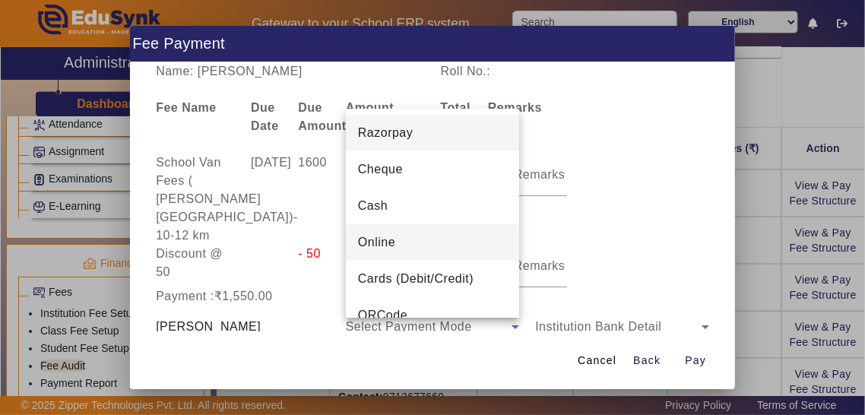
click at [468, 261] on mat-option "Online" at bounding box center [433, 242] width 174 height 36
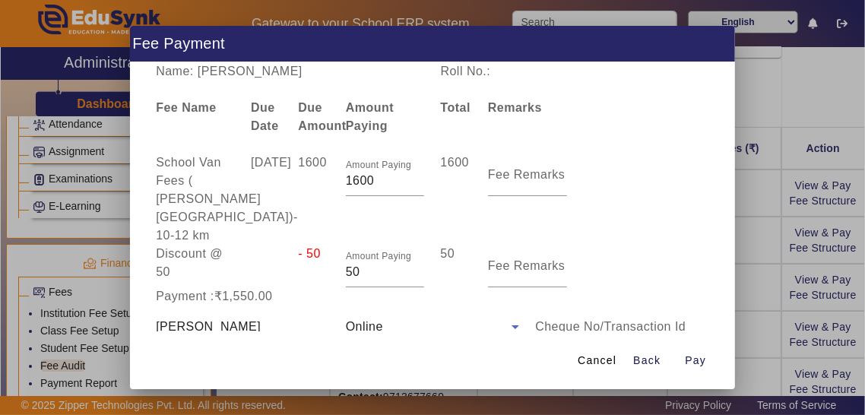
click at [435, 389] on div "Cancel Back Pay" at bounding box center [433, 361] width 606 height 58
click at [422, 389] on div "Cancel Back Pay" at bounding box center [433, 361] width 606 height 58
click at [418, 385] on input "Remarks" at bounding box center [433, 375] width 174 height 18
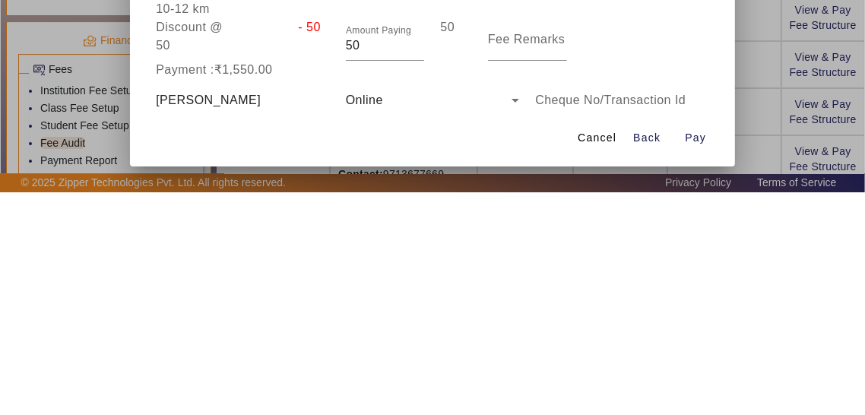
click at [636, 381] on input "Receipt Remarks" at bounding box center [622, 372] width 174 height 18
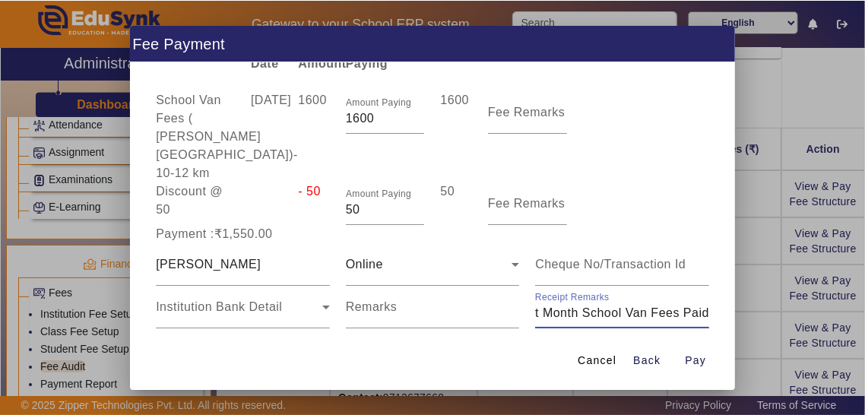
scroll to position [88, 0]
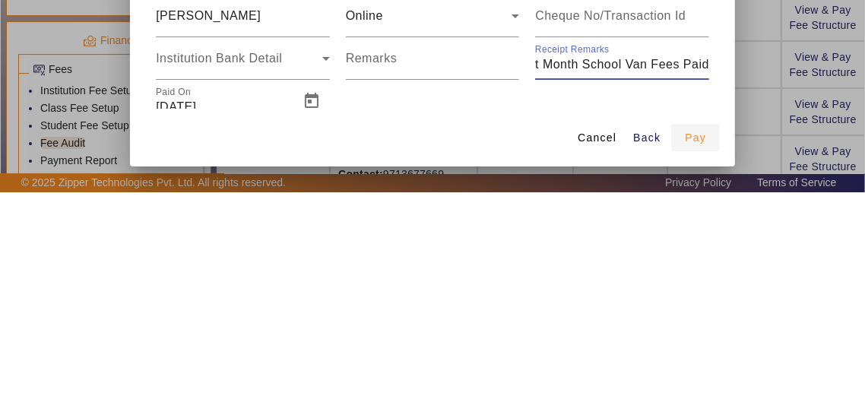
type input "August Month School Van Fees Paid"
click at [708, 379] on span "button" at bounding box center [695, 360] width 49 height 36
type input "0"
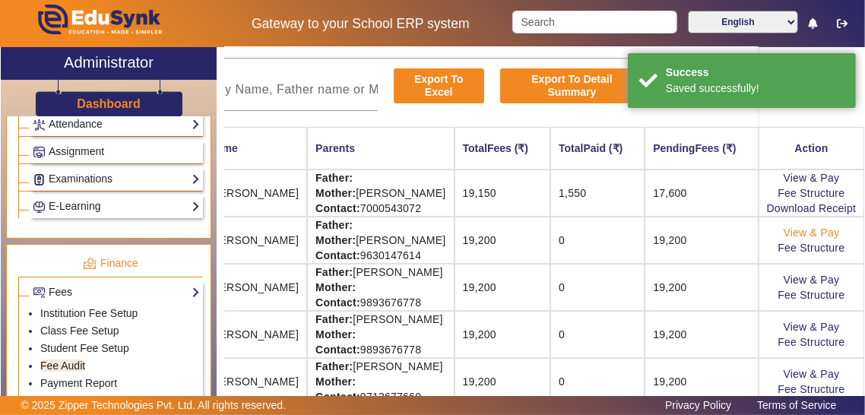
click at [840, 233] on link "View & Pay" at bounding box center [812, 233] width 56 height 12
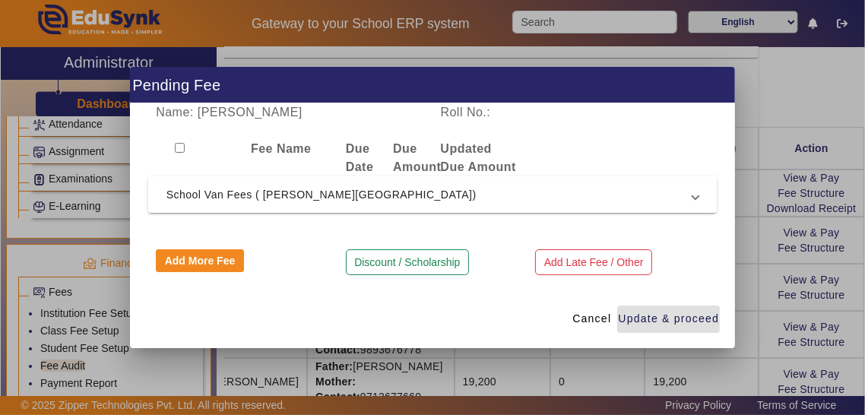
click at [704, 213] on mat-expansion-panel-header "School Van Fees ( [PERSON_NAME][GEOGRAPHIC_DATA])" at bounding box center [432, 194] width 569 height 36
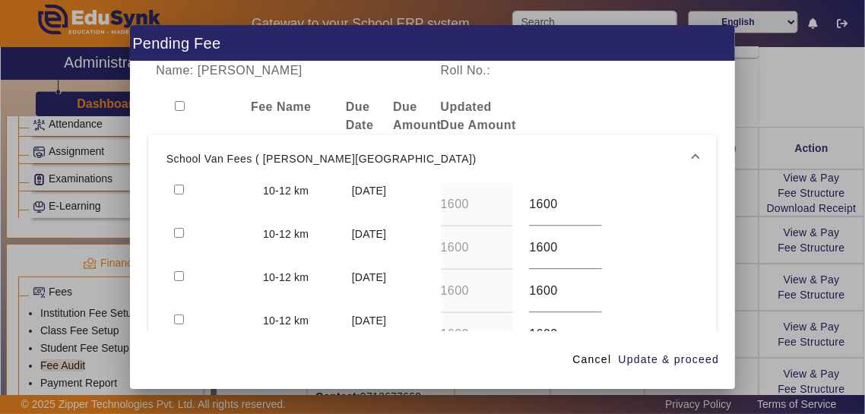
click at [176, 228] on input "checkbox" at bounding box center [179, 233] width 10 height 10
checkbox input "true"
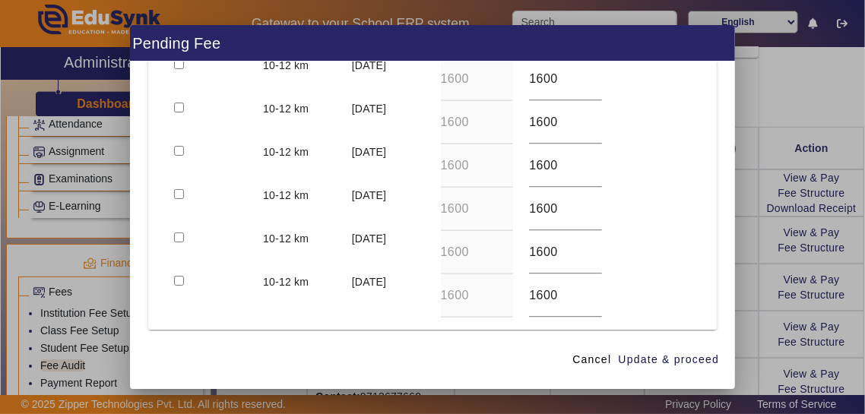
scroll to position [414, 0]
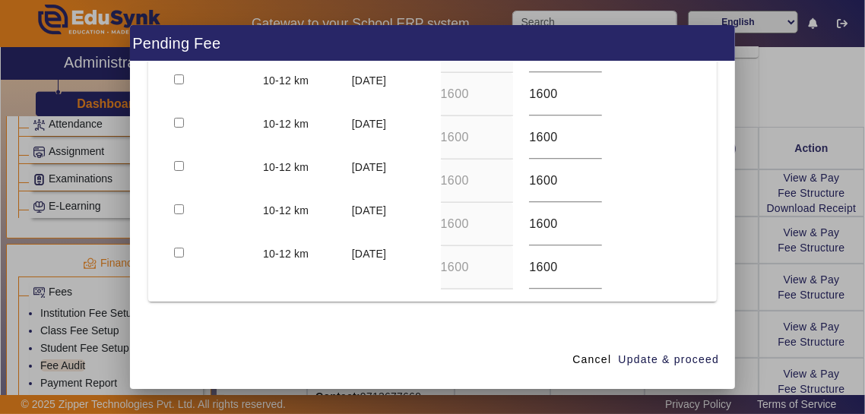
click at [459, 338] on button "Discount / Scholarship" at bounding box center [407, 351] width 123 height 26
click at [326, 332] on input at bounding box center [290, 341] width 268 height 18
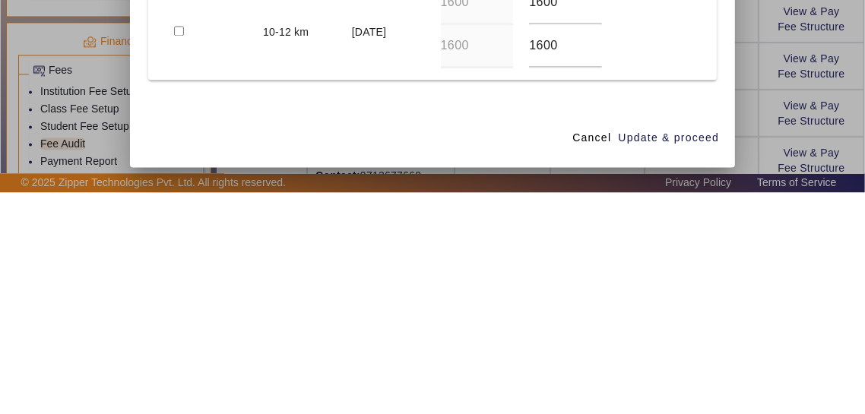
type input "Discount @ 50"
click at [514, 332] on input at bounding box center [504, 341] width 126 height 18
type input "50"
click at [692, 368] on span "Update & proceed" at bounding box center [668, 360] width 101 height 16
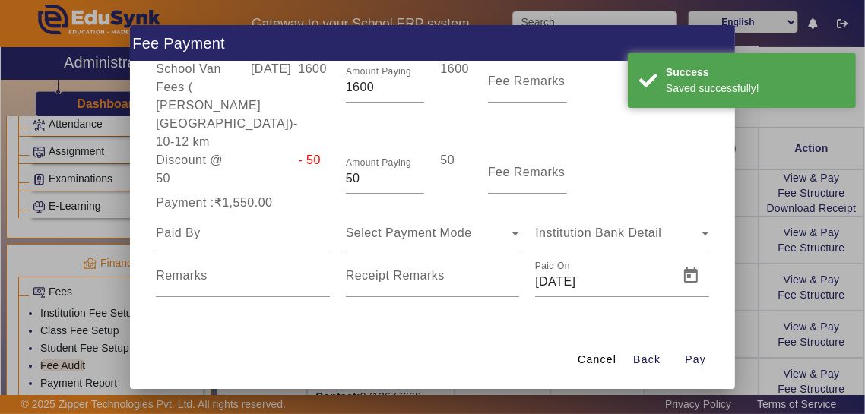
scroll to position [46, 0]
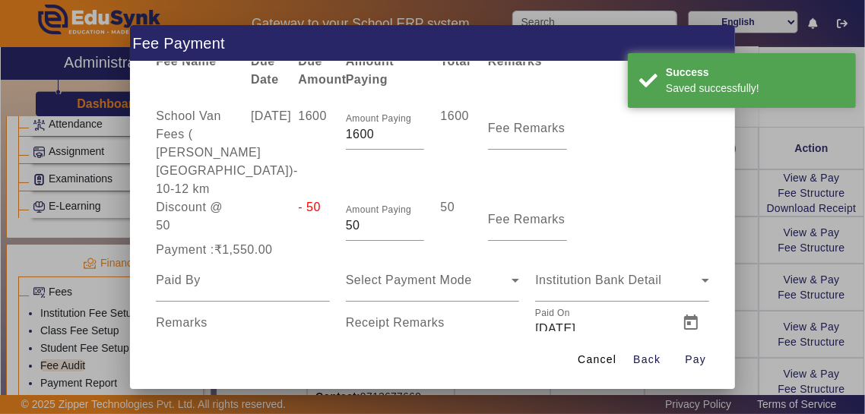
click at [189, 302] on div "Remarks" at bounding box center [243, 323] width 174 height 43
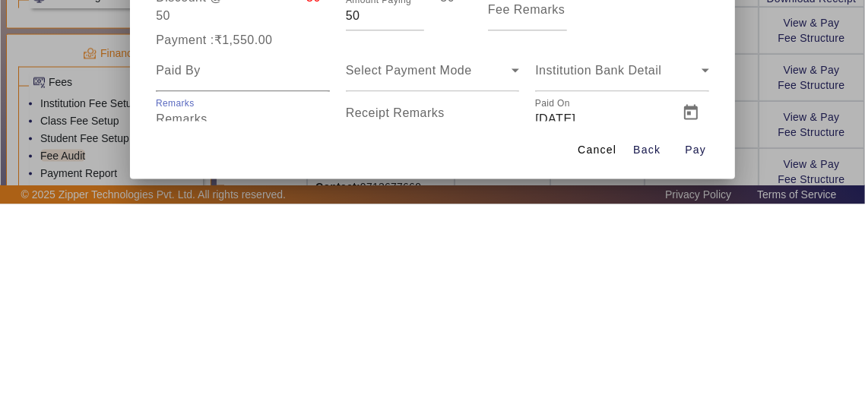
click at [176, 271] on input at bounding box center [243, 280] width 174 height 18
type input "Mrs Sudha MISHRA"
click at [474, 271] on div "Select Payment Mode" at bounding box center [429, 280] width 167 height 18
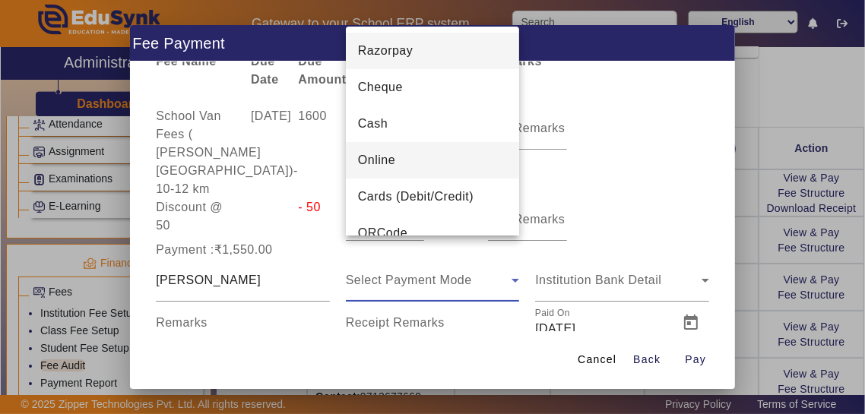
click at [468, 163] on mat-option "Online" at bounding box center [433, 160] width 174 height 36
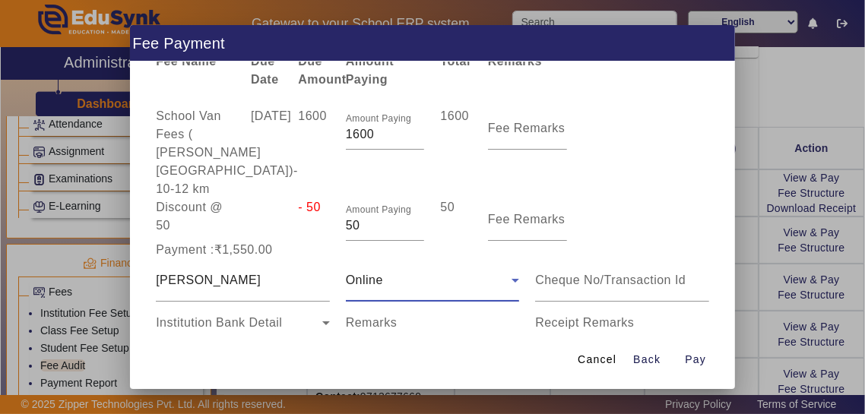
click at [464, 320] on input "Remarks" at bounding box center [433, 329] width 174 height 18
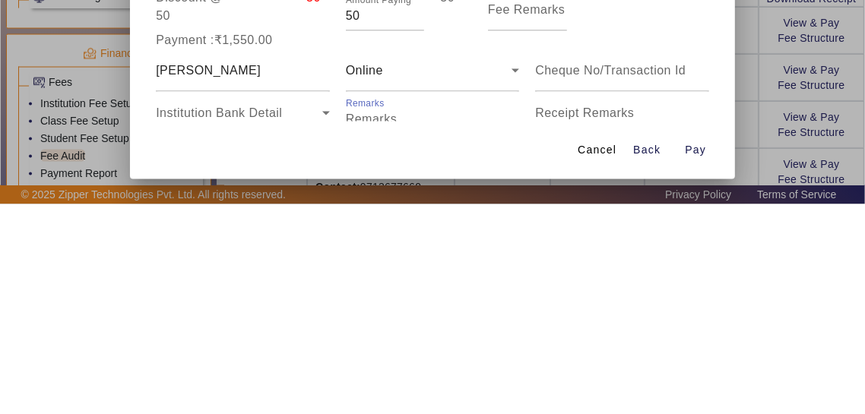
click at [658, 320] on input "Receipt Remarks" at bounding box center [622, 329] width 174 height 18
type input "August Month School Van Fees"
click at [310, 348] on span "Open calendar" at bounding box center [311, 365] width 36 height 36
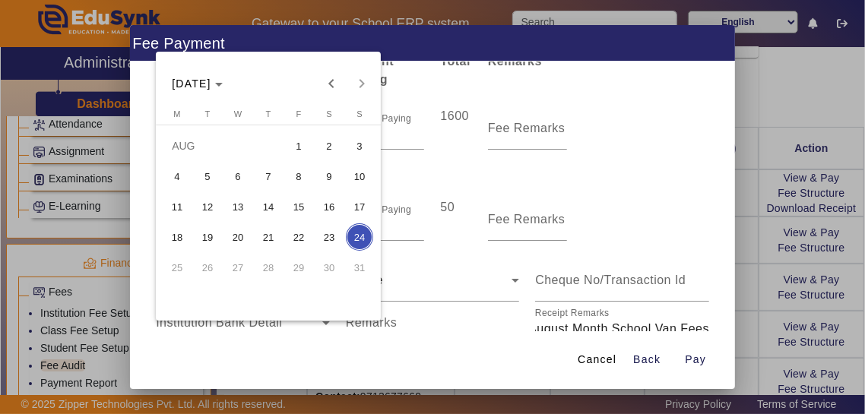
scroll to position [0, 0]
click at [360, 173] on span "10" at bounding box center [359, 176] width 27 height 27
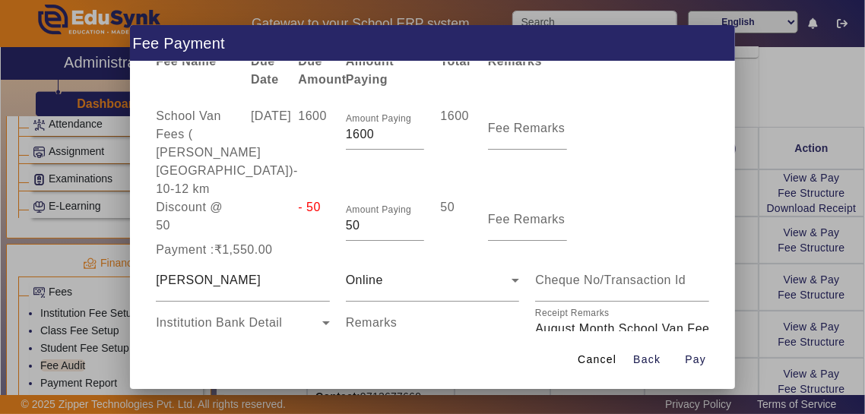
type input "10/08/2025"
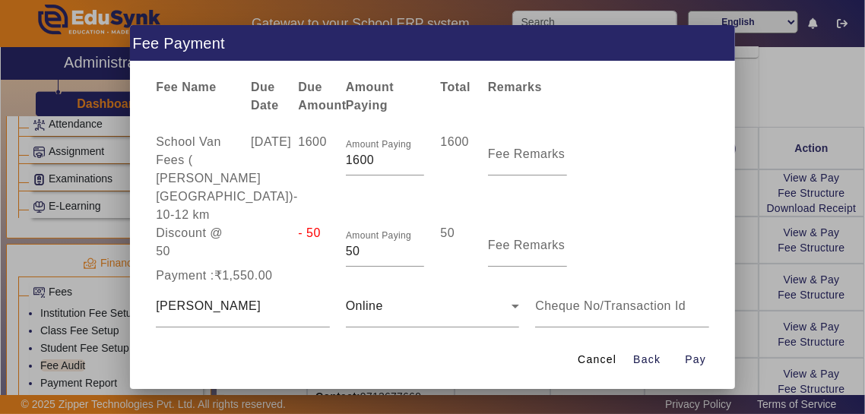
scroll to position [88, 0]
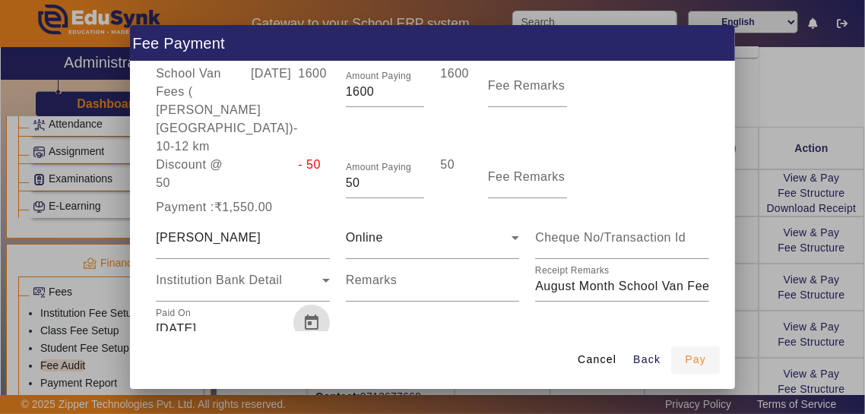
click at [700, 368] on span "Pay" at bounding box center [695, 360] width 21 height 16
type input "0"
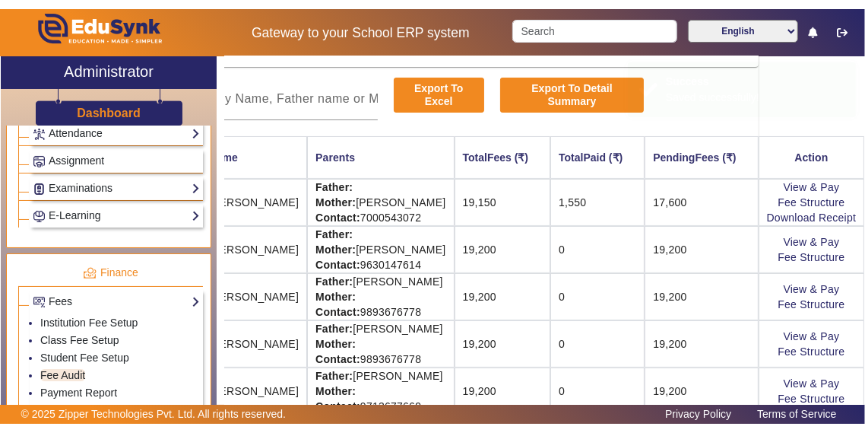
scroll to position [0, 0]
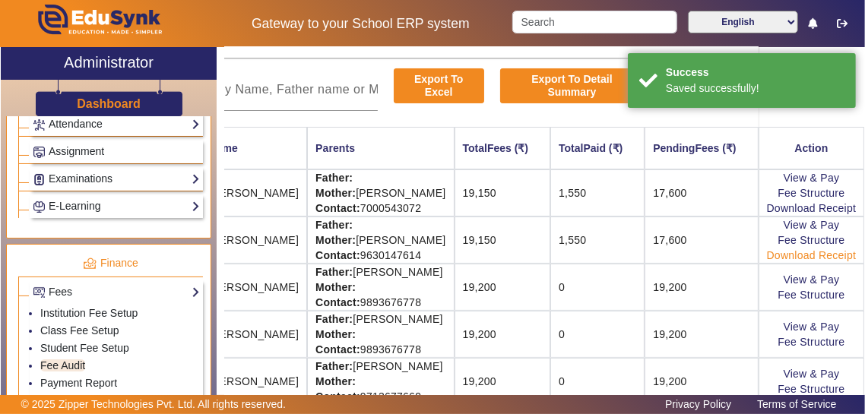
click at [842, 259] on link "Download Receipt" at bounding box center [812, 255] width 90 height 12
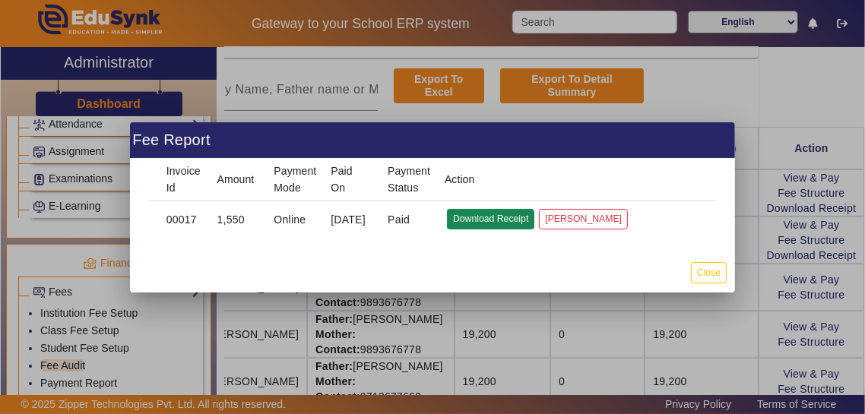
click at [481, 224] on button "Download Receipt" at bounding box center [490, 219] width 87 height 21
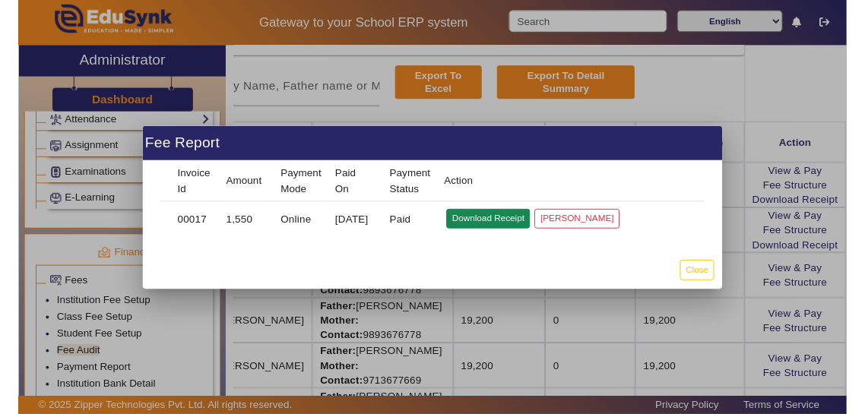
scroll to position [103, 132]
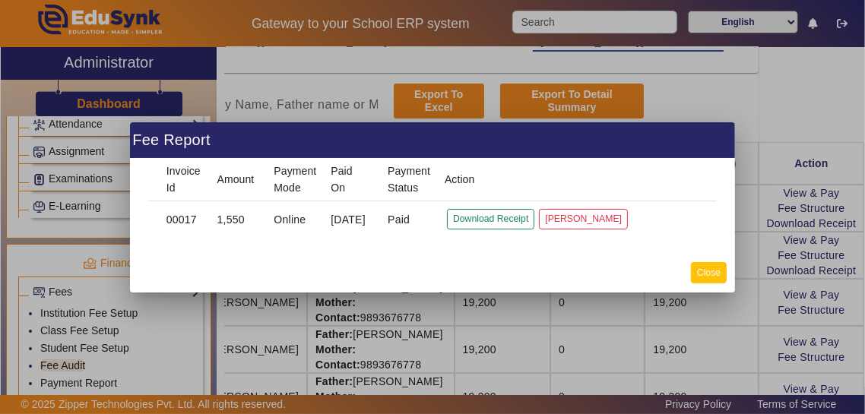
click at [710, 272] on button "Close" at bounding box center [709, 272] width 36 height 21
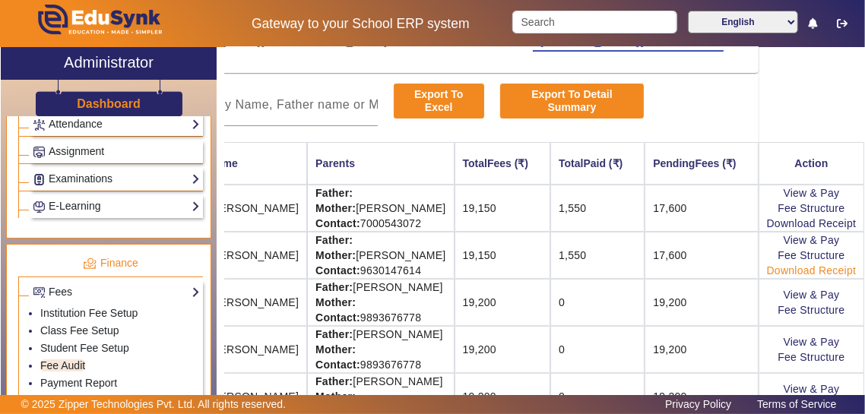
click at [852, 268] on link "Download Receipt" at bounding box center [812, 271] width 90 height 12
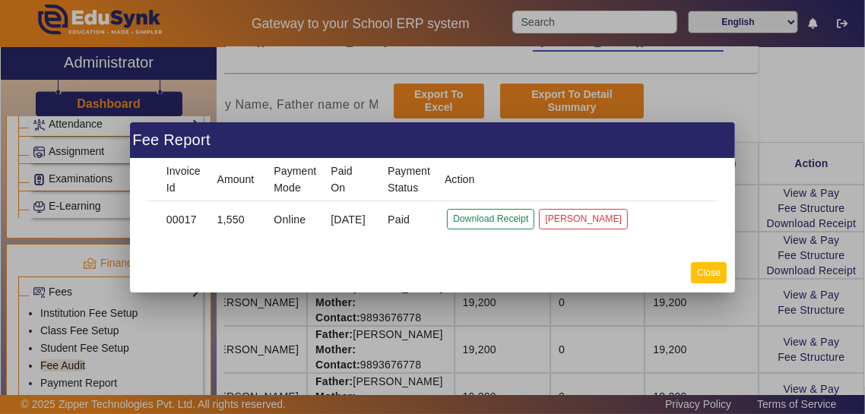
click at [715, 273] on button "Close" at bounding box center [709, 272] width 36 height 21
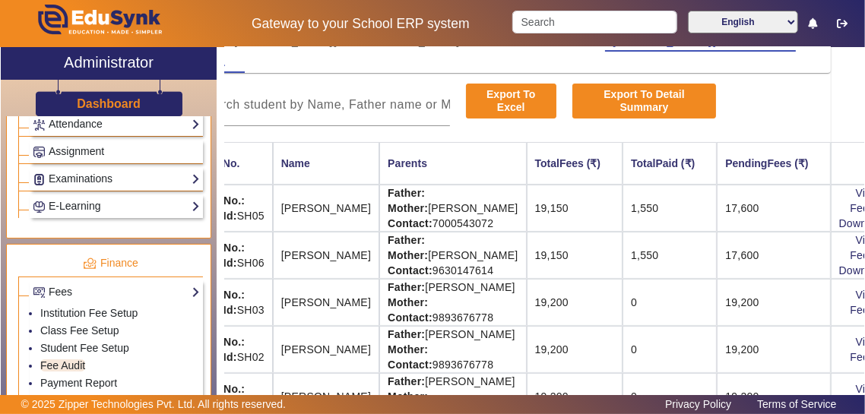
scroll to position [103, 155]
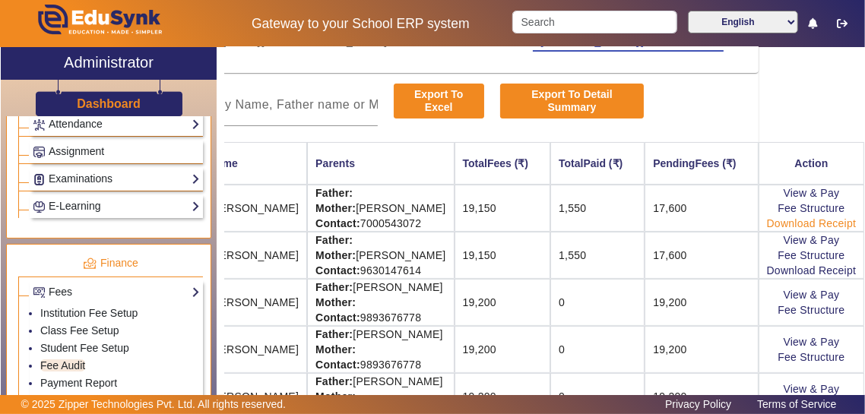
click at [842, 221] on link "Download Receipt" at bounding box center [812, 223] width 90 height 12
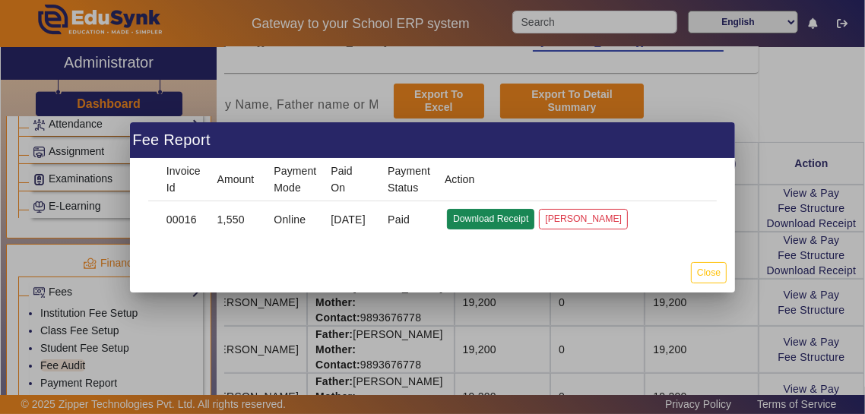
click at [503, 210] on button "Download Receipt" at bounding box center [490, 219] width 87 height 21
click at [715, 281] on button "Close" at bounding box center [709, 272] width 36 height 21
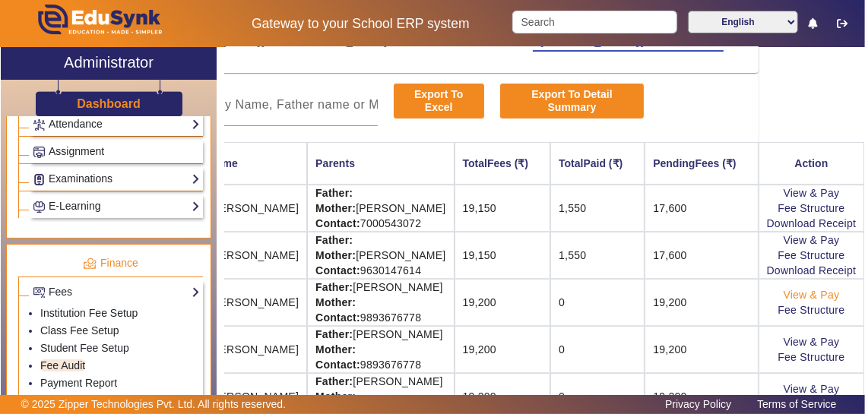
click at [838, 297] on link "View & Pay" at bounding box center [812, 295] width 56 height 12
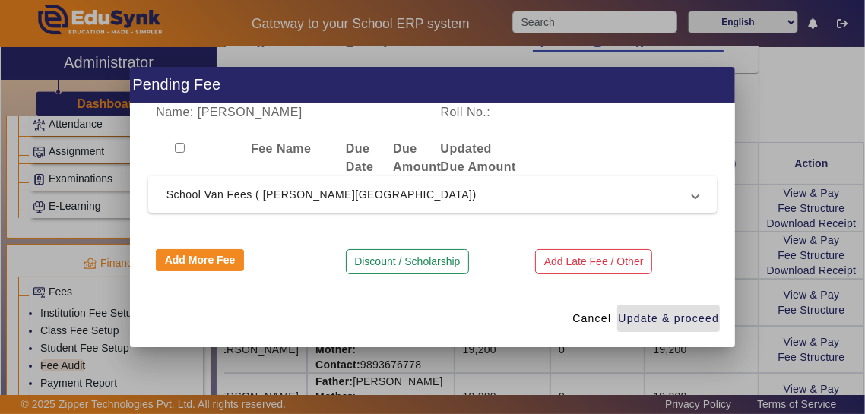
click at [697, 200] on span at bounding box center [696, 195] width 6 height 18
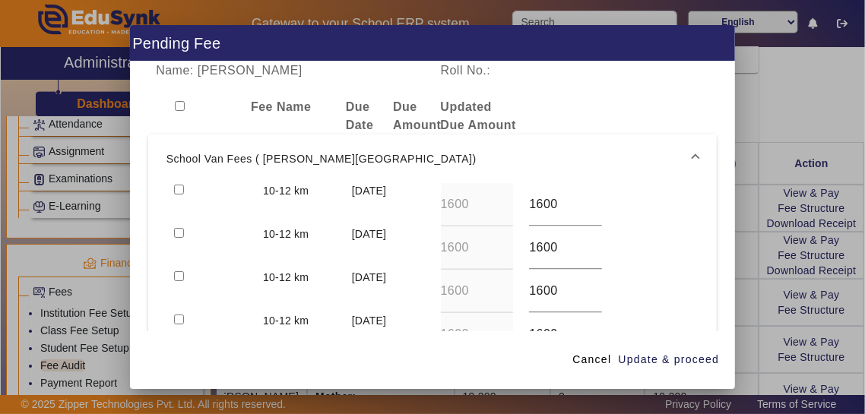
click at [176, 185] on input "checkbox" at bounding box center [179, 190] width 10 height 10
checkbox input "true"
click at [184, 228] on input "checkbox" at bounding box center [179, 233] width 10 height 10
checkbox input "true"
click at [696, 368] on span "Update & proceed" at bounding box center [668, 360] width 101 height 16
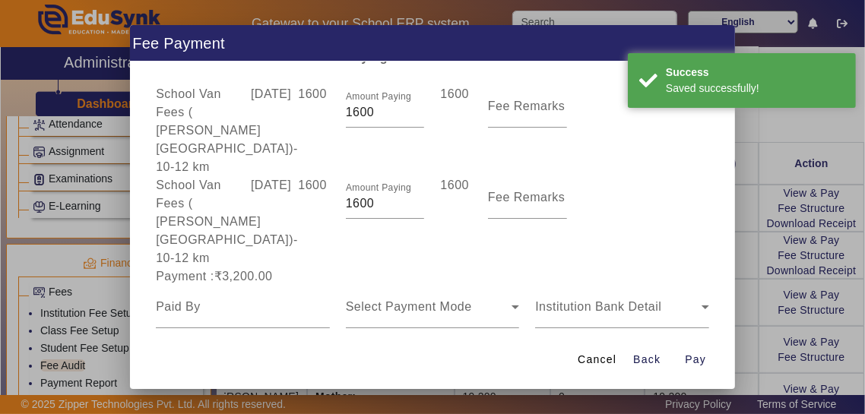
scroll to position [94, 0]
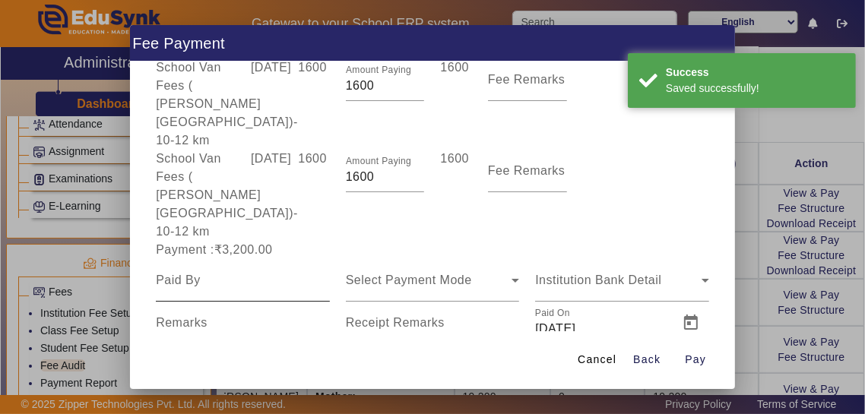
click at [265, 271] on input at bounding box center [243, 280] width 174 height 18
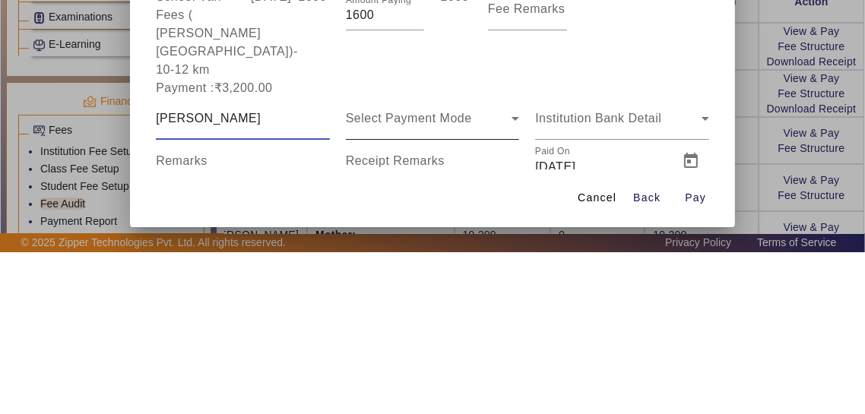
type input "Mr Kamlesh Raghuwanshi"
click at [487, 271] on div "Select Payment Mode" at bounding box center [429, 280] width 167 height 18
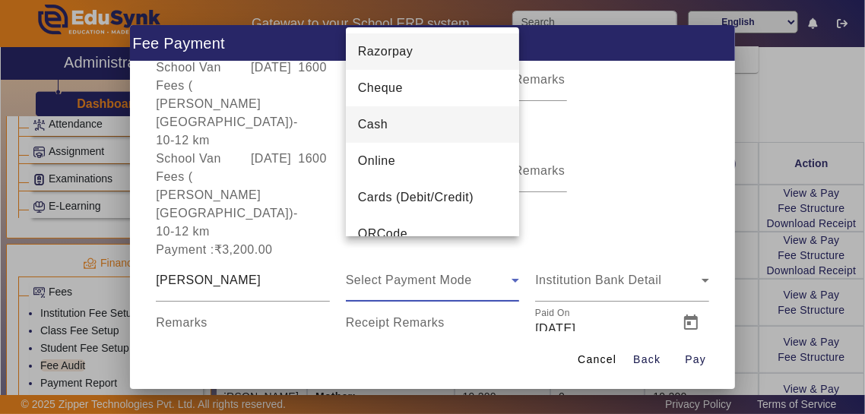
click at [476, 127] on mat-option "Cash" at bounding box center [433, 124] width 174 height 36
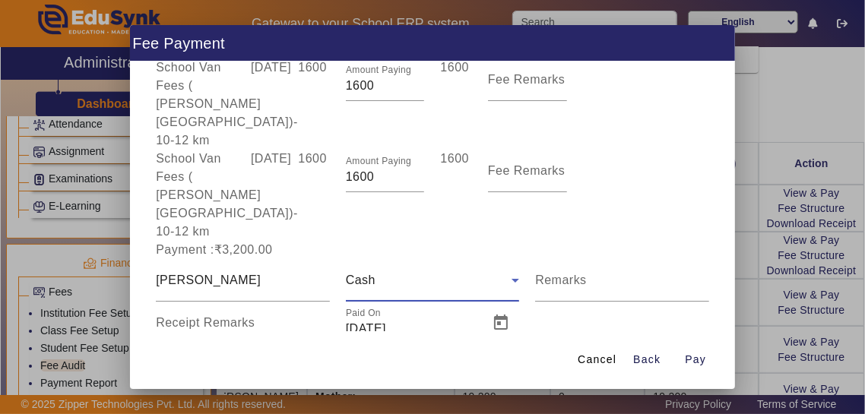
click at [224, 320] on input "Receipt Remarks" at bounding box center [243, 329] width 174 height 18
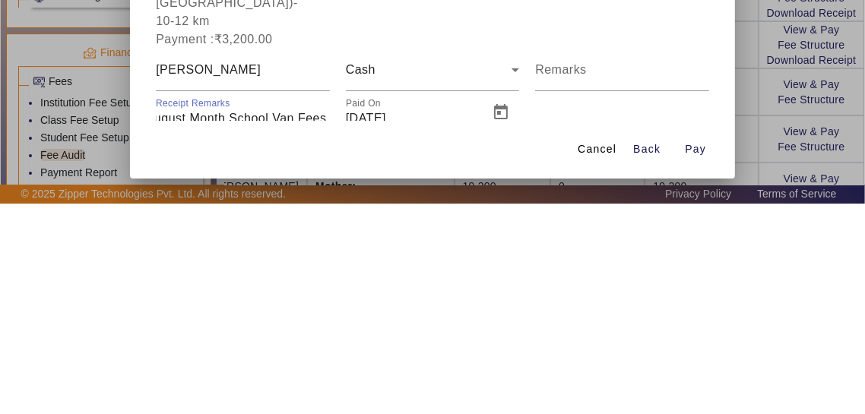
scroll to position [0, 65]
type input "July August Month School Van Fees Paid"
click at [500, 305] on span "Open calendar" at bounding box center [501, 323] width 36 height 36
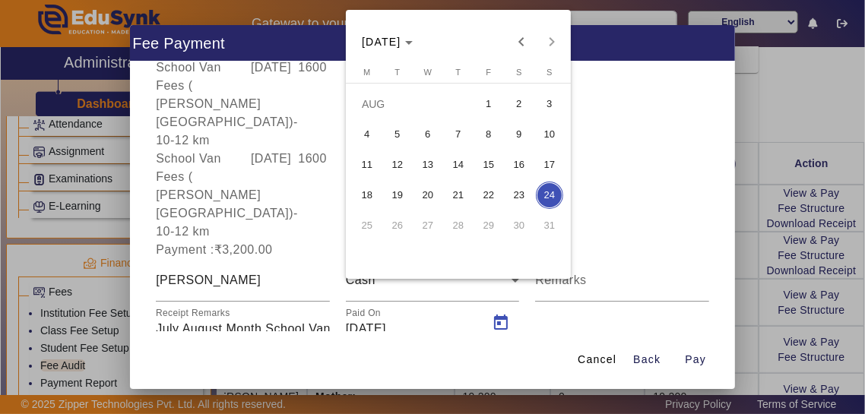
click at [547, 146] on span "10" at bounding box center [549, 134] width 27 height 27
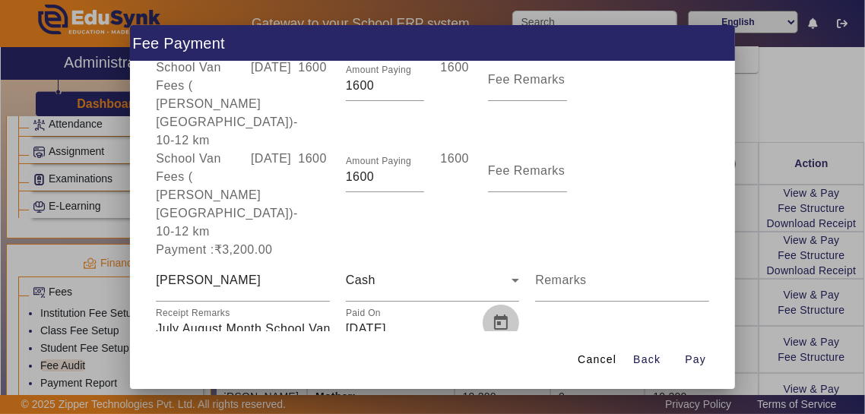
click at [506, 307] on span "Open calendar" at bounding box center [501, 323] width 36 height 36
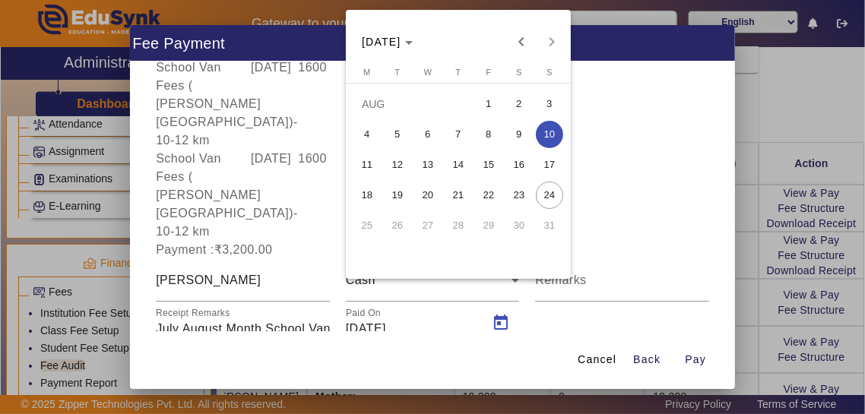
click at [523, 140] on span "9" at bounding box center [519, 134] width 27 height 27
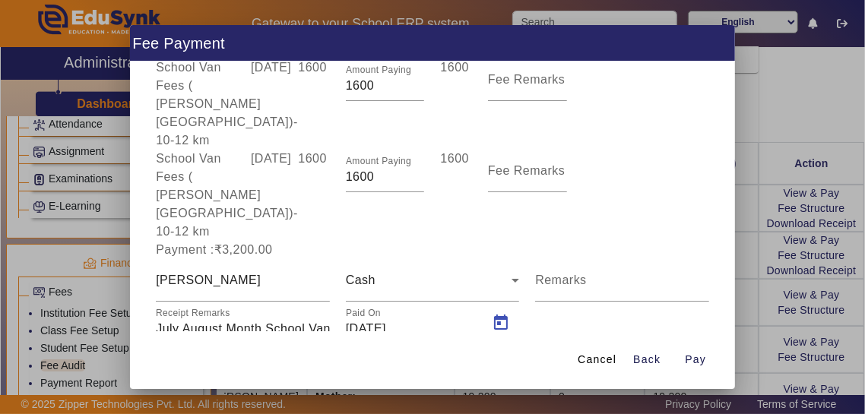
type input "[DATE]"
click at [700, 368] on span "Pay" at bounding box center [695, 360] width 21 height 16
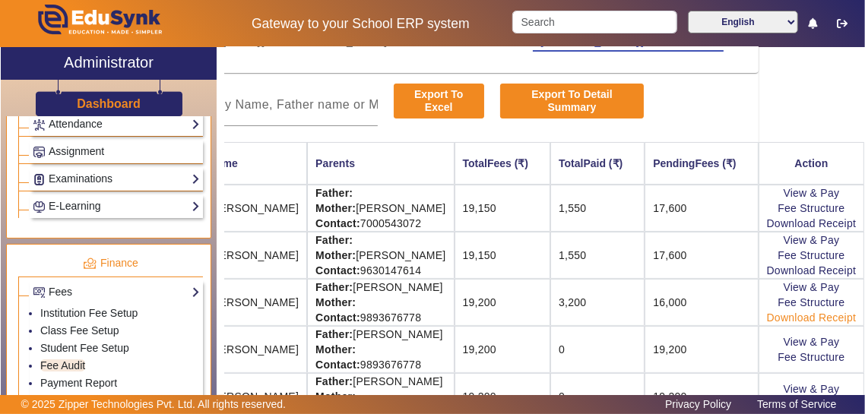
click at [850, 321] on link "Download Receipt" at bounding box center [812, 318] width 90 height 12
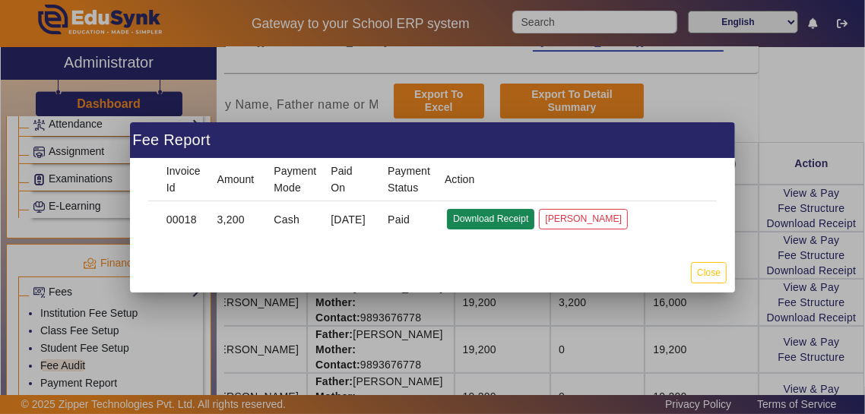
click at [501, 217] on button "Download Receipt" at bounding box center [490, 219] width 87 height 21
click at [720, 286] on mat-dialog-actions "Close" at bounding box center [433, 273] width 606 height 40
click at [713, 270] on button "Close" at bounding box center [709, 272] width 36 height 21
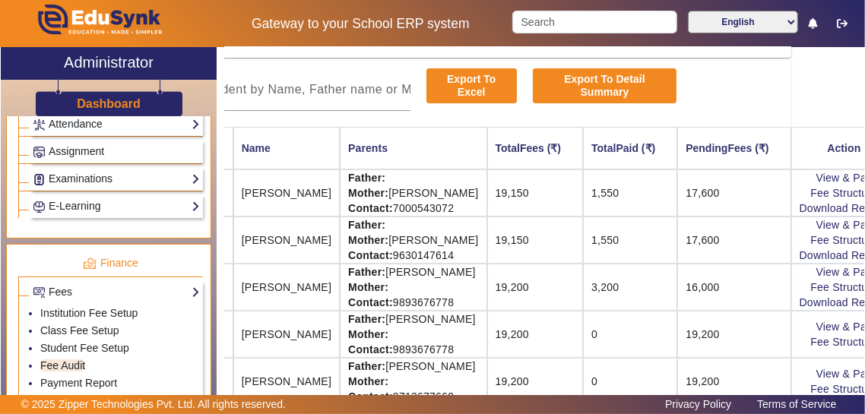
scroll to position [119, 155]
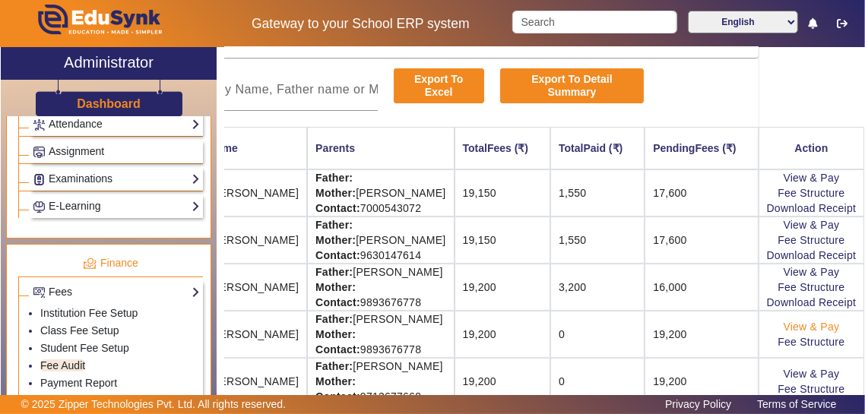
click at [833, 325] on link "View & Pay" at bounding box center [812, 327] width 56 height 12
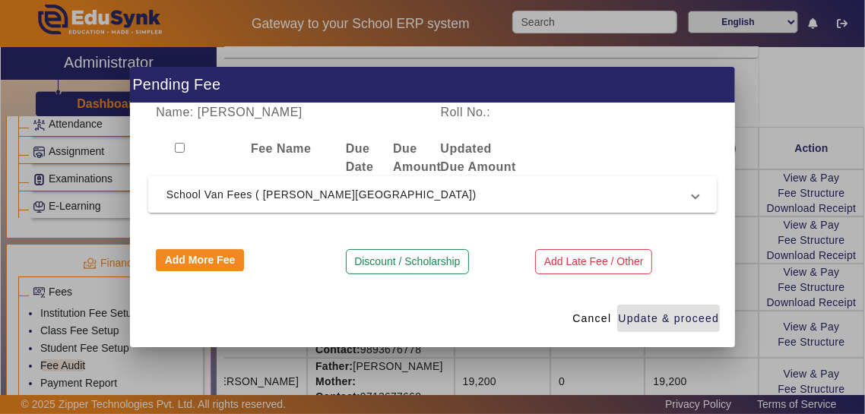
click at [691, 192] on span "School Van Fees ( [PERSON_NAME][GEOGRAPHIC_DATA])" at bounding box center [430, 195] width 527 height 18
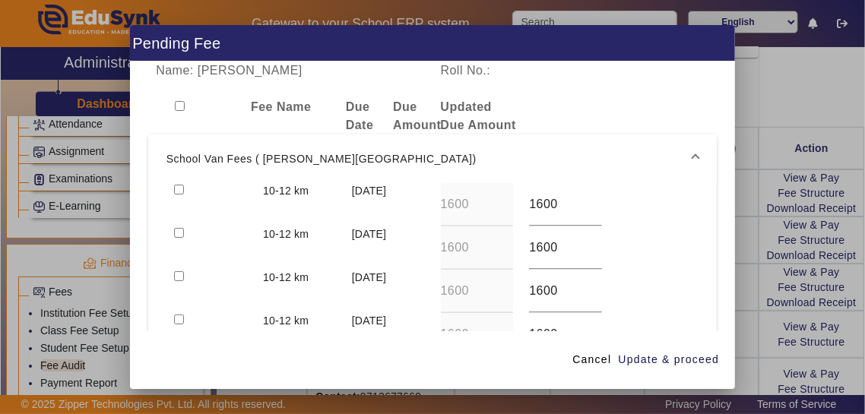
click at [174, 159] on mat-expansion-panel-header "School Van Fees ( [PERSON_NAME][GEOGRAPHIC_DATA])" at bounding box center [432, 159] width 569 height 49
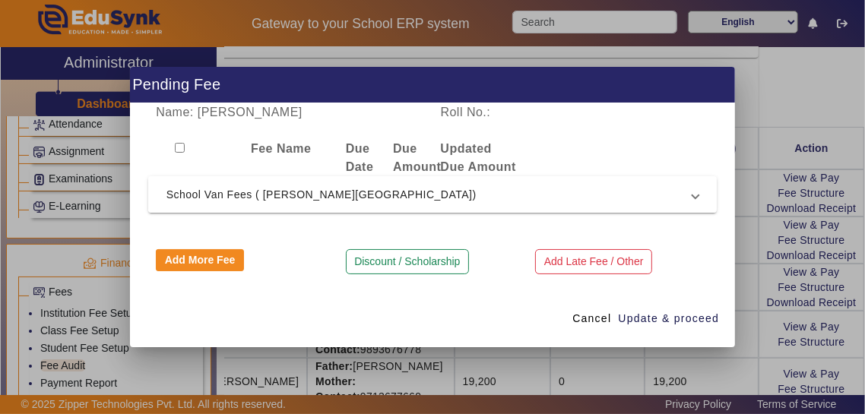
click at [700, 192] on mat-expansion-panel-header "School Van Fees ( [PERSON_NAME][GEOGRAPHIC_DATA])" at bounding box center [432, 194] width 569 height 36
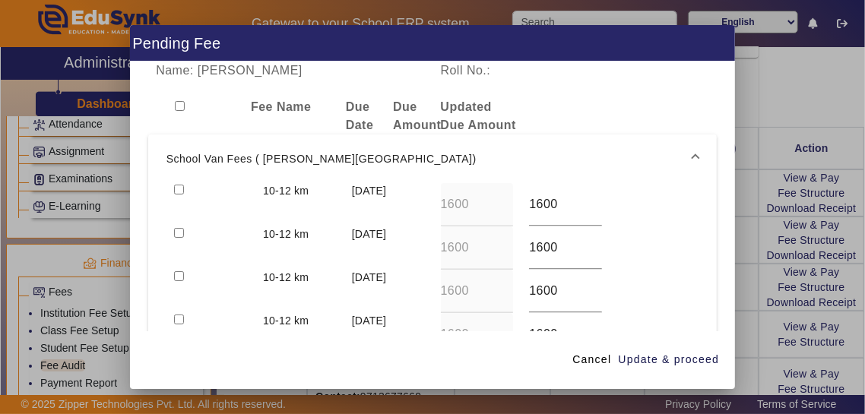
click at [175, 185] on input "checkbox" at bounding box center [179, 190] width 10 height 10
checkbox input "true"
click at [174, 227] on div at bounding box center [211, 248] width 89 height 43
click at [176, 228] on input "checkbox" at bounding box center [179, 233] width 10 height 10
checkbox input "true"
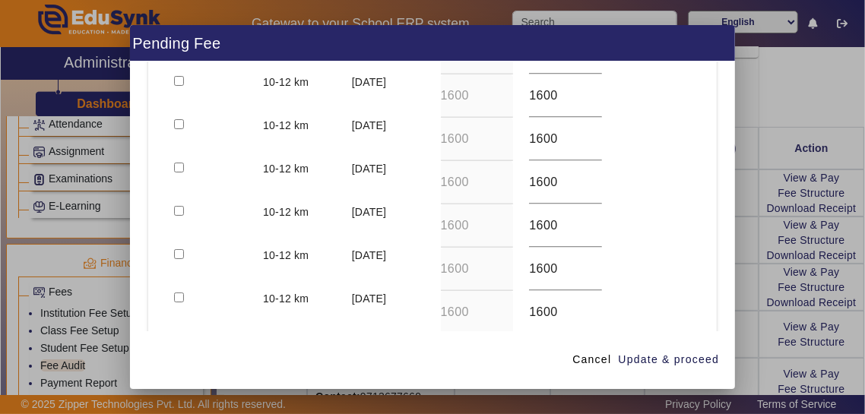
scroll to position [414, 0]
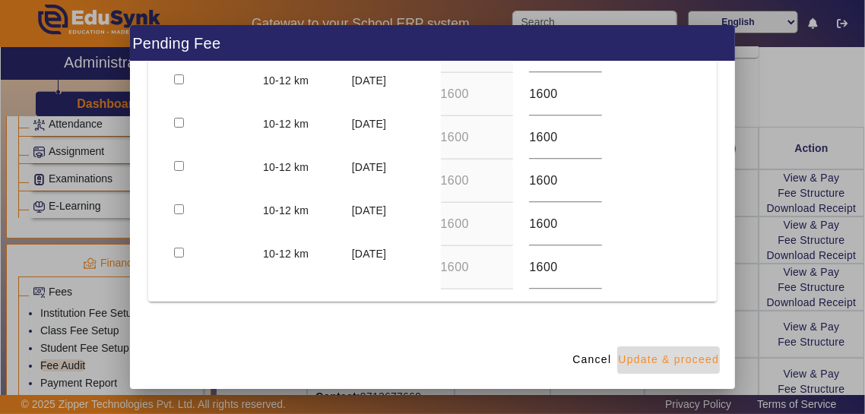
click at [717, 368] on span "Update & proceed" at bounding box center [668, 360] width 101 height 16
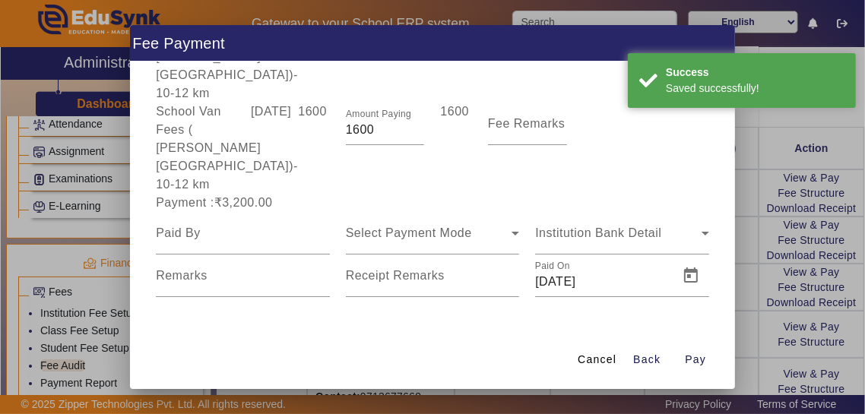
scroll to position [94, 0]
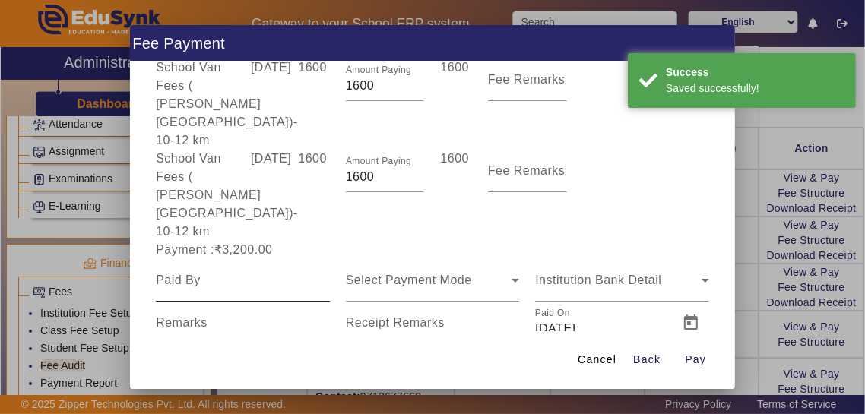
click at [183, 271] on input at bounding box center [243, 280] width 174 height 18
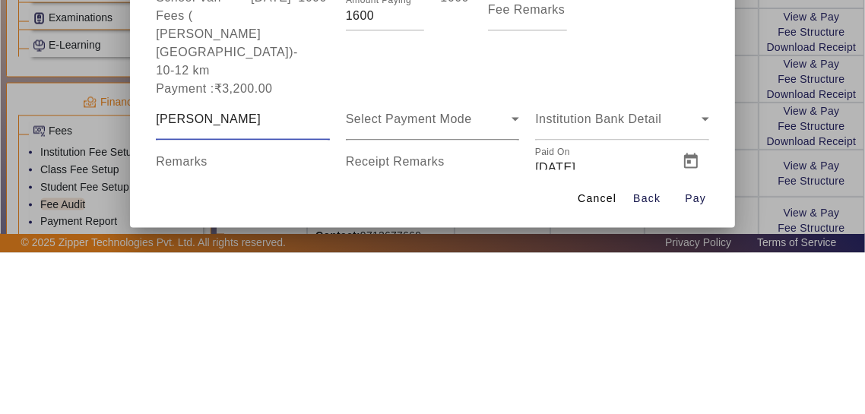
type input "Mr Kamlesh Raghuwanshi"
click at [472, 271] on div "Select Payment Mode" at bounding box center [429, 280] width 167 height 18
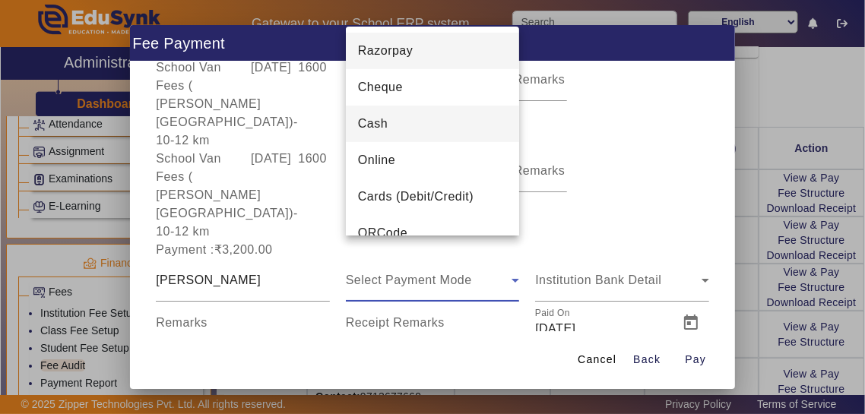
click at [455, 134] on mat-option "Cash" at bounding box center [433, 124] width 174 height 36
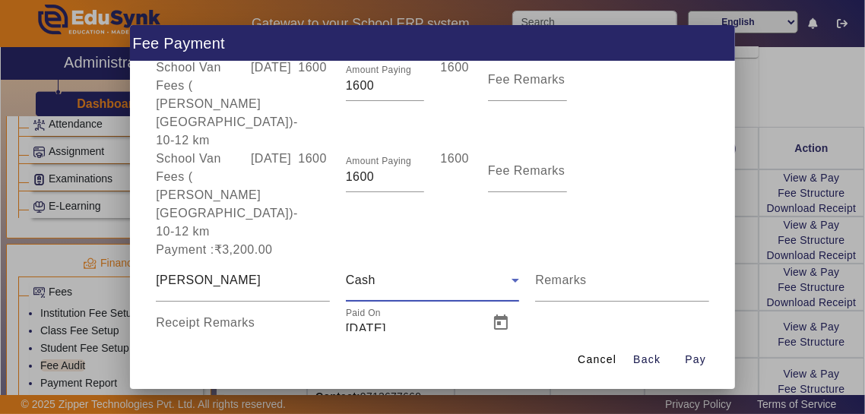
click at [177, 320] on input "Receipt Remarks" at bounding box center [243, 329] width 174 height 18
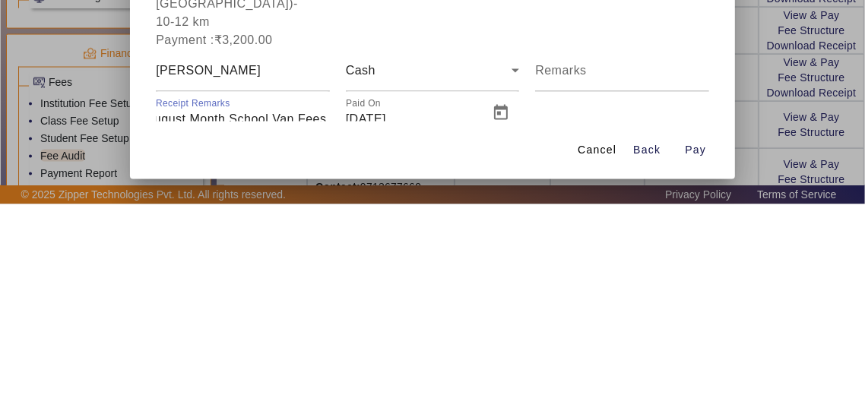
scroll to position [0, 65]
type input "July August Month School Van Fees Paid"
click at [499, 315] on span "Open calendar" at bounding box center [501, 323] width 36 height 36
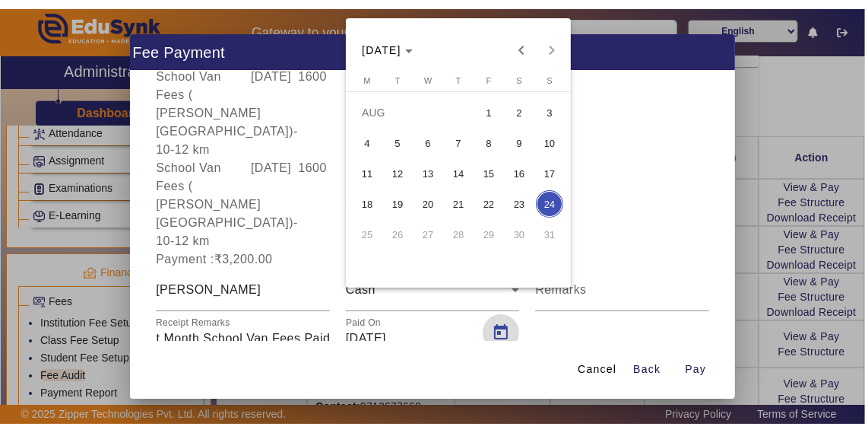
scroll to position [0, 0]
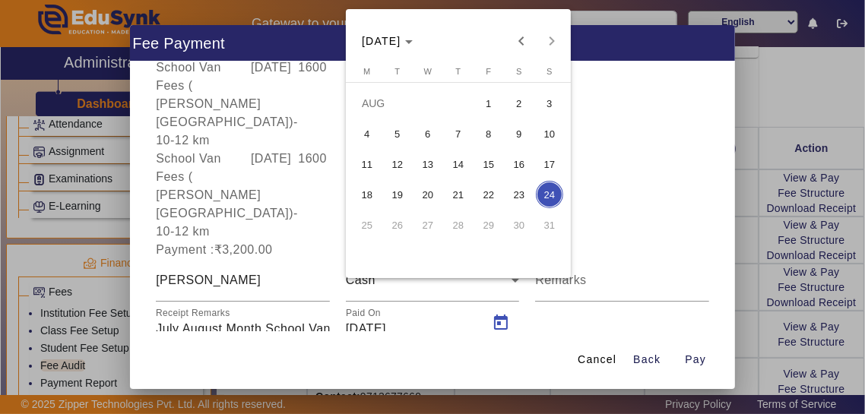
click at [516, 141] on span "9" at bounding box center [519, 133] width 27 height 27
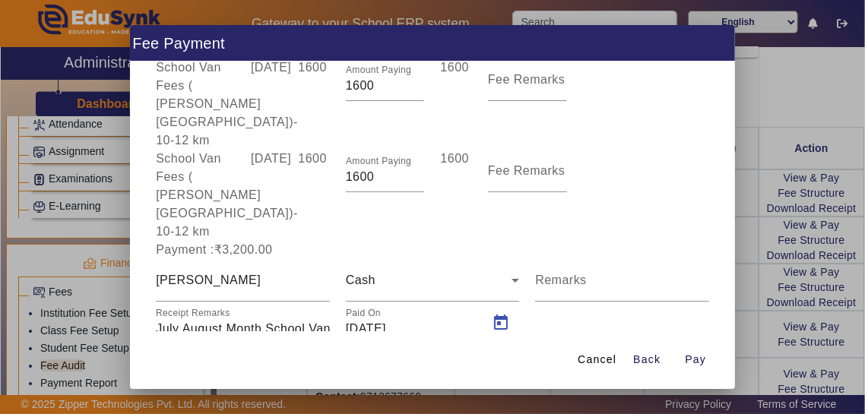
type input "[DATE]"
click at [695, 368] on span "Pay" at bounding box center [695, 360] width 21 height 16
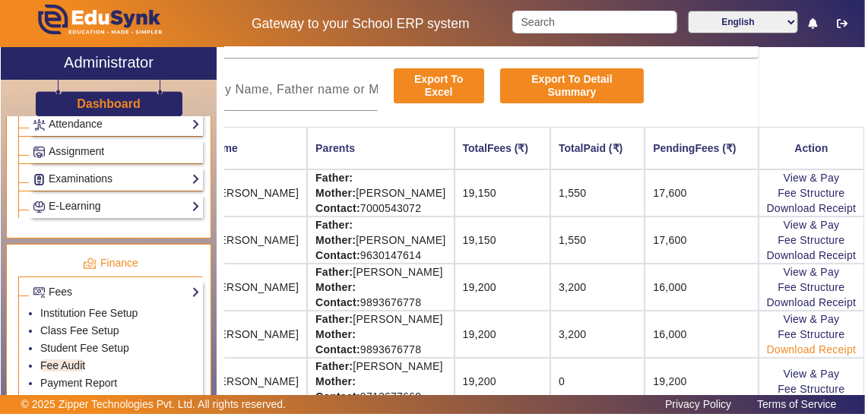
click at [852, 354] on link "Download Receipt" at bounding box center [812, 350] width 90 height 12
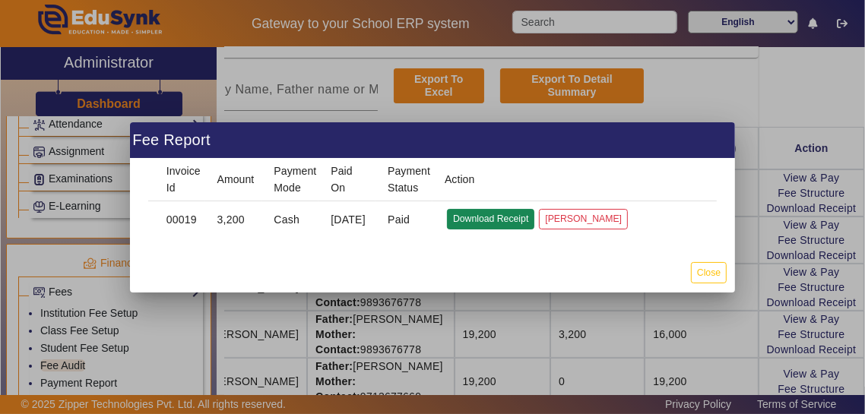
click at [504, 223] on button "Download Receipt" at bounding box center [490, 219] width 87 height 21
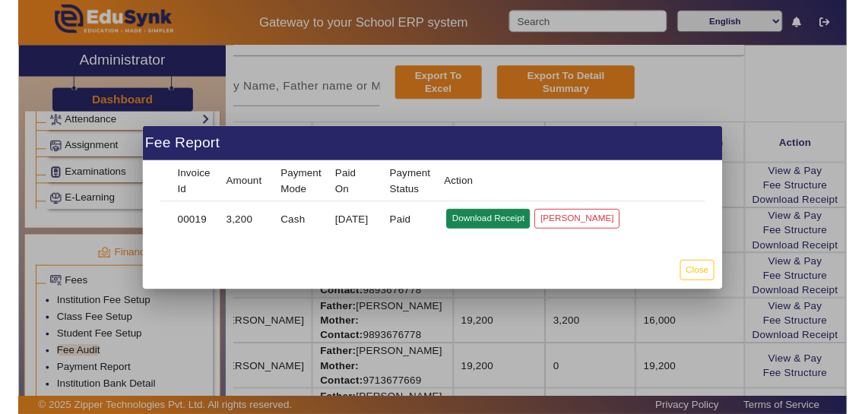
scroll to position [103, 155]
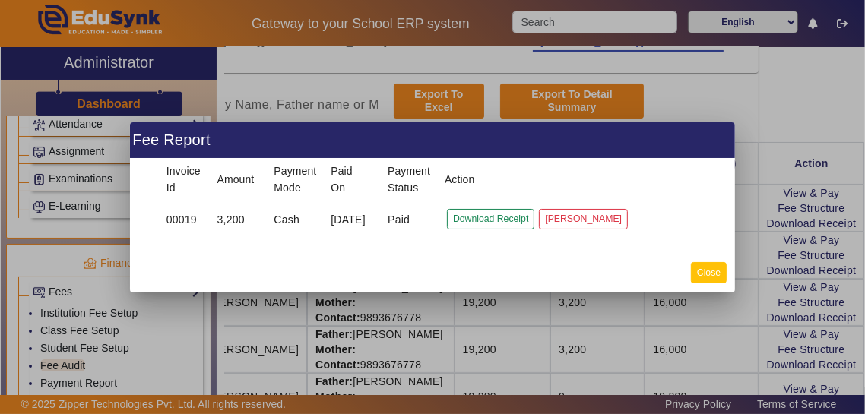
click at [716, 274] on button "Close" at bounding box center [709, 272] width 36 height 21
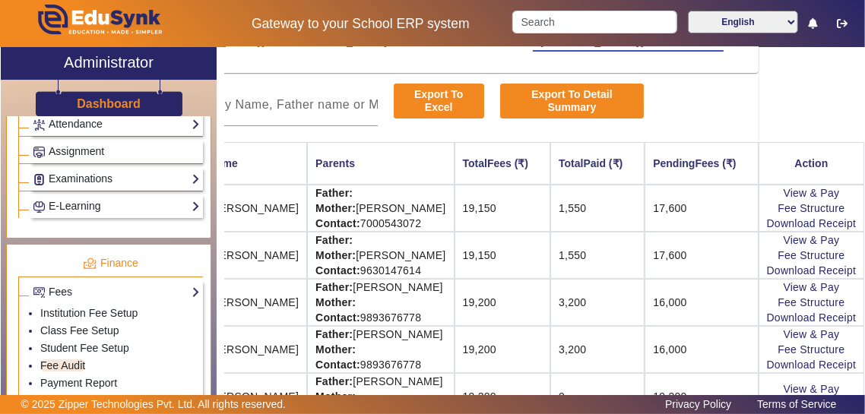
click at [8, 129] on ul "Academics TimeTable Assign Teacher AcademicCalendar Period Structure TimeTable …" at bounding box center [108, 129] width 205 height 217
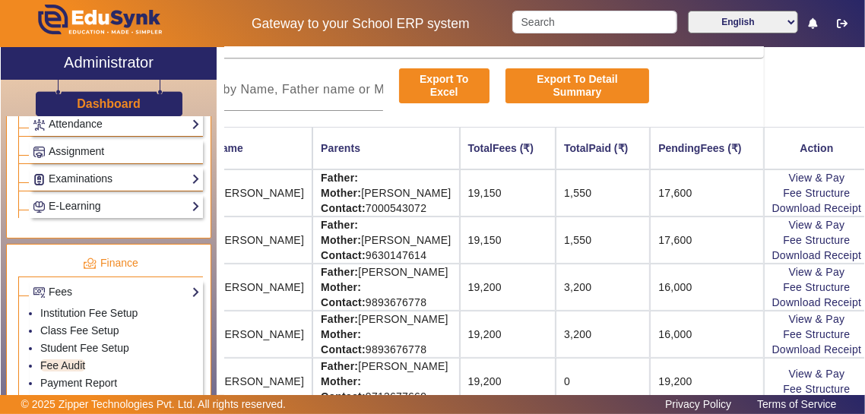
scroll to position [119, 155]
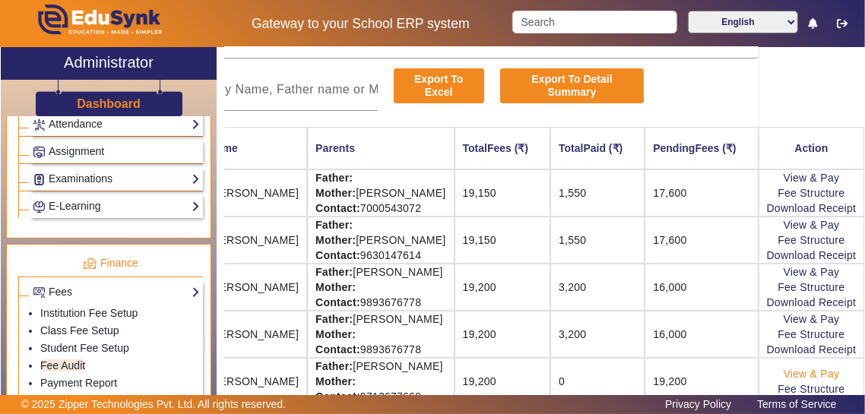
click at [833, 368] on link "View & Pay" at bounding box center [812, 374] width 56 height 12
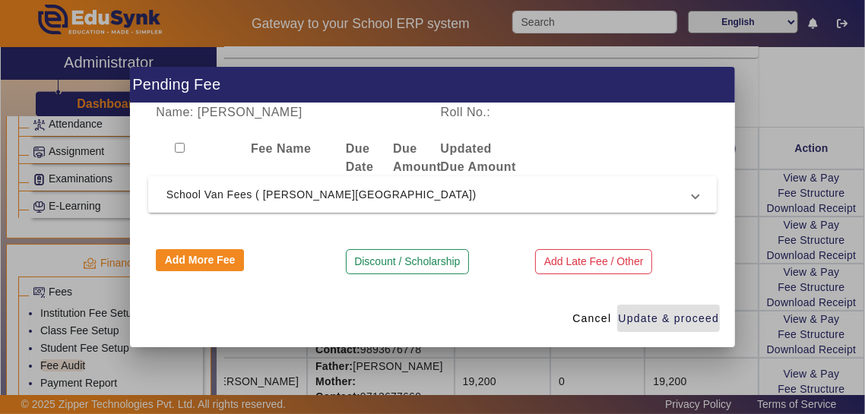
click at [608, 195] on span "School Van Fees ( [PERSON_NAME][GEOGRAPHIC_DATA])" at bounding box center [430, 195] width 527 height 18
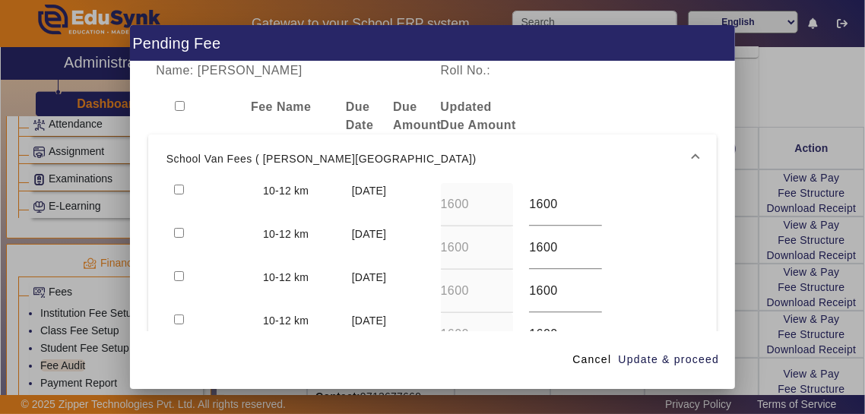
click at [176, 185] on input "checkbox" at bounding box center [179, 190] width 10 height 10
checkbox input "true"
click at [175, 228] on input "checkbox" at bounding box center [179, 233] width 10 height 10
checkbox input "true"
click at [685, 368] on span "Update & proceed" at bounding box center [668, 360] width 101 height 16
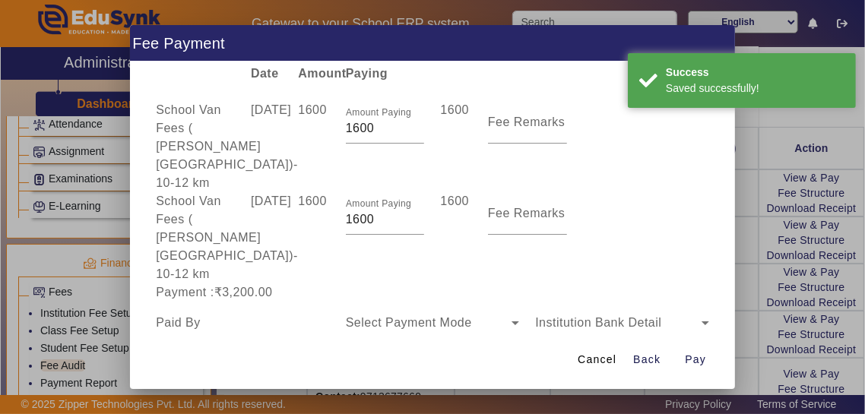
scroll to position [94, 0]
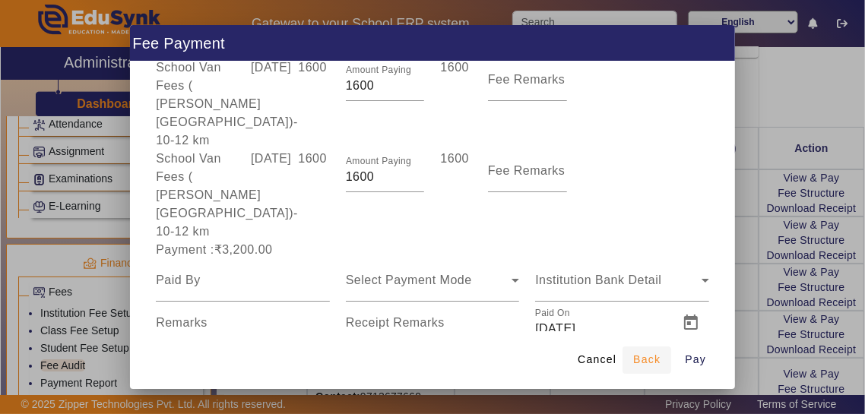
click at [639, 379] on span "submit" at bounding box center [647, 360] width 49 height 36
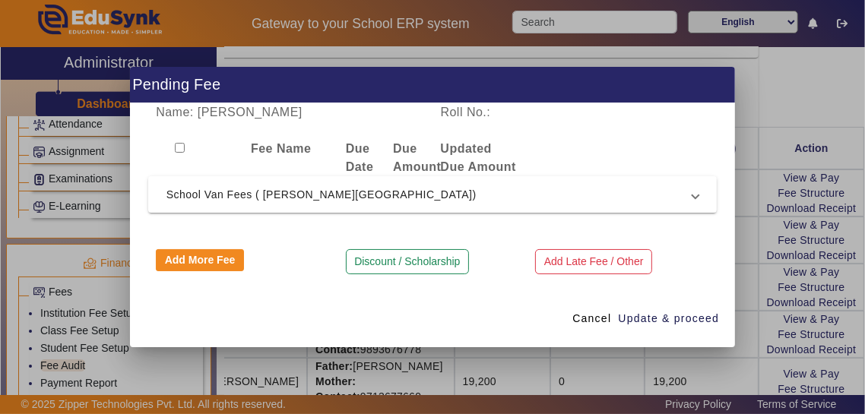
scroll to position [0, 0]
click at [182, 192] on span "School Van Fees ( [PERSON_NAME][GEOGRAPHIC_DATA])" at bounding box center [430, 195] width 527 height 18
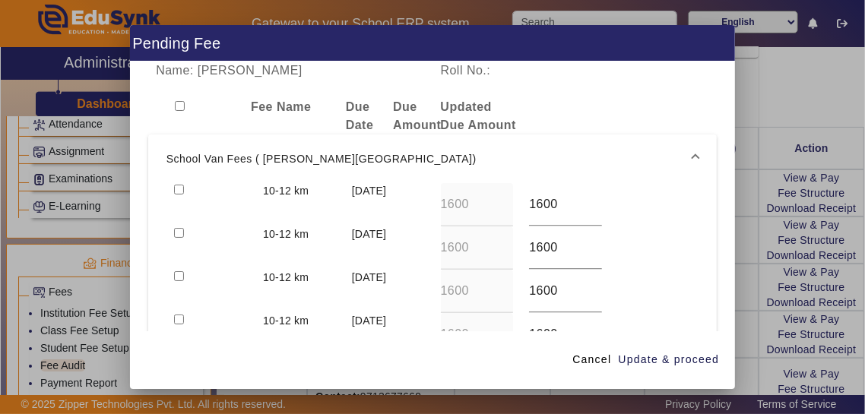
click at [179, 185] on input "checkbox" at bounding box center [179, 190] width 10 height 10
checkbox input "true"
click at [175, 228] on input "checkbox" at bounding box center [179, 233] width 10 height 10
checkbox input "true"
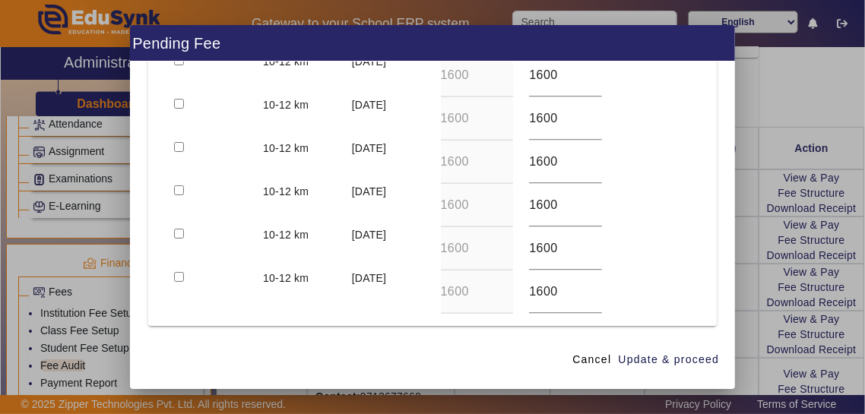
scroll to position [414, 0]
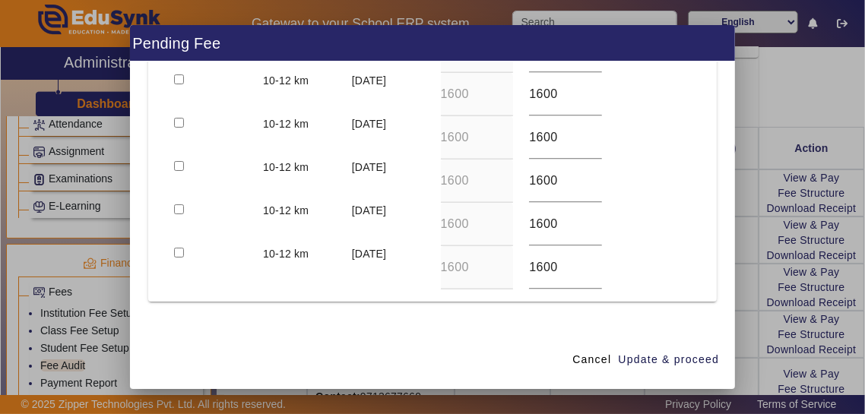
click at [438, 338] on button "Discount / Scholarship" at bounding box center [407, 351] width 123 height 26
click at [164, 332] on input at bounding box center [290, 341] width 268 height 18
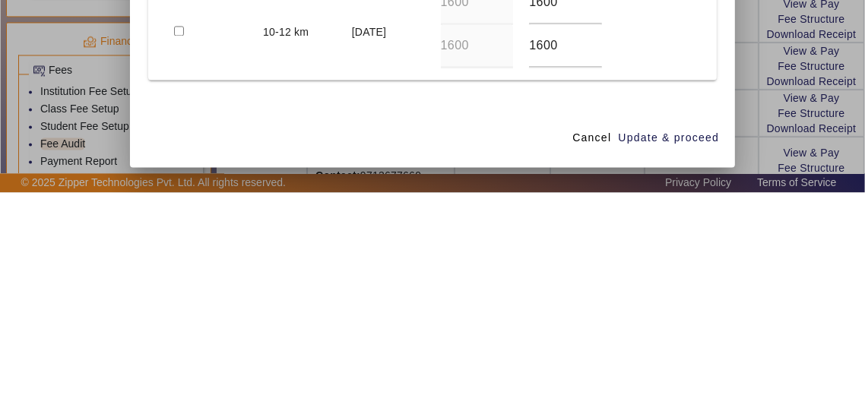
type input "Discount @ 100"
click at [541, 332] on input at bounding box center [504, 341] width 126 height 18
type input "200"
click at [696, 368] on span "Update & proceed" at bounding box center [668, 360] width 101 height 16
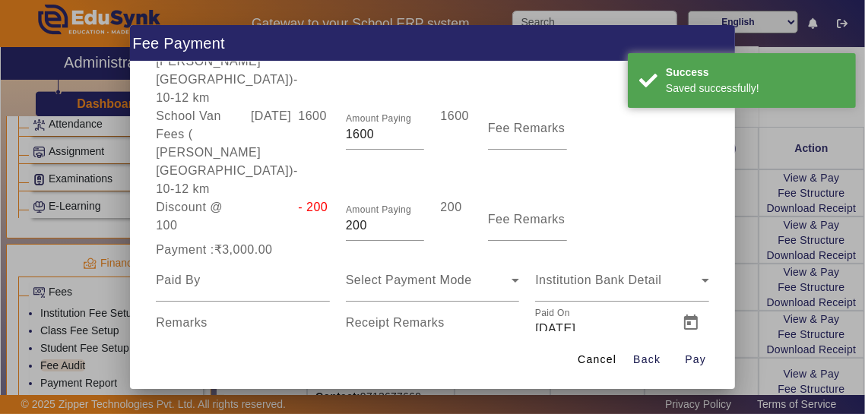
scroll to position [137, 0]
click at [185, 271] on input at bounding box center [243, 280] width 174 height 18
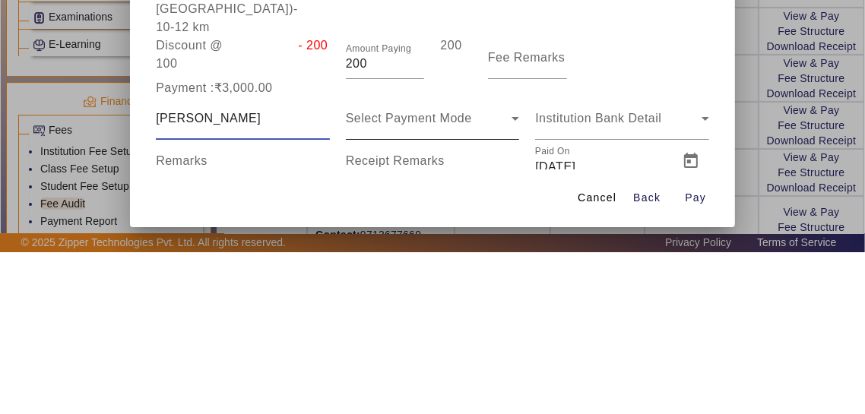
type input "Mr Praveen Rathore"
click at [467, 274] on span "Select Payment Mode" at bounding box center [409, 280] width 126 height 13
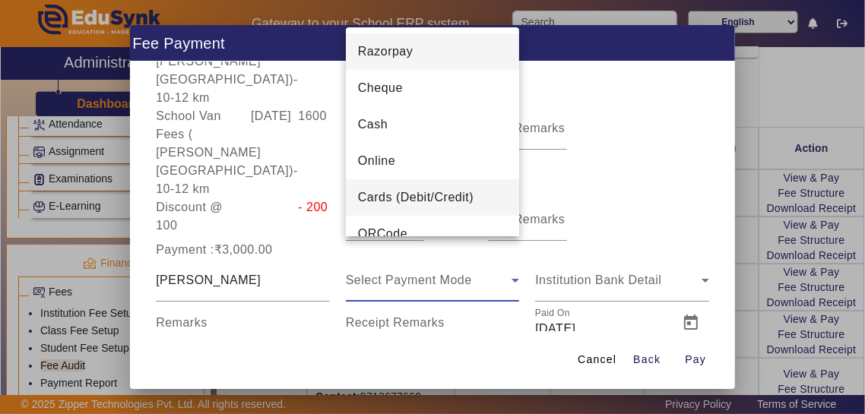
click at [477, 190] on mat-option "Cards (Debit/Credit)" at bounding box center [433, 197] width 174 height 36
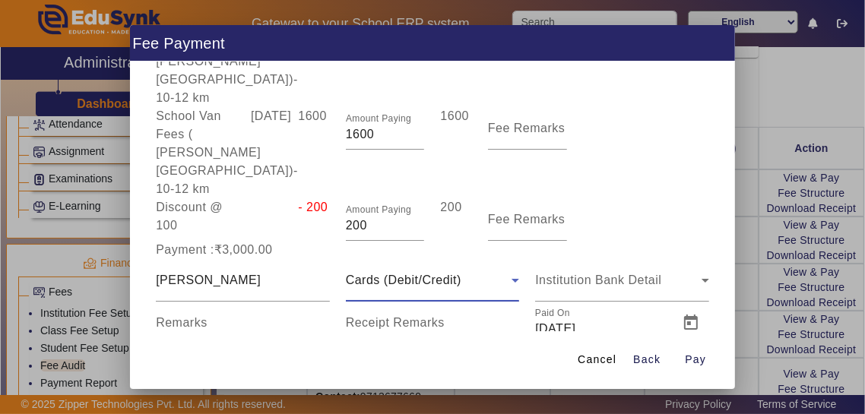
click at [443, 320] on input "Receipt Remarks" at bounding box center [433, 329] width 174 height 18
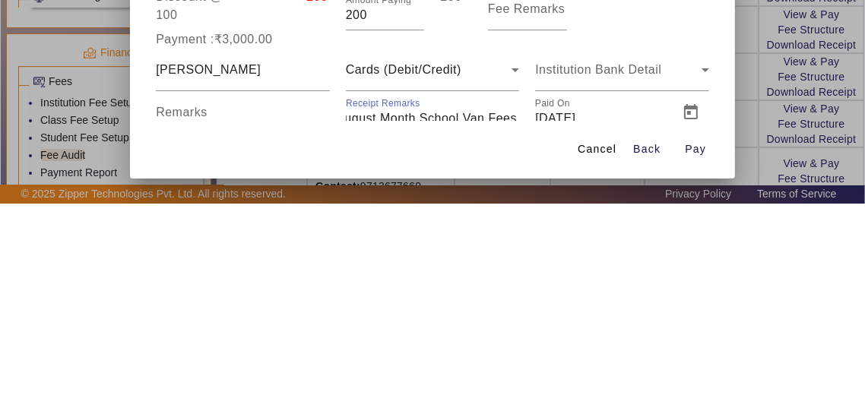
scroll to position [0, 65]
type input "July August Month School Van Fees Paid"
click at [681, 306] on span "Open calendar" at bounding box center [691, 323] width 36 height 36
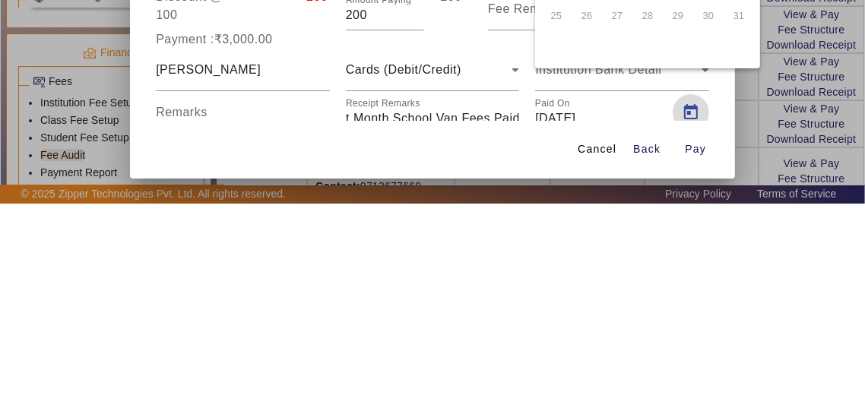
scroll to position [0, 0]
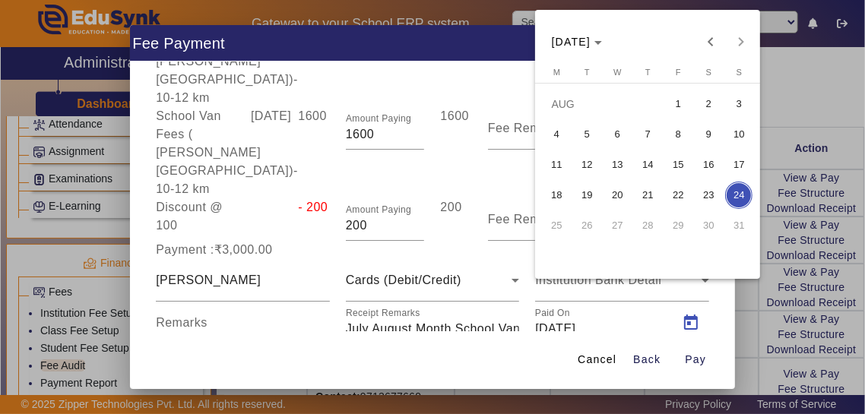
click at [587, 139] on span "5" at bounding box center [586, 134] width 27 height 27
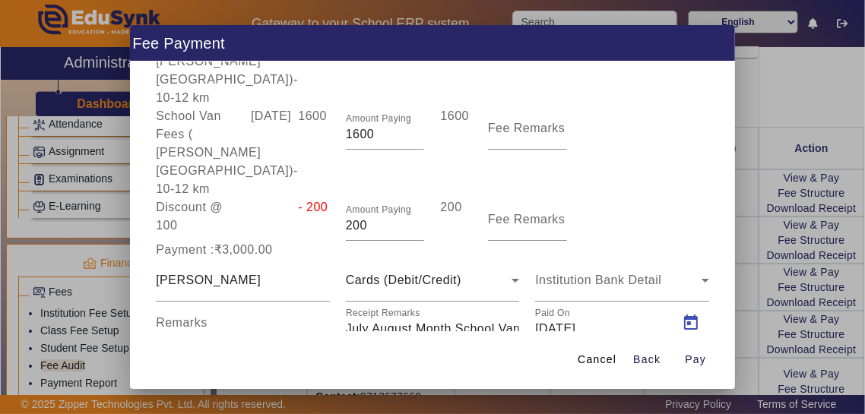
type input "05/08/2025"
click at [697, 368] on span "Pay" at bounding box center [695, 360] width 21 height 16
type input "0"
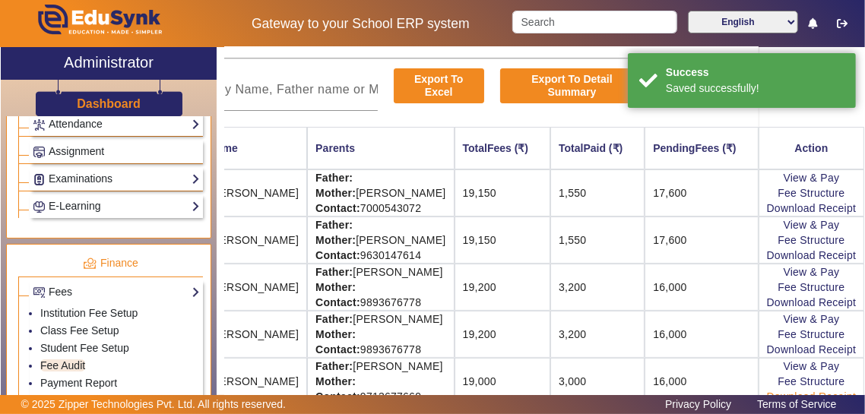
click at [843, 398] on link "Download Receipt" at bounding box center [812, 397] width 90 height 12
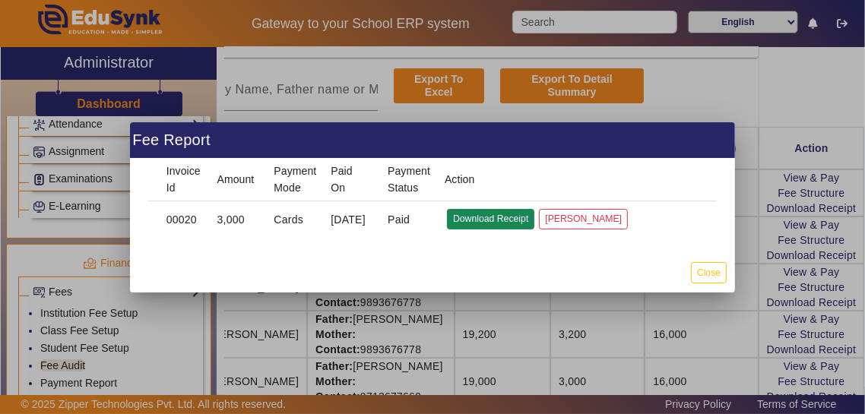
click at [495, 217] on button "Download Receipt" at bounding box center [490, 219] width 87 height 21
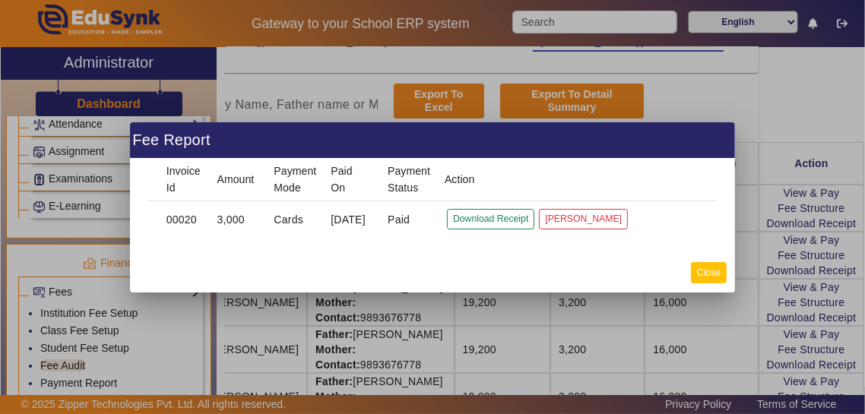
click at [715, 277] on button "Close" at bounding box center [709, 272] width 36 height 21
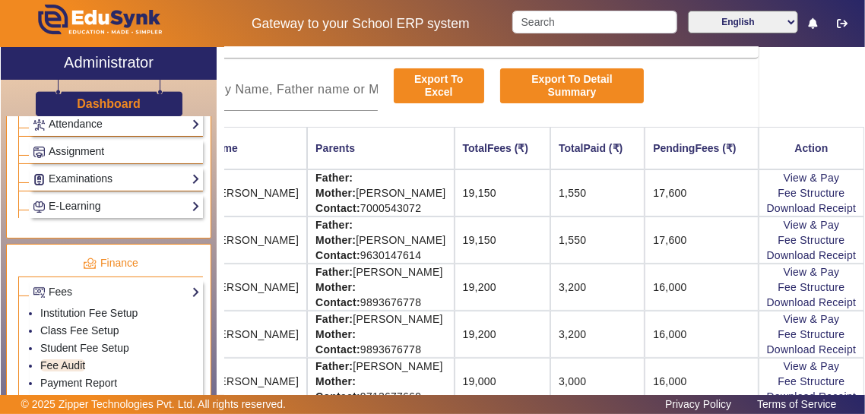
scroll to position [119, 0]
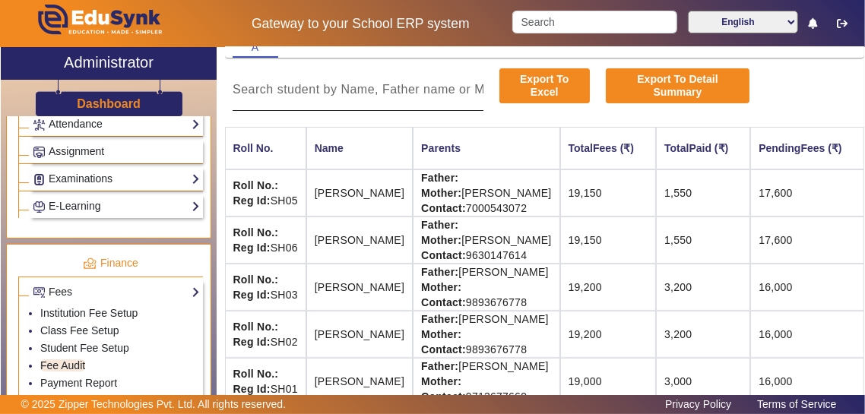
click at [279, 87] on input at bounding box center [358, 90] width 251 height 18
type input "Swastik"
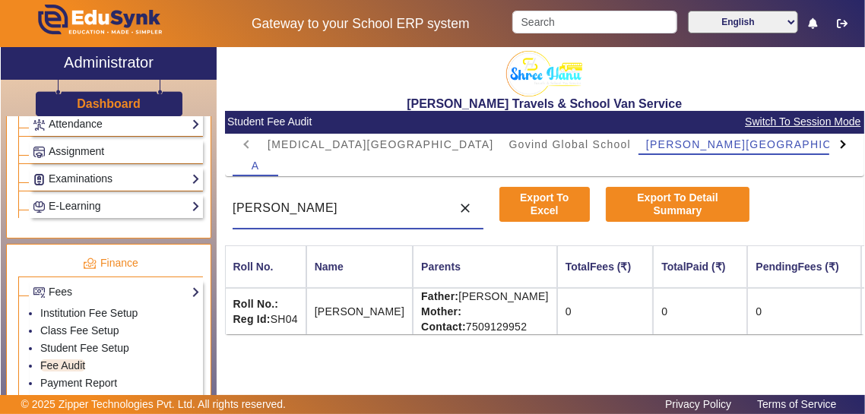
scroll to position [0, 53]
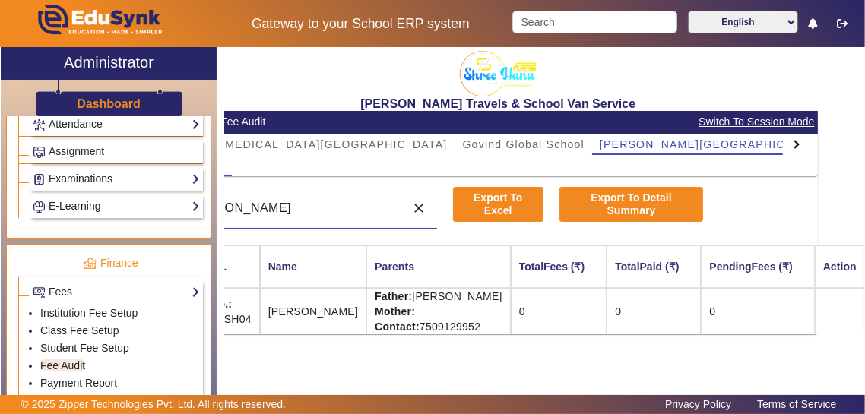
click at [714, 313] on td "0" at bounding box center [757, 311] width 113 height 46
click at [852, 306] on td at bounding box center [840, 311] width 50 height 46
click at [848, 309] on td at bounding box center [840, 311] width 50 height 46
click at [846, 298] on td at bounding box center [840, 311] width 50 height 46
click at [846, 299] on td at bounding box center [840, 311] width 50 height 46
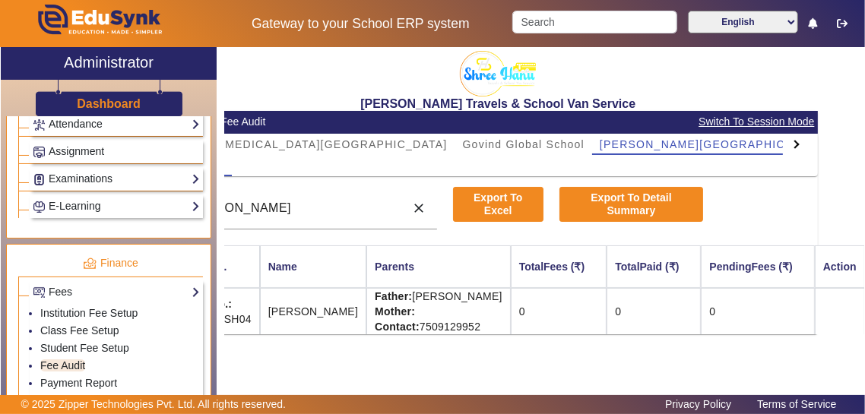
click at [847, 291] on td at bounding box center [840, 311] width 50 height 46
click at [69, 342] on link "Student Fee Setup" at bounding box center [84, 348] width 89 height 12
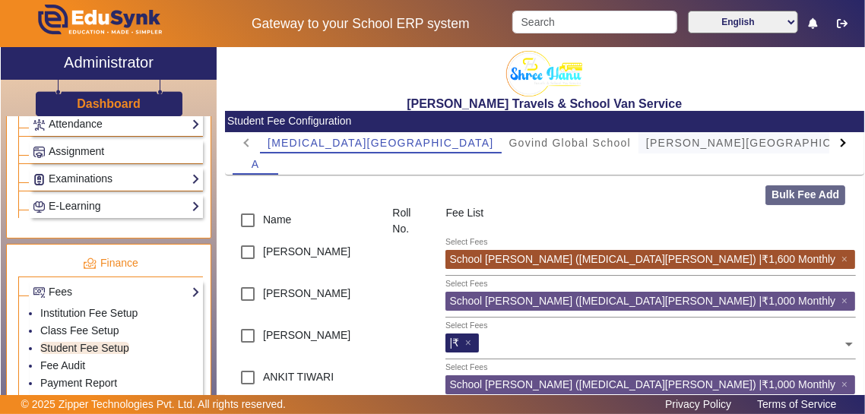
click at [646, 150] on span "[PERSON_NAME][GEOGRAPHIC_DATA]" at bounding box center [759, 142] width 227 height 21
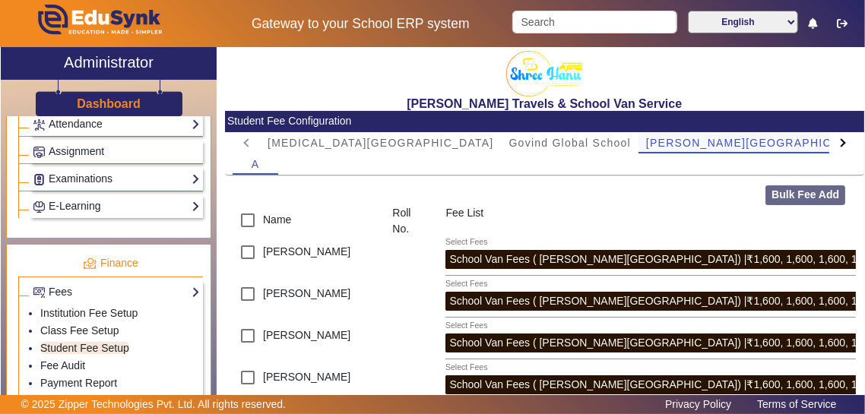
scroll to position [46, 0]
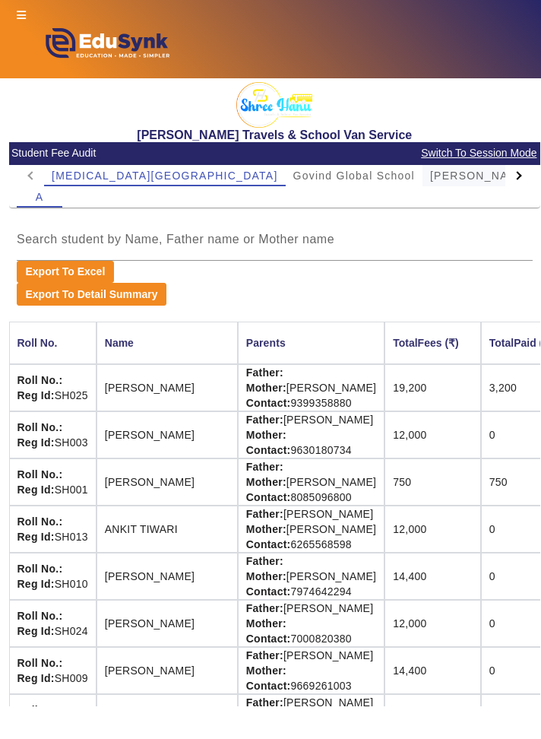
click at [430, 168] on span "[PERSON_NAME][GEOGRAPHIC_DATA]" at bounding box center [543, 175] width 227 height 21
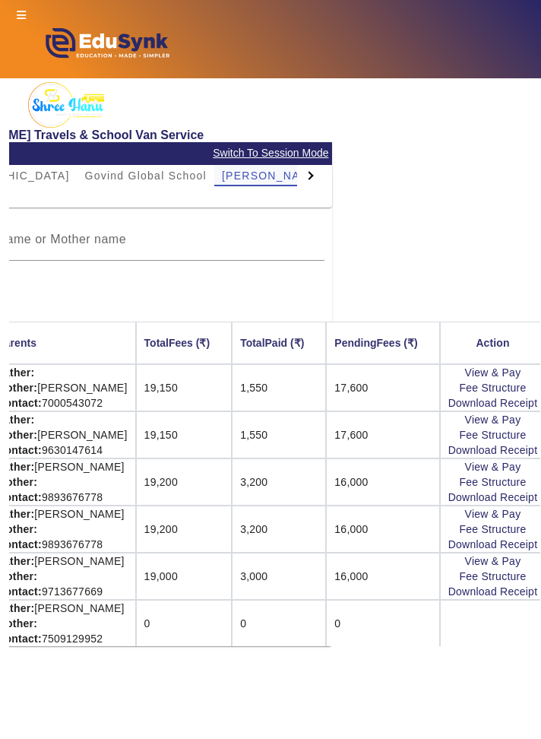
scroll to position [0, 262]
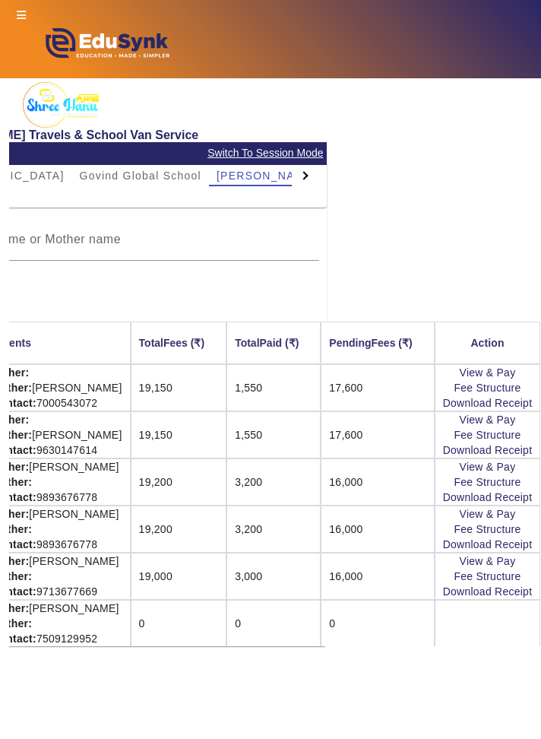
click at [500, 414] on td at bounding box center [488, 623] width 106 height 46
click at [497, 414] on td at bounding box center [488, 623] width 106 height 46
click at [494, 414] on td at bounding box center [488, 623] width 106 height 46
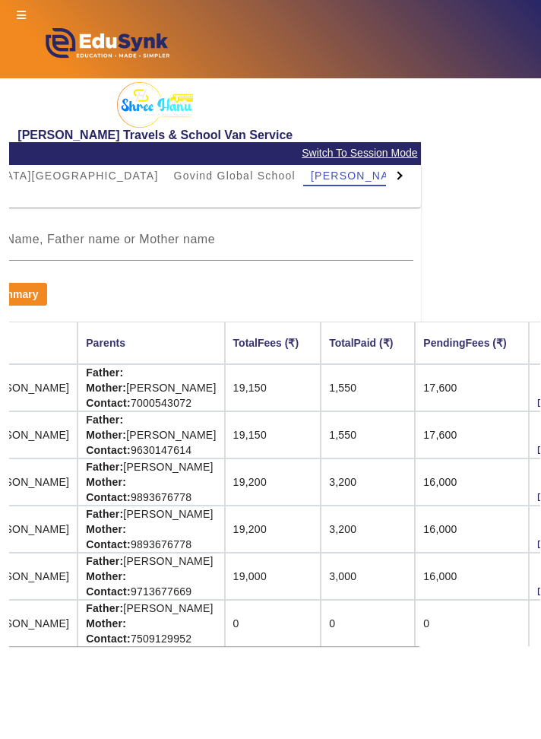
scroll to position [0, 0]
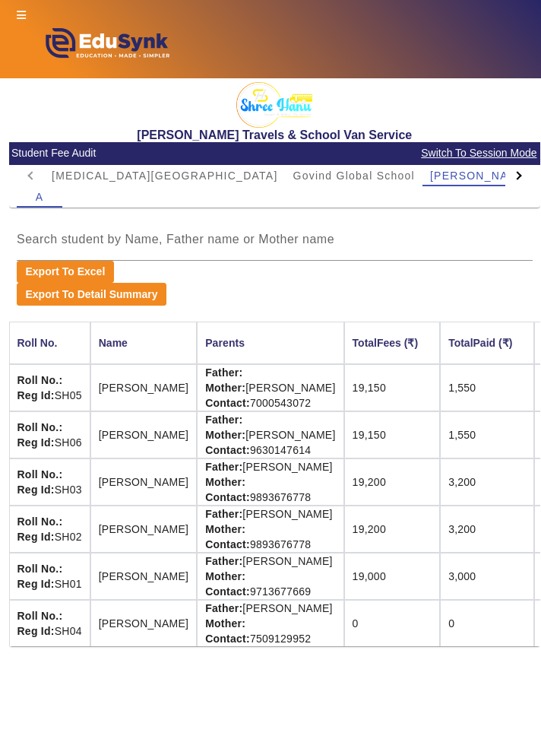
click at [19, 13] on icon at bounding box center [21, 15] width 9 height 11
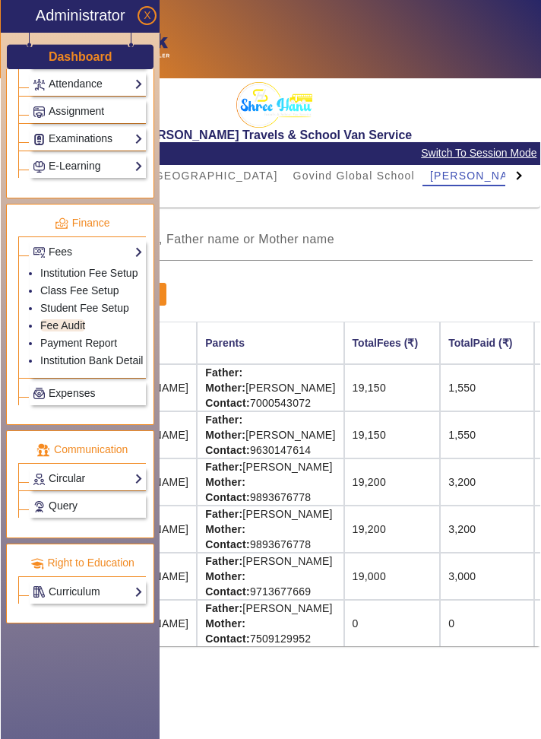
scroll to position [605, 0]
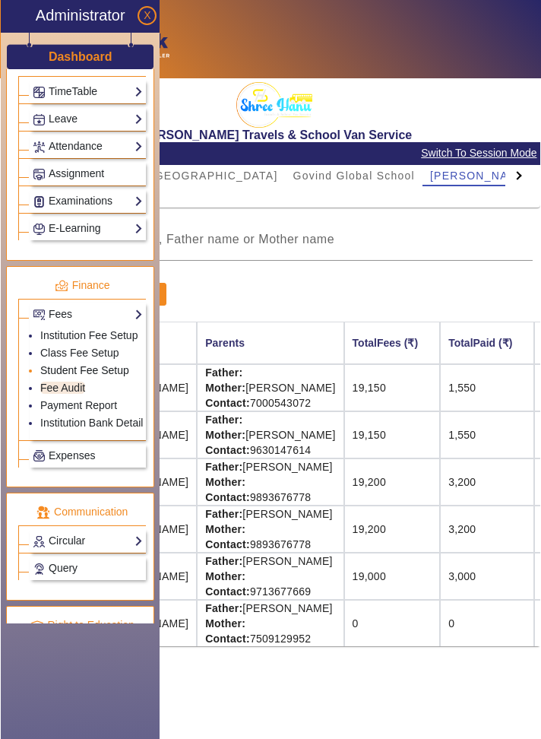
click at [48, 364] on link "Student Fee Setup" at bounding box center [84, 370] width 89 height 12
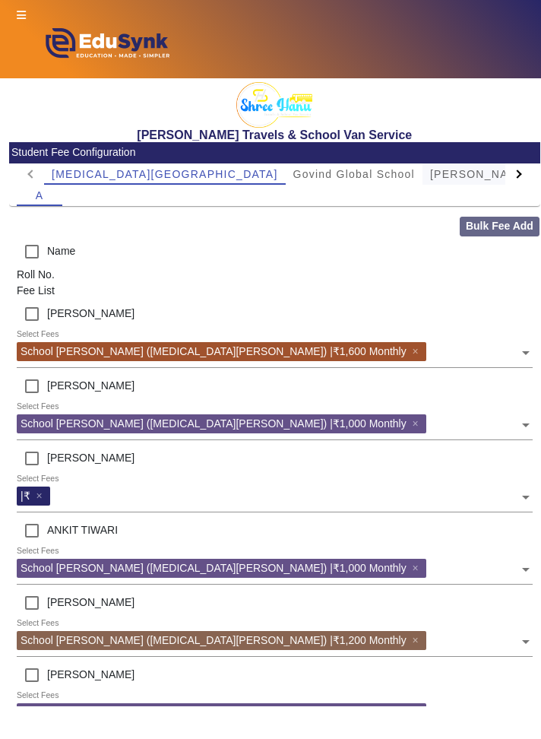
click at [430, 171] on span "[PERSON_NAME][GEOGRAPHIC_DATA]" at bounding box center [543, 174] width 227 height 11
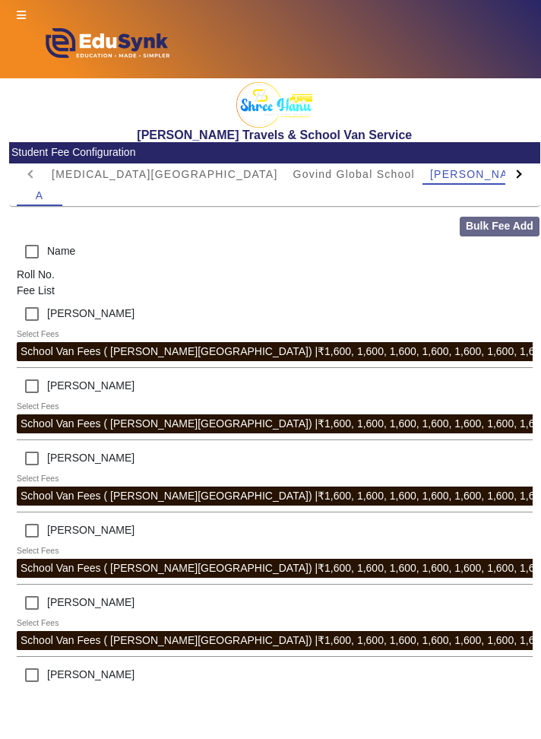
click at [516, 414] on input "text" at bounding box center [268, 710] width 503 height 14
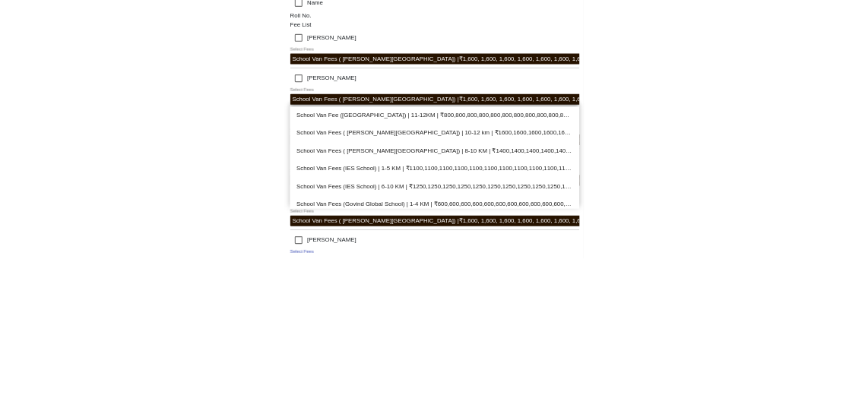
scroll to position [925, 0]
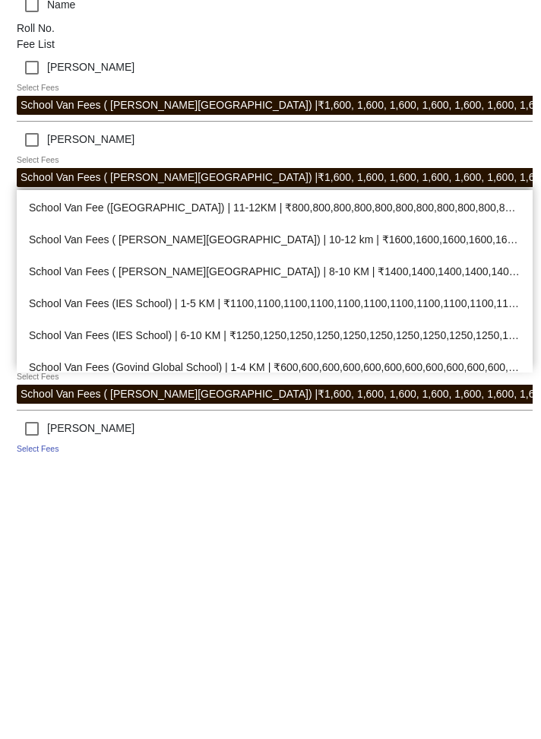
click at [491, 414] on div "School Van Fees ( [PERSON_NAME][GEOGRAPHIC_DATA]) | 10-12 km | ₹1600,1600,1600,…" at bounding box center [275, 486] width 516 height 32
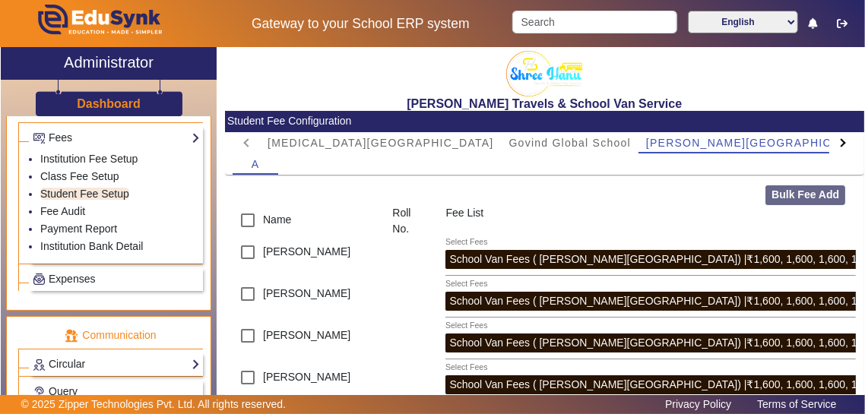
scroll to position [849, 0]
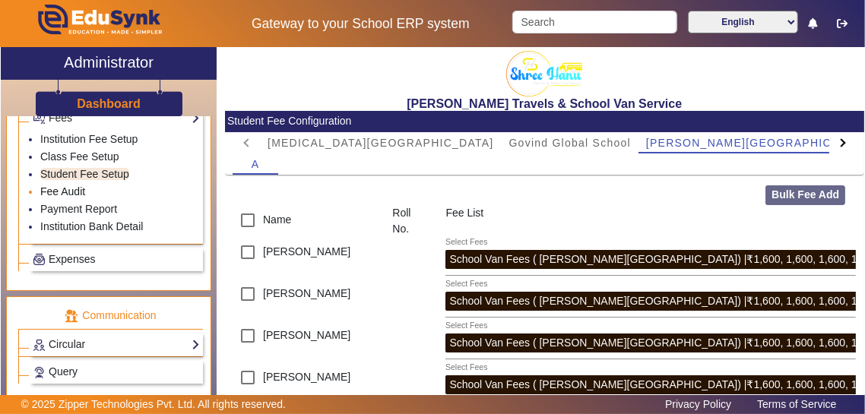
click at [50, 189] on link "Fee Audit" at bounding box center [62, 192] width 45 height 12
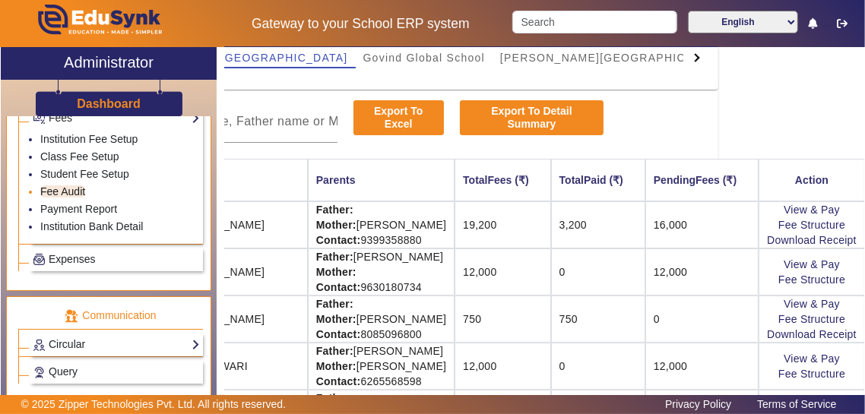
scroll to position [0, 162]
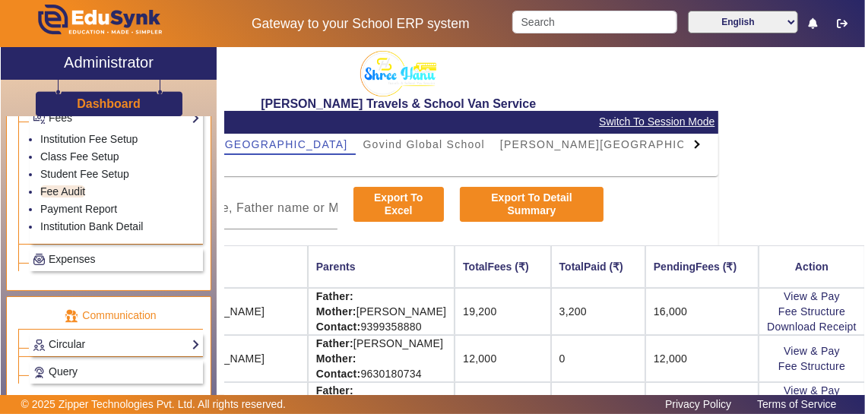
click at [742, 144] on span "[PERSON_NAME] school" at bounding box center [812, 144] width 141 height 11
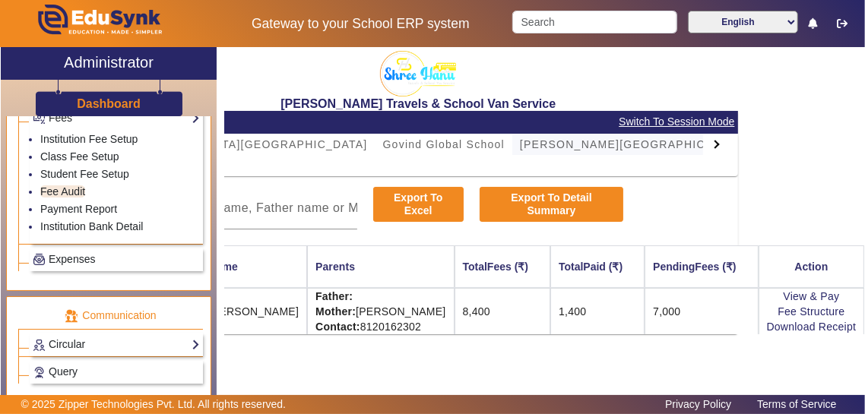
click at [520, 146] on span "[PERSON_NAME][GEOGRAPHIC_DATA]" at bounding box center [633, 144] width 227 height 11
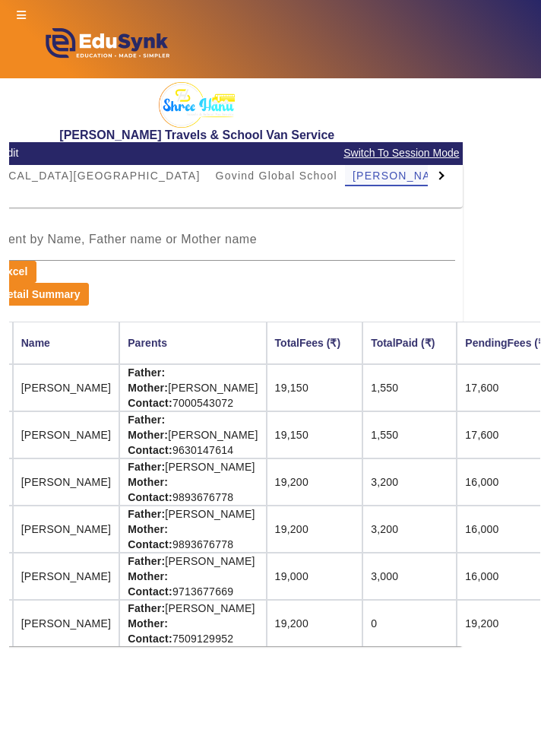
scroll to position [0, 262]
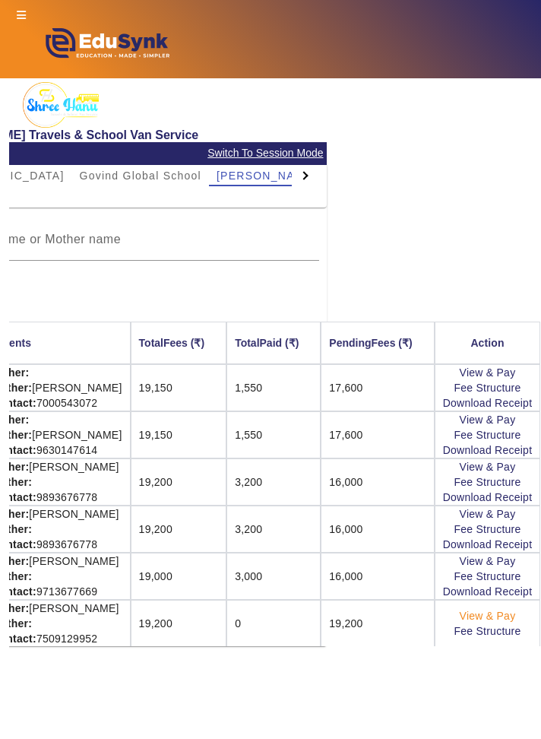
click at [512, 414] on link "View & Pay" at bounding box center [488, 616] width 56 height 12
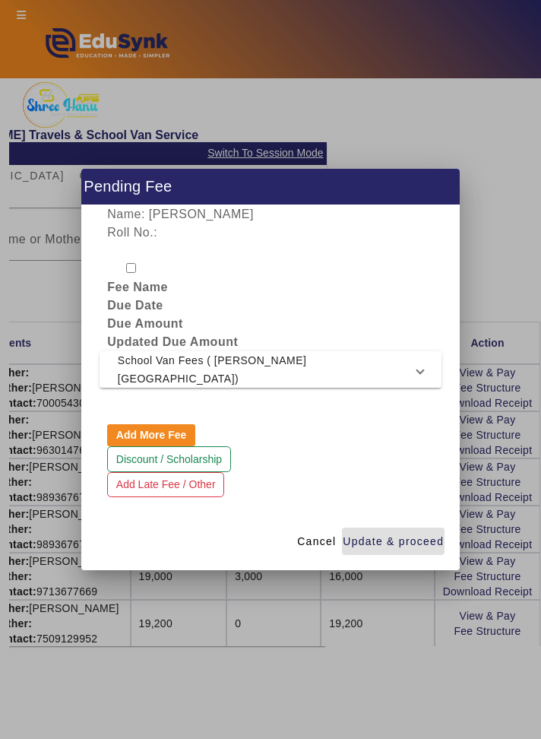
click at [420, 376] on span at bounding box center [420, 369] width 6 height 18
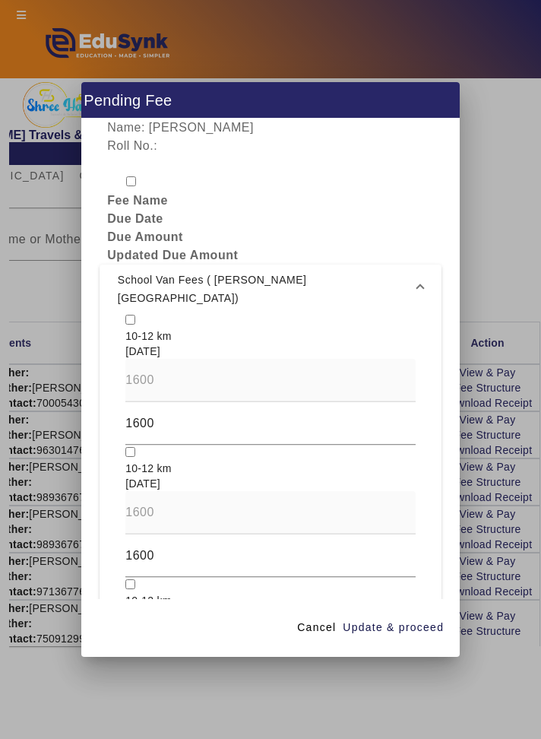
click at [134, 315] on input "checkbox" at bounding box center [130, 320] width 10 height 10
checkbox input "true"
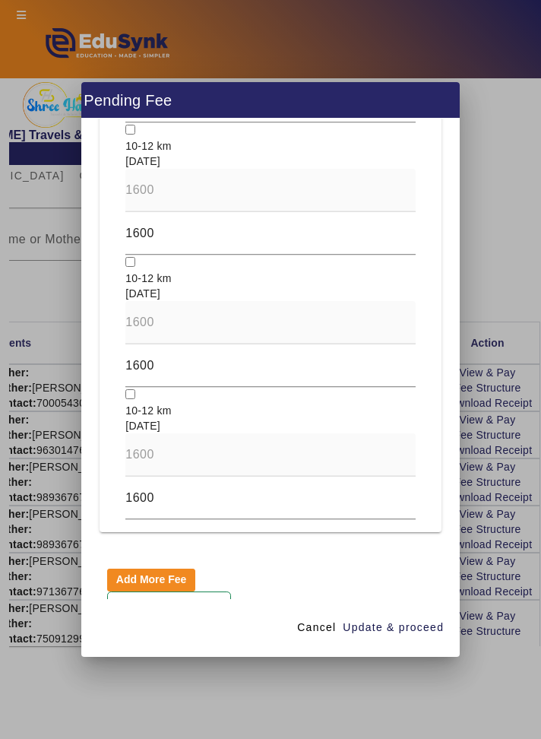
scroll to position [1402, 0]
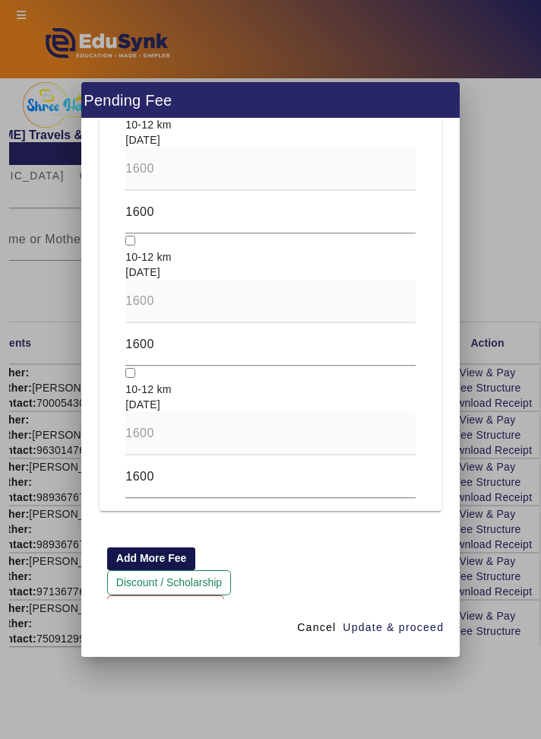
click at [166, 414] on button "Add More Fee" at bounding box center [151, 558] width 88 height 23
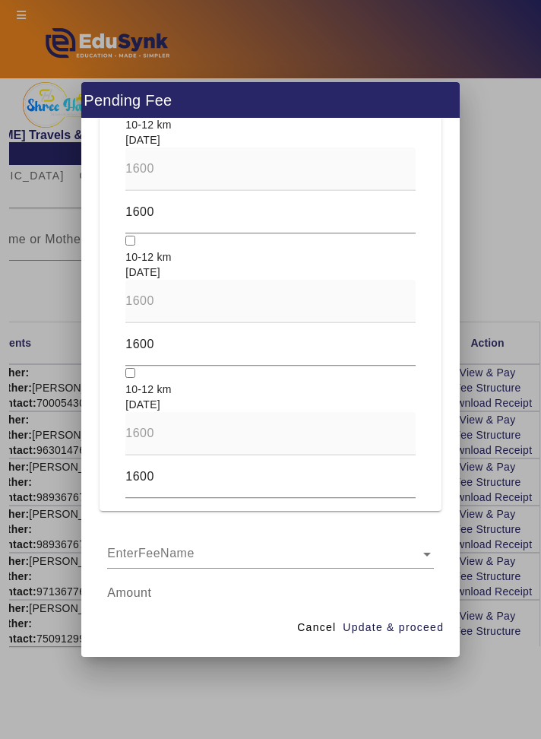
click at [335, 414] on input "text" at bounding box center [270, 554] width 326 height 18
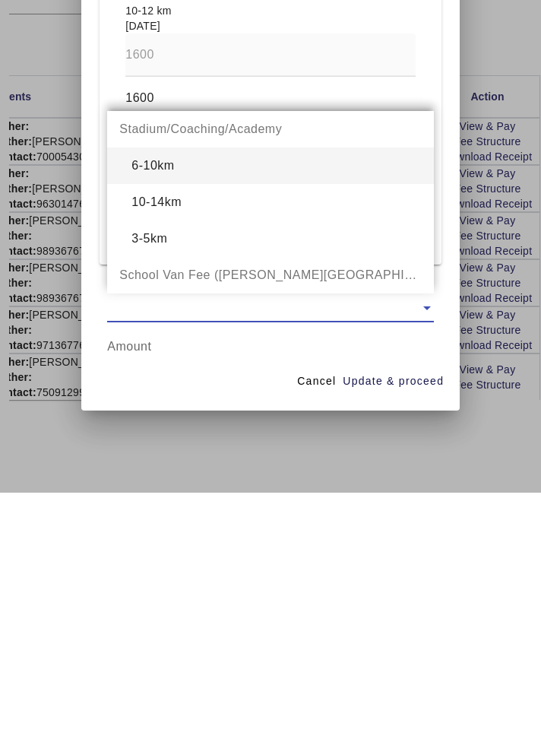
click at [392, 394] on div "6-10km" at bounding box center [270, 412] width 326 height 36
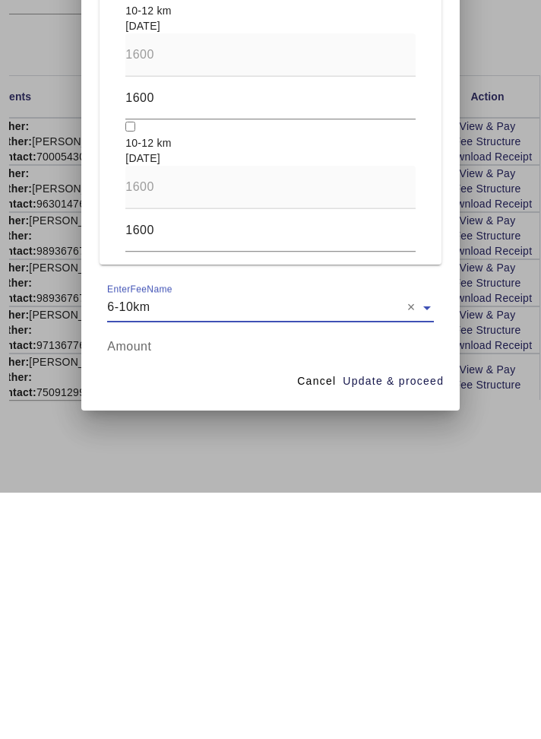
click at [344, 414] on input "number" at bounding box center [270, 593] width 326 height 18
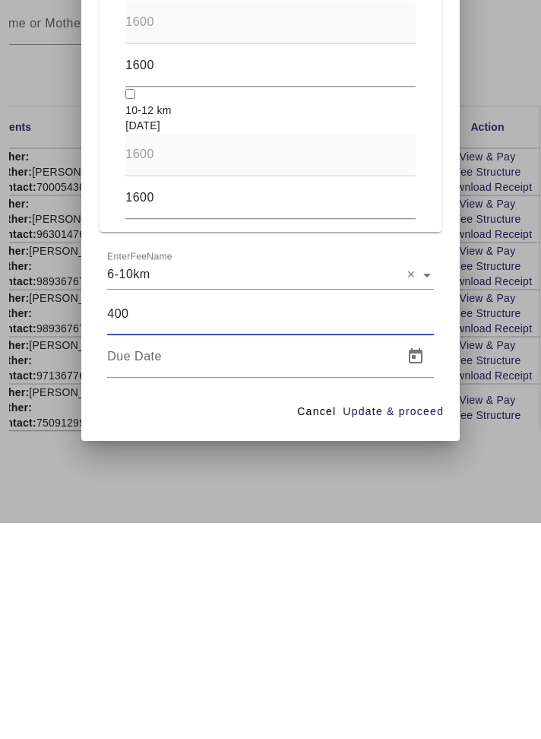
scroll to position [1529, 0]
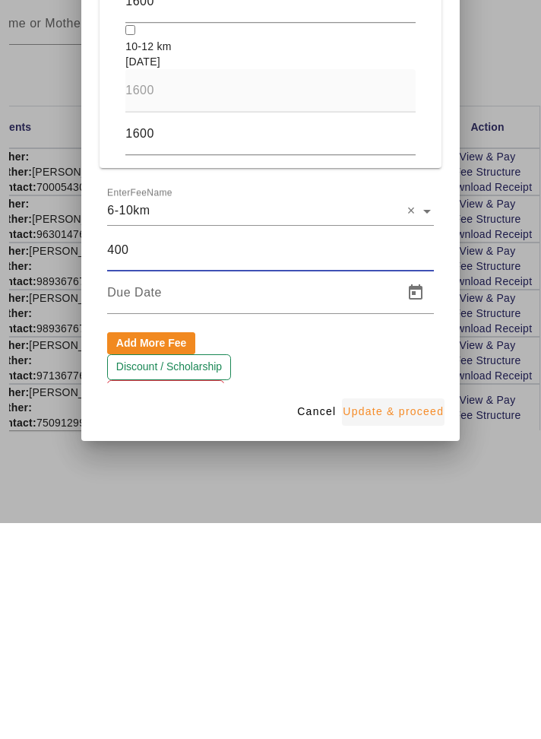
type input "400"
click at [433, 414] on span "Update & proceed" at bounding box center [393, 628] width 101 height 16
type input "[DATE]"
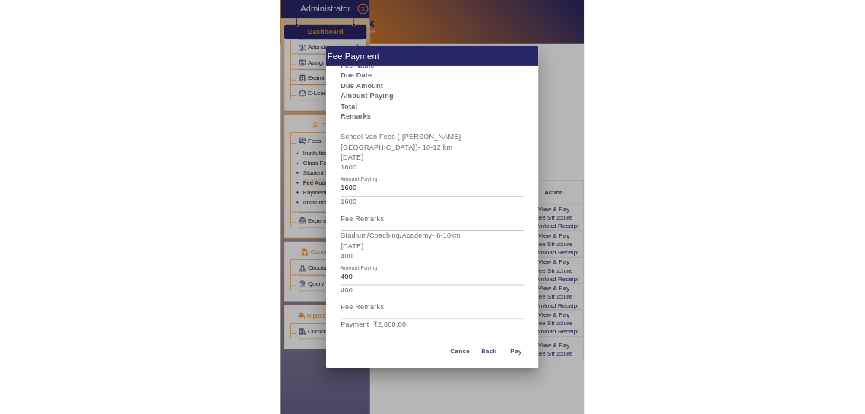
scroll to position [58, 0]
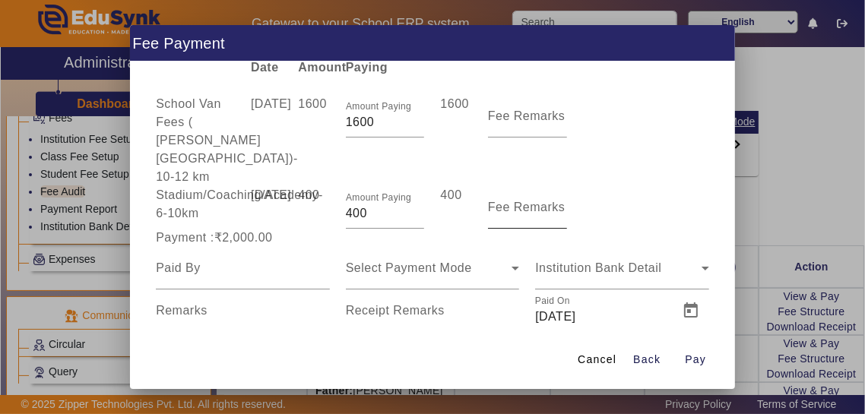
click at [517, 201] on mat-label "Fee Remarks" at bounding box center [527, 207] width 78 height 13
click at [517, 205] on input "Fee Remarks" at bounding box center [527, 214] width 79 height 18
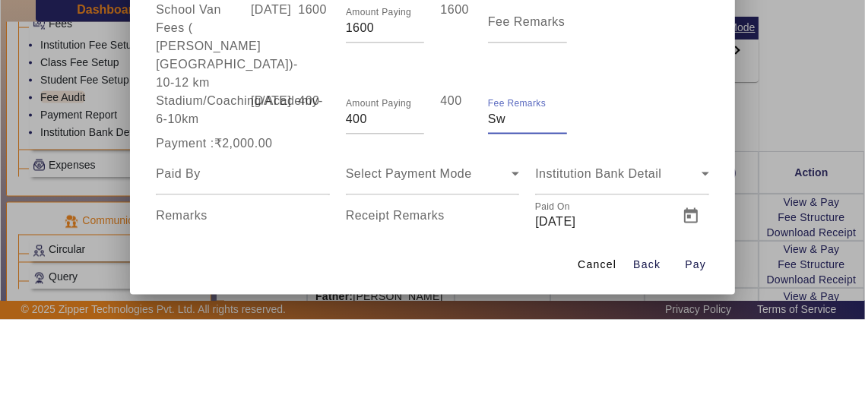
type input "S"
type input "Lavnesh"
click at [330, 272] on div at bounding box center [330, 272] width 0 height 0
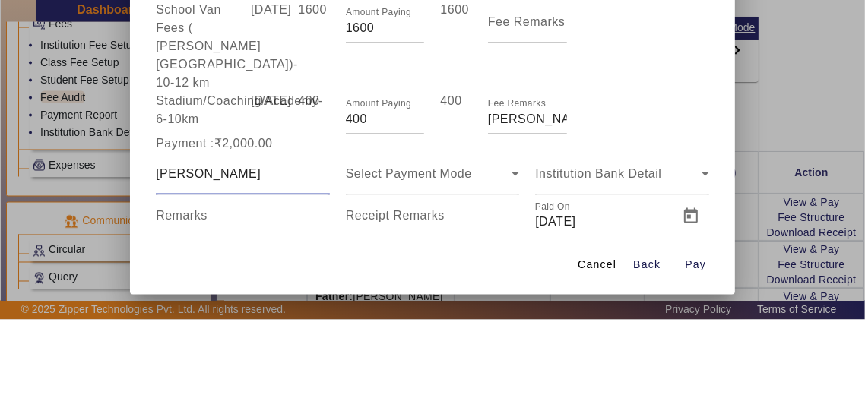
type input "Mrs Shivani Karosiya"
click at [487, 290] on div "Receipt Remarks" at bounding box center [433, 311] width 174 height 43
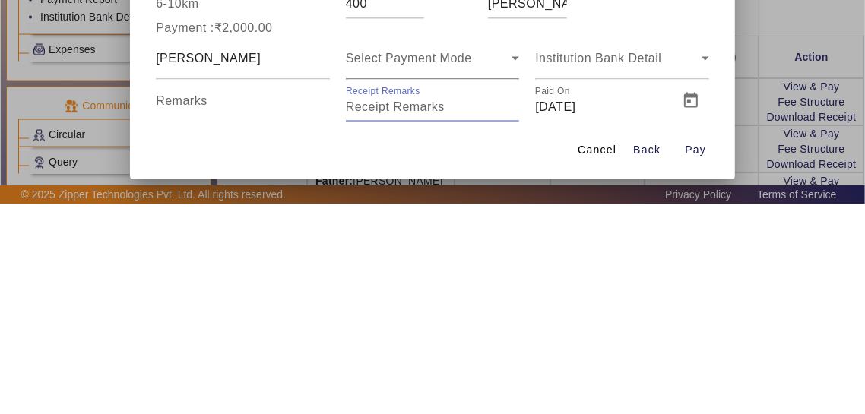
click at [493, 264] on div "Select Payment Mode" at bounding box center [429, 268] width 167 height 18
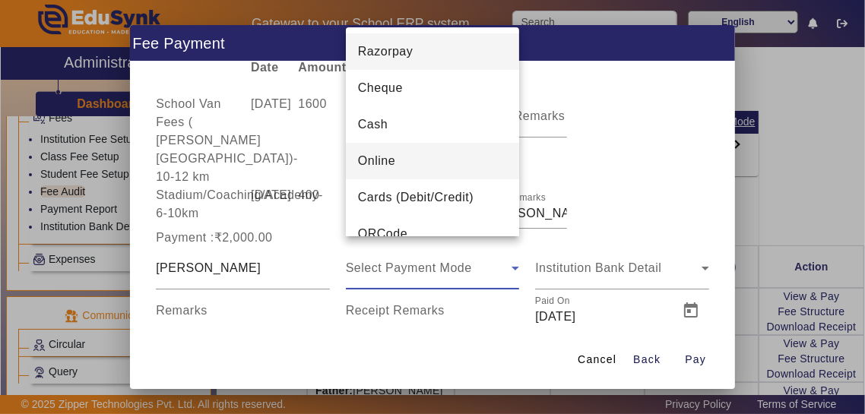
click at [468, 157] on mat-option "Online" at bounding box center [433, 161] width 174 height 36
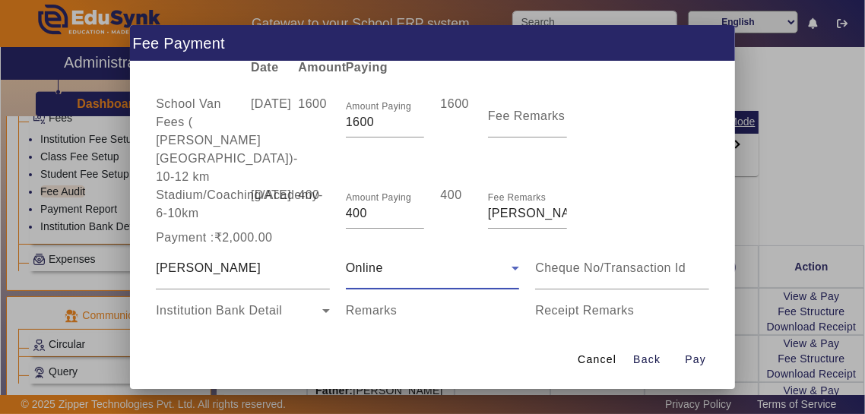
click at [632, 310] on input "Receipt Remarks" at bounding box center [622, 317] width 174 height 18
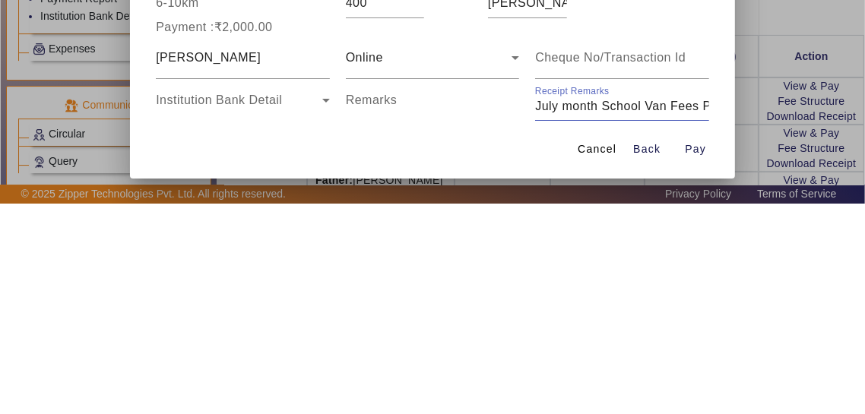
scroll to position [0, 21]
type input "July month School Van Fees Paid"
click at [310, 347] on span "Open calendar" at bounding box center [311, 353] width 36 height 36
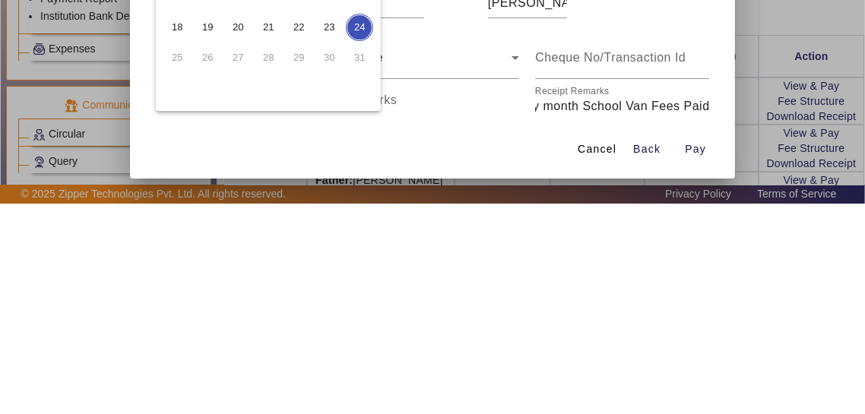
scroll to position [0, 0]
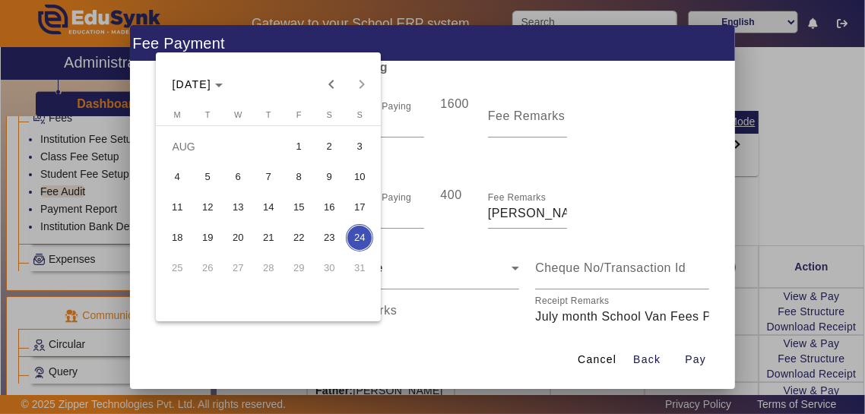
click at [328, 146] on span "2" at bounding box center [329, 146] width 27 height 27
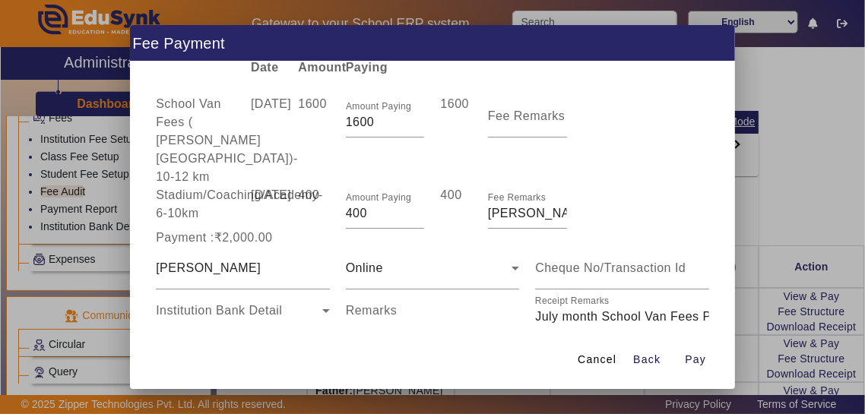
type input "[DATE]"
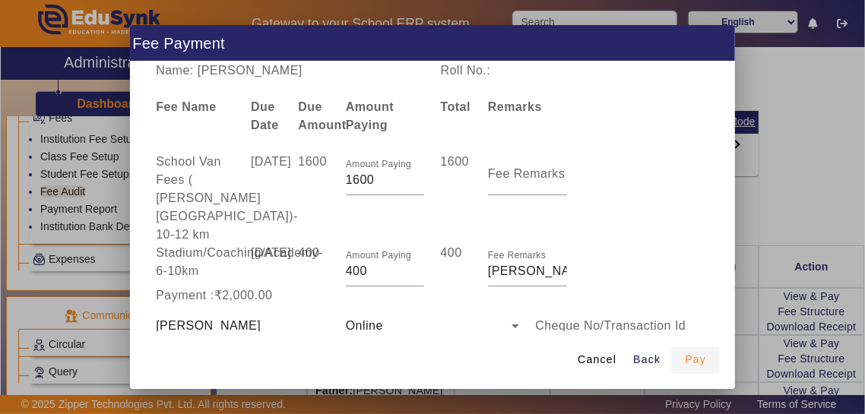
click at [701, 368] on span "Pay" at bounding box center [695, 360] width 21 height 16
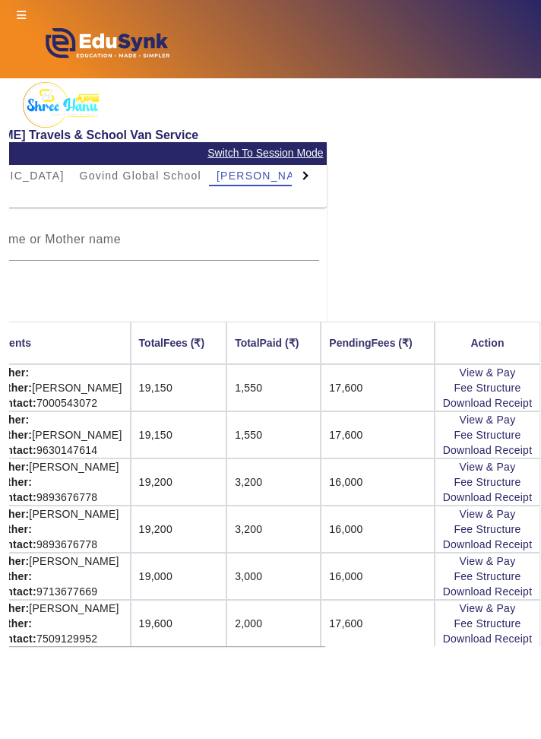
scroll to position [0, 262]
click at [525, 414] on link "Download Receipt" at bounding box center [488, 639] width 90 height 12
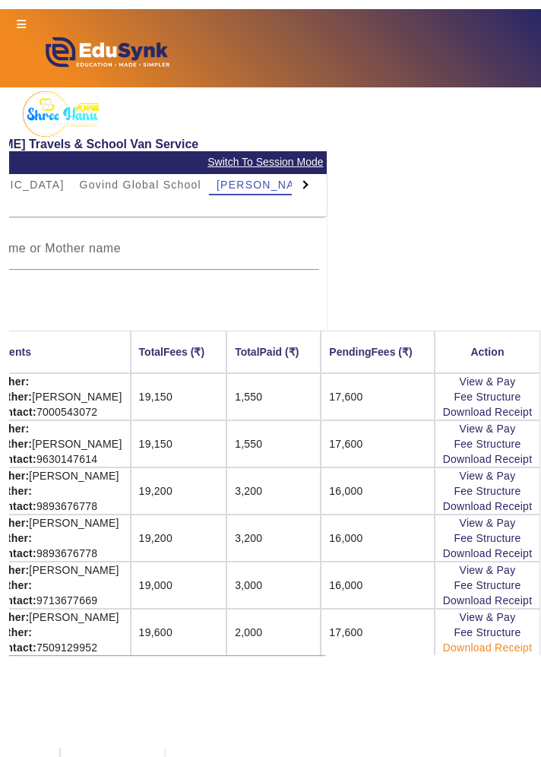
scroll to position [0, 0]
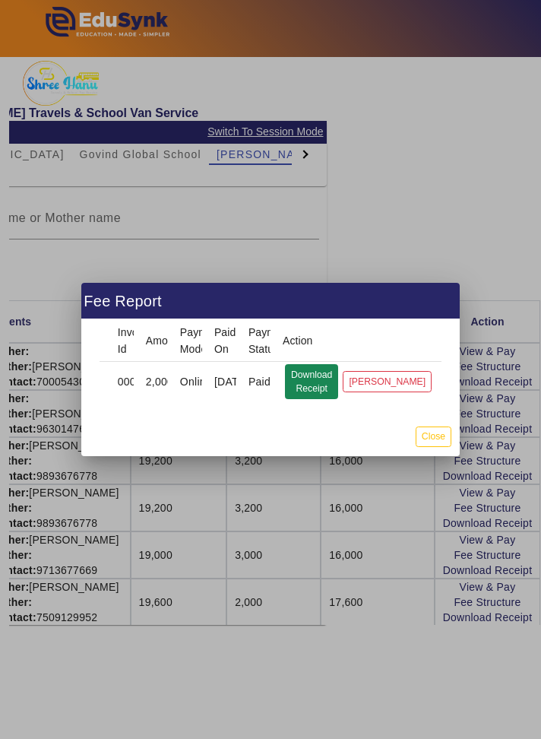
click at [335, 387] on button "Download Receipt" at bounding box center [311, 381] width 53 height 35
